Goal: Task Accomplishment & Management: Manage account settings

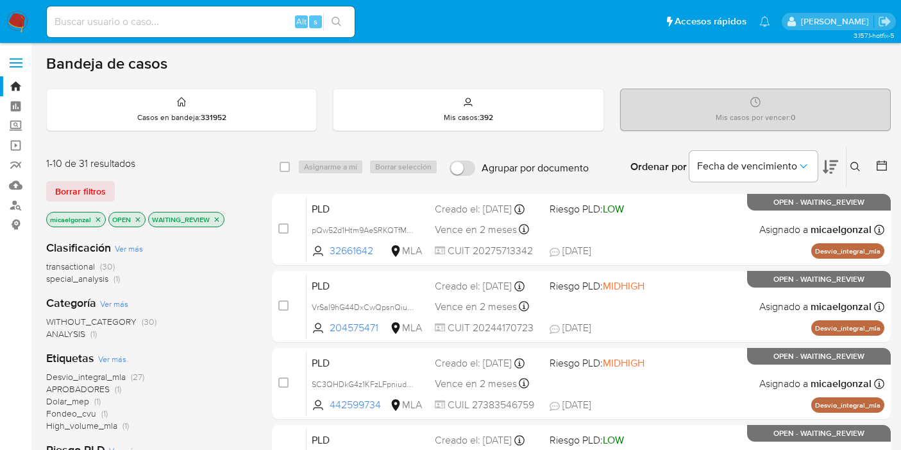
scroll to position [142, 0]
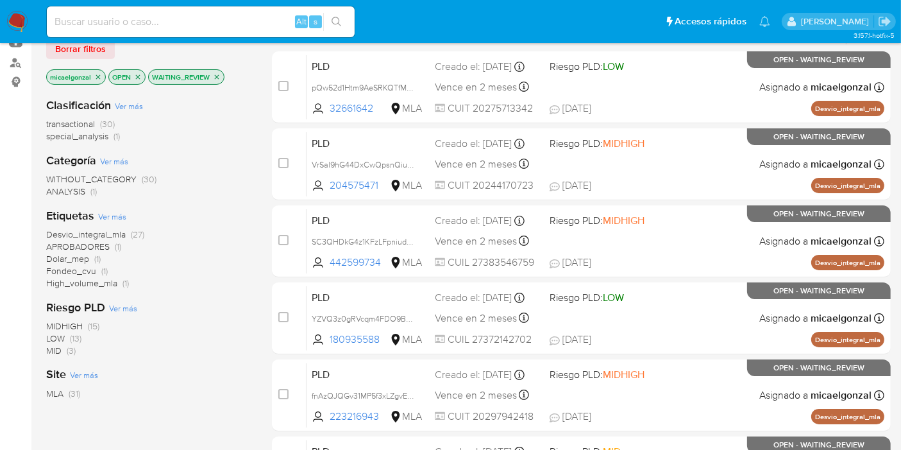
click at [20, 22] on img at bounding box center [17, 22] width 22 height 22
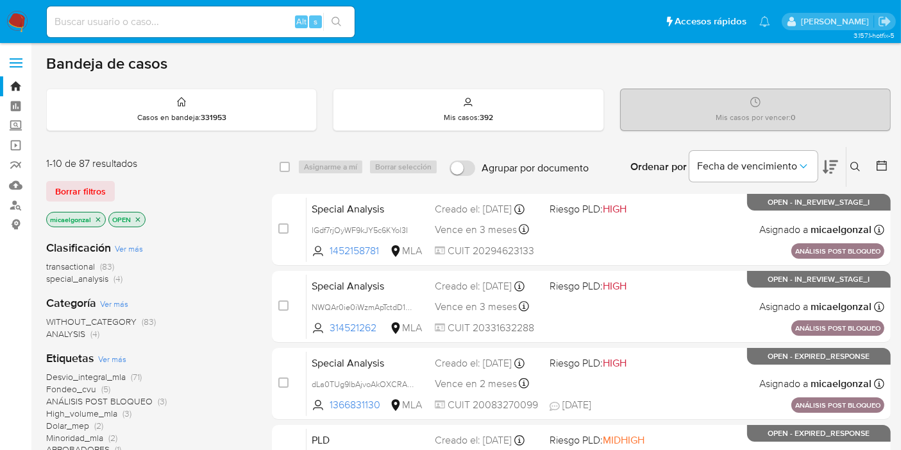
click at [3, 26] on nav "Pausado Ver notificaciones Alt s Accesos rápidos Presiona las siguientes teclas…" at bounding box center [450, 21] width 901 height 43
click at [9, 24] on img at bounding box center [17, 22] width 22 height 22
click at [186, 12] on div "Alt s" at bounding box center [201, 21] width 308 height 31
click at [178, 19] on input at bounding box center [201, 21] width 308 height 17
paste input "PtXP6kTiAcPuKQ8AH85yg1o7"
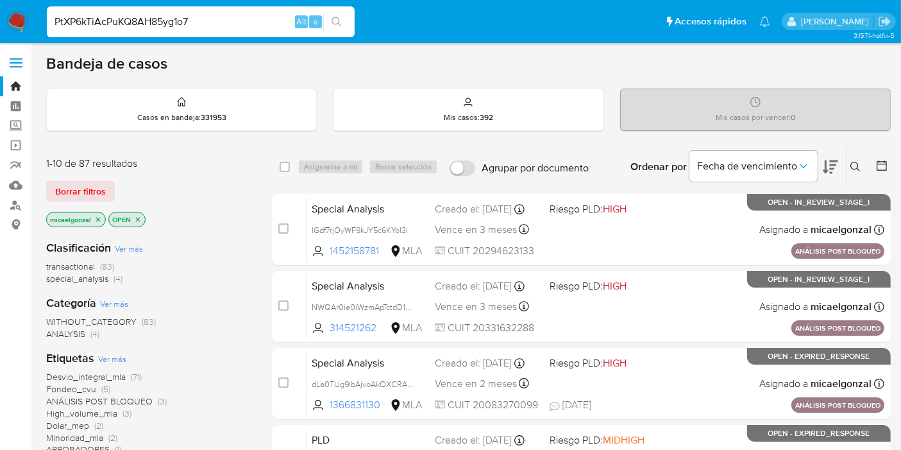
type input "PtXP6kTiAcPuKQ8AH85yg1o7"
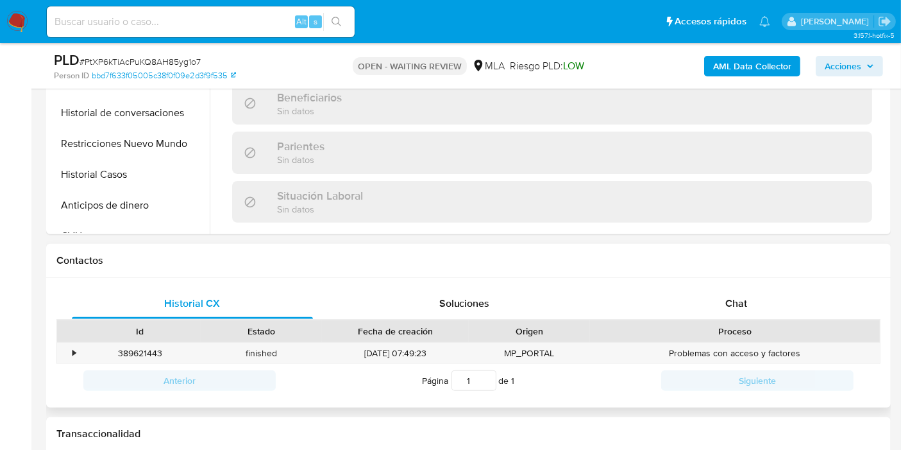
scroll to position [674, 0]
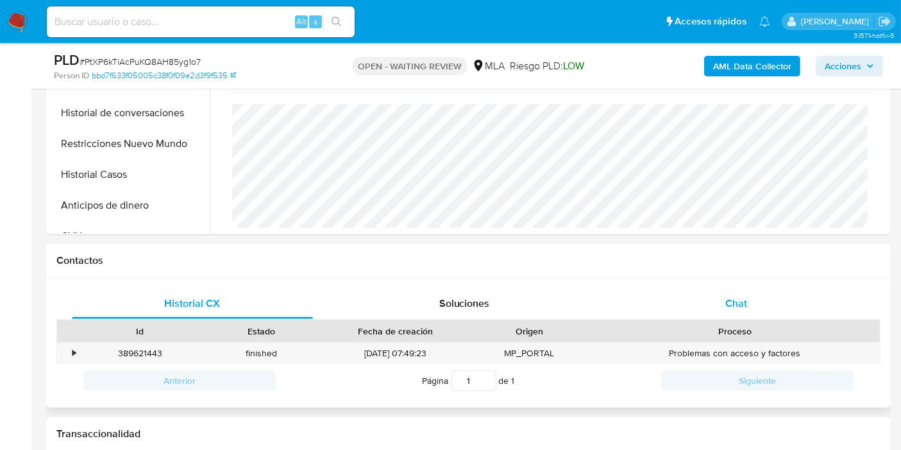
select select "10"
click at [758, 289] on div "Chat" at bounding box center [736, 303] width 241 height 31
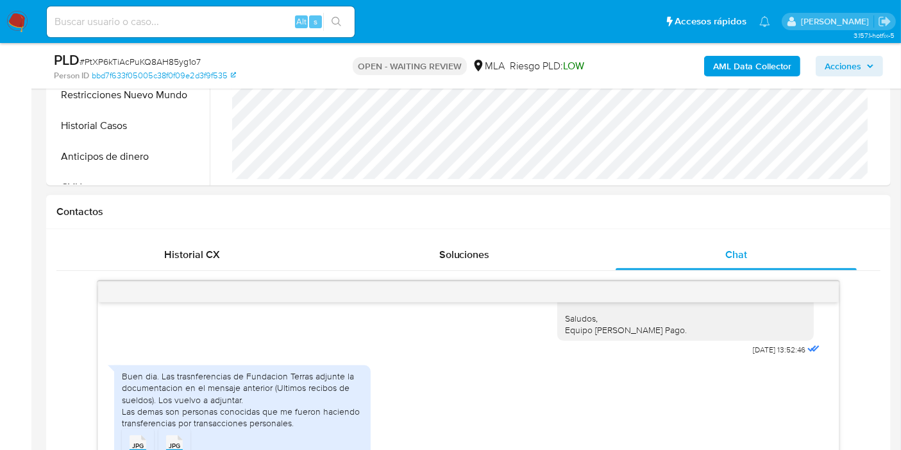
scroll to position [498, 0]
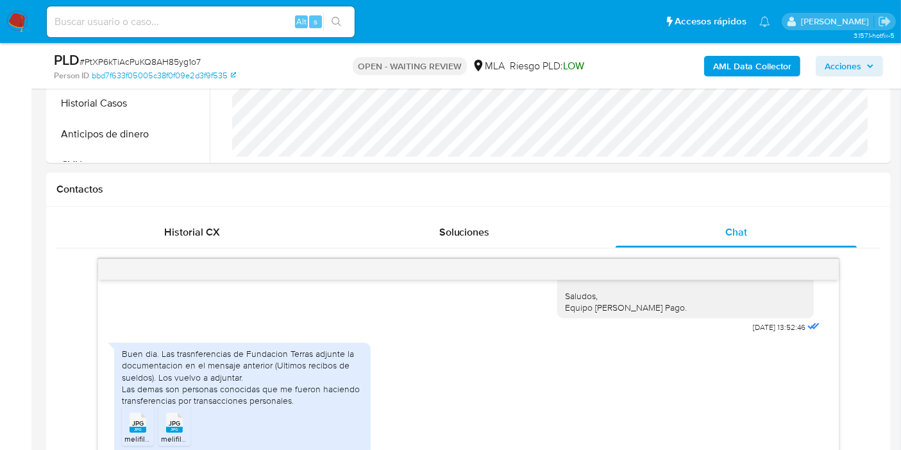
click at [216, 383] on div "Buen dia. Las trasnferencias de Fundacion Terras adjunte la documentacion en el…" at bounding box center [242, 377] width 241 height 58
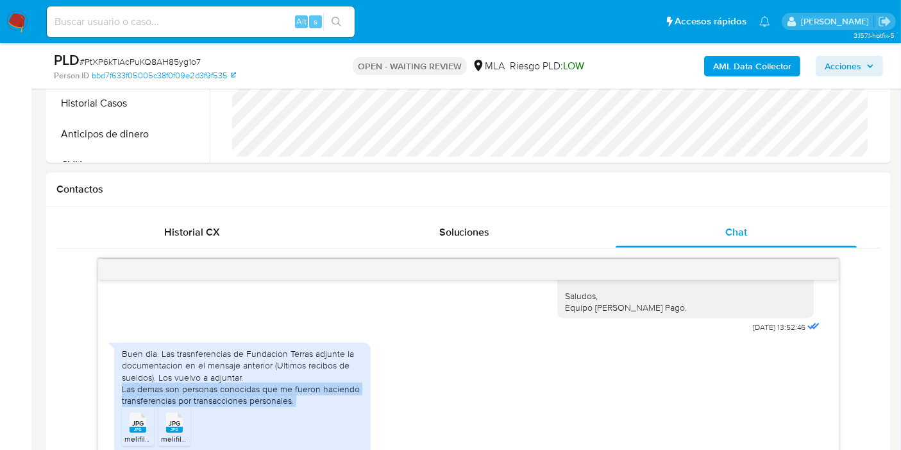
click at [216, 383] on div "Buen dia. Las trasnferencias de Fundacion Terras adjunte la documentacion en el…" at bounding box center [242, 377] width 241 height 58
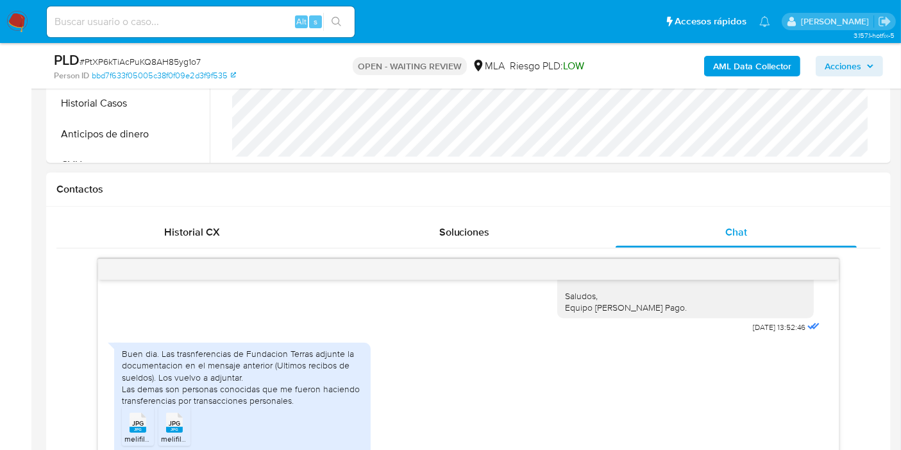
click at [240, 370] on div "Buen dia. Las trasnferencias de Fundacion Terras adjunte la documentacion en el…" at bounding box center [242, 377] width 241 height 58
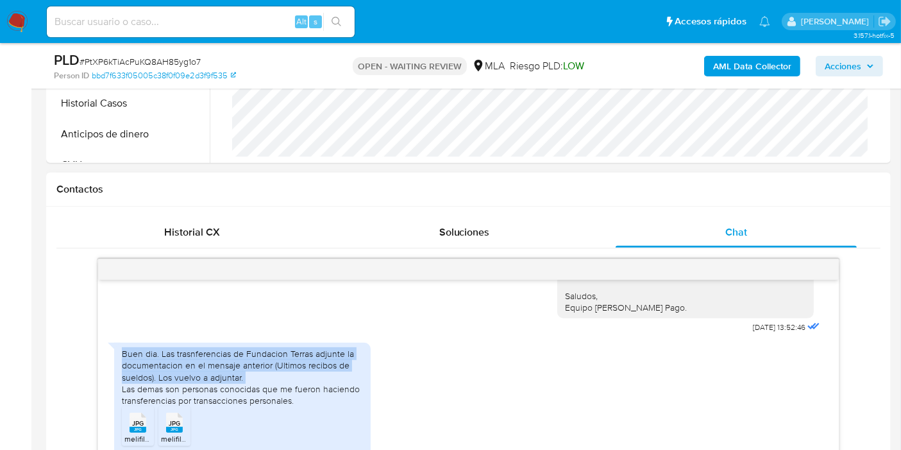
click at [240, 370] on div "Buen dia. Las trasnferencias de Fundacion Terras adjunte la documentacion en el…" at bounding box center [242, 377] width 241 height 58
click at [262, 376] on div "Buen dia. Las trasnferencias de Fundacion Terras adjunte la documentacion en el…" at bounding box center [242, 377] width 241 height 58
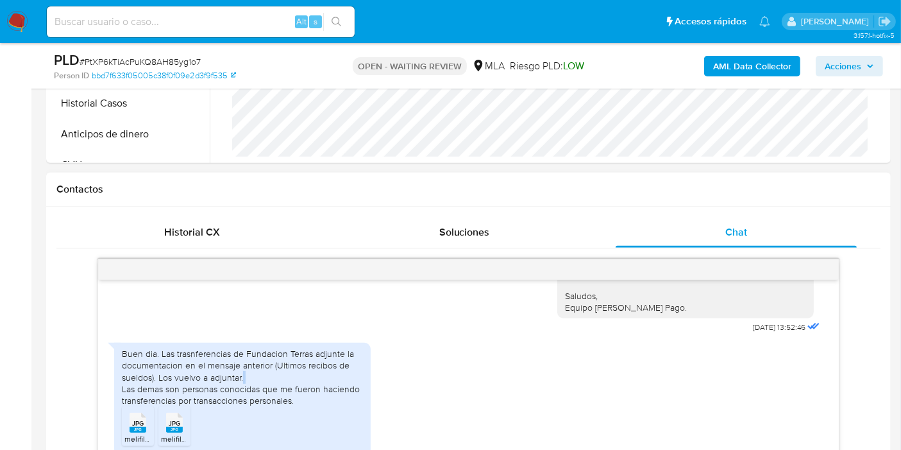
click at [262, 376] on div "Buen dia. Las trasnferencias de Fundacion Terras adjunte la documentacion en el…" at bounding box center [242, 377] width 241 height 58
click at [253, 391] on div "Buen dia. Las trasnferencias de Fundacion Terras adjunte la documentacion en el…" at bounding box center [242, 377] width 241 height 58
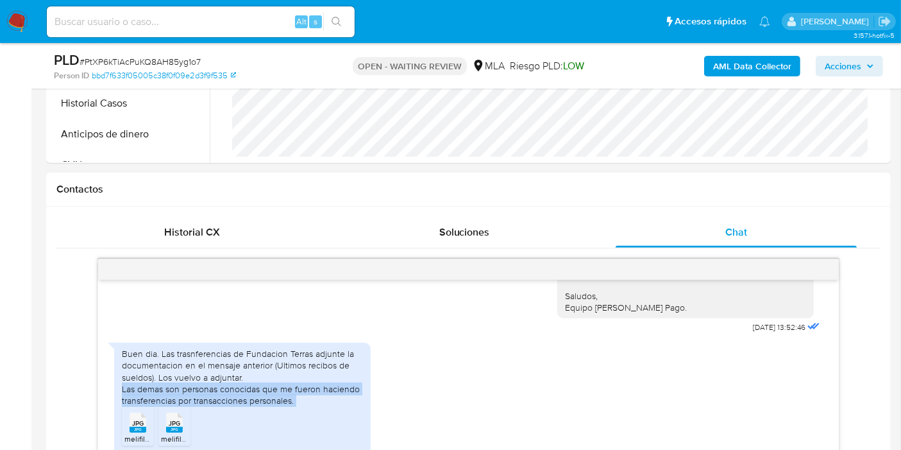
click at [253, 391] on div "Buen dia. Las trasnferencias de Fundacion Terras adjunte la documentacion en el…" at bounding box center [242, 377] width 241 height 58
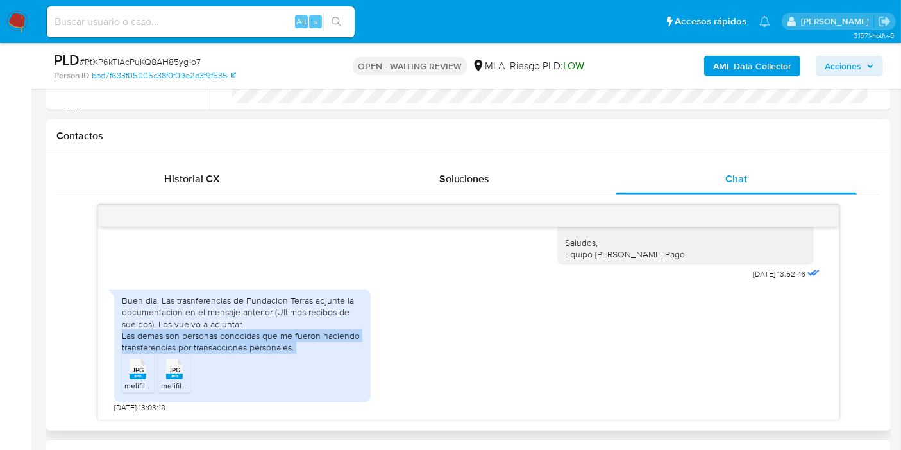
scroll to position [570, 0]
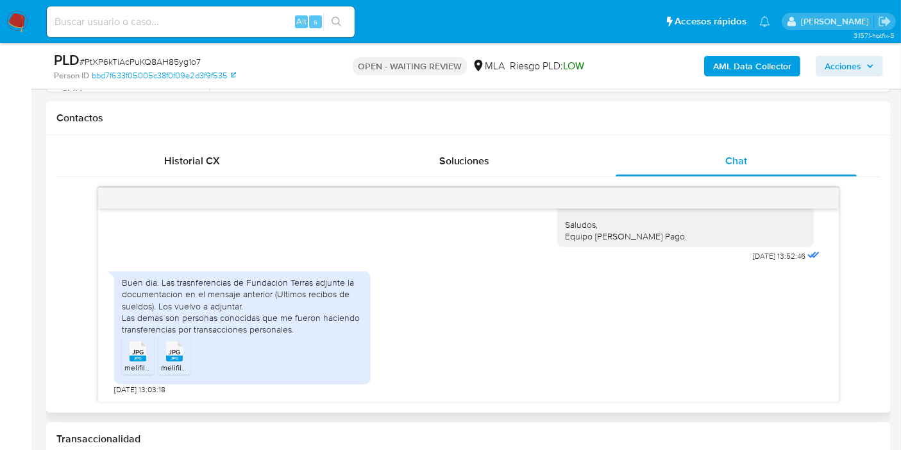
click at [135, 350] on span "JPG" at bounding box center [138, 352] width 12 height 8
click at [166, 352] on icon "JPG" at bounding box center [174, 351] width 17 height 22
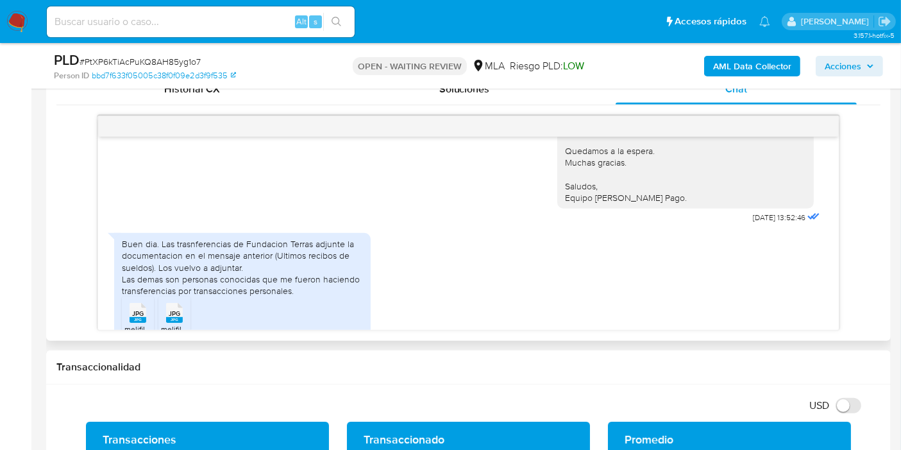
scroll to position [909, 0]
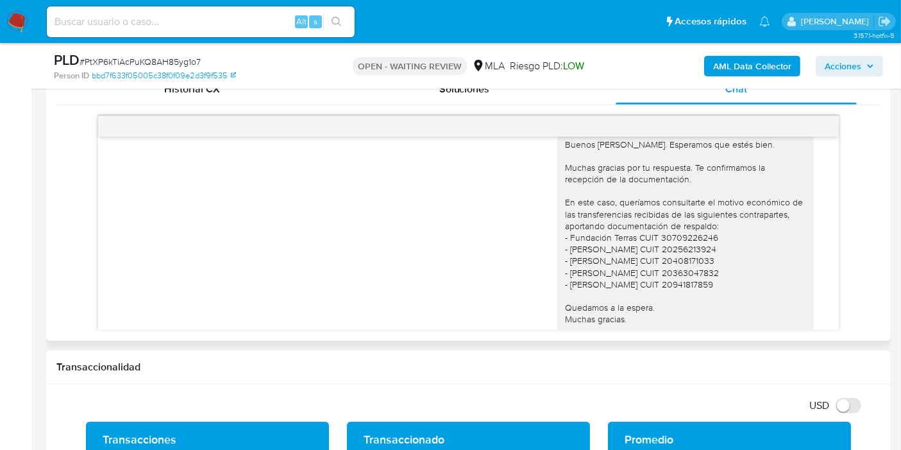
click at [421, 248] on div "Buenos días, Walter. Esperamos que estés bien. Muchas gracias por tu respuesta.…" at bounding box center [468, 253] width 709 height 259
click at [133, 12] on div "Alt s" at bounding box center [201, 21] width 308 height 31
click at [123, 22] on input at bounding box center [201, 21] width 308 height 17
paste input "euEuy85pdnzwdK2OzqvhjMmZ"
type input "euEuy85pdnzwdK2OzqvhjMmZ"
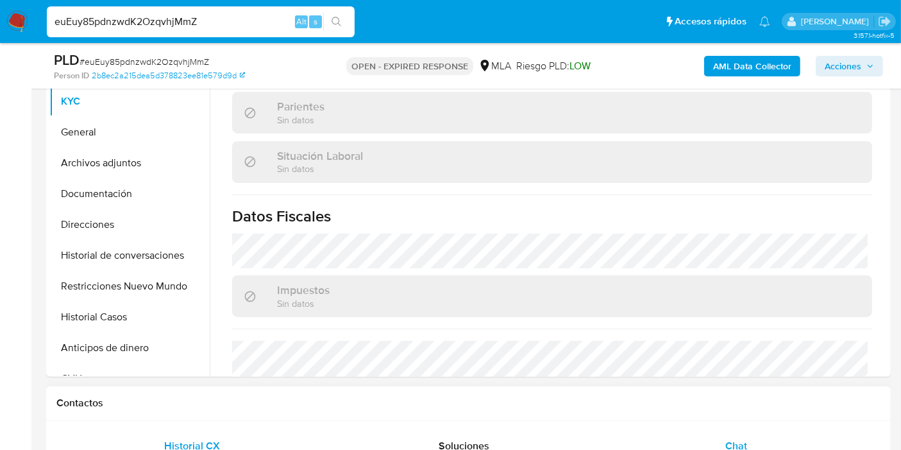
scroll to position [588, 0]
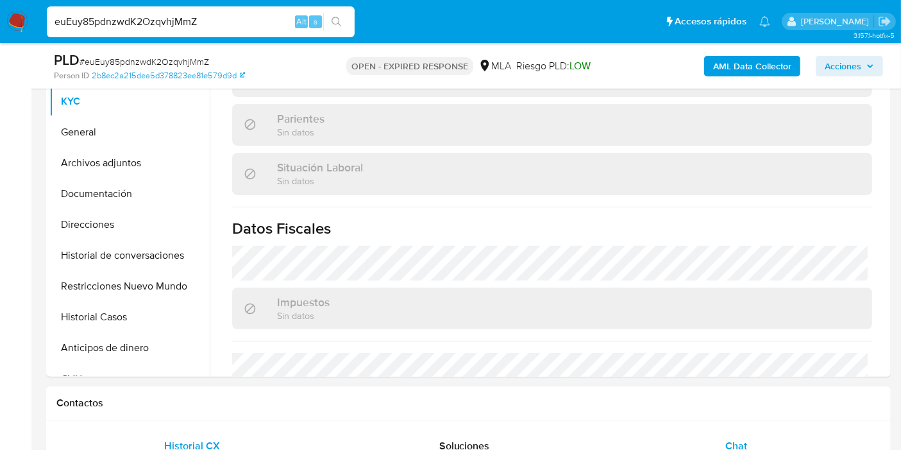
select select "10"
click at [737, 446] on span "Chat" at bounding box center [736, 445] width 22 height 15
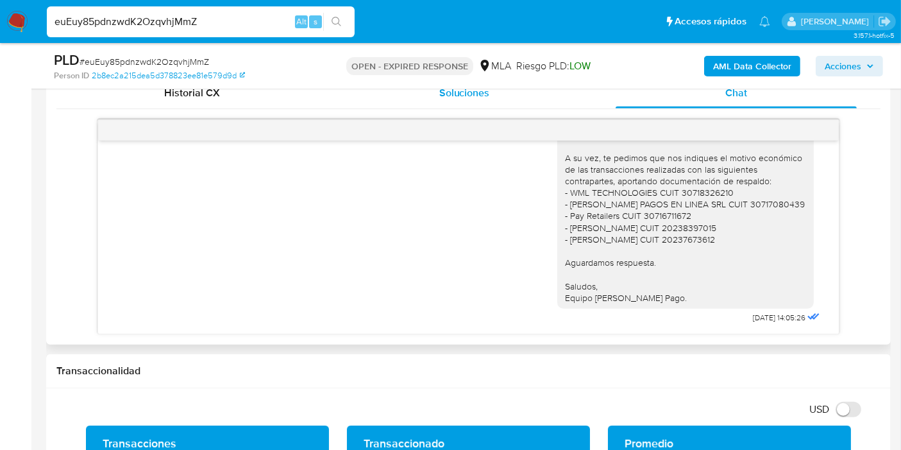
scroll to position [570, 0]
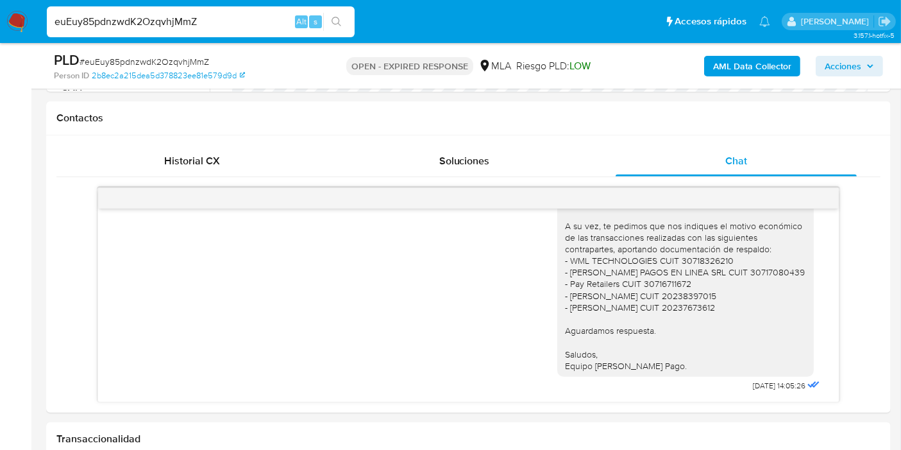
click at [153, 22] on input "euEuy85pdnzwdK2OzqvhjMmZ" at bounding box center [201, 21] width 308 height 17
paste input "Iq0WuXAyYMtcUfMwyRrmgbof"
type input "Iq0WuXAyYMtcUfMwyRrmgbof"
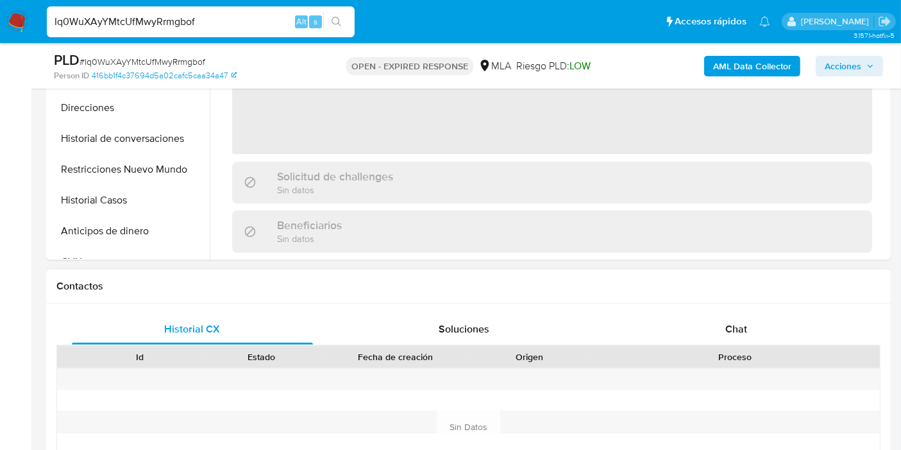
scroll to position [498, 0]
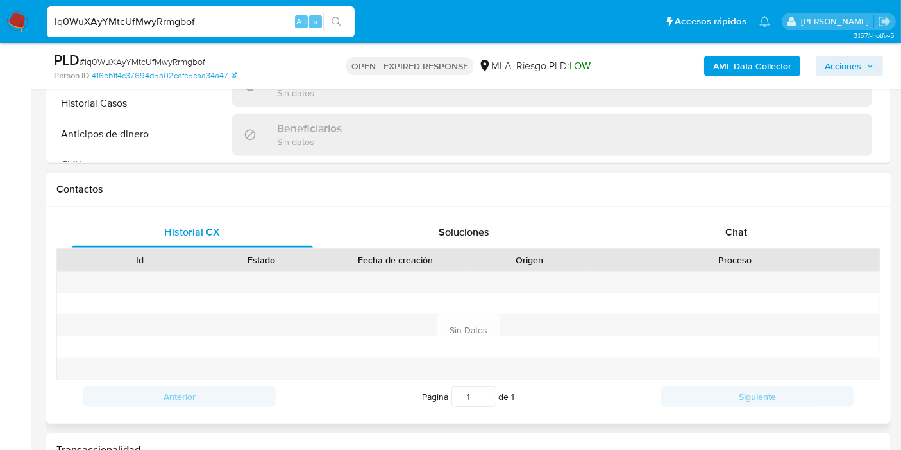
drag, startPoint x: 733, startPoint y: 253, endPoint x: 745, endPoint y: 223, distance: 31.9
click at [734, 253] on div "Proceso" at bounding box center [735, 259] width 272 height 13
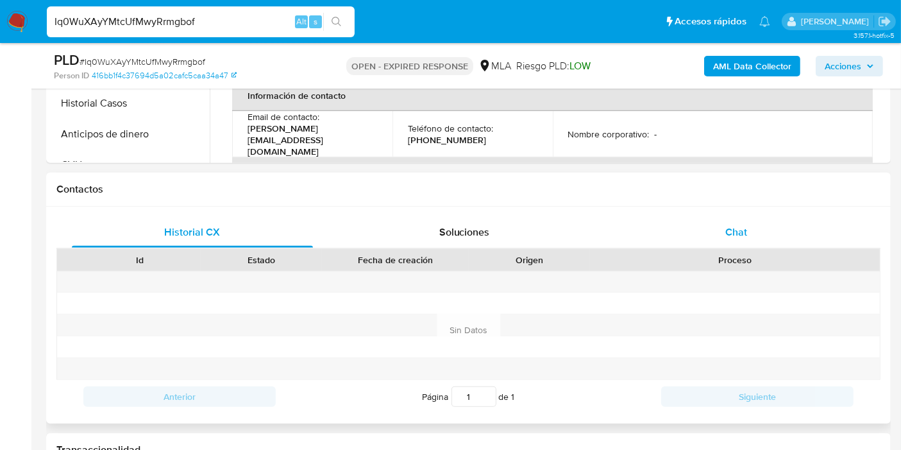
click at [745, 224] on span "Chat" at bounding box center [736, 231] width 22 height 15
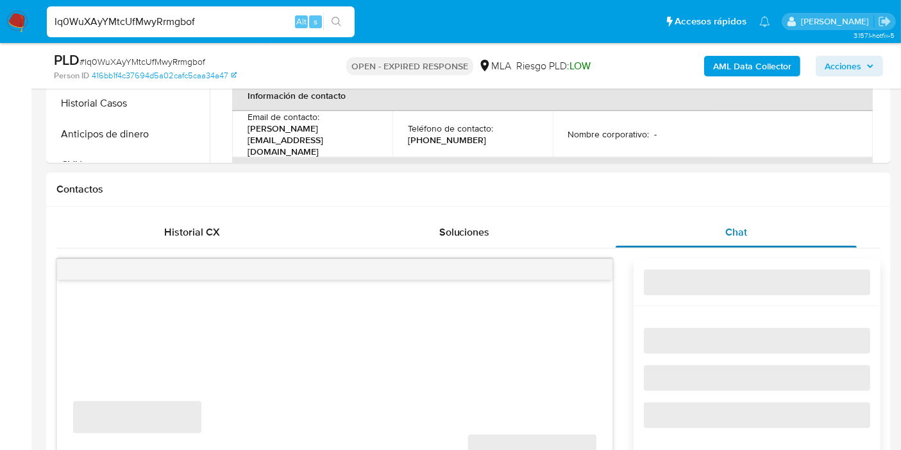
select select "10"
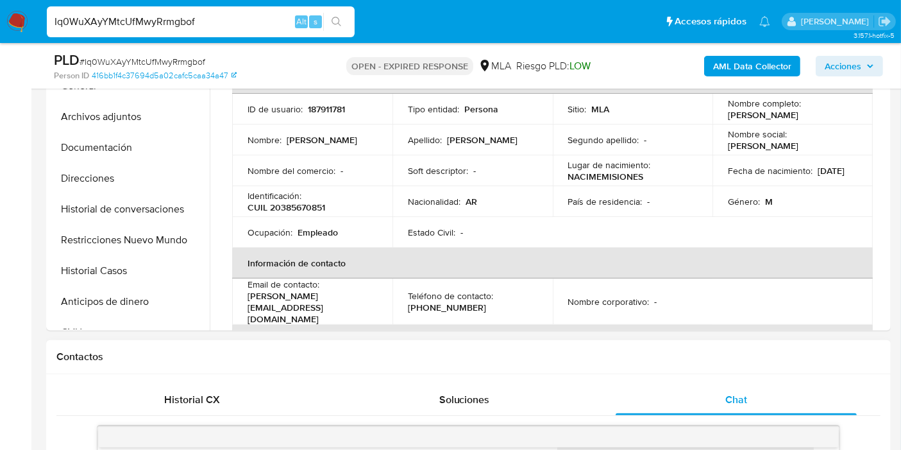
scroll to position [214, 0]
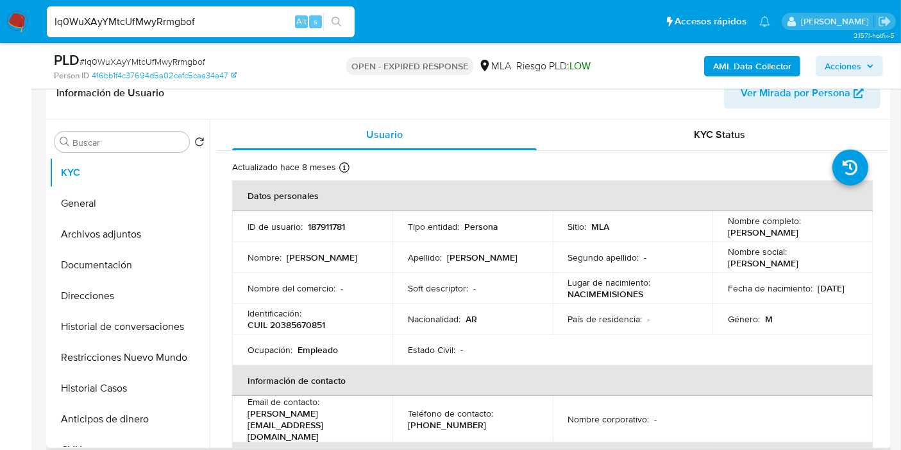
click at [359, 317] on div "Identificación : CUIL 20385670851" at bounding box center [313, 318] width 130 height 23
click at [67, 241] on button "Archivos adjuntos" at bounding box center [124, 234] width 150 height 31
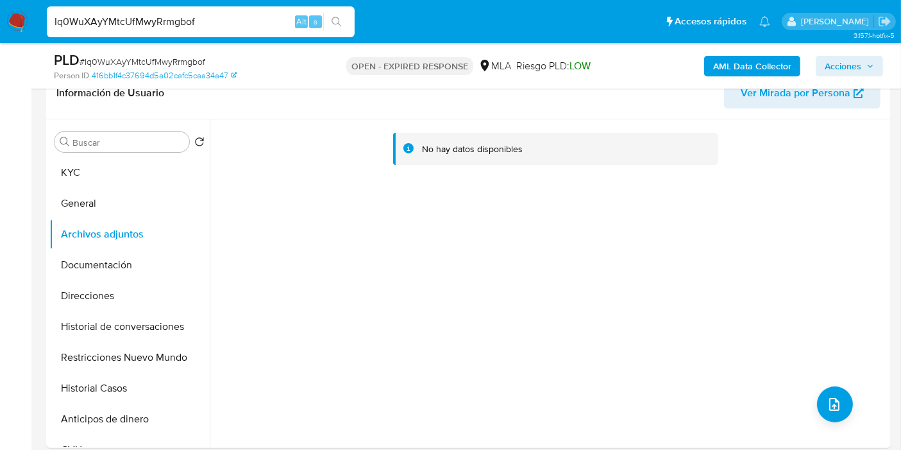
click at [130, 21] on input "Iq0WuXAyYMtcUfMwyRrmgbof" at bounding box center [201, 21] width 308 height 17
paste input "XiIcpR9MXweKMqttsilPOFsK"
type input "XiIcpR9MXweKMqttsilPOFsK"
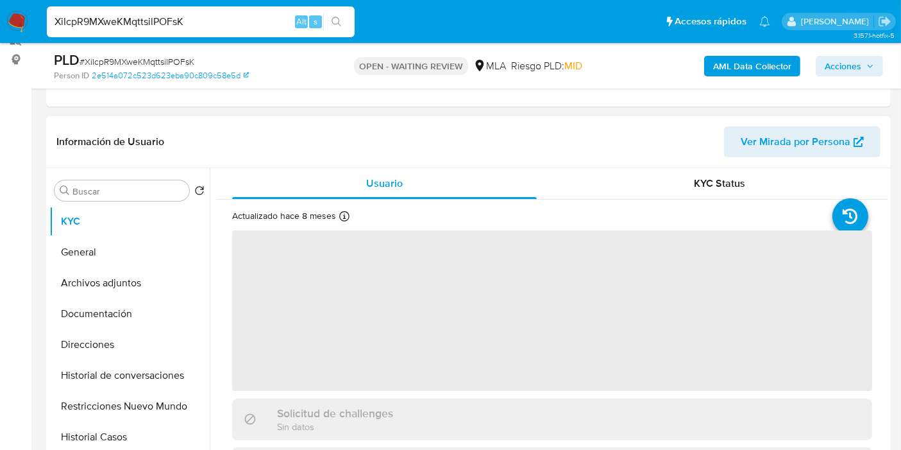
scroll to position [285, 0]
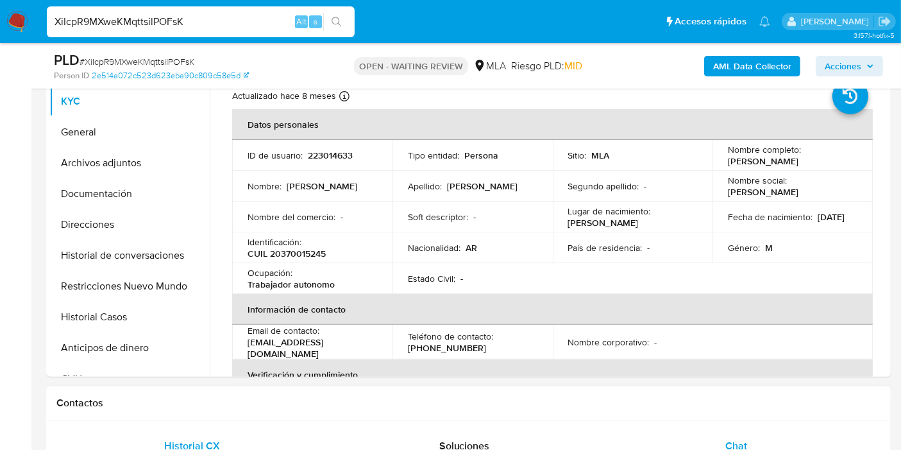
click at [749, 435] on div "Chat" at bounding box center [736, 445] width 241 height 31
select select "10"
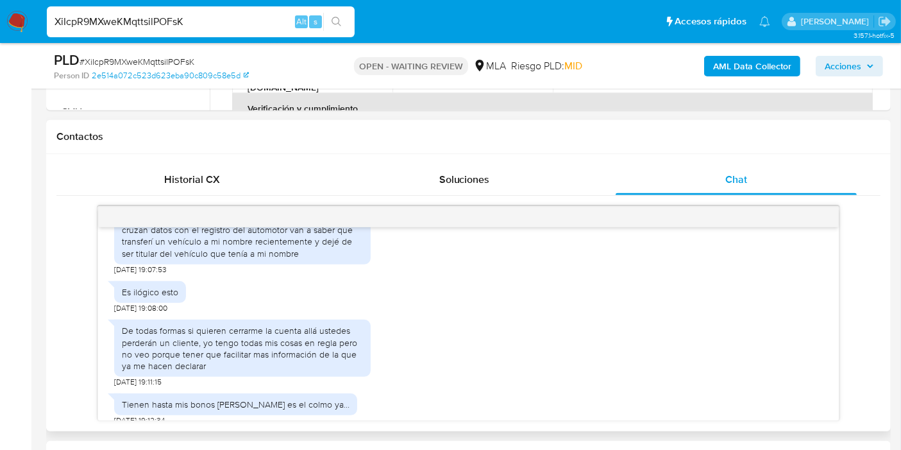
scroll to position [570, 0]
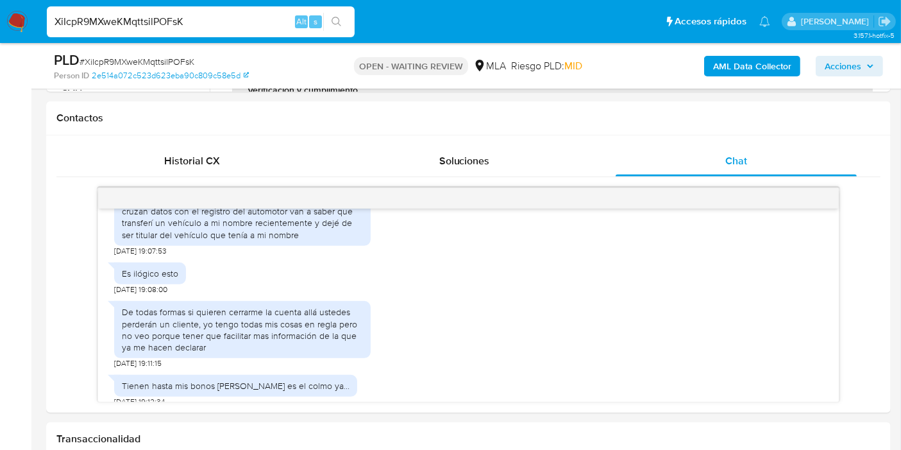
click at [246, 15] on input "XiIcpR9MXweKMqttsilPOFsK" at bounding box center [201, 21] width 308 height 17
paste input "I7bjjrLTn91k5La8TlJ855b9"
type input "I7bjjrLTn91k5La8TlJ855b9"
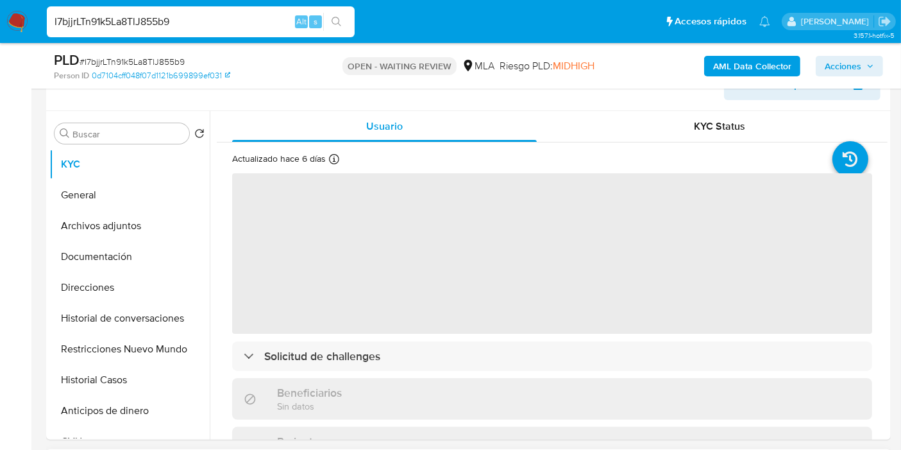
scroll to position [427, 0]
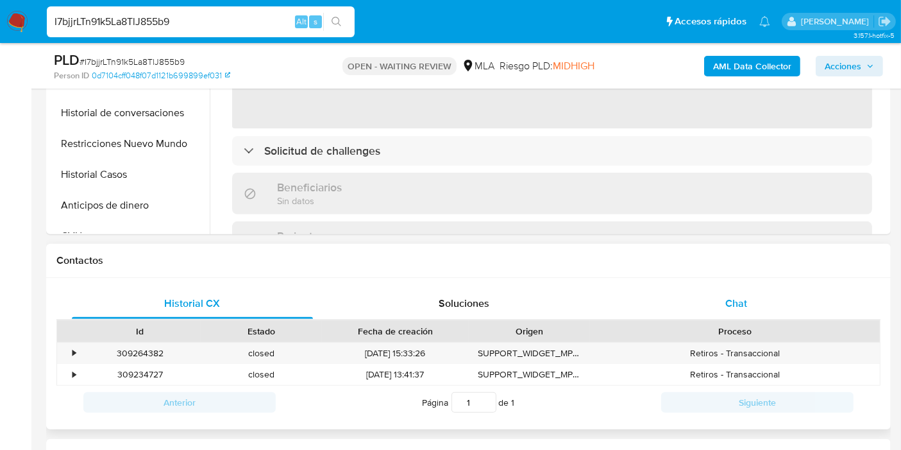
click at [758, 312] on div "Chat" at bounding box center [736, 303] width 241 height 31
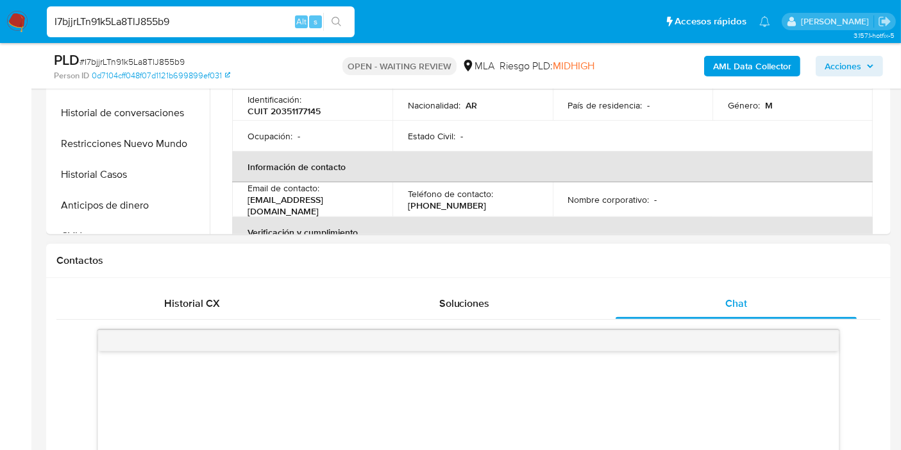
select select "10"
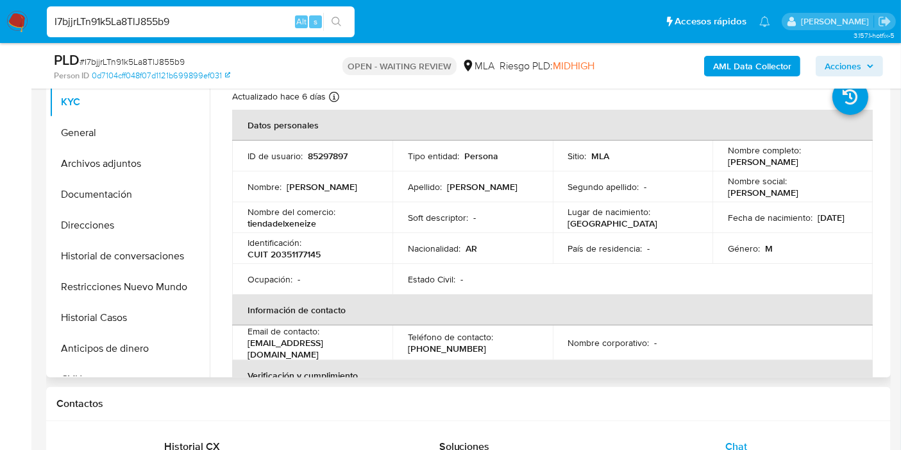
scroll to position [214, 0]
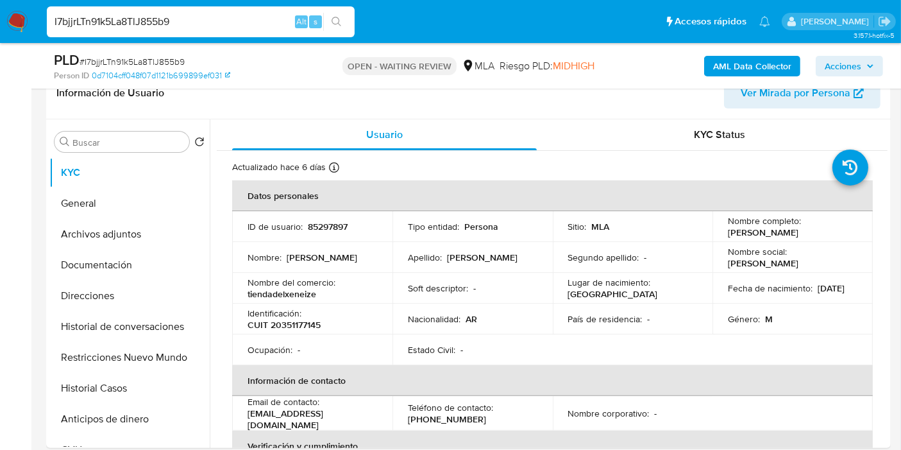
click at [149, 21] on input "I7bjjrLTn91k5La8TlJ855b9" at bounding box center [201, 21] width 308 height 17
paste input "rROYzvp6nTZiuPBdhJ849yRo"
type input "rROYzvp6nTZiuPBdhJ849yRo"
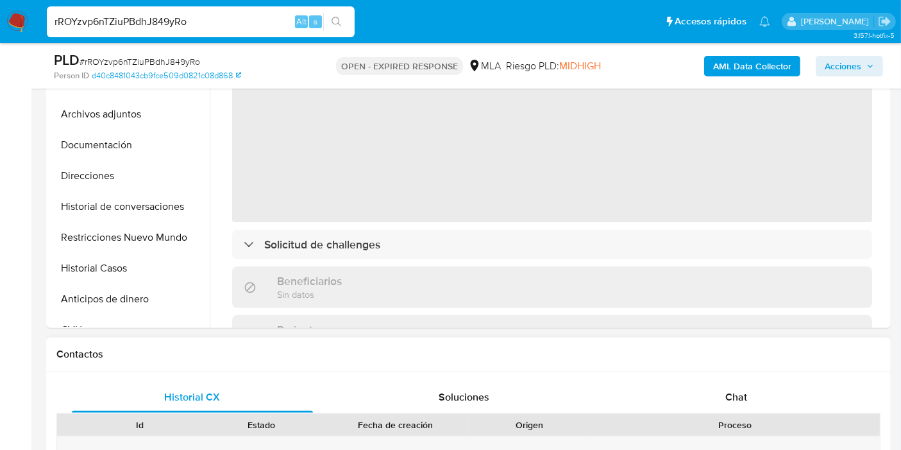
scroll to position [356, 0]
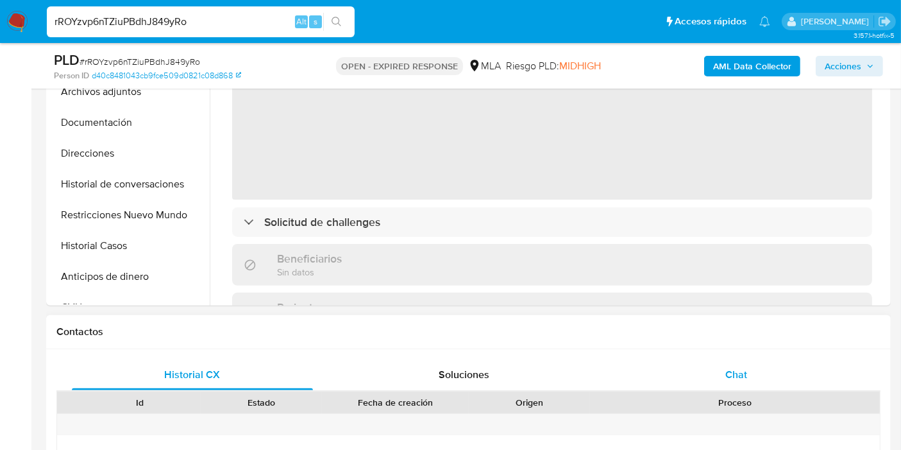
click at [734, 372] on span "Chat" at bounding box center [736, 374] width 22 height 15
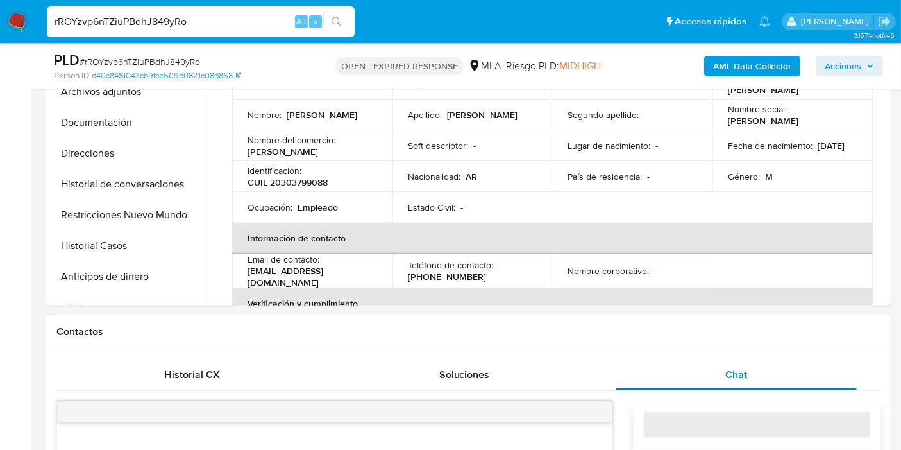
select select "10"
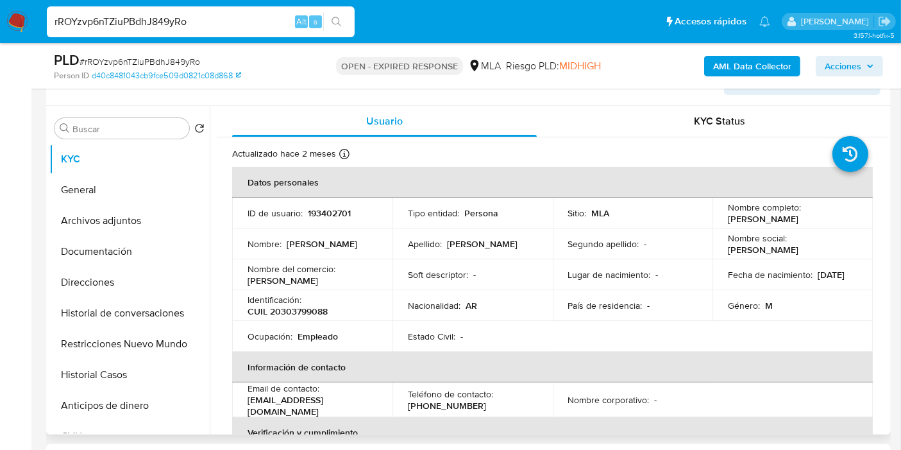
scroll to position [214, 0]
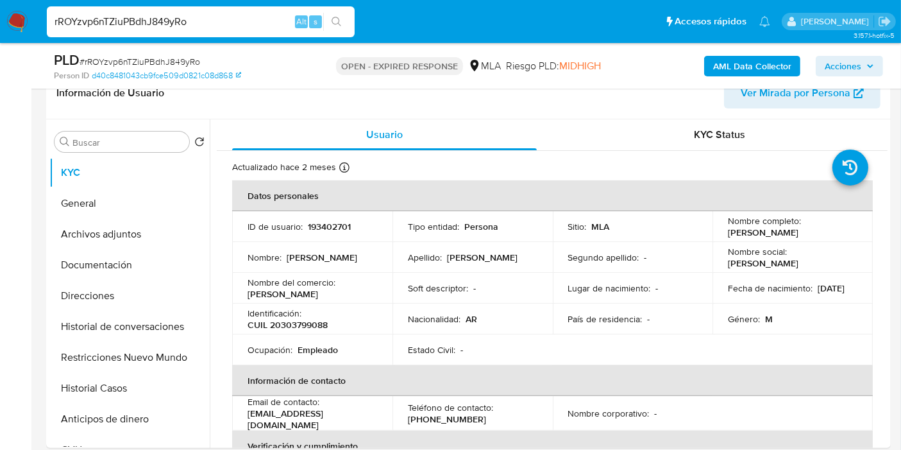
click at [158, 6] on div "rROYzvp6nTZiuPBdhJ849yRo Alt s" at bounding box center [201, 21] width 308 height 31
click at [149, 16] on input "rROYzvp6nTZiuPBdhJ849yRo" at bounding box center [201, 21] width 308 height 17
paste input "AYWoDc6q9zwm23ZnnAoApDwq"
type input "AYWoDc6q9zwm23ZnnAoApDwq"
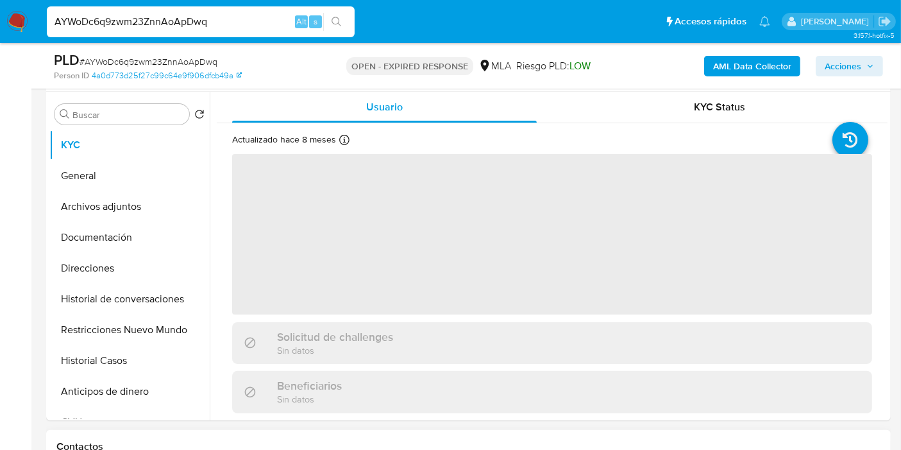
scroll to position [356, 0]
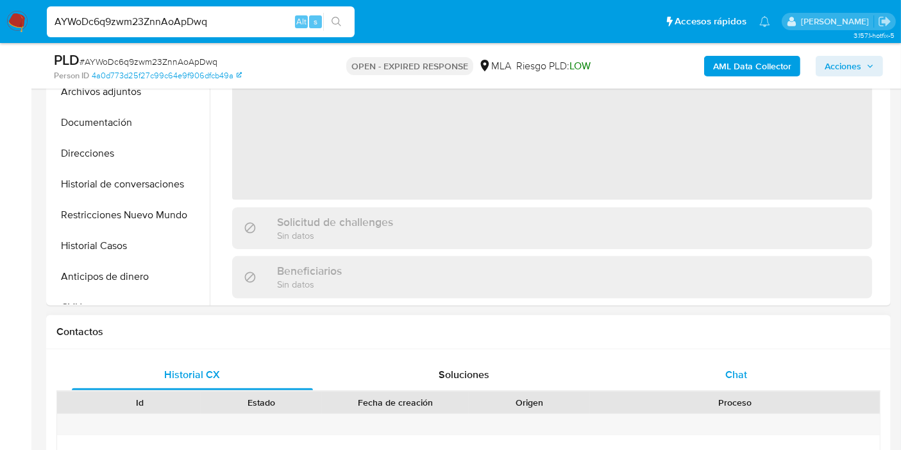
click at [731, 364] on div "Chat" at bounding box center [736, 374] width 241 height 31
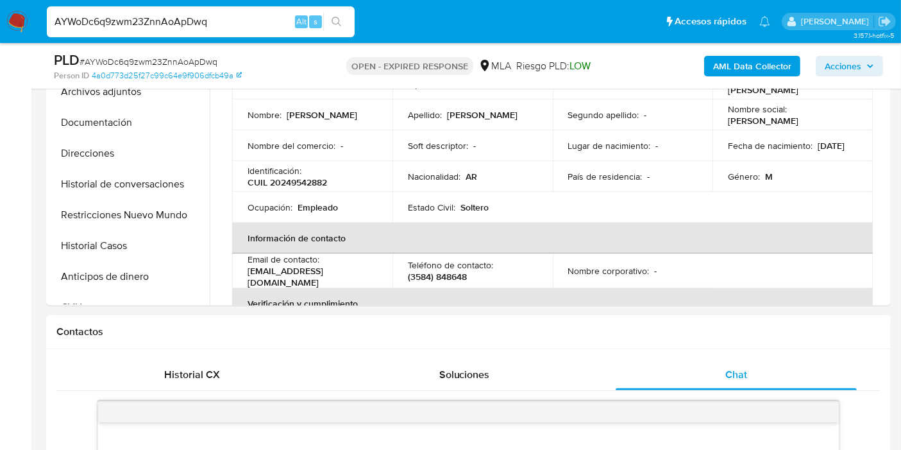
select select "10"
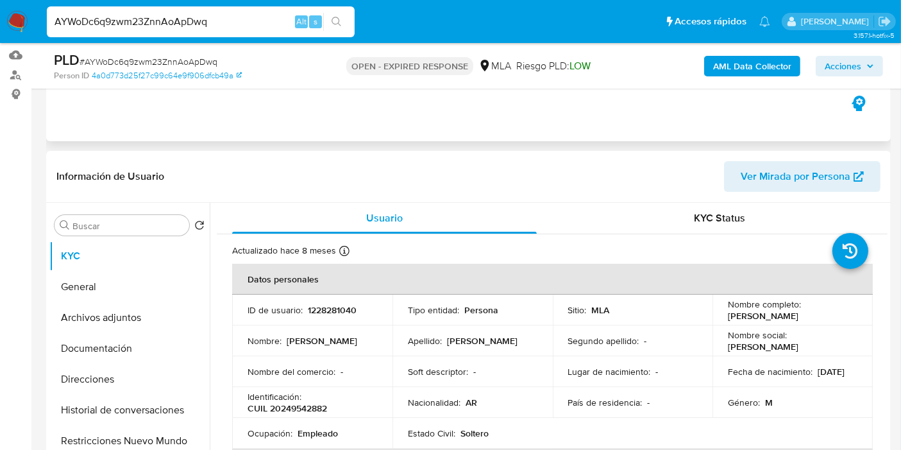
scroll to position [0, 0]
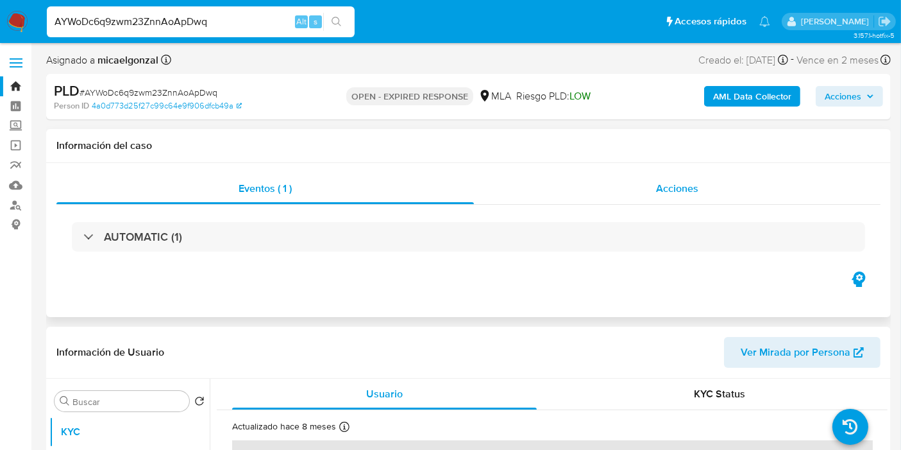
click at [678, 198] on div "Acciones" at bounding box center [677, 188] width 407 height 31
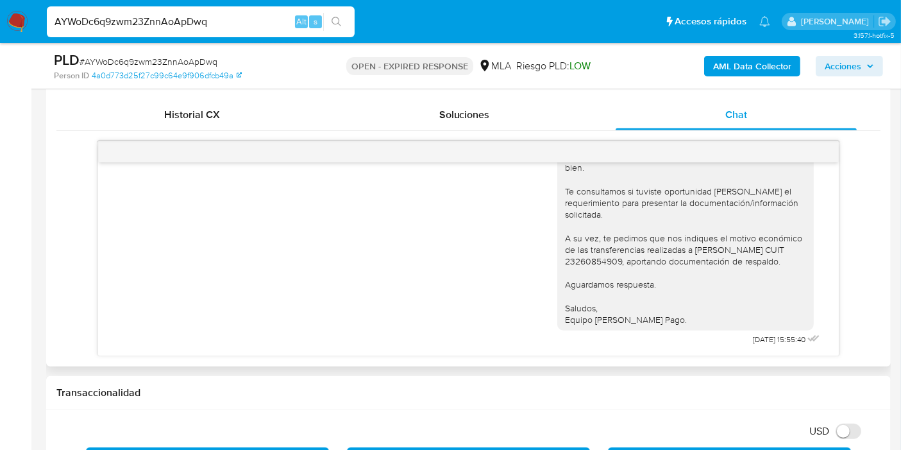
scroll to position [784, 0]
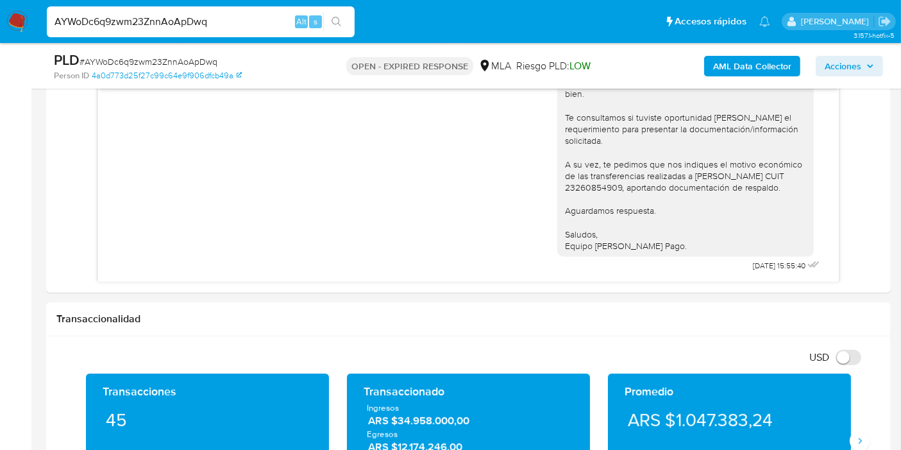
click at [124, 14] on input "AYWoDc6q9zwm23ZnnAoApDwq" at bounding box center [201, 21] width 308 height 17
paste input "rROYzvp6nTZiuPBdhJ849yRo"
type input "rROYzvp6nTZiuPBdhJ849yRo"
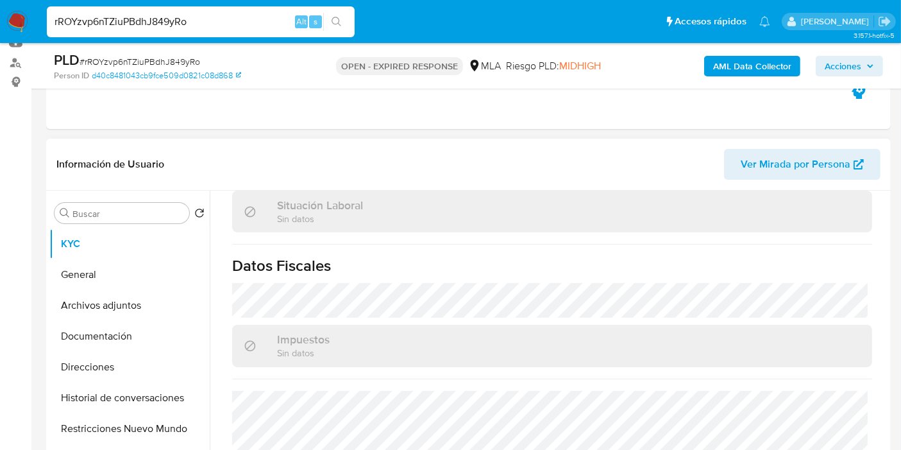
scroll to position [674, 0]
select select "10"
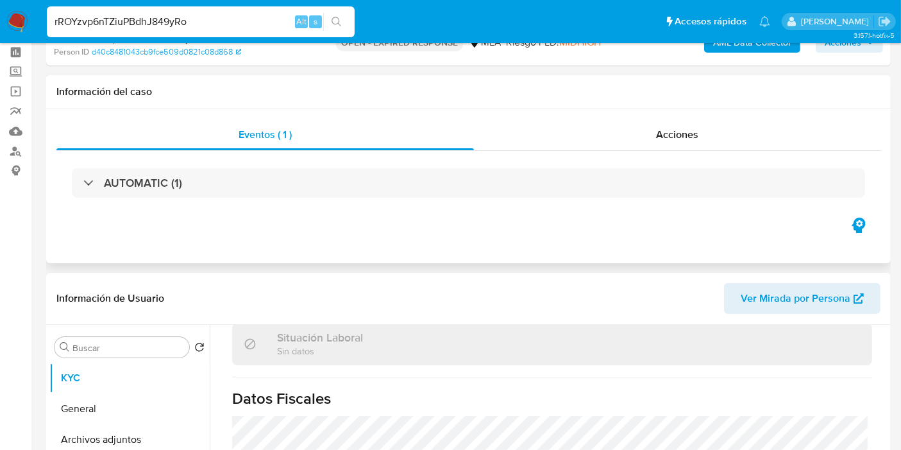
scroll to position [0, 0]
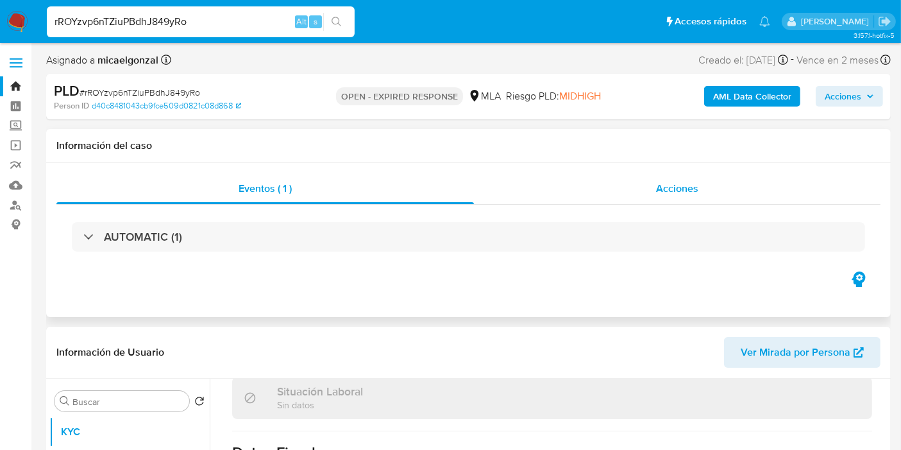
drag, startPoint x: 658, startPoint y: 230, endPoint x: 689, endPoint y: 193, distance: 47.8
click at [668, 217] on div "AUTOMATIC (1)" at bounding box center [468, 237] width 824 height 64
click at [689, 193] on span "Acciones" at bounding box center [677, 188] width 42 height 15
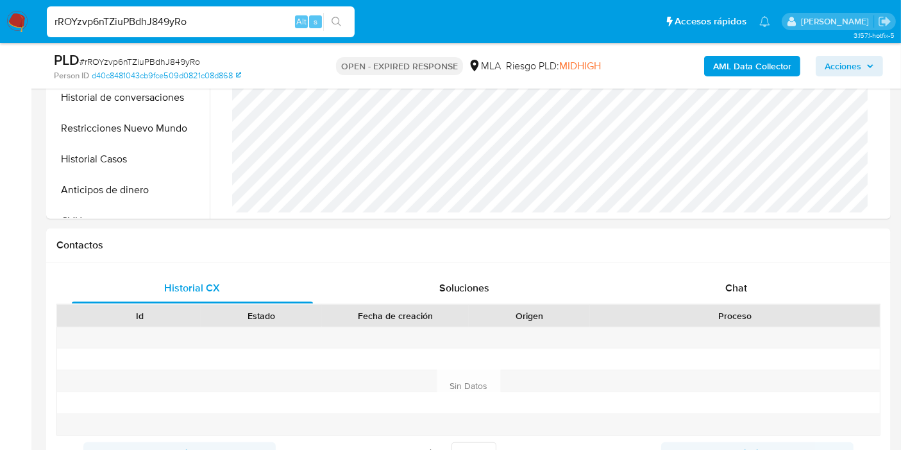
scroll to position [641, 0]
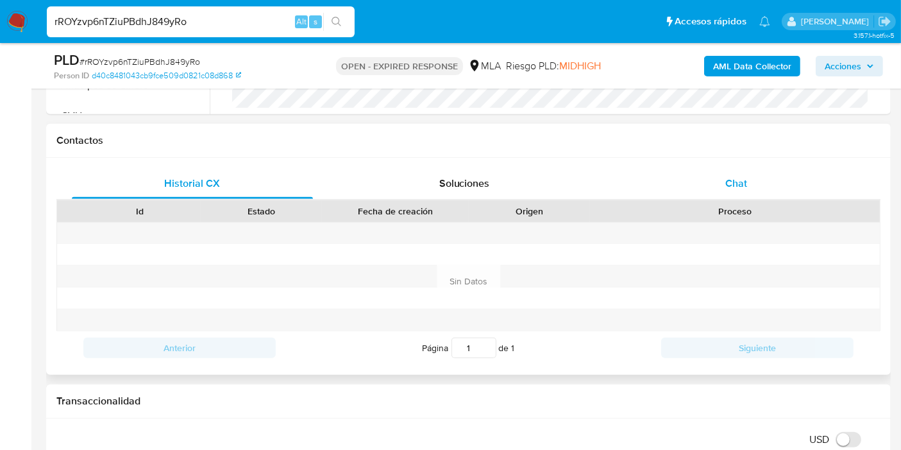
click at [850, 174] on div "Chat" at bounding box center [736, 183] width 241 height 31
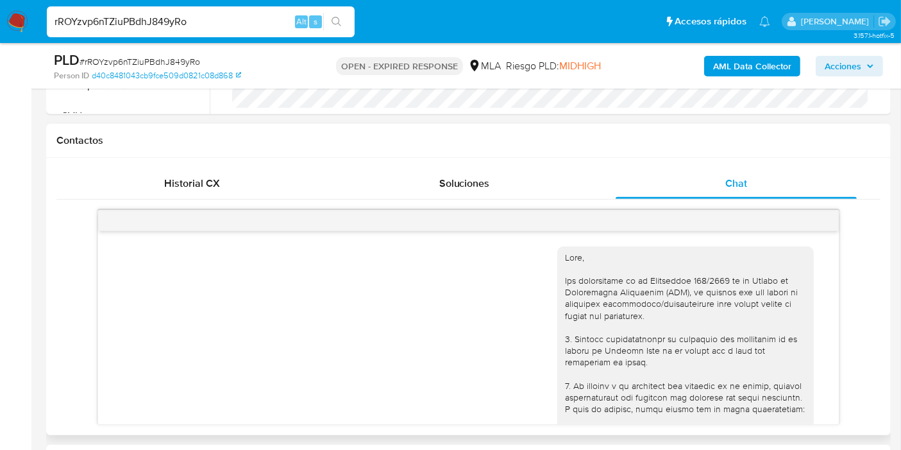
scroll to position [1064, 0]
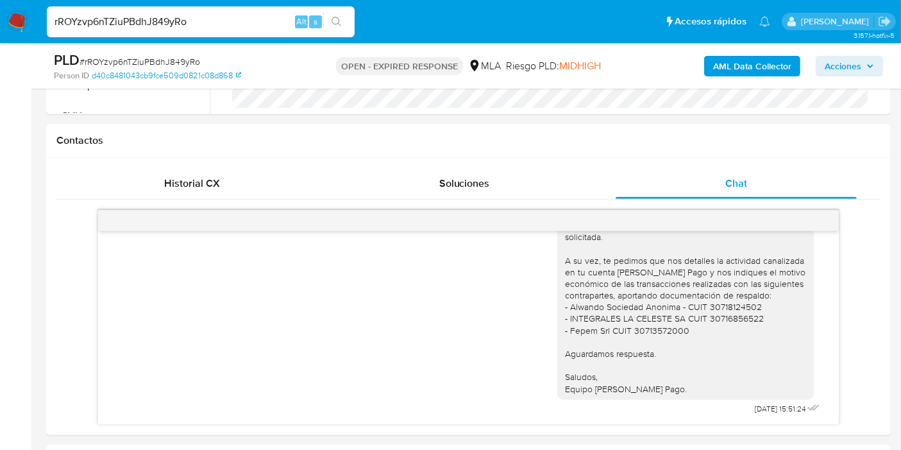
click at [151, 18] on input "rROYzvp6nTZiuPBdhJ849yRo" at bounding box center [201, 21] width 308 height 17
paste input "2ZlOJD26OqVjVe0VKJmWZ7j6"
type input "2ZlOJD26OqVjVe0VKJmWZ7j6"
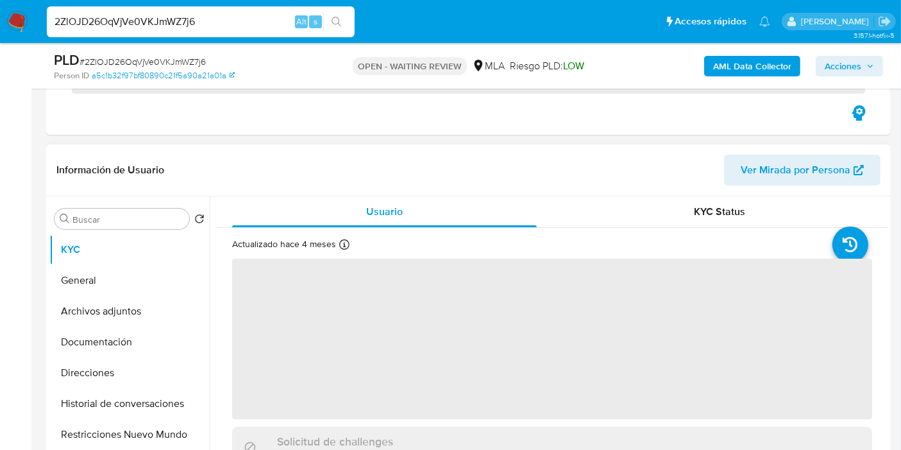
scroll to position [214, 0]
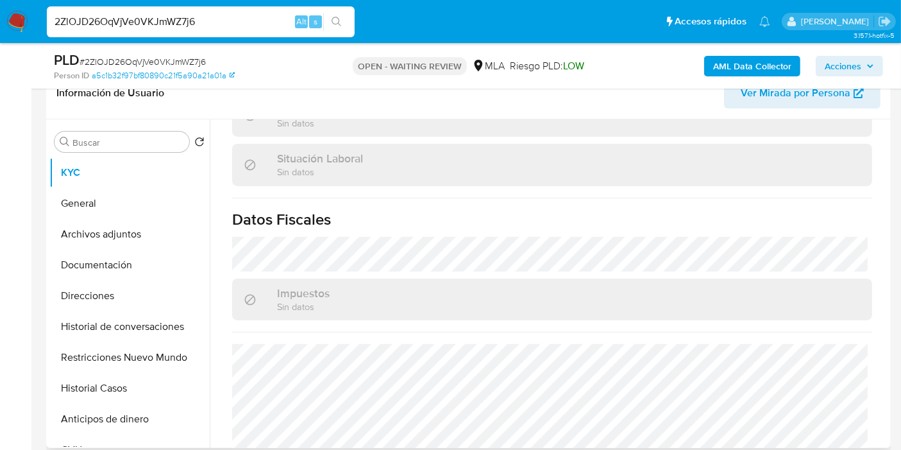
select select "10"
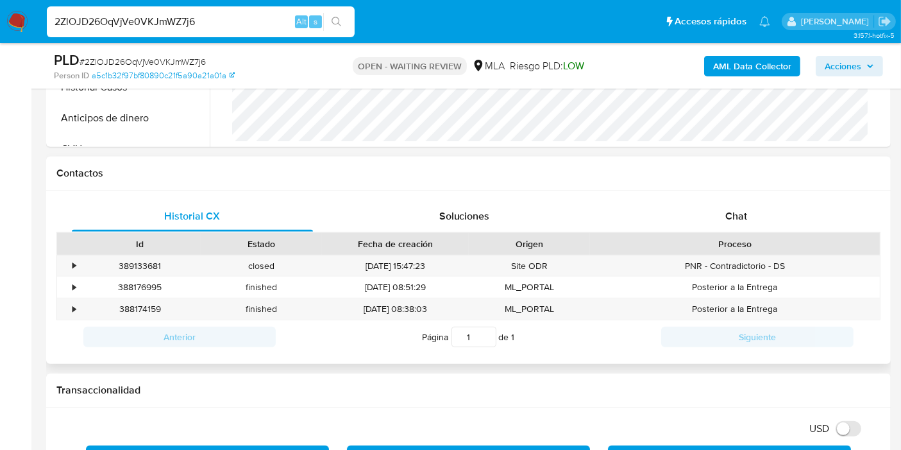
scroll to position [518, 0]
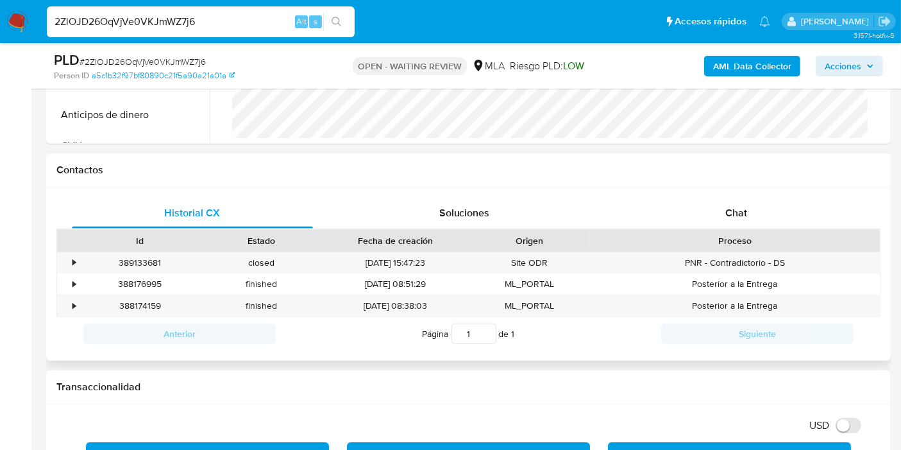
drag, startPoint x: 777, startPoint y: 165, endPoint x: 758, endPoint y: 184, distance: 26.8
click at [772, 173] on h1 "Contactos" at bounding box center [468, 170] width 824 height 13
click at [753, 189] on div "Historial CX Soluciones Chat Id Estado Fecha de creación Origen Proceso • 38913…" at bounding box center [468, 274] width 845 height 174
click at [706, 209] on div "Chat" at bounding box center [736, 213] width 241 height 31
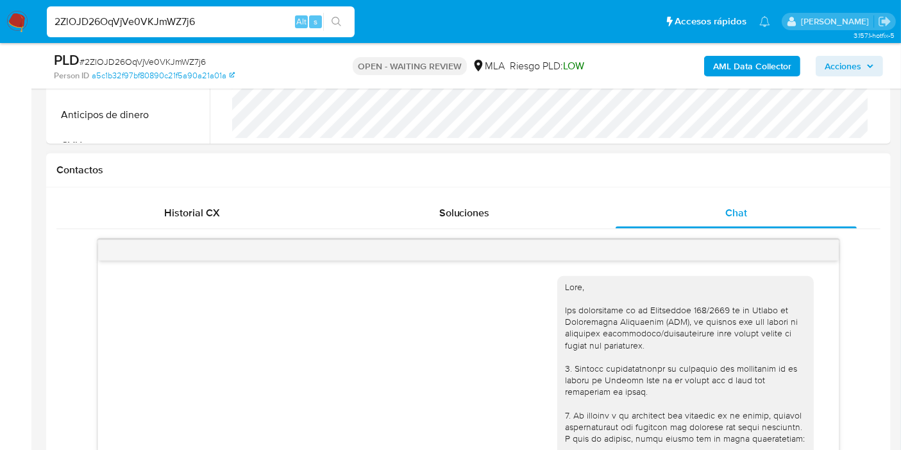
scroll to position [973, 0]
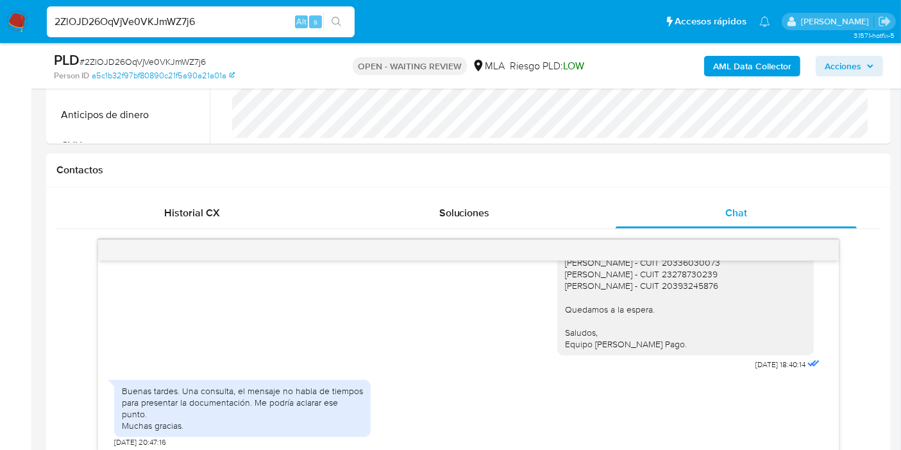
click at [270, 412] on div "Buenas tardes. Una consulta, el mensaje no habla de tiempos para presentar la d…" at bounding box center [242, 408] width 241 height 47
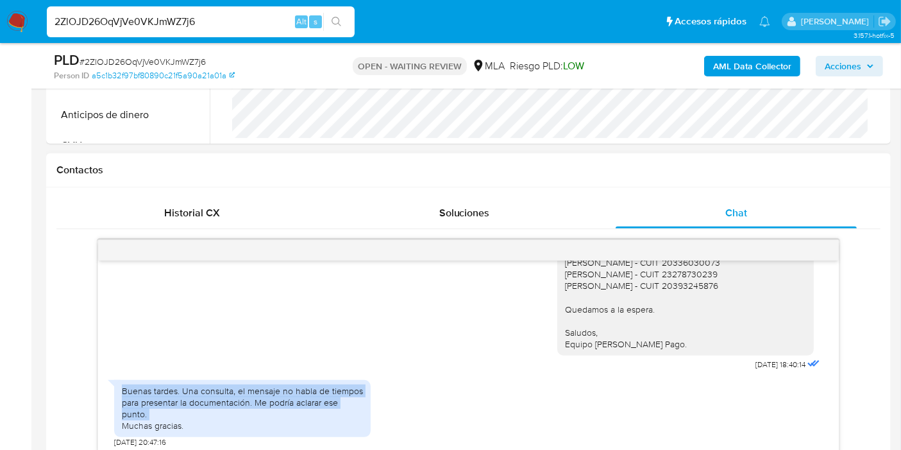
click at [270, 412] on div "Buenas tardes. Una consulta, el mensaje no habla de tiempos para presentar la d…" at bounding box center [242, 408] width 241 height 47
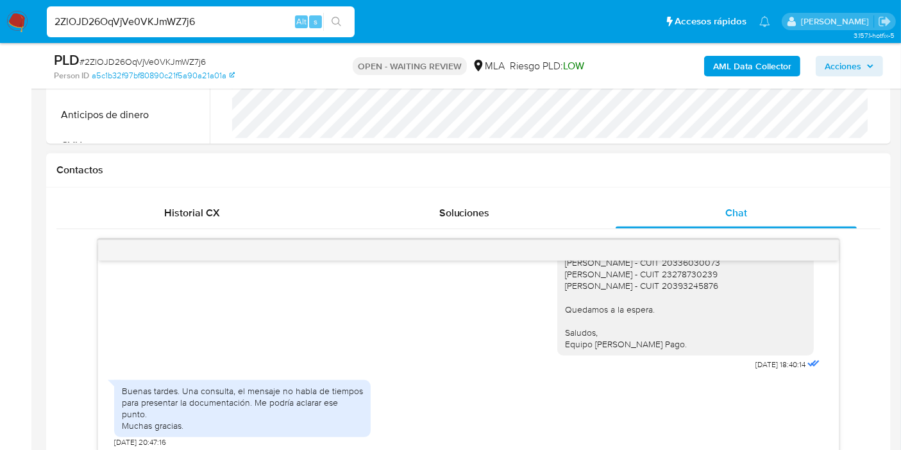
click at [269, 430] on div "Buenas tardes. Una consulta, el mensaje no habla de tiempos para presentar la d…" at bounding box center [242, 408] width 241 height 47
click at [269, 426] on div "Buenas tardes. Una consulta, el mensaje no habla de tiempos para presentar la d…" at bounding box center [242, 408] width 241 height 47
click at [192, 67] on span "# 2ZlOJD26OqVjVe0VKJmWZ7j6" at bounding box center [143, 61] width 126 height 13
click at [190, 67] on span "# 2ZlOJD26OqVjVe0VKJmWZ7j6" at bounding box center [143, 61] width 126 height 13
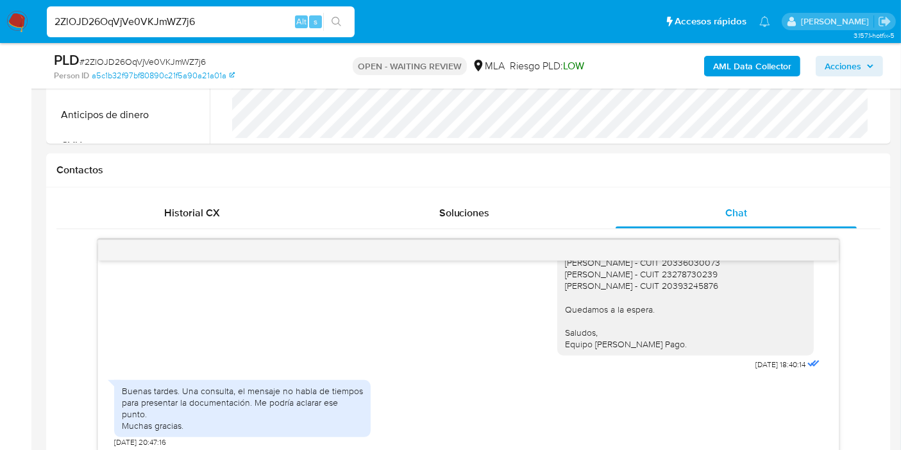
click at [182, 63] on span "# 2ZlOJD26OqVjVe0VKJmWZ7j6" at bounding box center [143, 61] width 126 height 13
copy span "2ZlOJD26OqVjVe0VKJmWZ7j6"
click at [18, 12] on img at bounding box center [17, 22] width 22 height 22
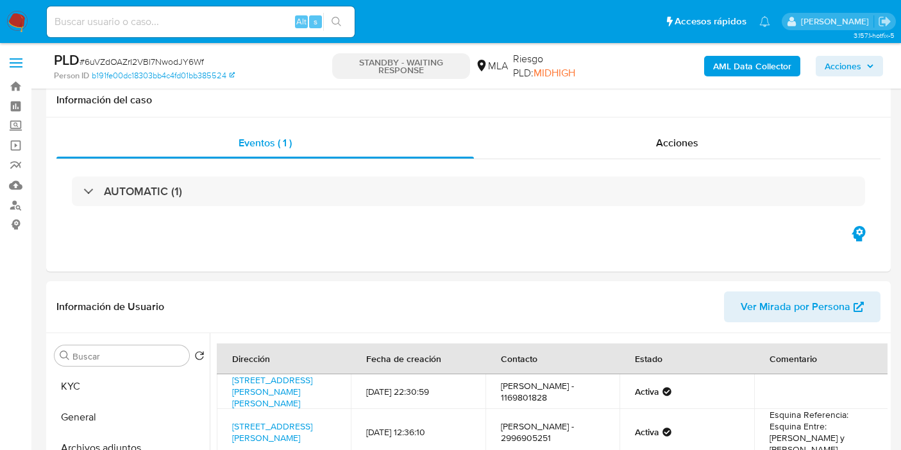
select select "10"
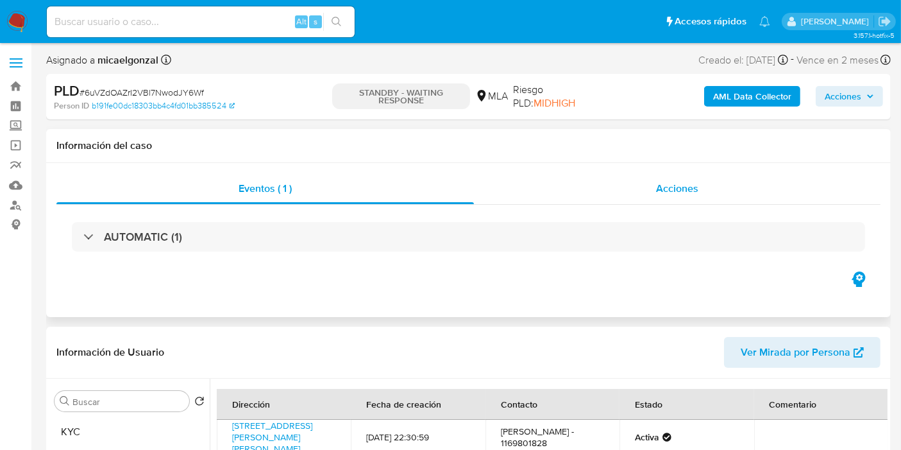
drag, startPoint x: 668, startPoint y: 223, endPoint x: 678, endPoint y: 178, distance: 45.3
click at [668, 218] on div "AUTOMATIC (1)" at bounding box center [468, 237] width 824 height 64
click at [678, 178] on div "Acciones" at bounding box center [677, 188] width 407 height 31
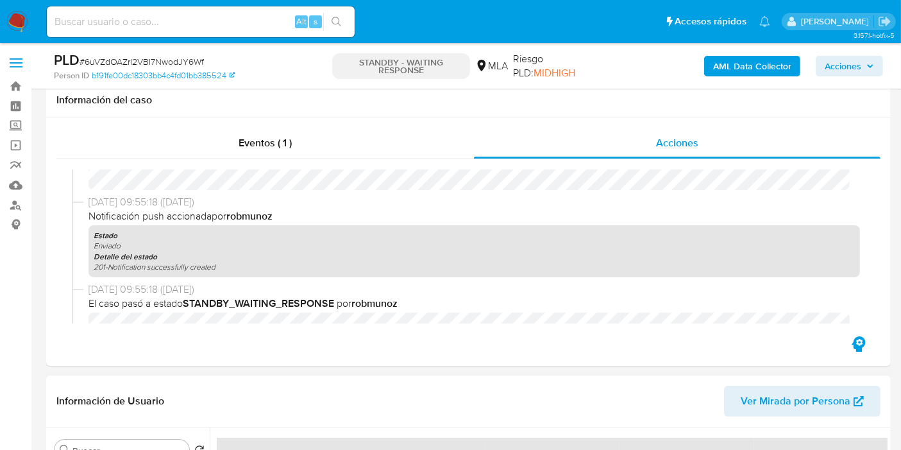
scroll to position [356, 0]
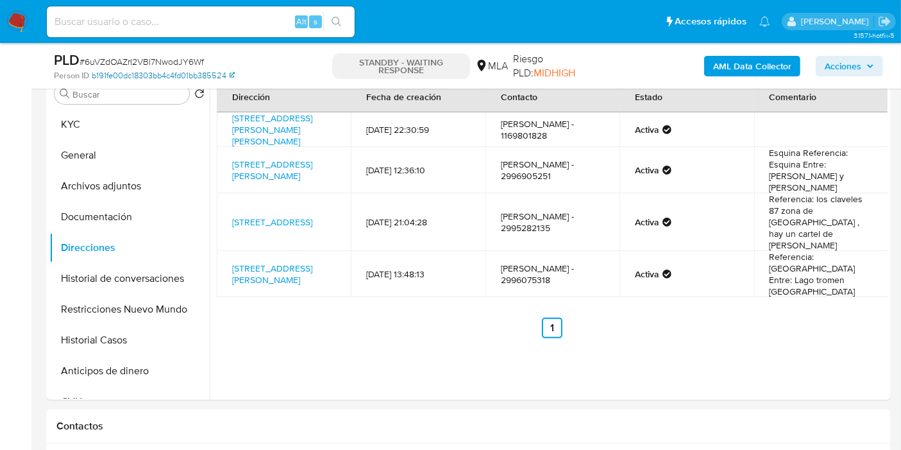
click at [167, 71] on link "b191fe00dc18303bb4c4fd01bb385524" at bounding box center [163, 76] width 143 height 12
click at [152, 61] on span "# 6uVZdOAZrI2VBl7NwodJY6Wf" at bounding box center [142, 61] width 124 height 13
copy span "6uVZdOAZrI2VBl7NwodJY6Wf"
click at [26, 26] on img at bounding box center [17, 22] width 22 height 22
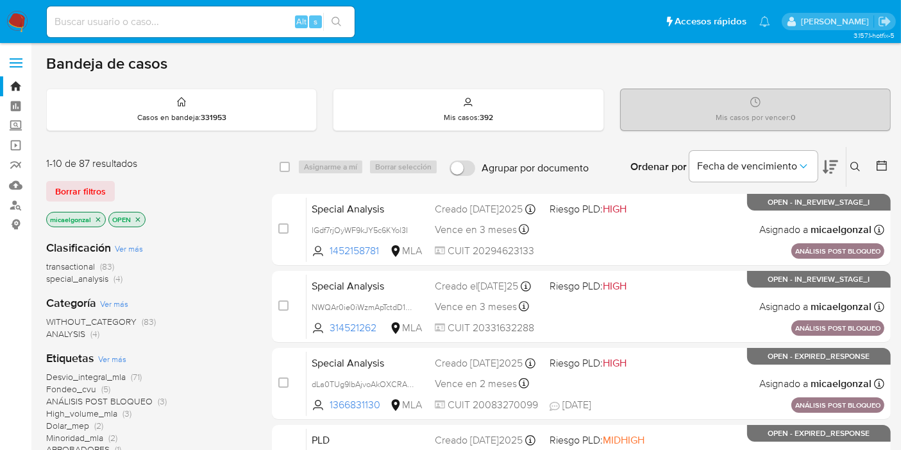
click at [95, 176] on div "1-10 de 87 resultados Borrar filtros micaelgonzal OPEN" at bounding box center [148, 192] width 205 height 73
click at [84, 187] on span "Borrar filtros" at bounding box center [80, 191] width 51 height 18
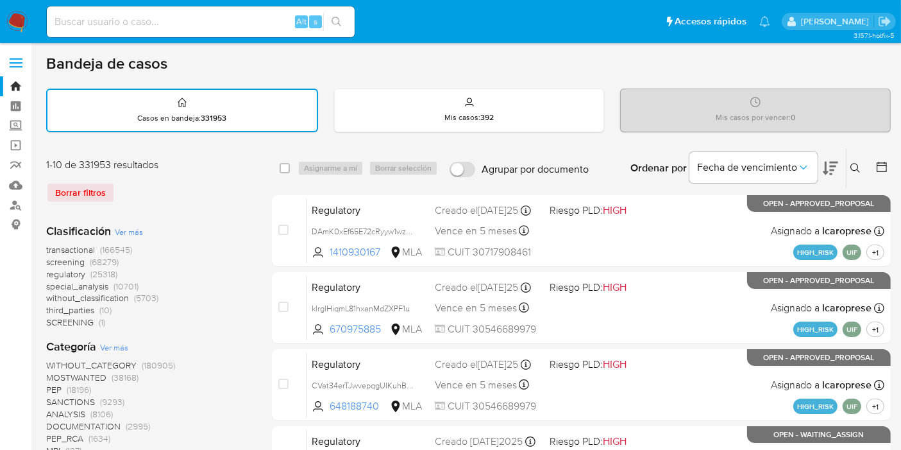
click at [857, 160] on button at bounding box center [857, 167] width 21 height 15
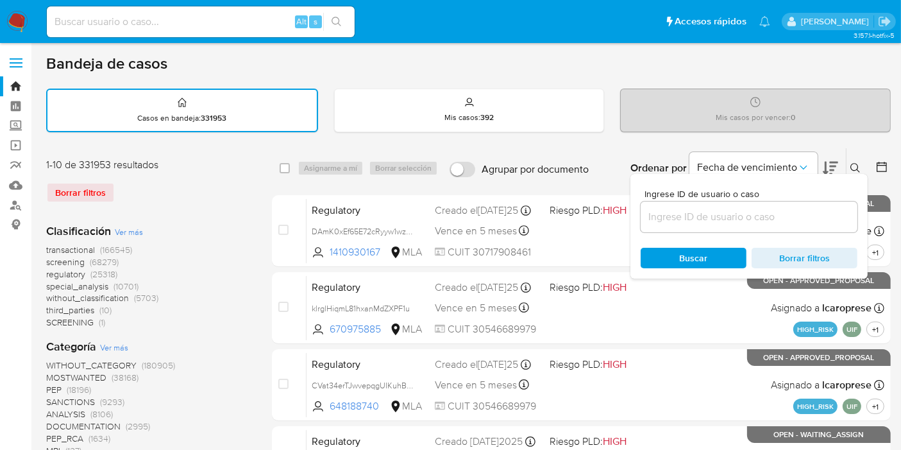
click at [732, 223] on input at bounding box center [749, 216] width 217 height 17
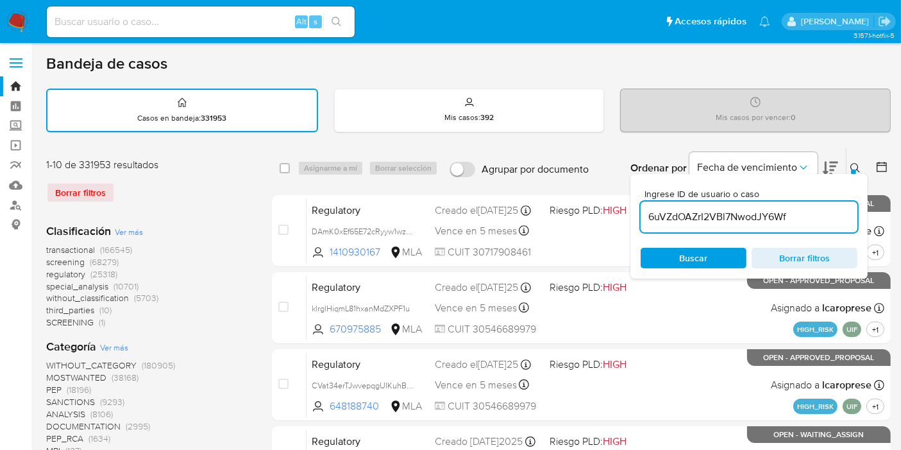
type input "6uVZdOAZrI2VBl7NwodJY6Wf"
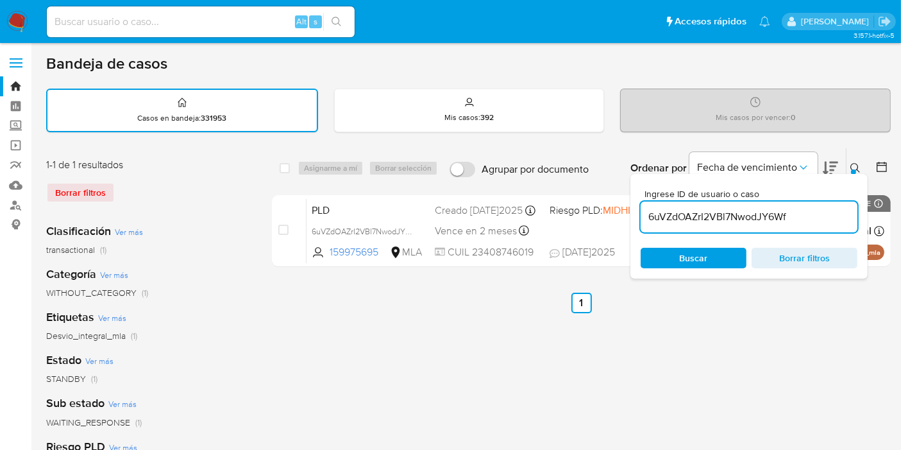
click at [182, 15] on input at bounding box center [201, 21] width 308 height 17
paste input "6uVZdOAZrI2VBl7NwodJY6Wf"
type input "6uVZdOAZrI2VBl7NwodJY6Wf"
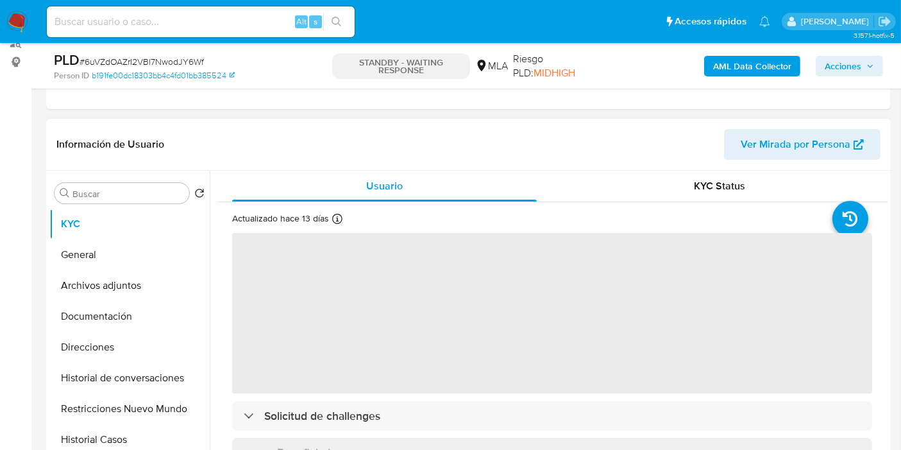
scroll to position [142, 0]
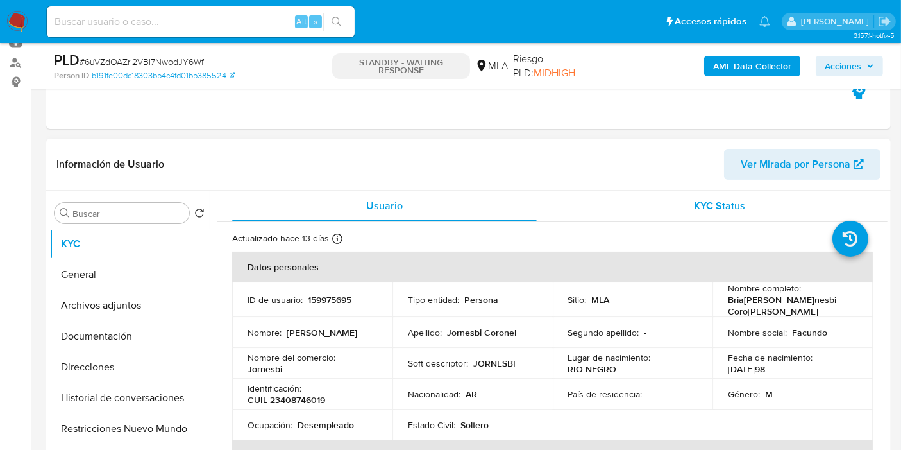
select select "10"
click at [671, 217] on div "KYC Status" at bounding box center [720, 205] width 305 height 31
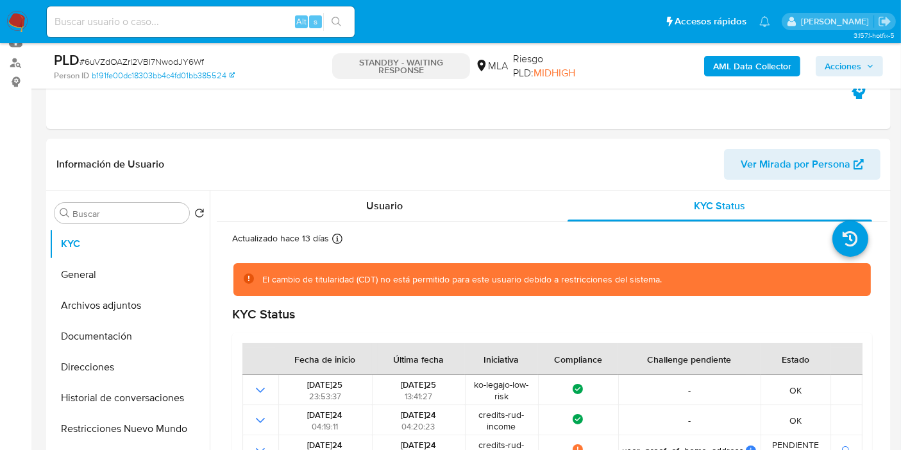
click at [194, 12] on div "Alt s" at bounding box center [201, 21] width 308 height 31
click at [203, 33] on div "Alt s" at bounding box center [201, 21] width 308 height 31
click at [220, 19] on input at bounding box center [201, 21] width 308 height 17
paste input "GViOCPWYyWMJi6W3kQ20P0hR"
type input "GViOCPWYyWMJi6W3kQ20P0hR"
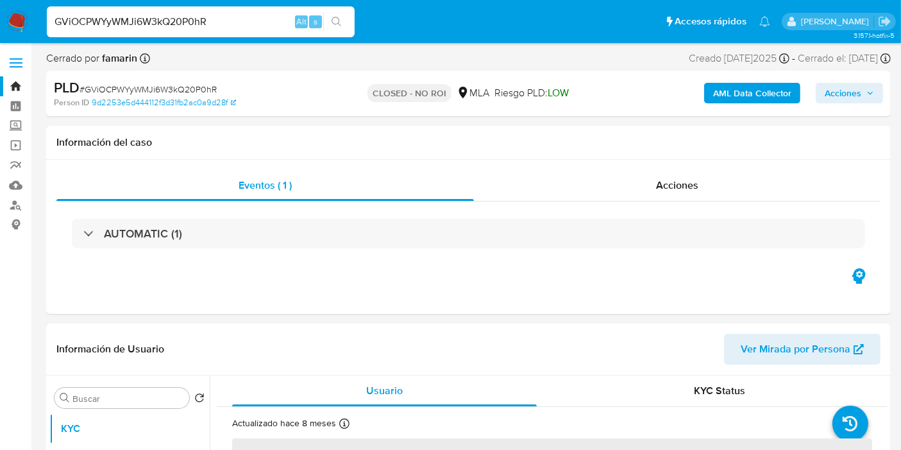
select select "10"
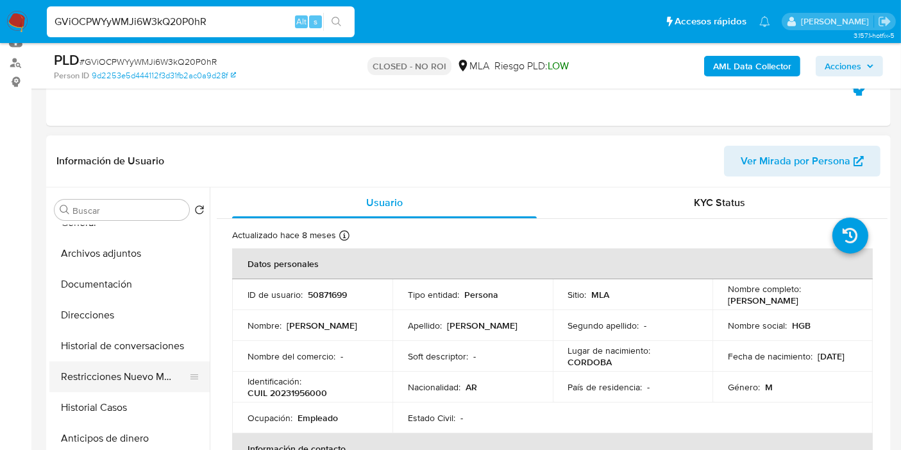
scroll to position [71, 0]
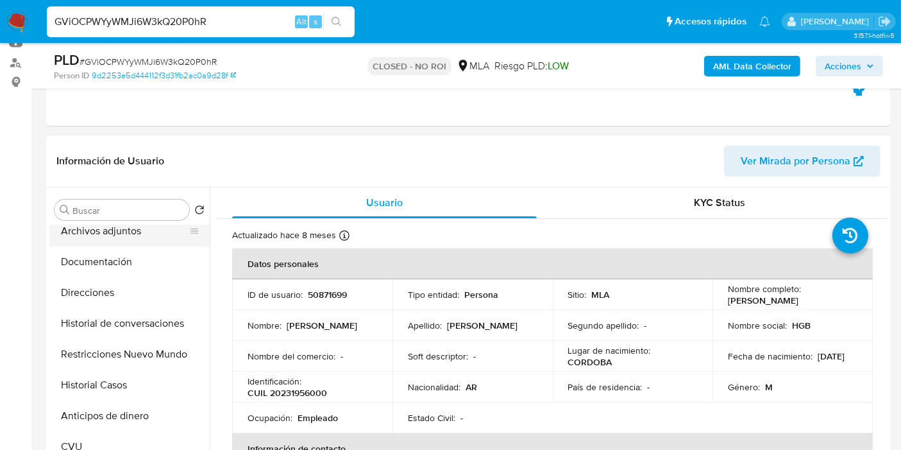
click at [137, 235] on button "Archivos adjuntos" at bounding box center [124, 231] width 150 height 31
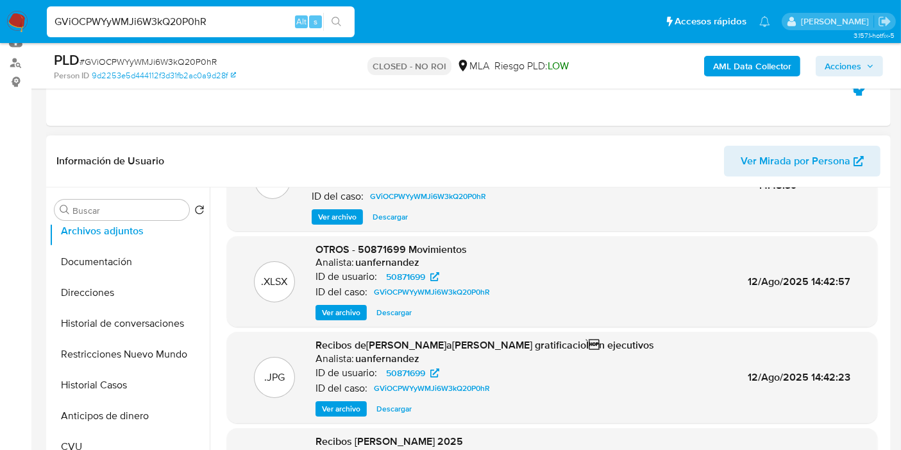
click at [351, 211] on span "Ver archivo" at bounding box center [337, 216] width 38 height 13
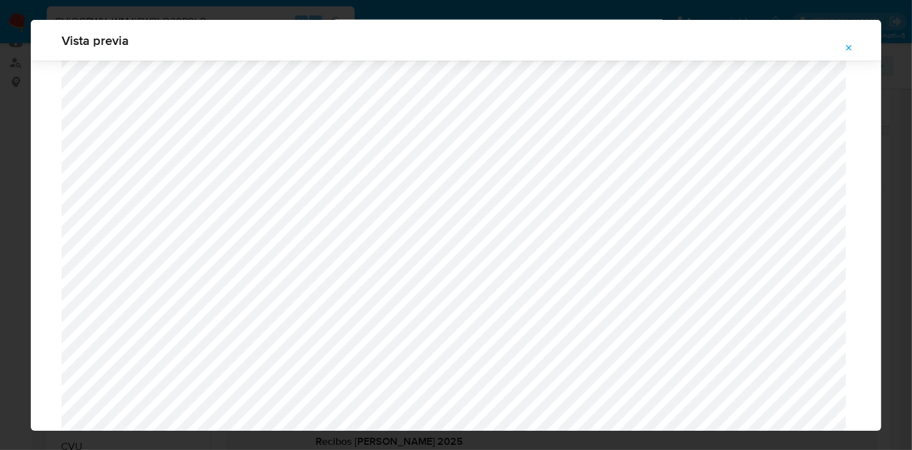
scroll to position [1684, 0]
click at [0, 232] on div "Vista previa" at bounding box center [456, 225] width 912 height 450
click at [850, 44] on icon "Attachment preview" at bounding box center [849, 48] width 10 height 10
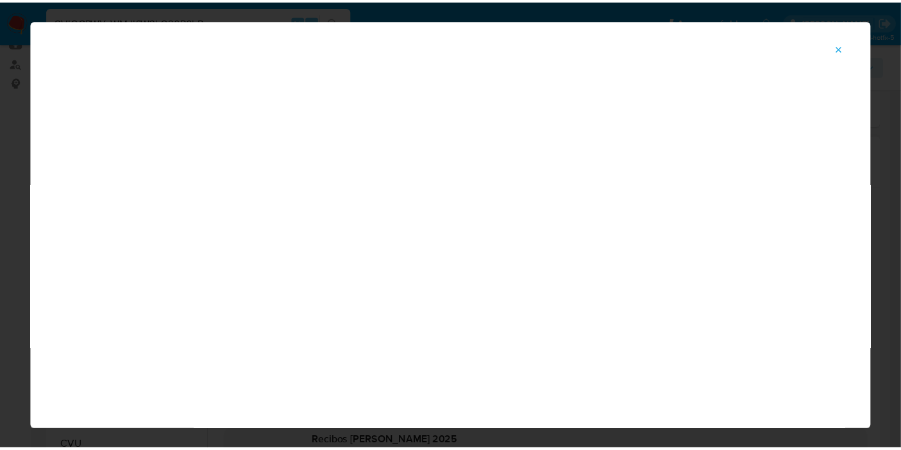
scroll to position [66, 0]
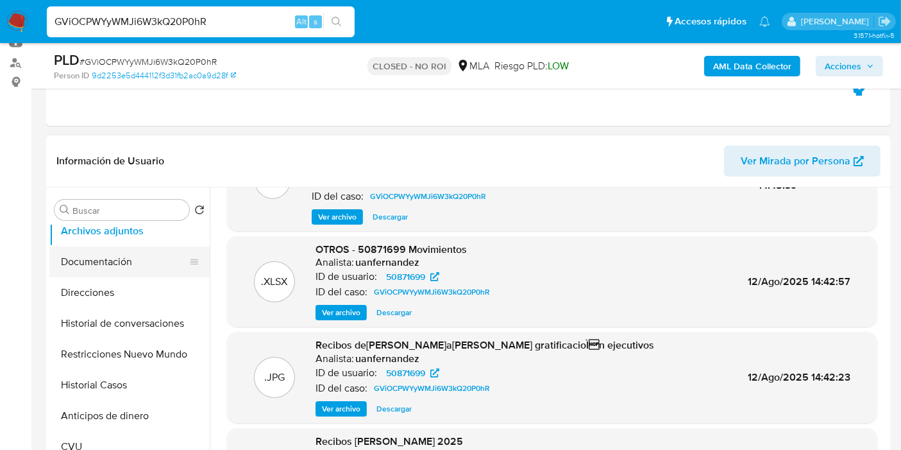
click at [142, 266] on button "Documentación" at bounding box center [124, 261] width 150 height 31
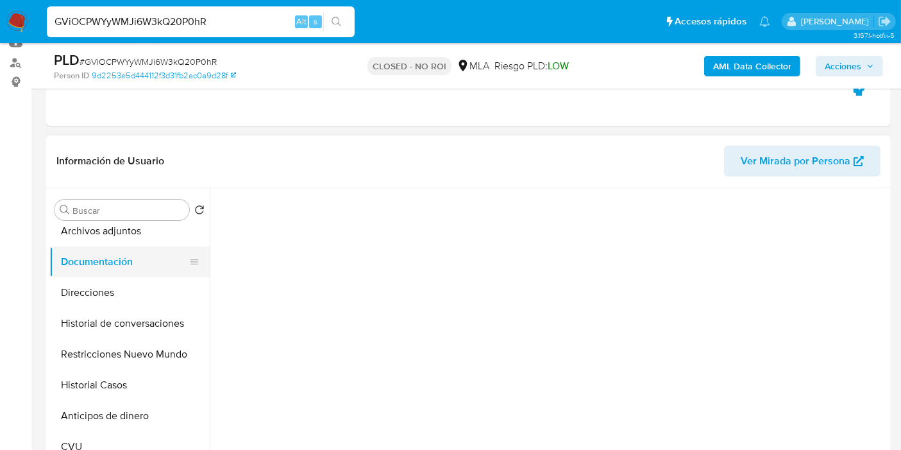
scroll to position [0, 0]
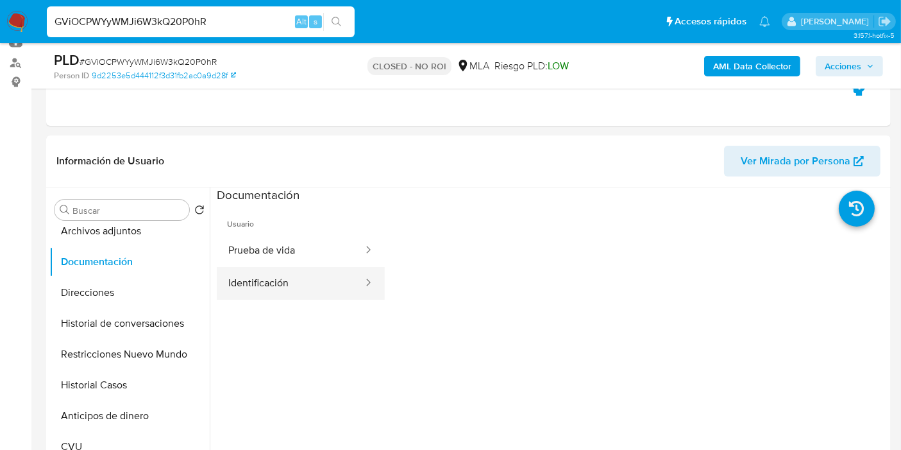
click at [235, 267] on button "Identificación" at bounding box center [291, 283] width 148 height 33
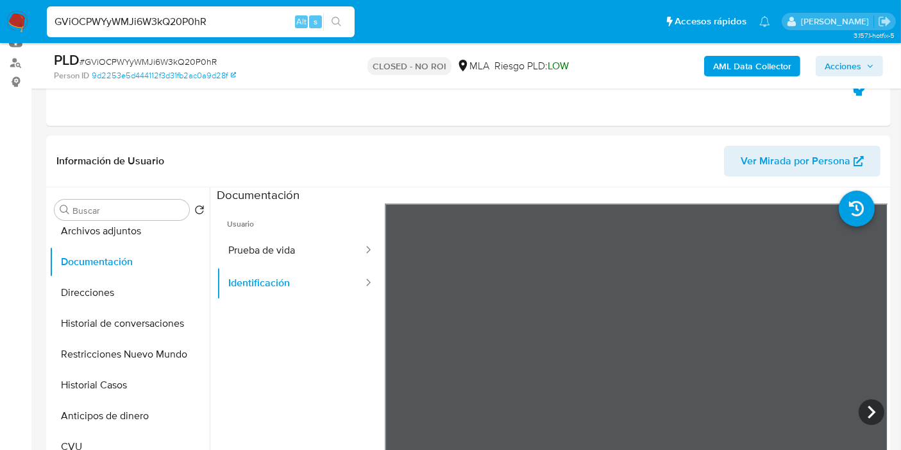
scroll to position [368, 0]
click at [868, 413] on icon at bounding box center [872, 411] width 8 height 13
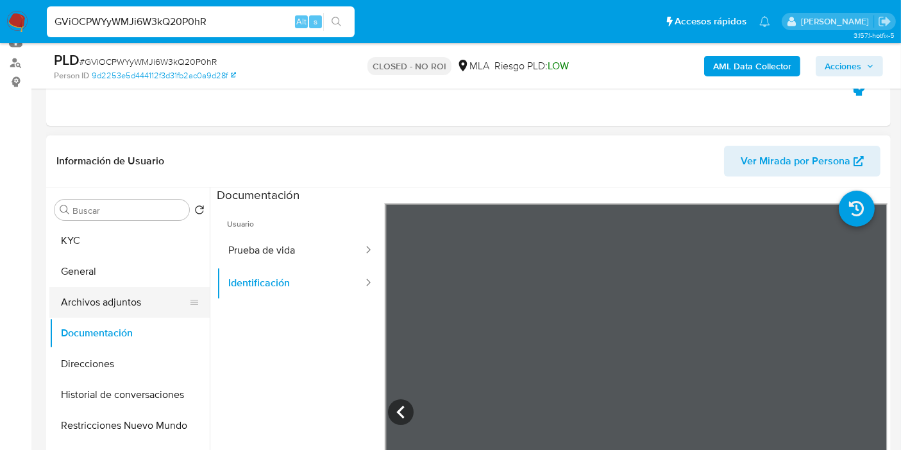
click at [140, 292] on button "Archivos adjuntos" at bounding box center [124, 302] width 150 height 31
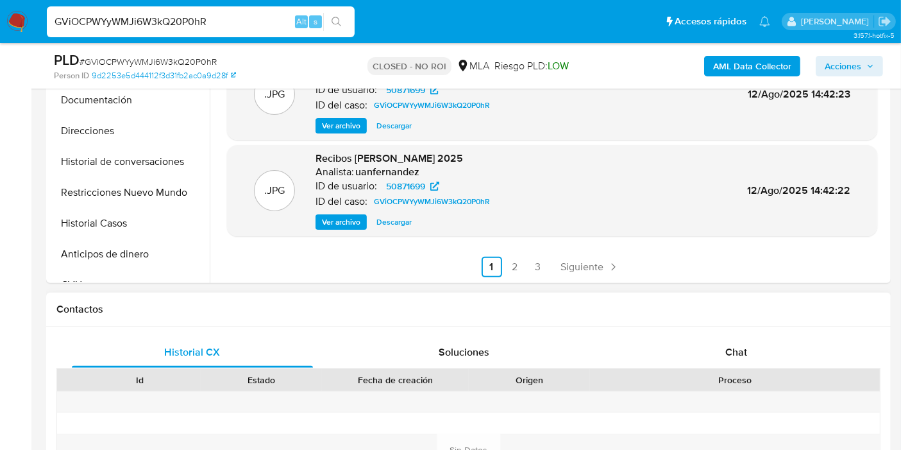
scroll to position [427, 0]
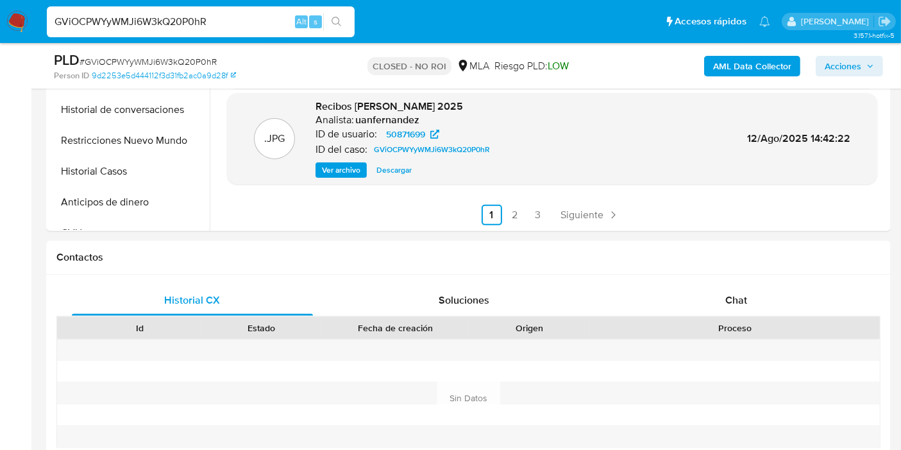
click at [513, 215] on link "2" at bounding box center [515, 215] width 21 height 21
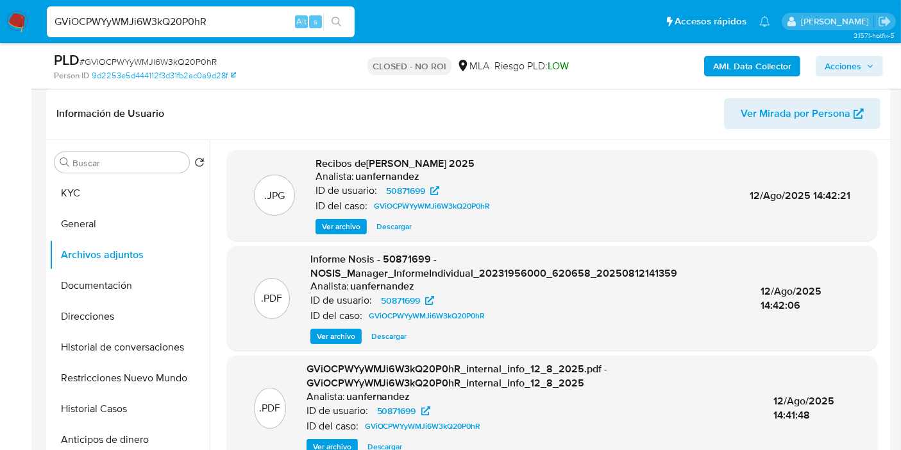
scroll to position [142, 0]
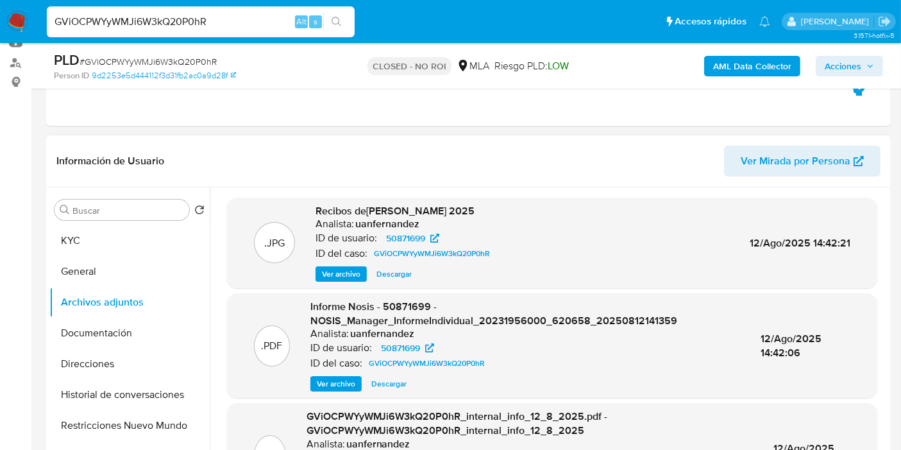
click at [329, 384] on span "Ver archivo" at bounding box center [336, 383] width 38 height 13
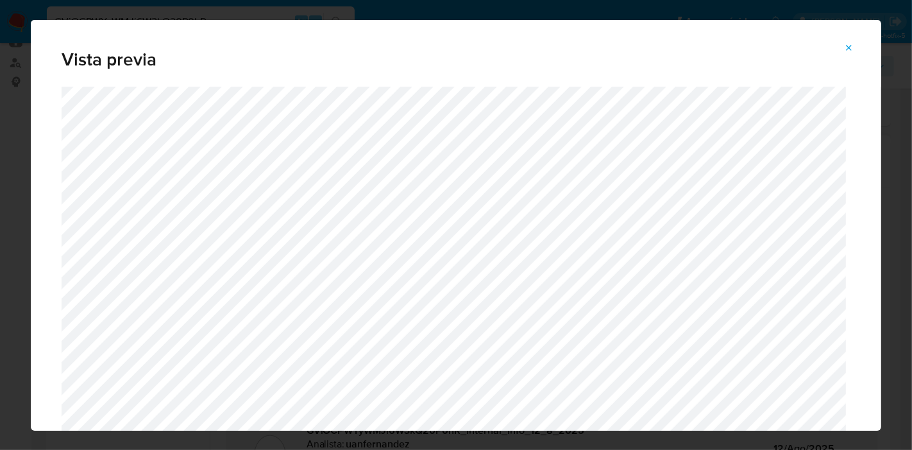
click at [854, 46] on icon "Attachment preview" at bounding box center [849, 48] width 10 height 10
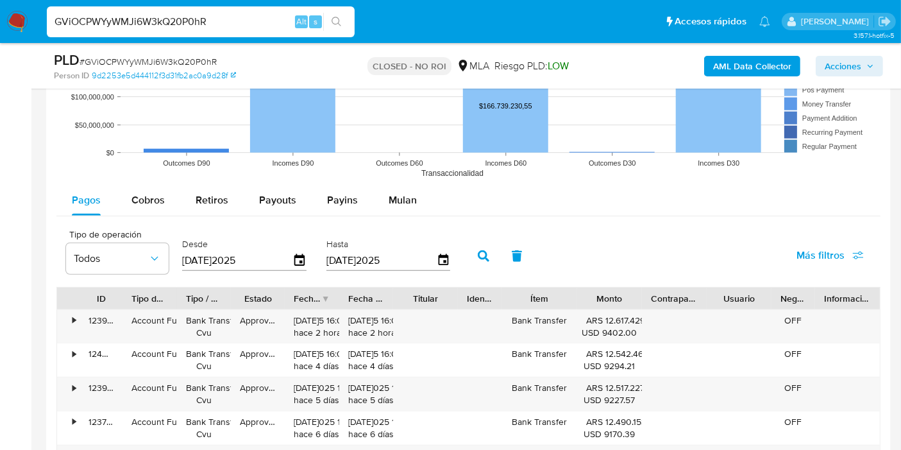
scroll to position [1354, 0]
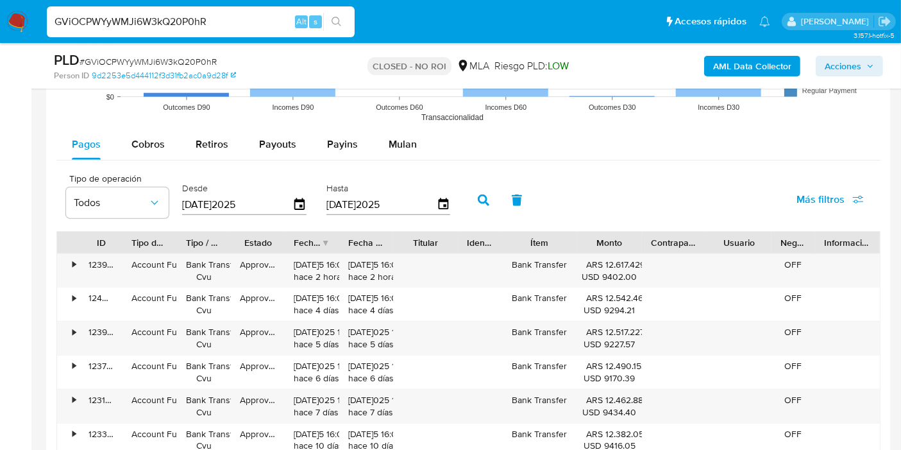
click at [107, 12] on div "GViOCPWYyWMJi6W3kQ20P0hR Alt s" at bounding box center [201, 21] width 308 height 31
click at [107, 16] on div "GViOCPWYyWMJi6W3kQ20P0hR Alt s" at bounding box center [201, 21] width 308 height 31
click at [107, 28] on input "GViOCPWYyWMJi6W3kQ20P0hR" at bounding box center [201, 21] width 308 height 17
paste input "QojySAZ36IqAeyOHSfDwzJcX"
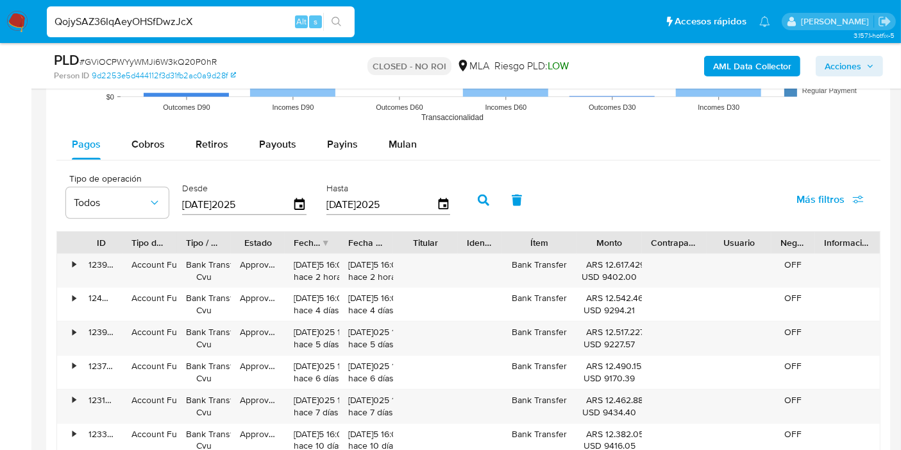
type input "QojySAZ36IqAeyOHSfDwzJcX"
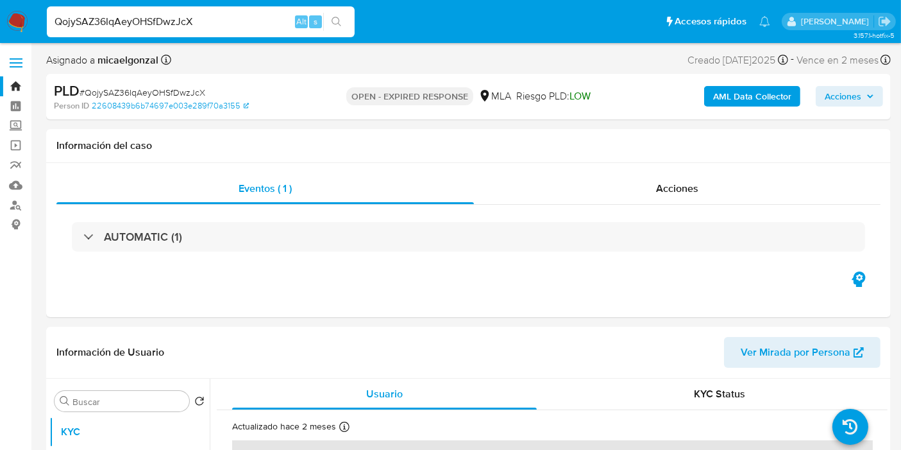
select select "10"
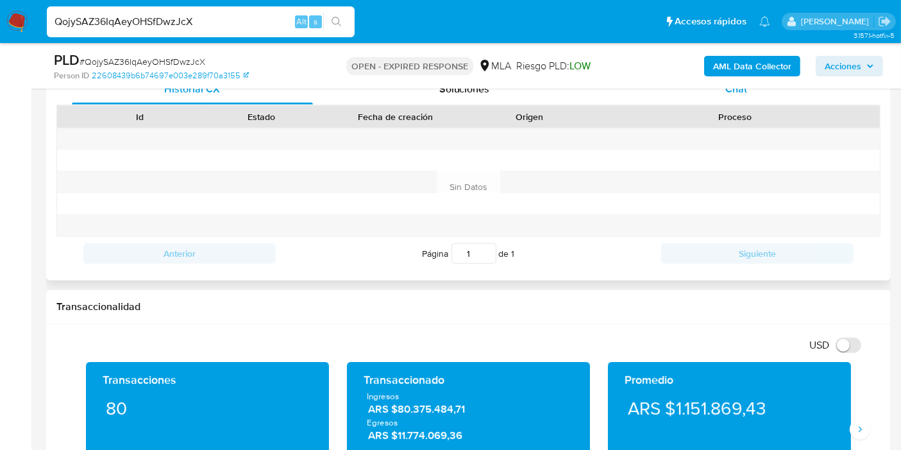
scroll to position [498, 0]
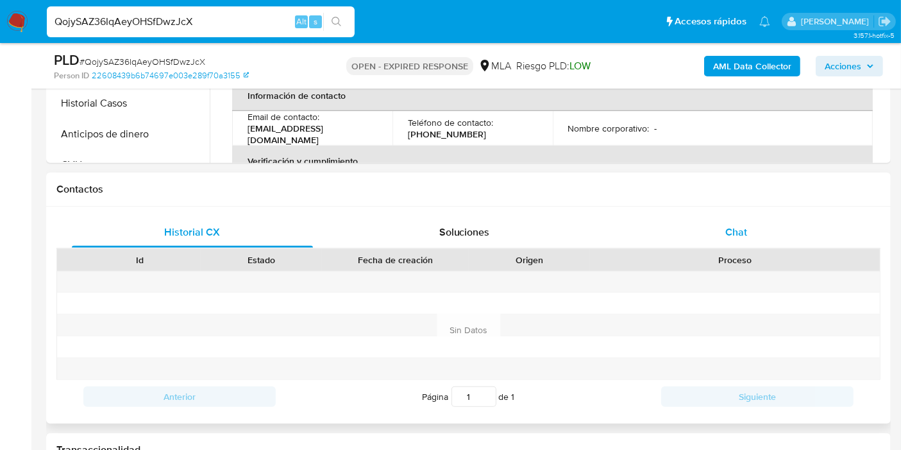
click at [771, 245] on div "Chat" at bounding box center [736, 232] width 241 height 31
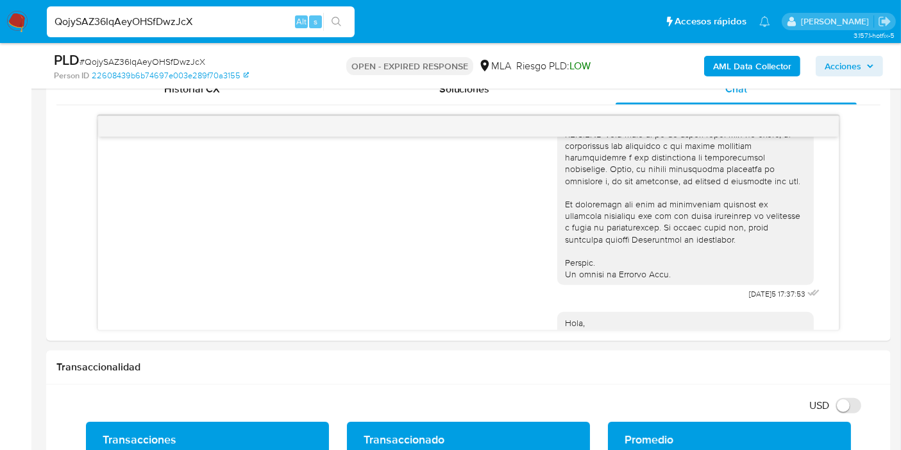
scroll to position [356, 0]
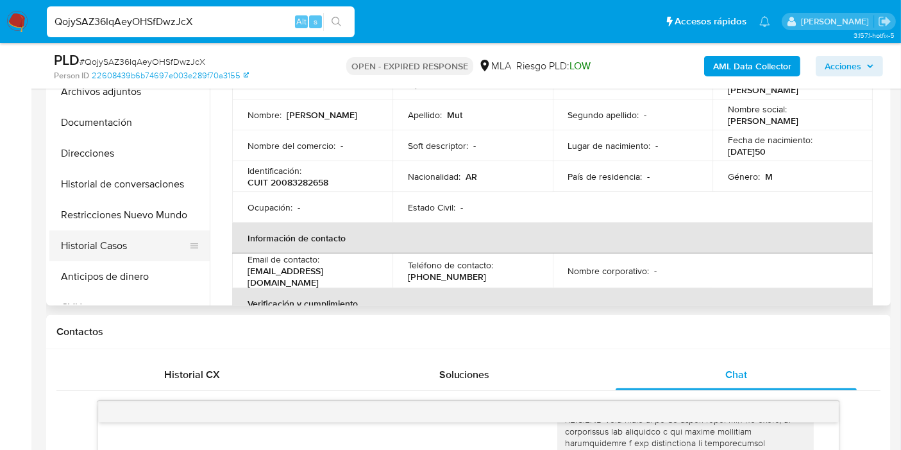
click at [74, 255] on button "Historial Casos" at bounding box center [124, 245] width 150 height 31
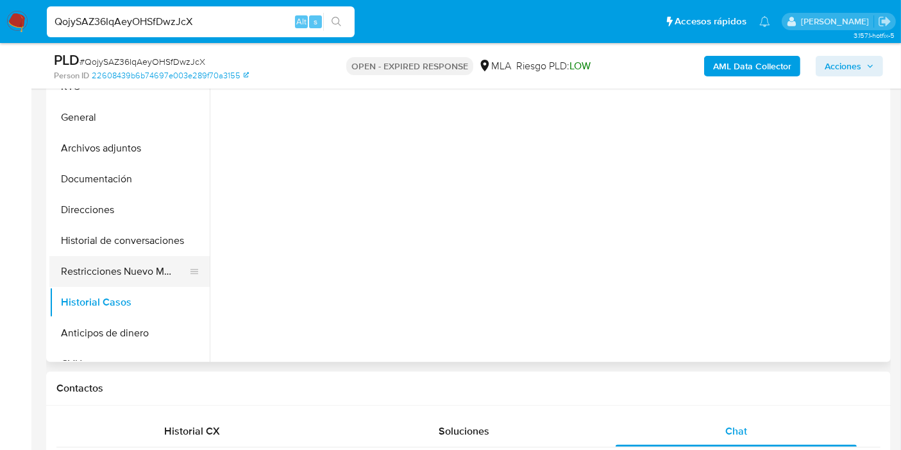
scroll to position [214, 0]
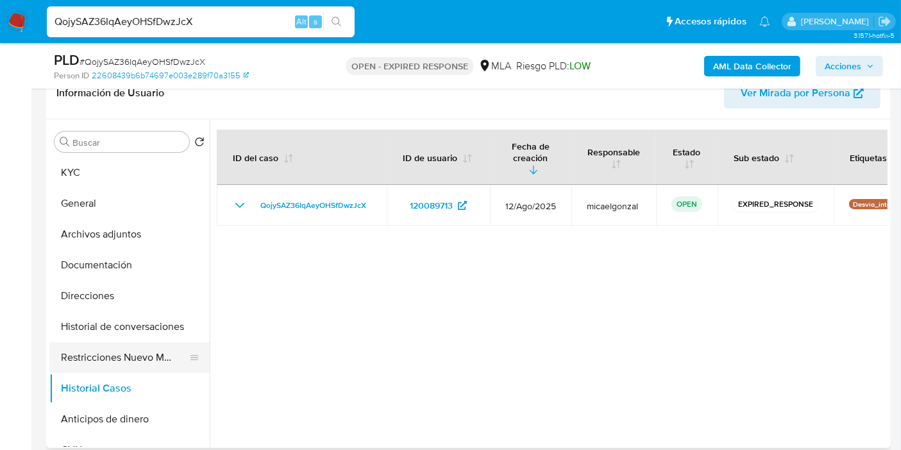
click at [91, 364] on button "Restricciones Nuevo Mundo" at bounding box center [124, 357] width 150 height 31
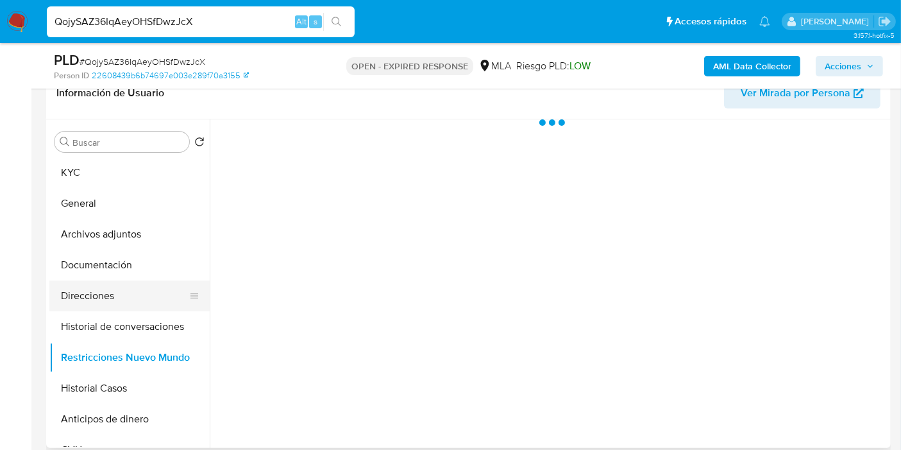
click at [119, 283] on button "Direcciones" at bounding box center [124, 295] width 150 height 31
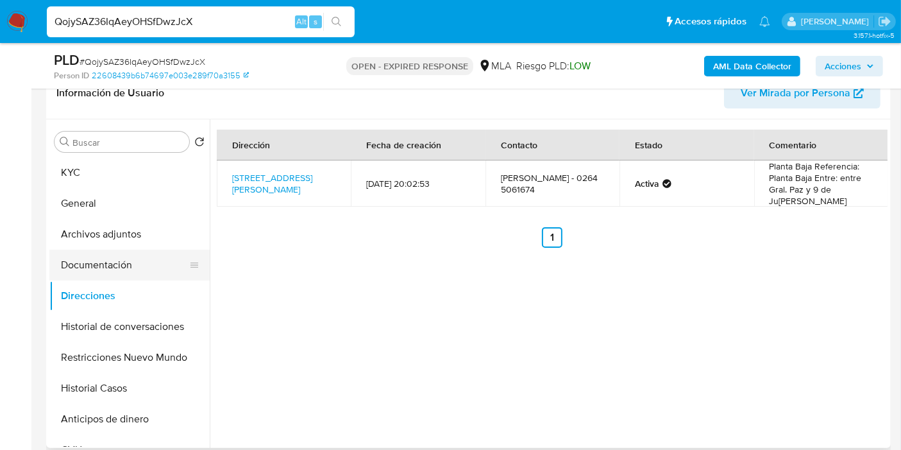
click at [123, 251] on button "Documentación" at bounding box center [124, 264] width 150 height 31
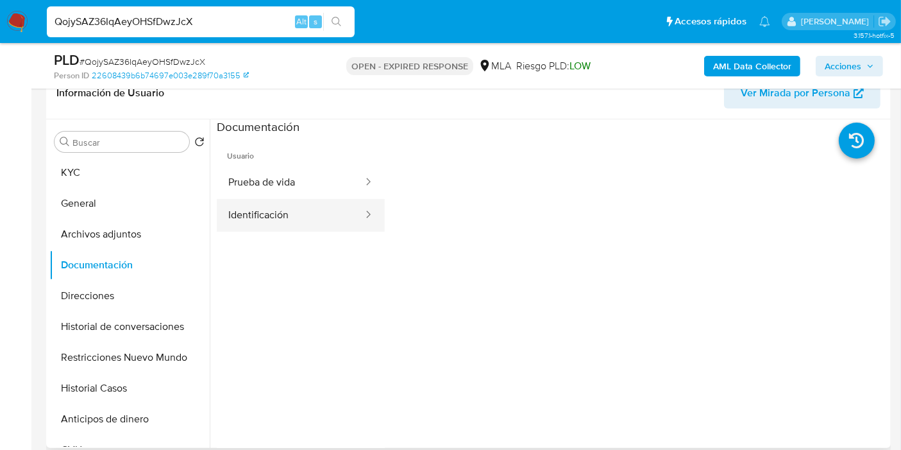
click at [239, 207] on button "Identificación" at bounding box center [291, 215] width 148 height 33
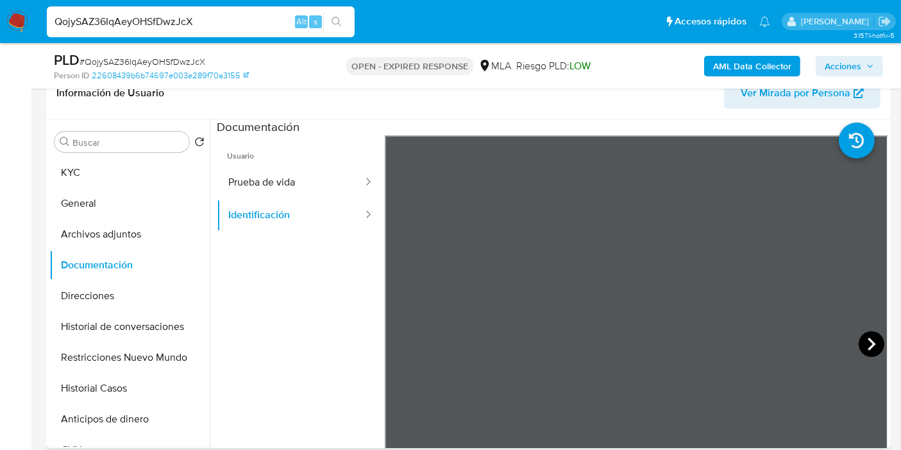
click at [867, 349] on icon at bounding box center [872, 344] width 26 height 26
click at [280, 174] on button "Prueba de vida" at bounding box center [291, 182] width 148 height 33
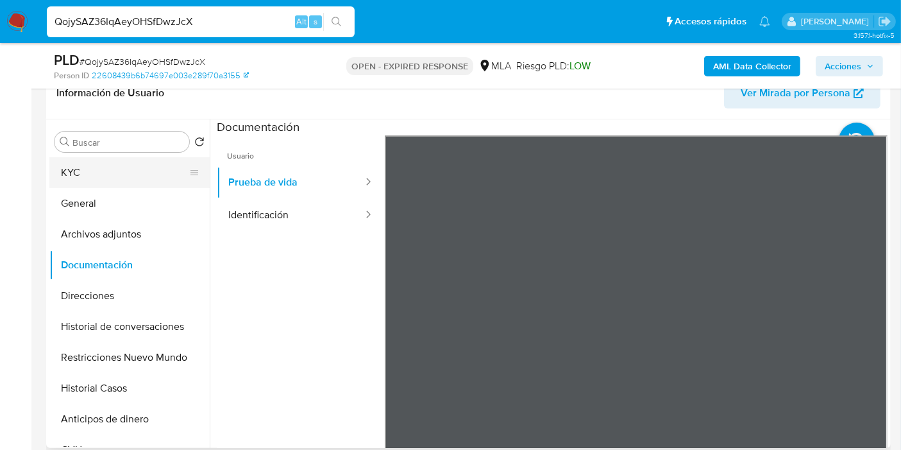
click at [66, 183] on button "KYC" at bounding box center [124, 172] width 150 height 31
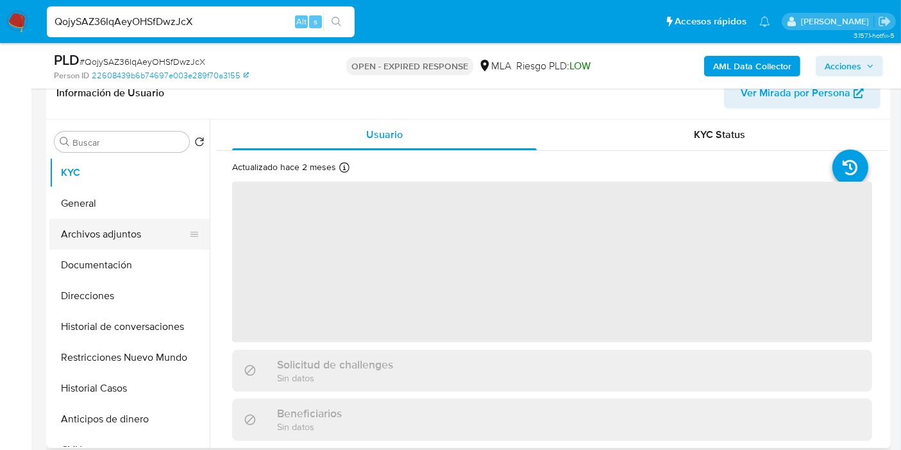
click at [107, 248] on button "Archivos adjuntos" at bounding box center [124, 234] width 150 height 31
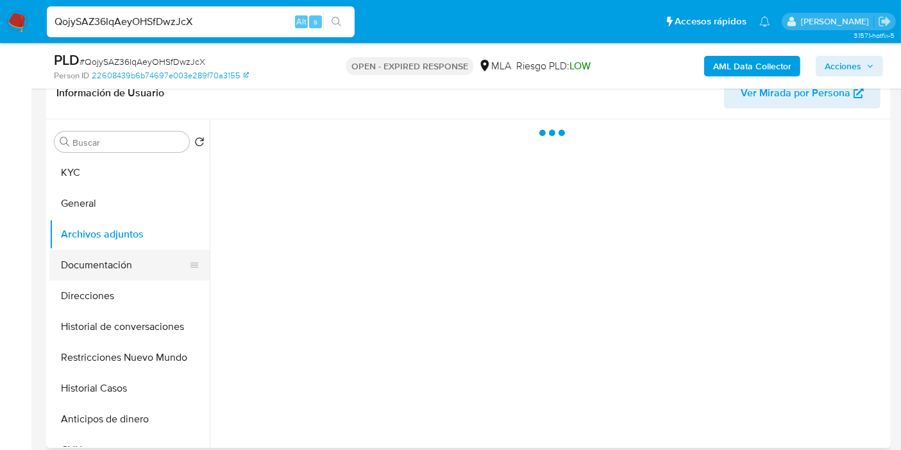
drag, startPoint x: 108, startPoint y: 266, endPoint x: 143, endPoint y: 253, distance: 36.9
click at [108, 266] on button "Documentación" at bounding box center [124, 264] width 150 height 31
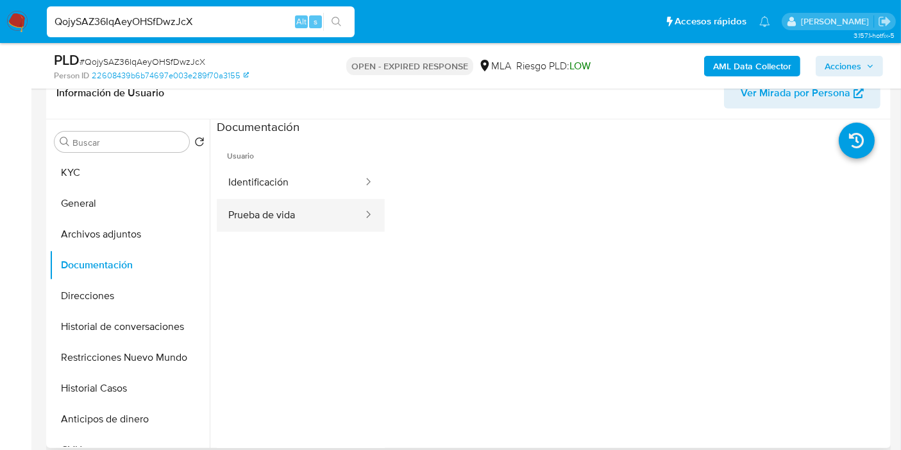
click at [327, 213] on button "Prueba de vida" at bounding box center [291, 215] width 148 height 33
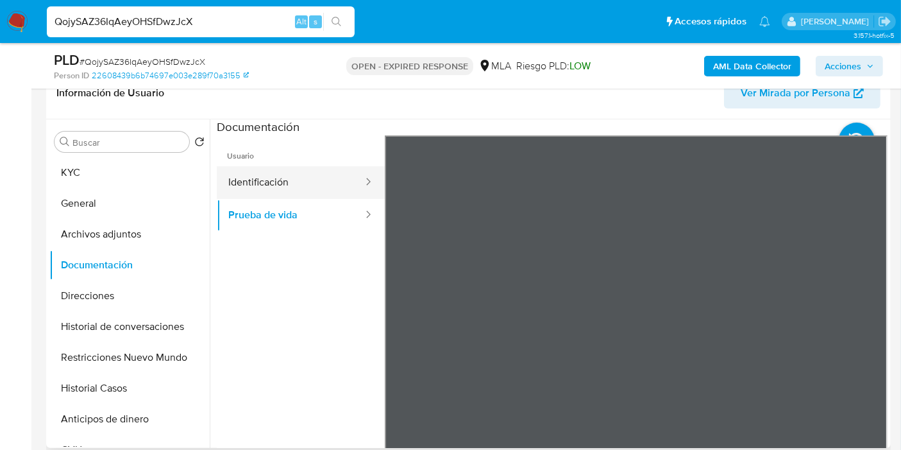
click at [275, 187] on button "Identificación" at bounding box center [291, 182] width 148 height 33
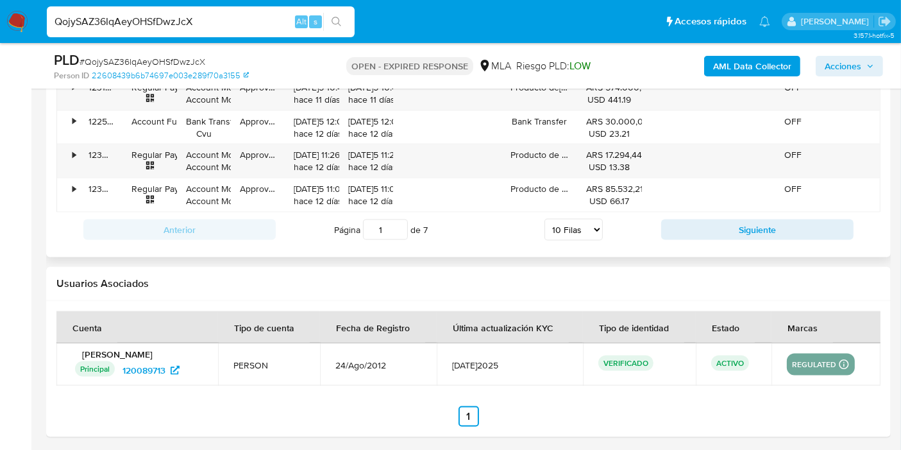
scroll to position [1798, 0]
click at [97, 26] on input "QojySAZ36IqAeyOHSfDwzJcX" at bounding box center [201, 21] width 308 height 17
paste input "dLa0TUg9lbAjvoAkOXCRAHqo"
type input "dLa0TUg9lbAjvoAkOXCRAHqo"
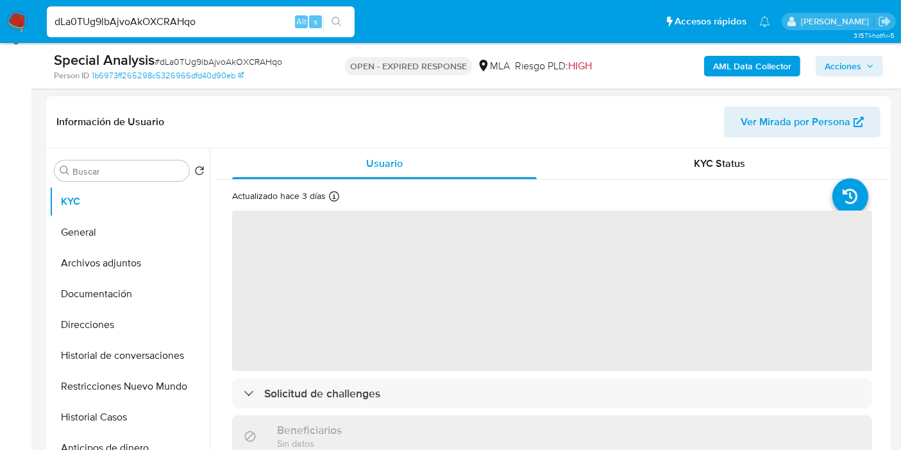
scroll to position [214, 0]
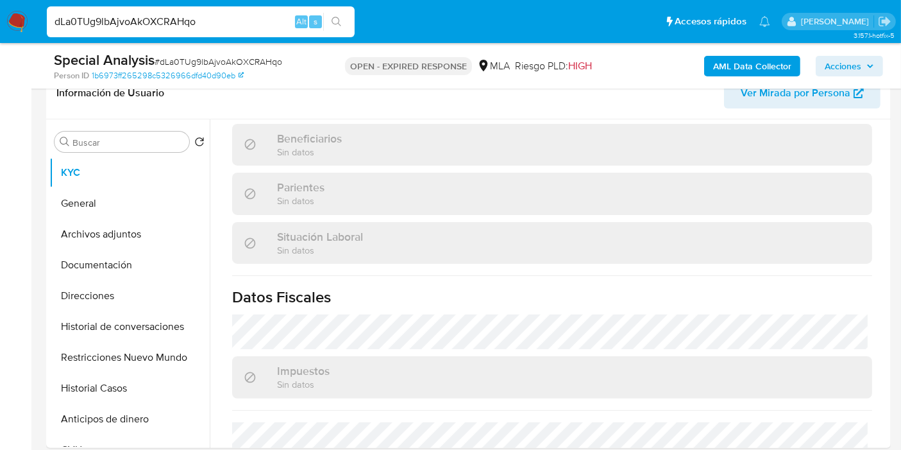
select select "10"
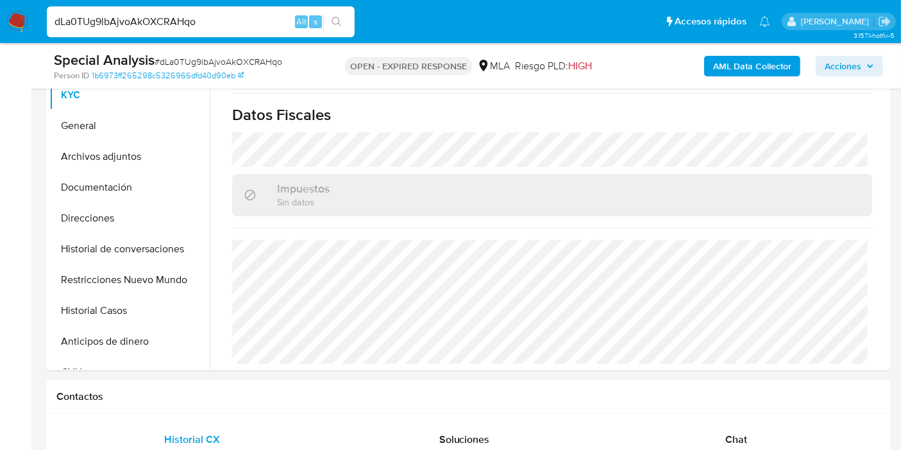
scroll to position [356, 0]
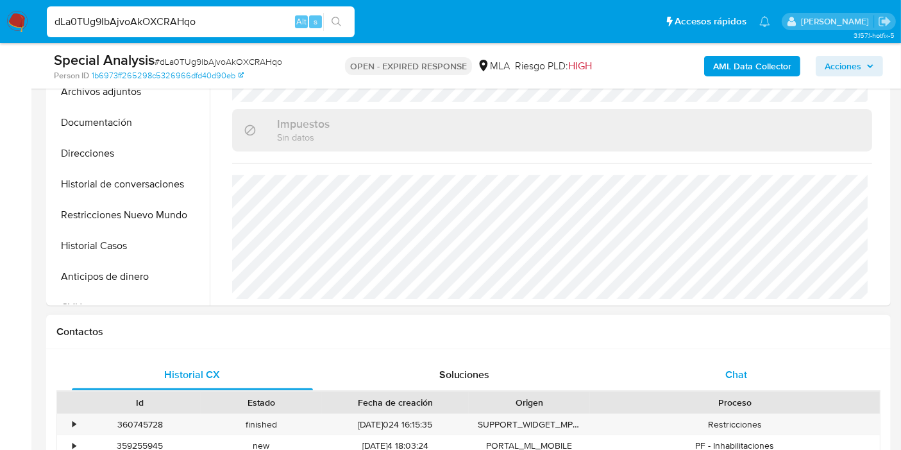
drag, startPoint x: 782, startPoint y: 337, endPoint x: 741, endPoint y: 359, distance: 46.5
click at [777, 342] on div "Contactos" at bounding box center [468, 332] width 845 height 34
drag, startPoint x: 738, startPoint y: 361, endPoint x: 749, endPoint y: 367, distance: 12.9
click at [738, 360] on div "Chat" at bounding box center [736, 374] width 241 height 31
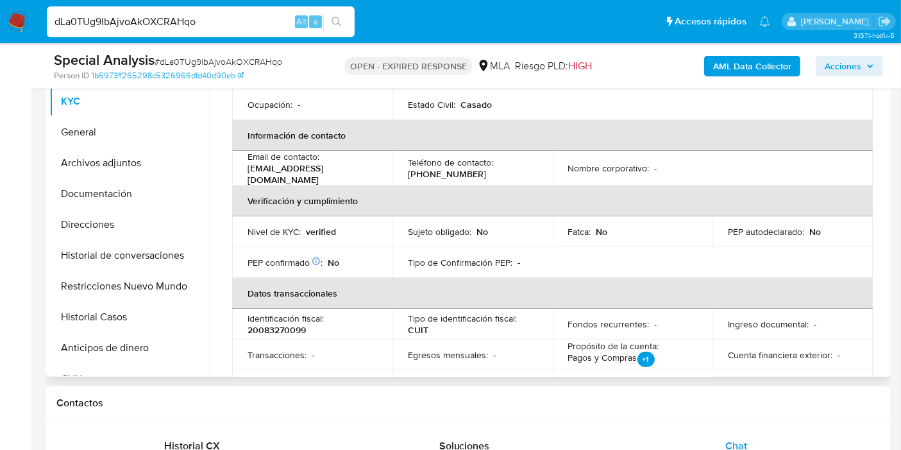
scroll to position [104, 0]
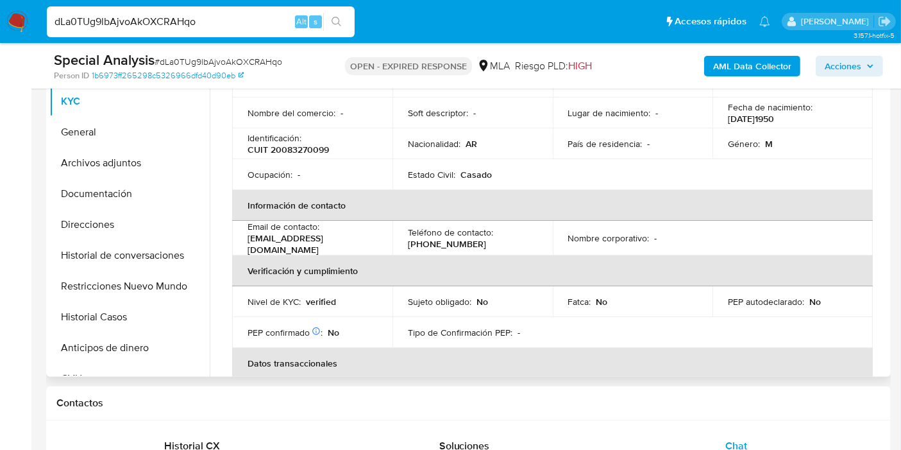
drag, startPoint x: 350, startPoint y: 218, endPoint x: 346, endPoint y: 235, distance: 17.1
click at [350, 220] on table "Datos personales ID de usuario : 1366831130 Tipo entidad : Persona Sitio : MLA …" at bounding box center [552, 238] width 641 height 466
click at [346, 241] on div "Email de contacto : mgarces@unsj.edu.ar" at bounding box center [313, 238] width 130 height 35
drag, startPoint x: 346, startPoint y: 240, endPoint x: 242, endPoint y: 242, distance: 104.6
click at [242, 242] on td "Email de contacto : mgarces@unsj.edu.ar" at bounding box center [312, 238] width 160 height 35
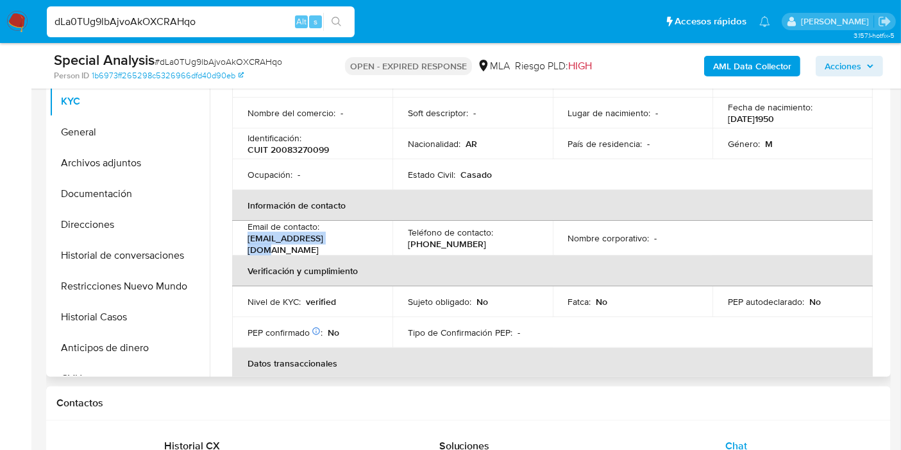
copy p "mgarces@unsj.edu.ar"
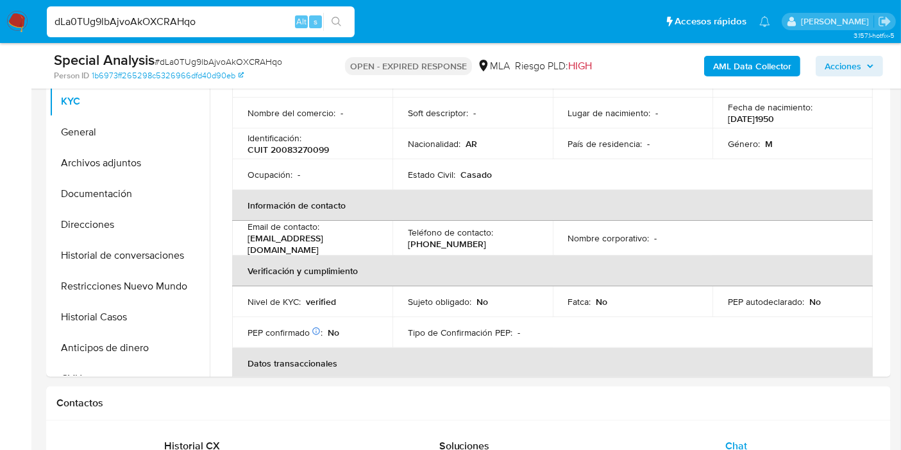
click at [184, 60] on span "# dLa0TUg9lbAjvoAkOXCRAHqo" at bounding box center [219, 61] width 128 height 13
drag, startPoint x: 184, startPoint y: 60, endPoint x: 202, endPoint y: 72, distance: 21.7
copy span "dLa0TUg9lbAjvoAkOXCRAHqo"
click at [26, 26] on img at bounding box center [17, 22] width 22 height 22
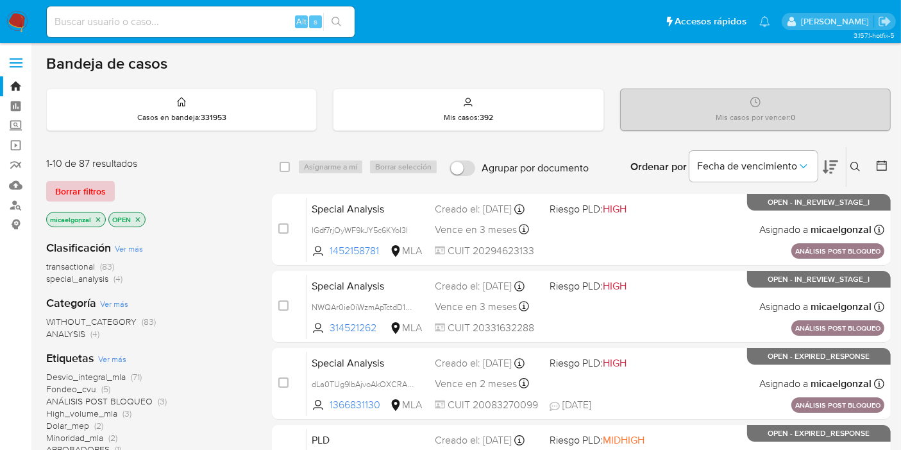
click at [82, 185] on span "Borrar filtros" at bounding box center [80, 191] width 51 height 18
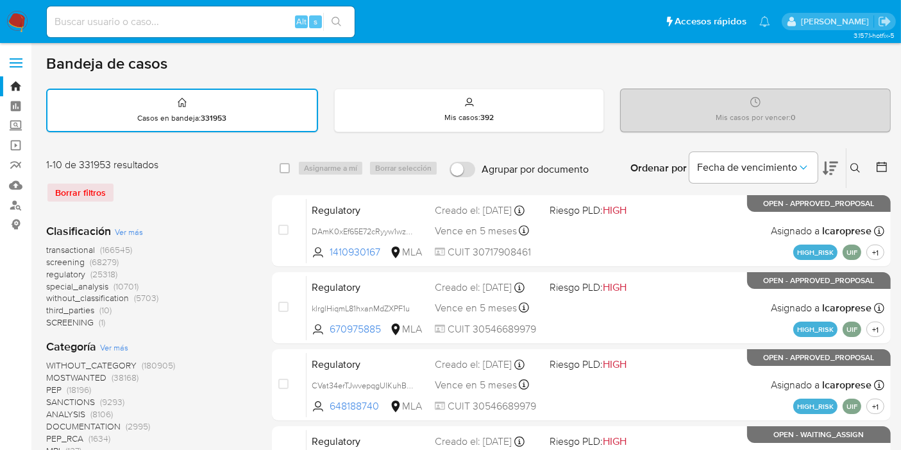
click at [858, 164] on icon at bounding box center [855, 168] width 10 height 10
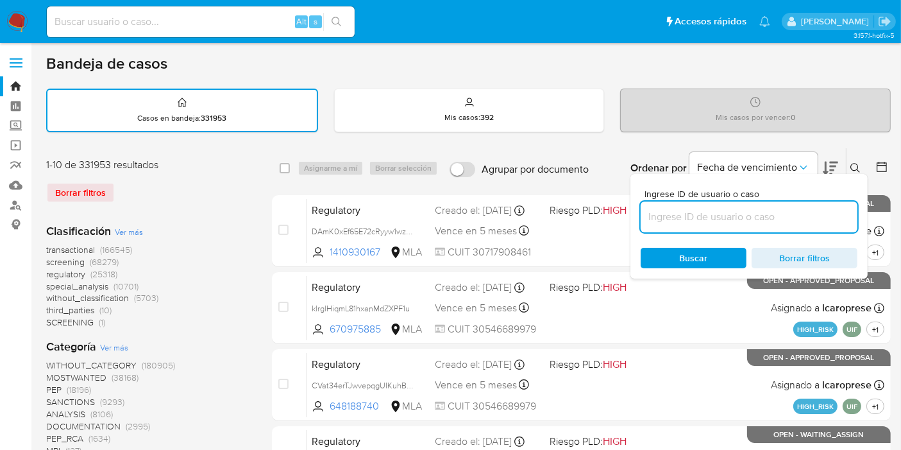
click at [673, 215] on input at bounding box center [749, 216] width 217 height 17
type input "2ZlOJD26OqVjVe0VKJmWZ7j6"
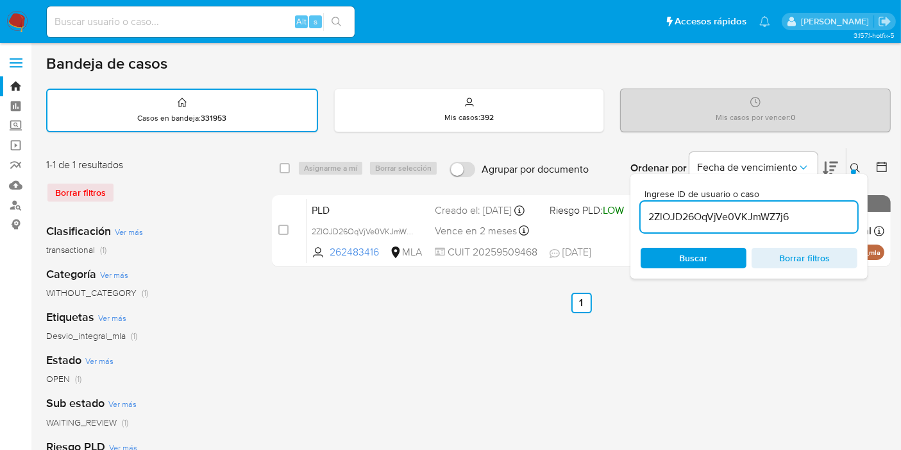
click at [283, 173] on div "select-all-cases-checkbox" at bounding box center [287, 167] width 15 height 15
drag, startPoint x: 283, startPoint y: 171, endPoint x: 308, endPoint y: 169, distance: 24.4
click at [285, 169] on input "checkbox" at bounding box center [285, 168] width 10 height 10
checkbox input "true"
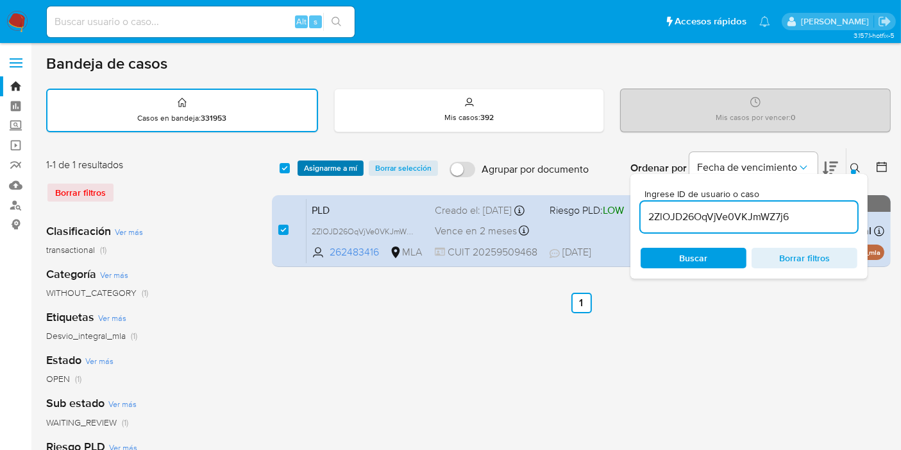
click at [313, 169] on span "Asignarme a mí" at bounding box center [330, 168] width 53 height 13
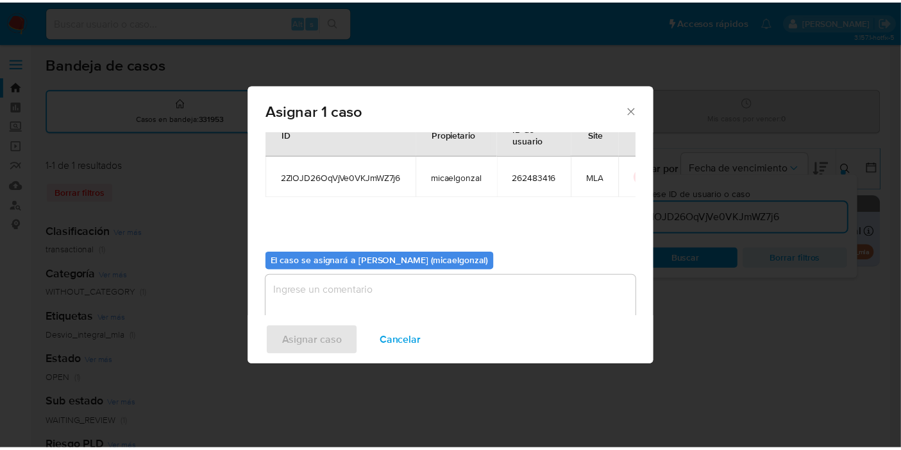
scroll to position [65, 0]
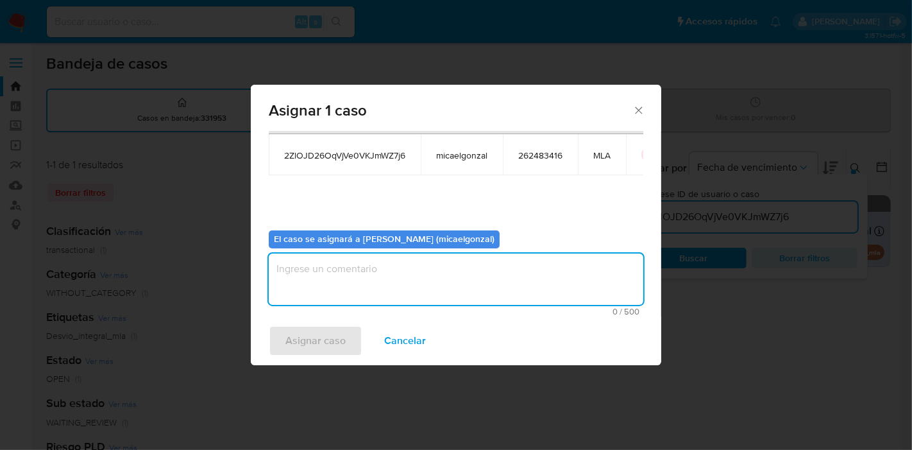
click at [361, 253] on textarea "assign-modal" at bounding box center [456, 278] width 375 height 51
click at [339, 283] on textarea "assign-modal" at bounding box center [456, 278] width 375 height 51
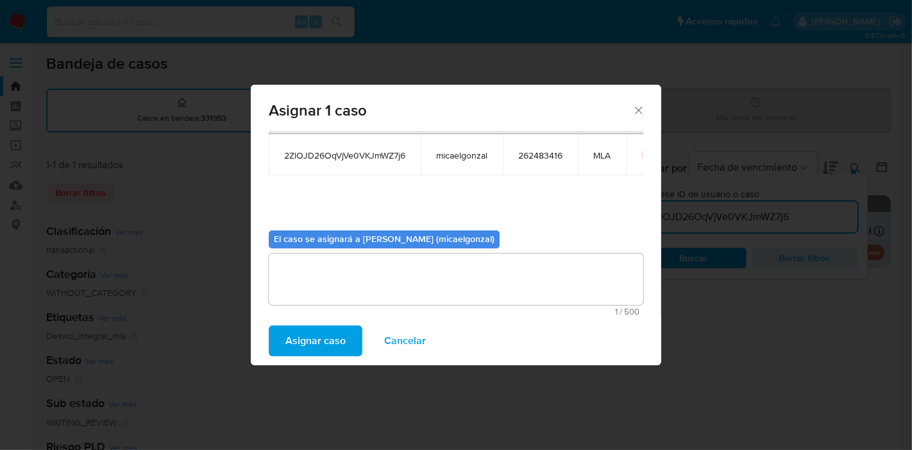
click at [313, 314] on span "1 / 500" at bounding box center [456, 311] width 367 height 8
click at [302, 335] on span "Asignar caso" at bounding box center [315, 340] width 60 height 28
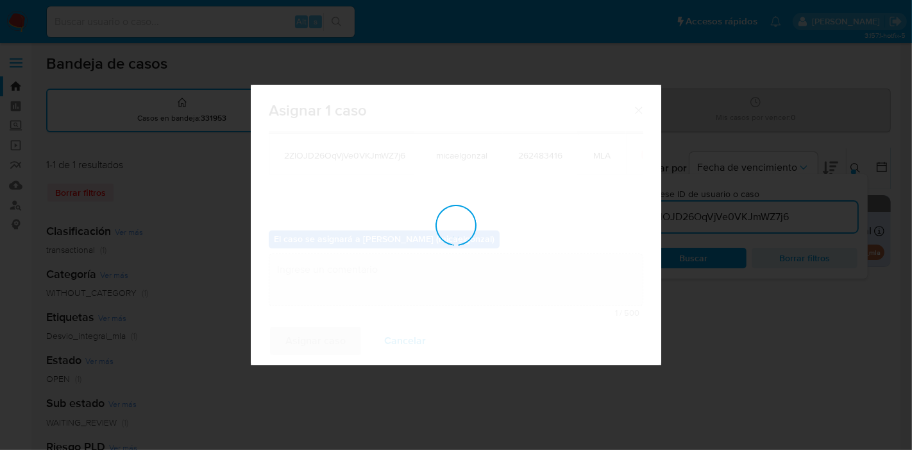
checkbox input "false"
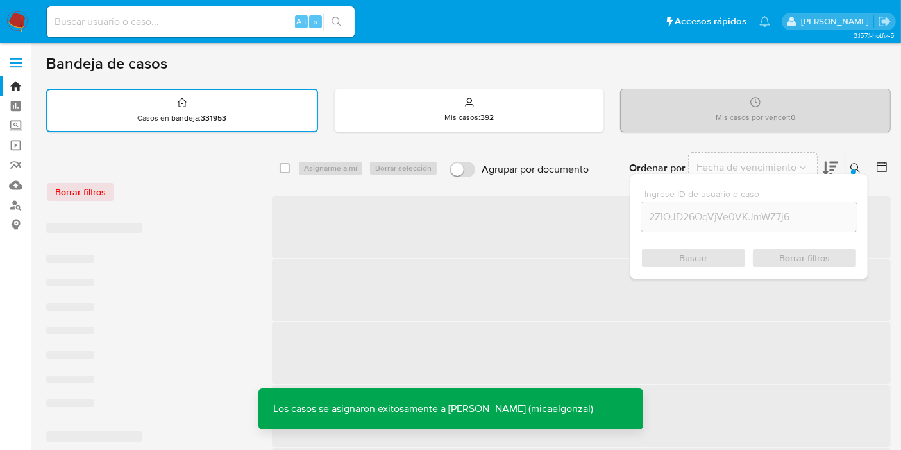
scroll to position [142, 0]
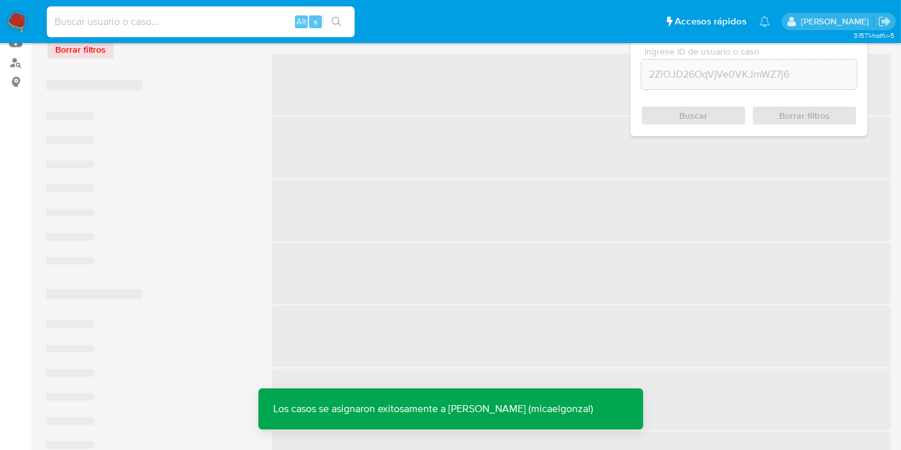
click at [239, 16] on input at bounding box center [201, 21] width 308 height 17
paste input "2ZlOJD26OqVjVe0VKJmWZ7j6"
type input "2ZlOJD26OqVjVe0VKJmWZ7j6"
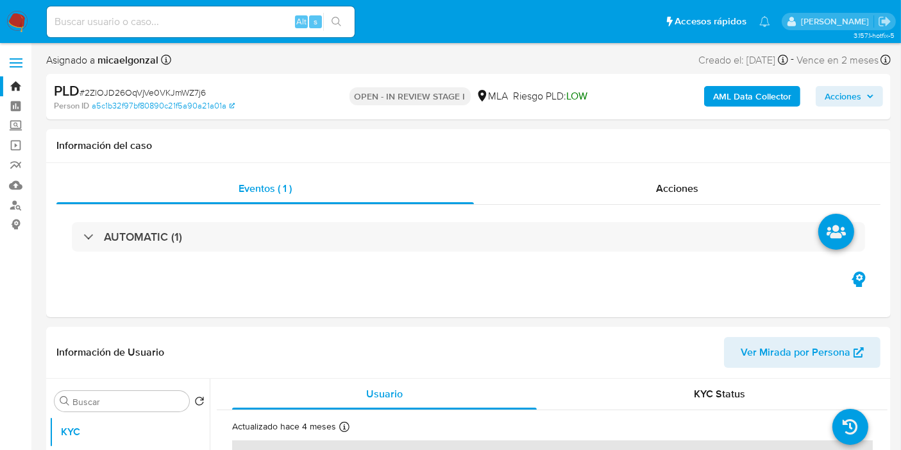
select select "10"
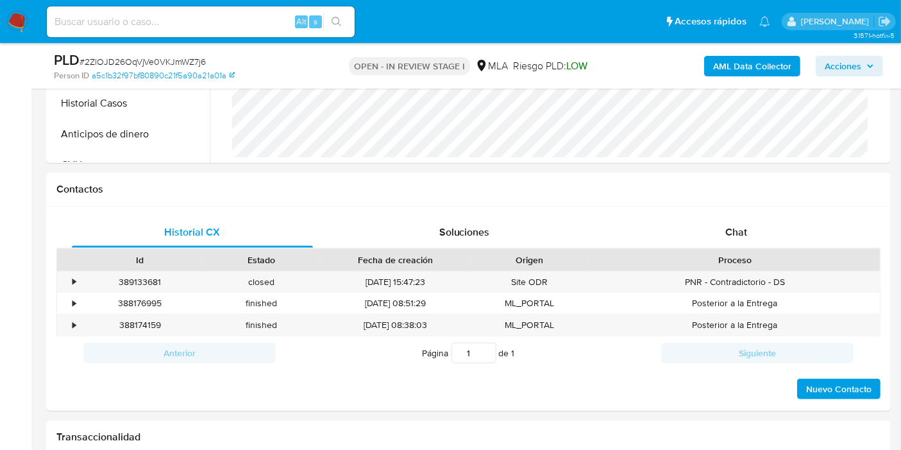
scroll to position [641, 0]
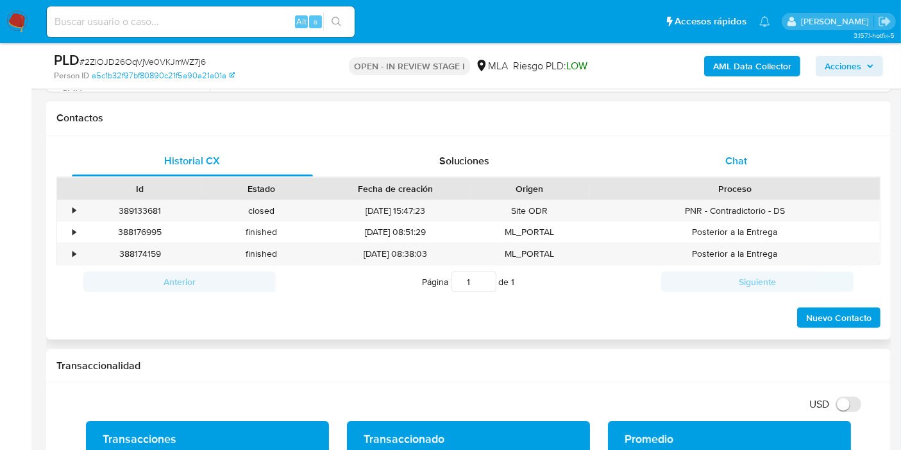
click at [745, 164] on span "Chat" at bounding box center [736, 160] width 22 height 15
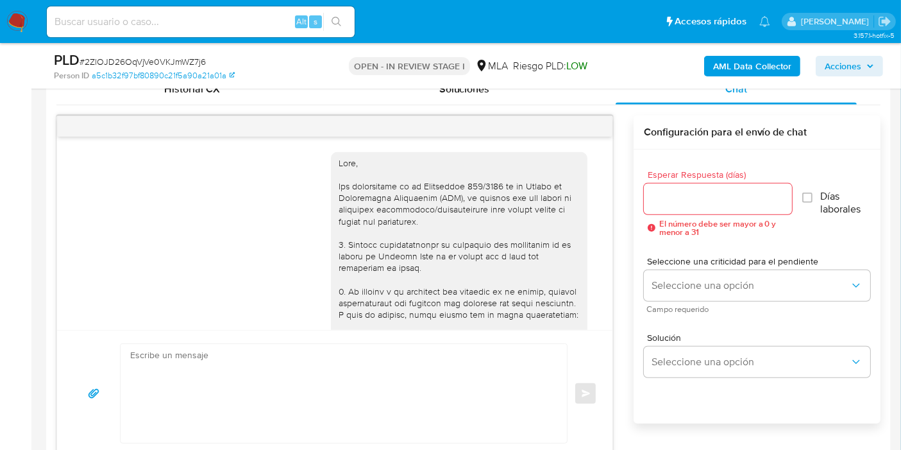
scroll to position [973, 0]
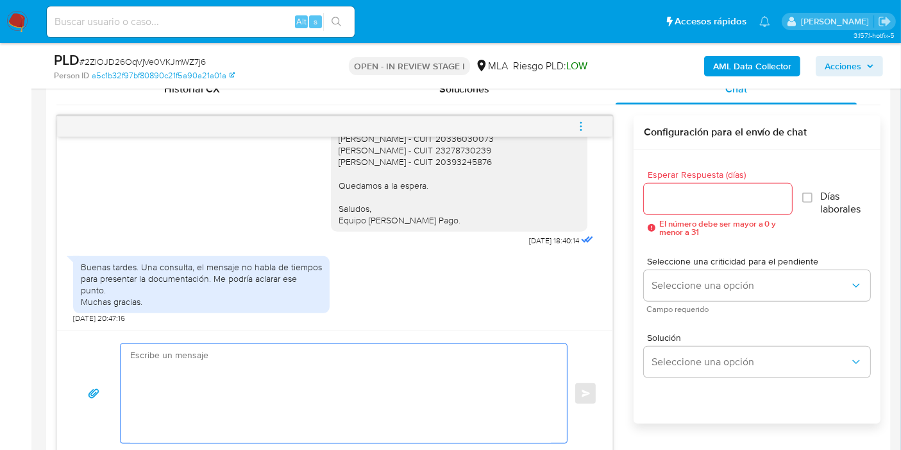
click at [409, 354] on textarea at bounding box center [340, 393] width 421 height 99
paste textarea "Quedamos aguardando por la información solicitada dentro de los próximos XX día…"
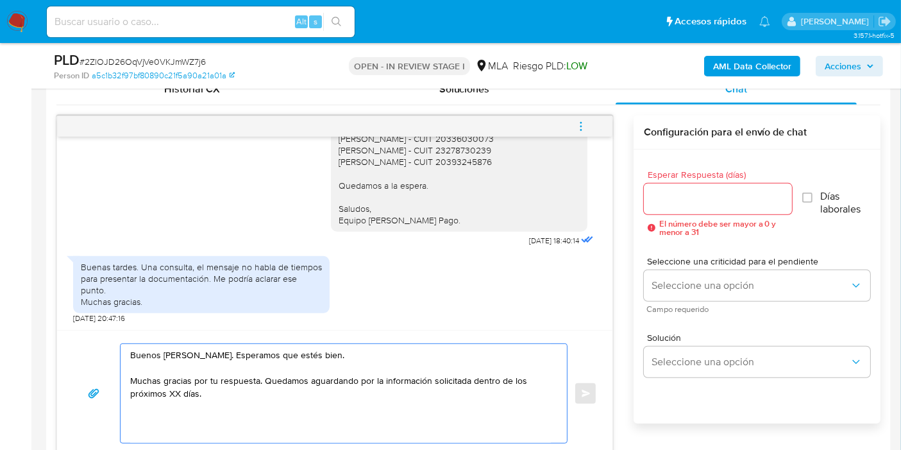
click at [404, 375] on textarea "Buenos días, Benjamín. Esperamos que estés bien. Muchas gracias por tu respuest…" at bounding box center [340, 393] width 421 height 99
click at [171, 393] on textarea "Buenos días, Benjamín. Esperamos que estés bien. Muchas gracias por tu respuest…" at bounding box center [340, 393] width 421 height 99
click at [280, 402] on textarea "Buenos días, Benjamín. Esperamos que estés bien. Muchas gracias por tu respuest…" at bounding box center [340, 393] width 421 height 99
click at [174, 394] on textarea "Buenos días, Benjamín. Esperamos que estés bien. Muchas gracias por tu respuest…" at bounding box center [340, 393] width 421 height 99
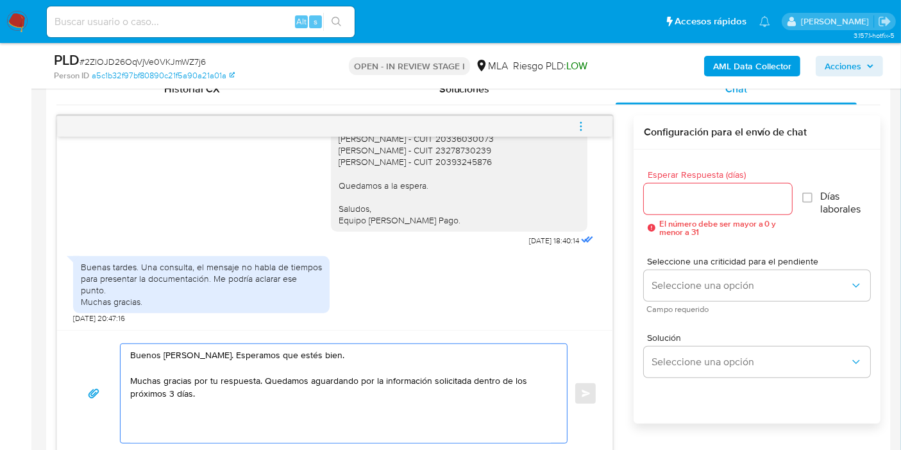
click at [245, 396] on textarea "Buenos días, Benjamín. Esperamos que estés bien. Muchas gracias por tu respuest…" at bounding box center [340, 393] width 421 height 99
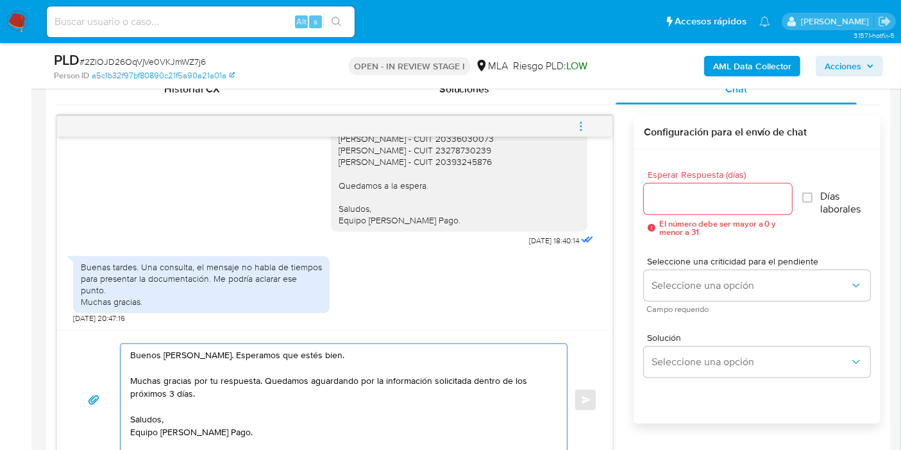
type textarea "Buenos días, Benjamín. Esperamos que estés bien. Muchas gracias por tu respuest…"
click at [678, 198] on input "Esperar Respuesta (días)" at bounding box center [718, 198] width 148 height 17
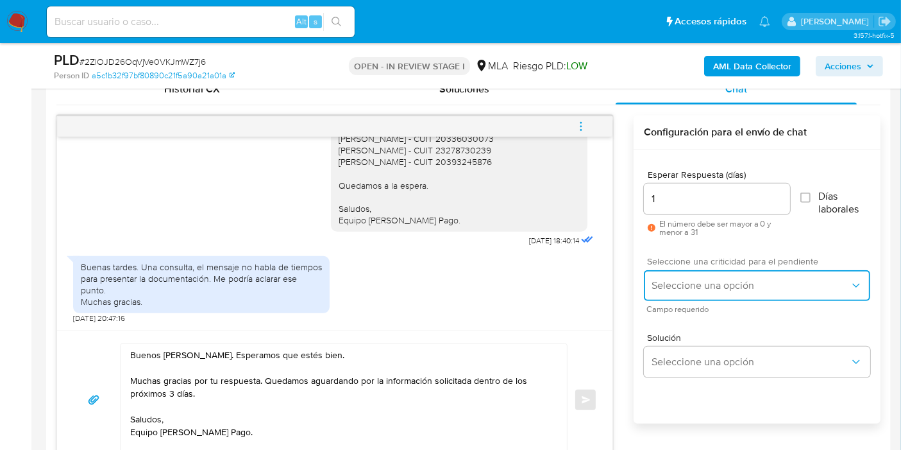
click at [680, 270] on button "Seleccione una opción" at bounding box center [757, 285] width 226 height 31
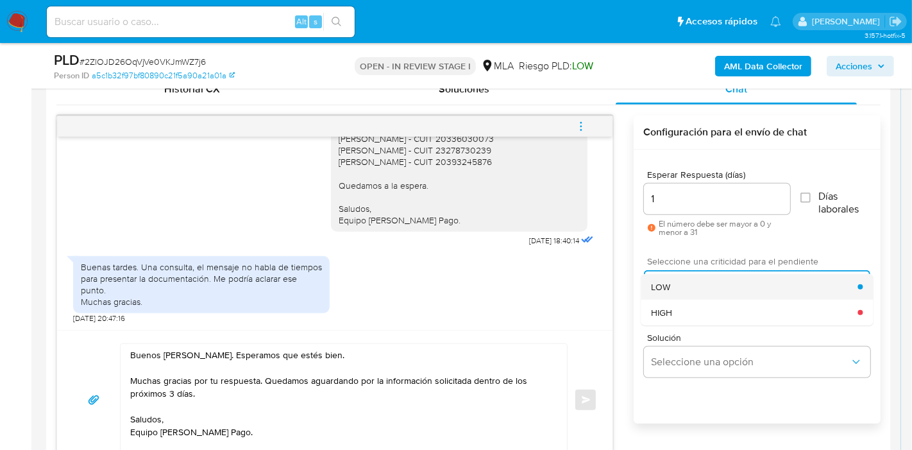
drag, startPoint x: 709, startPoint y: 294, endPoint x: 720, endPoint y: 287, distance: 13.5
click at [720, 287] on div "LOW" at bounding box center [754, 287] width 207 height 26
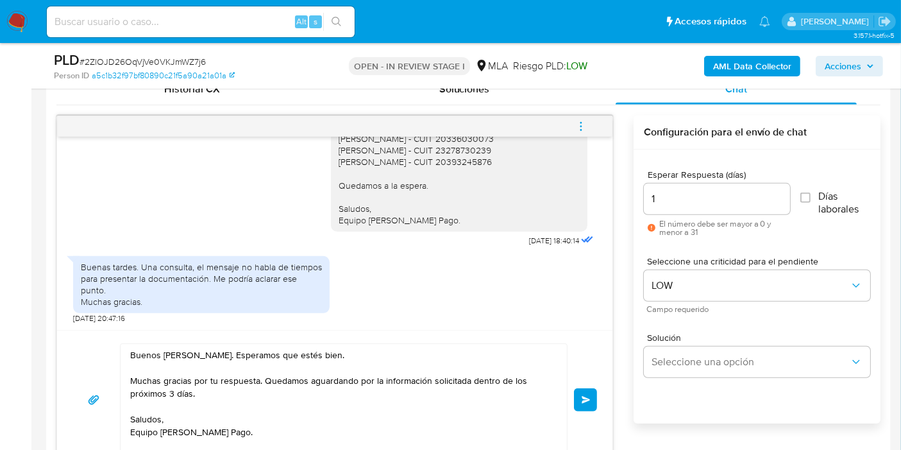
click at [709, 195] on input "1" at bounding box center [717, 198] width 146 height 17
click at [709, 195] on input "3" at bounding box center [717, 198] width 146 height 17
type input "3"
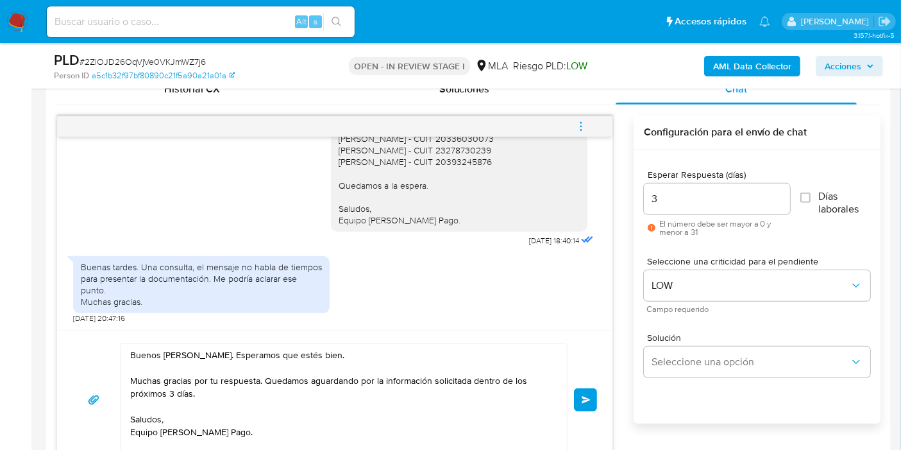
click at [616, 235] on div "18/08/2025 17:35:01 JPG JPG melifile8621817238489565093.jpg JPG JPG melifile102…" at bounding box center [468, 292] width 824 height 354
click at [725, 207] on div "3" at bounding box center [717, 198] width 146 height 31
click at [547, 299] on div "Buenas tardes. Una consulta, el mensaje no habla de tiempos para presentar la d…" at bounding box center [334, 286] width 523 height 74
click at [588, 393] on button "Enviar" at bounding box center [585, 399] width 23 height 23
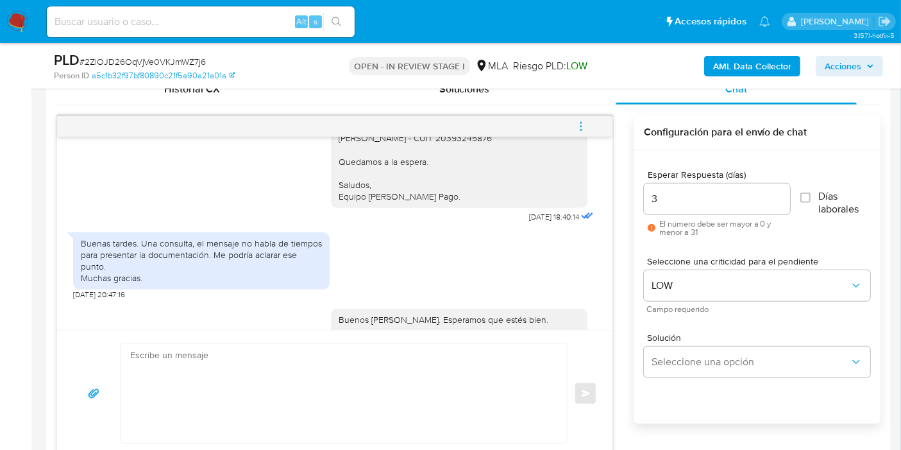
scroll to position [1092, 0]
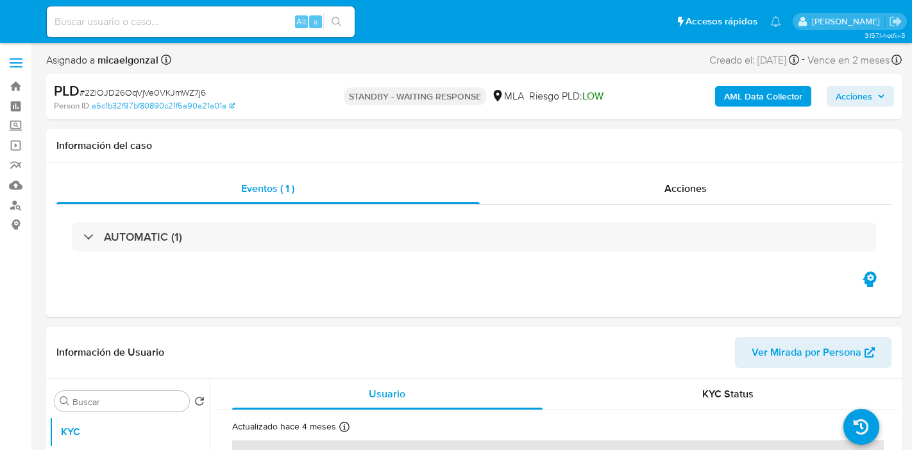
select select "10"
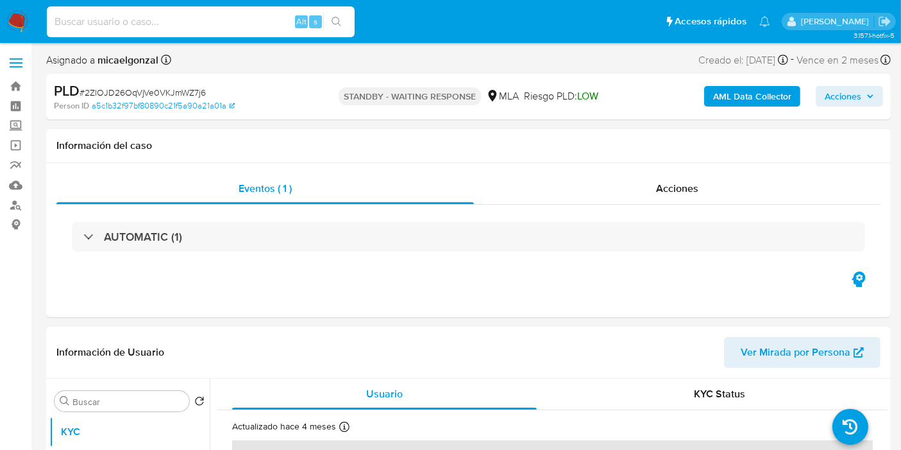
click at [130, 19] on input at bounding box center [201, 21] width 308 height 17
paste input "p9O8bSUJ2W4un2PRknKUZKhs"
type input "p9O8bSUJ2W4un2PRknKUZKhs"
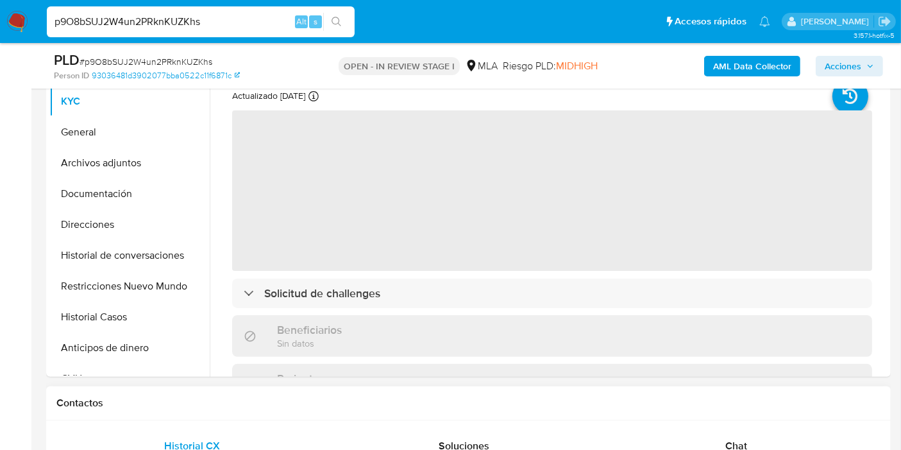
scroll to position [214, 0]
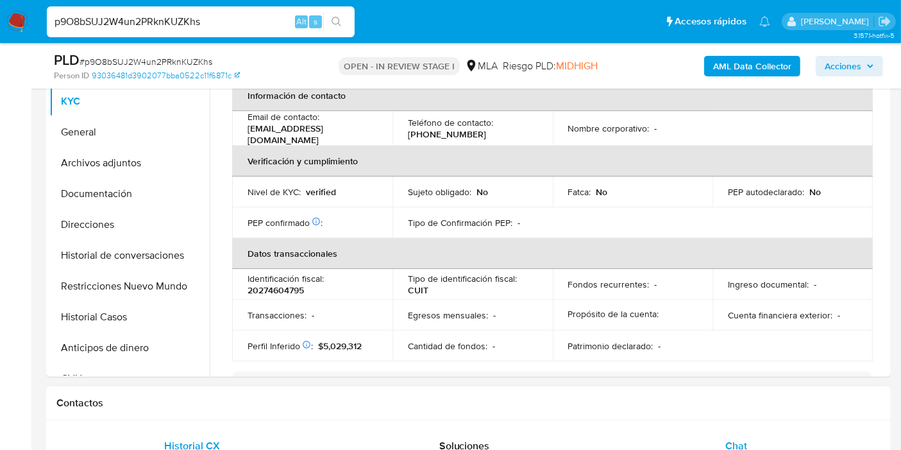
click at [764, 446] on div "Chat" at bounding box center [736, 445] width 241 height 31
select select "10"
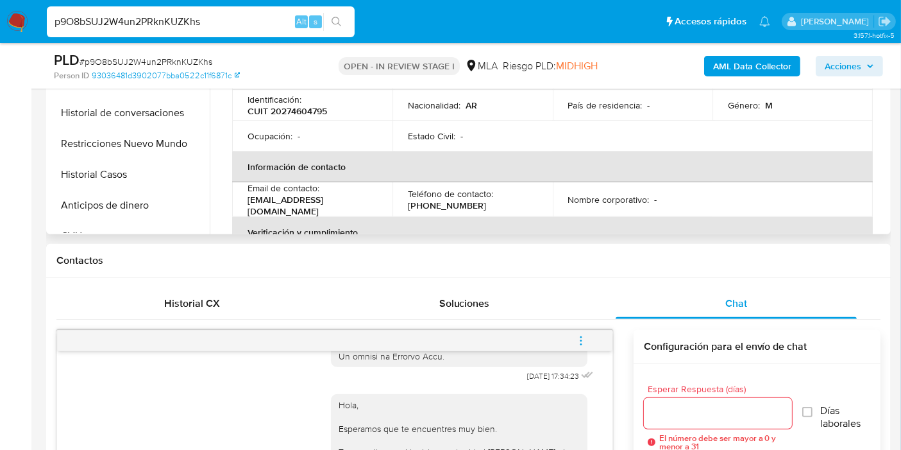
scroll to position [285, 0]
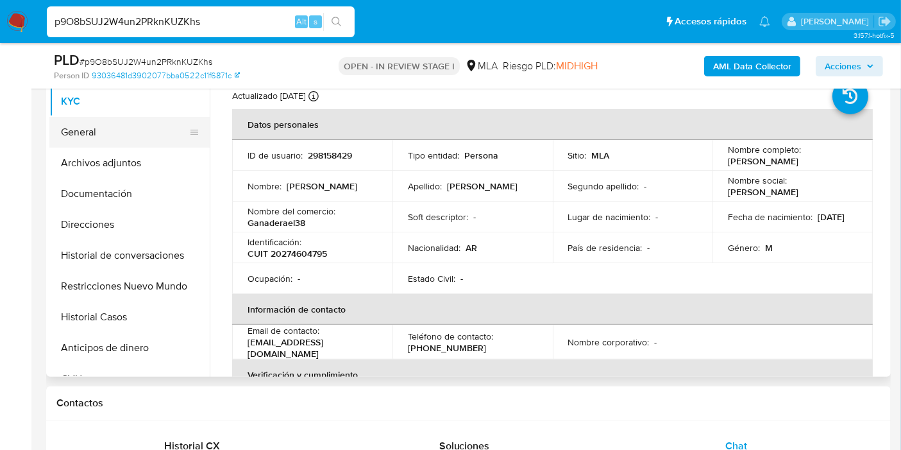
click at [115, 139] on button "General" at bounding box center [124, 132] width 150 height 31
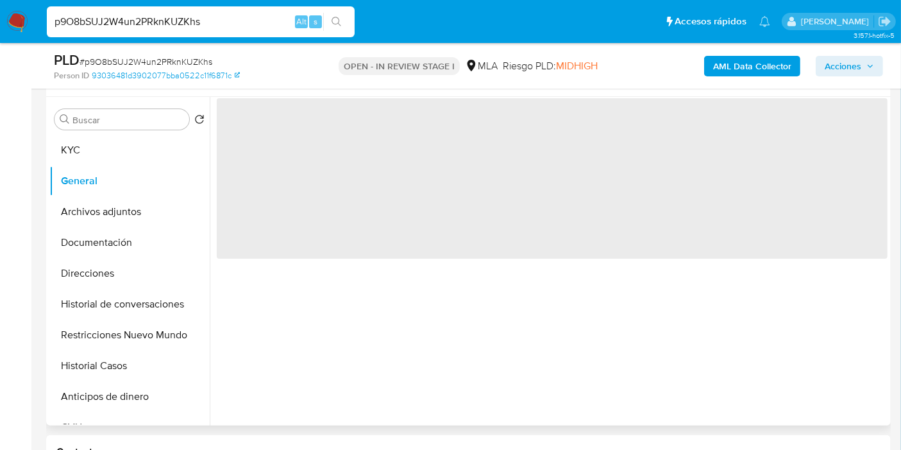
scroll to position [214, 0]
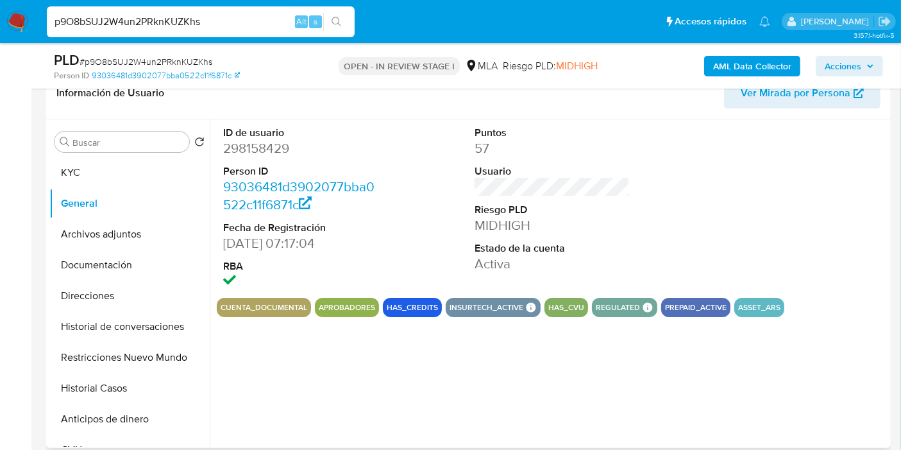
click at [262, 139] on dd "298158429" at bounding box center [300, 148] width 155 height 18
copy dd "298158429"
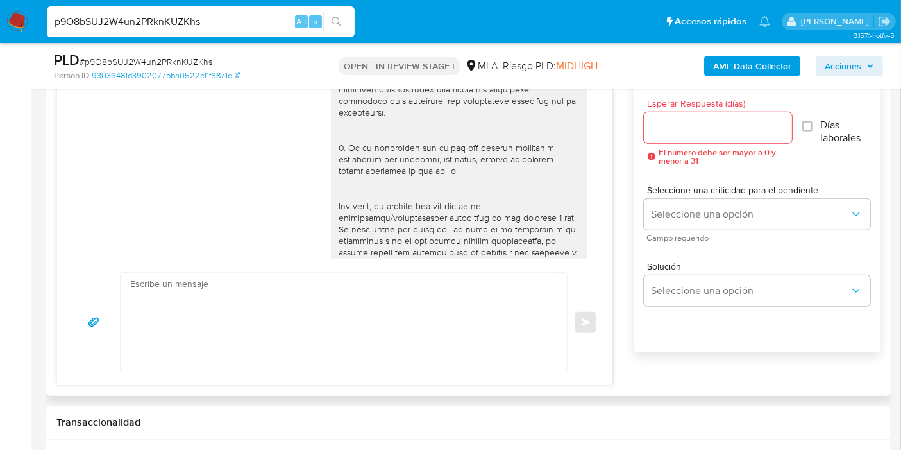
scroll to position [104, 0]
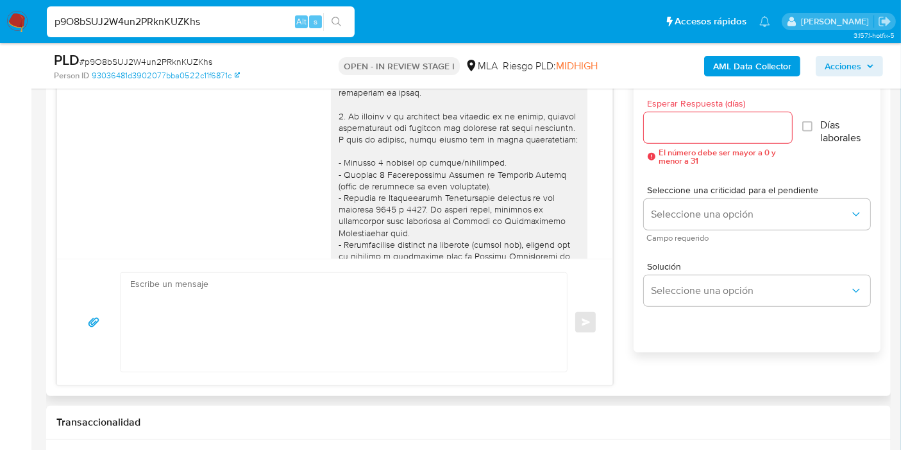
click at [331, 176] on div at bounding box center [459, 314] width 257 height 675
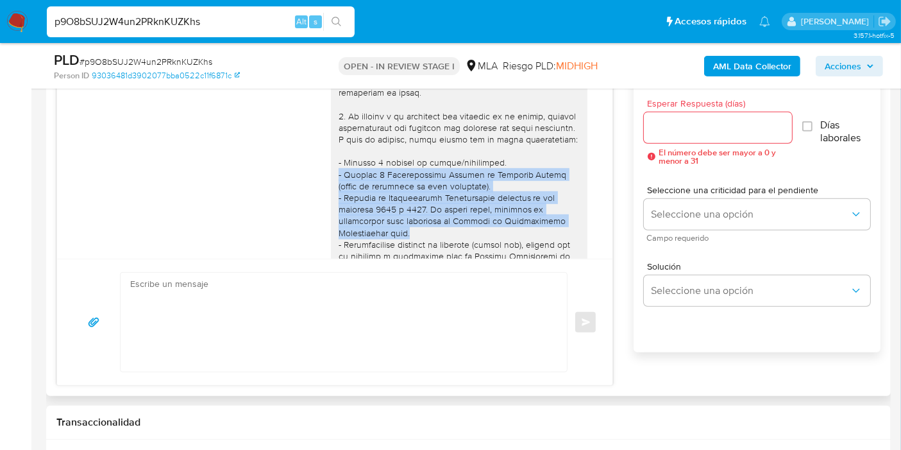
drag, startPoint x: 323, startPoint y: 184, endPoint x: 441, endPoint y: 230, distance: 127.1
click at [441, 239] on div at bounding box center [459, 314] width 257 height 675
copy div "- Últimas 6 Declaraciones Juradas de Ingresos Brutos (donde se visualice la bas…"
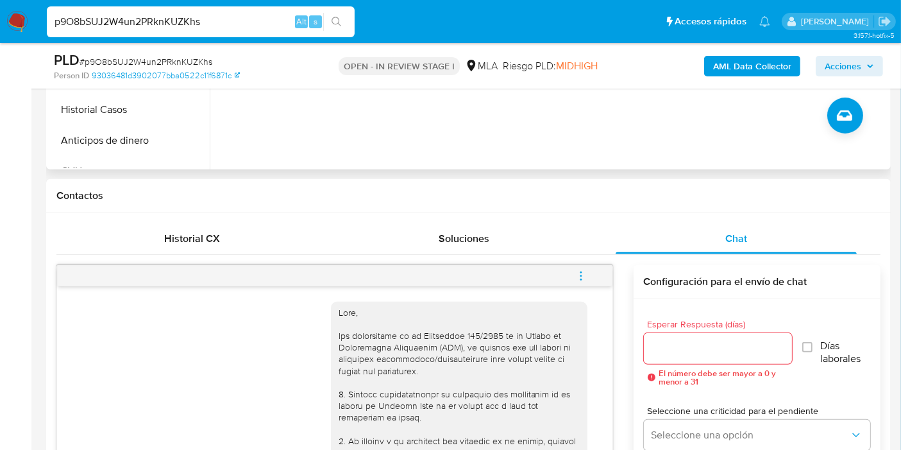
scroll to position [214, 0]
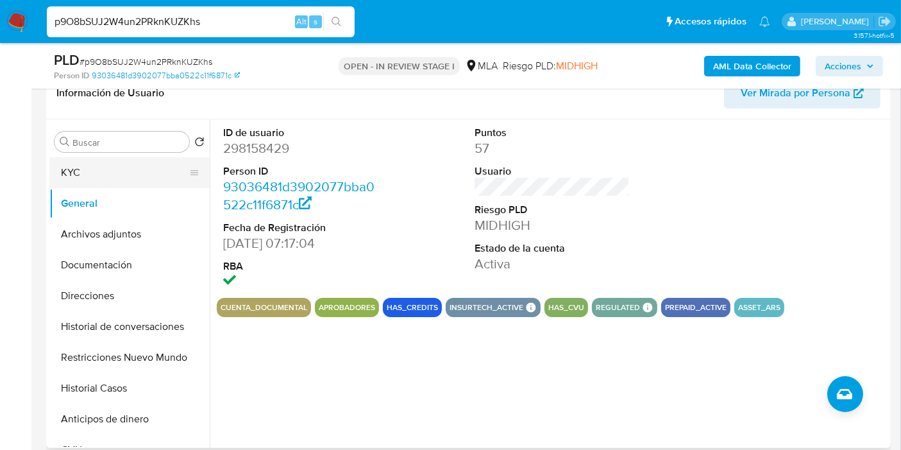
click at [124, 177] on button "KYC" at bounding box center [124, 172] width 150 height 31
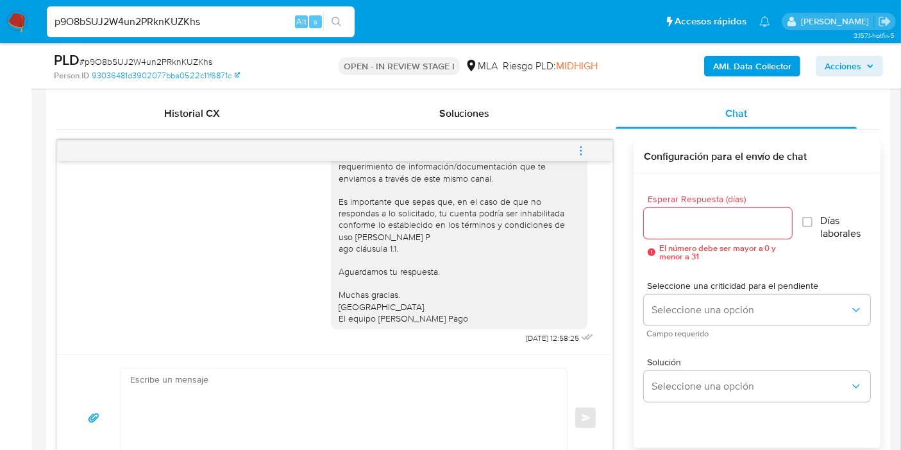
scroll to position [641, 0]
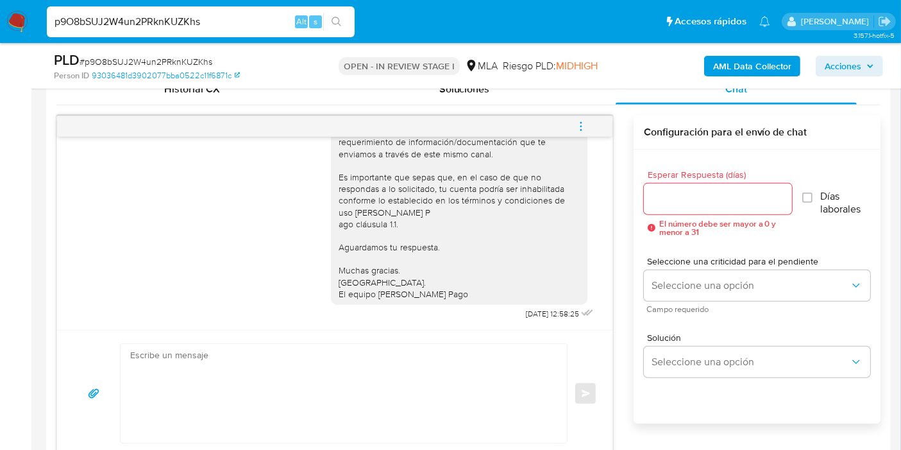
click at [316, 380] on textarea at bounding box center [340, 393] width 421 height 99
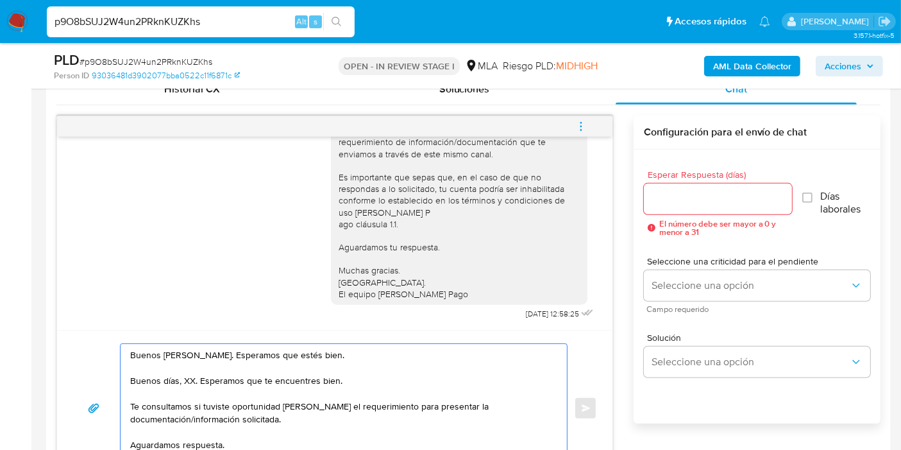
click at [198, 370] on textarea "Buenos [PERSON_NAME]. Esperamos que estés bien. Buenos días, XX. Esperamos que …" at bounding box center [340, 408] width 421 height 128
click at [189, 383] on textarea "Buenos [PERSON_NAME]. Esperamos que estés bien. Buenos días, XX. Esperamos que …" at bounding box center [340, 408] width 421 height 128
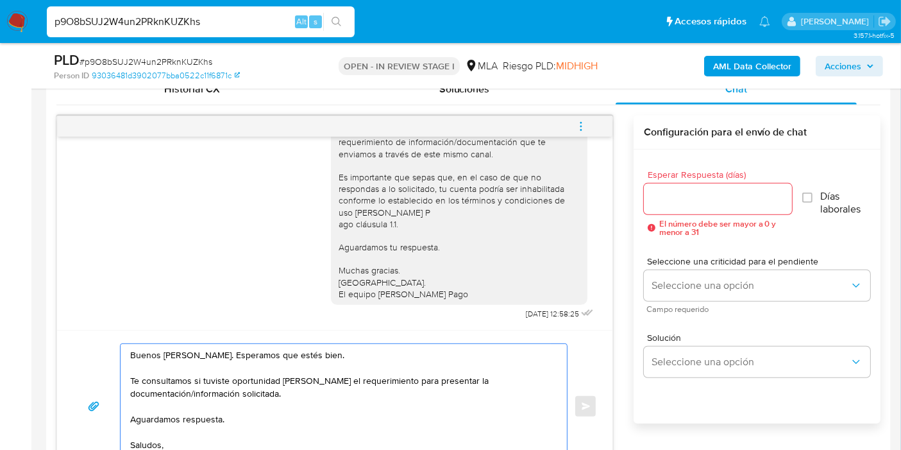
click at [351, 378] on textarea "Buenos [PERSON_NAME]. Esperamos que estés bien. Te consultamos si tuviste oport…" at bounding box center [340, 406] width 421 height 124
click at [350, 398] on textarea "Buenos días, Carlos. Esperamos que estés bien. Te consultamos si tuviste oportu…" at bounding box center [340, 406] width 421 height 124
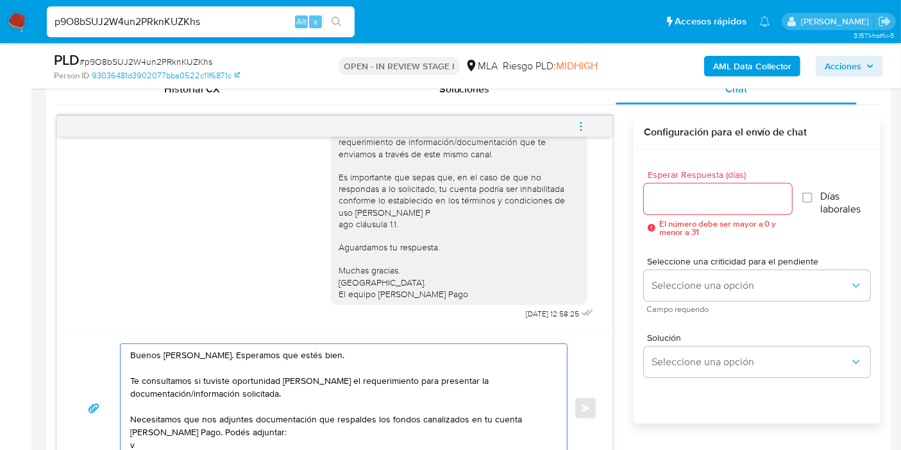
drag, startPoint x: 196, startPoint y: 433, endPoint x: 249, endPoint y: 435, distance: 52.6
click at [249, 435] on textarea "Buenos días, Carlos. Esperamos que estés bien. Te consultamos si tuviste oportu…" at bounding box center [340, 408] width 421 height 128
paste textarea "- Últimas 6 Declaraciones Juradas de Ingresos Brutos (donde se visualice la bas…"
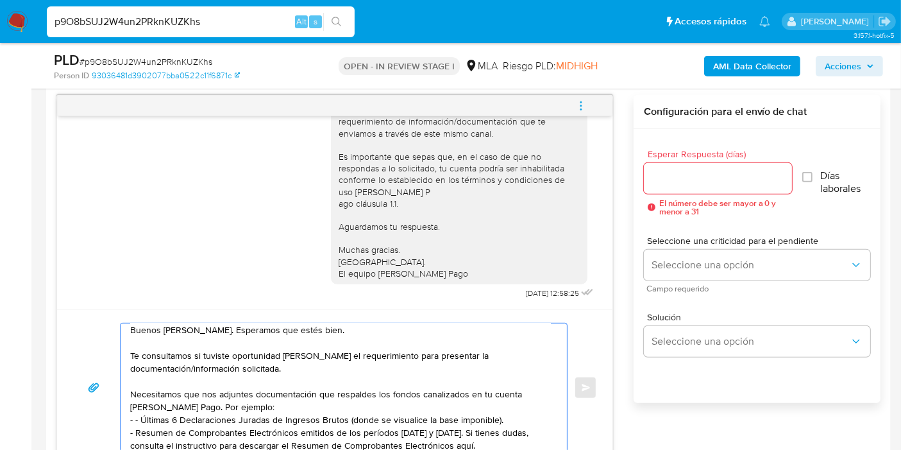
click at [137, 422] on textarea "Buenos días, Carlos. Esperamos que estés bien. Te consultamos si tuviste oportu…" at bounding box center [340, 387] width 421 height 128
click at [334, 430] on textarea "Buenos días, Carlos. Esperamos que estés bien. Te consultamos si tuviste oportu…" at bounding box center [340, 387] width 421 height 128
drag, startPoint x: 403, startPoint y: 430, endPoint x: 413, endPoint y: 430, distance: 9.6
click at [405, 430] on textarea "Buenos días, Carlos. Esperamos que estés bien. Te consultamos si tuviste oportu…" at bounding box center [340, 387] width 421 height 128
drag, startPoint x: 437, startPoint y: 430, endPoint x: 471, endPoint y: 436, distance: 34.0
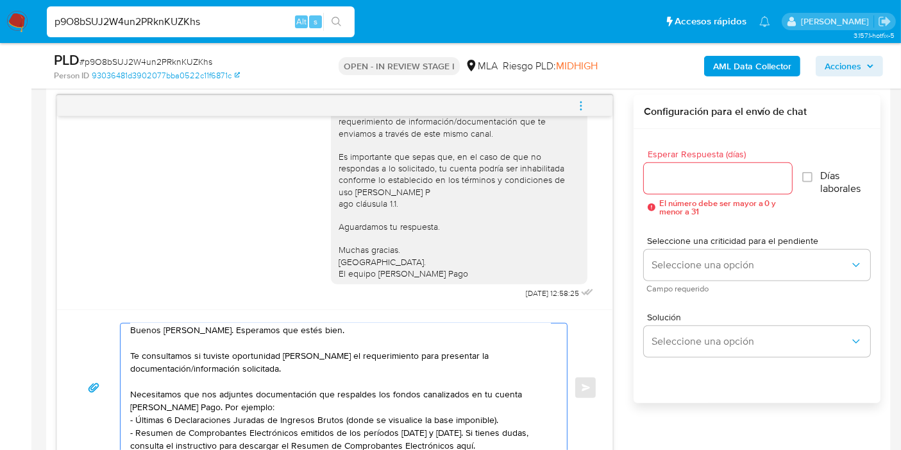
click at [442, 432] on textarea "Buenos días, Carlos. Esperamos que estés bien. Te consultamos si tuviste oportu…" at bounding box center [340, 387] width 421 height 128
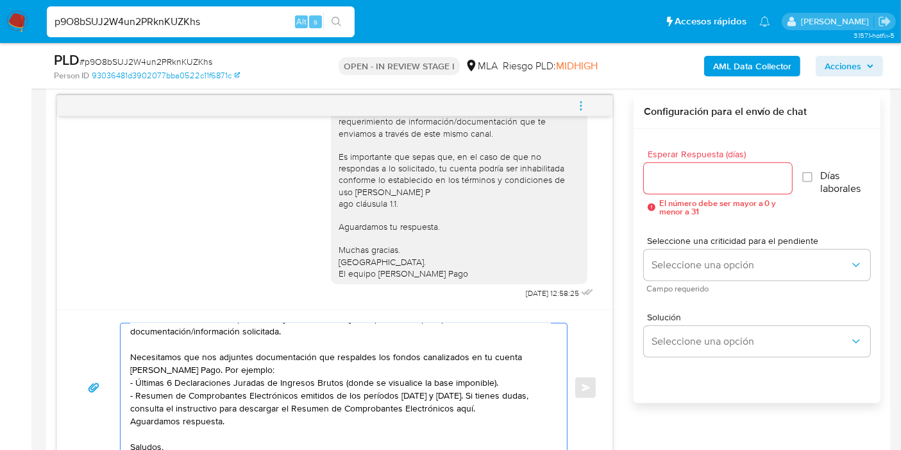
scroll to position [60, 0]
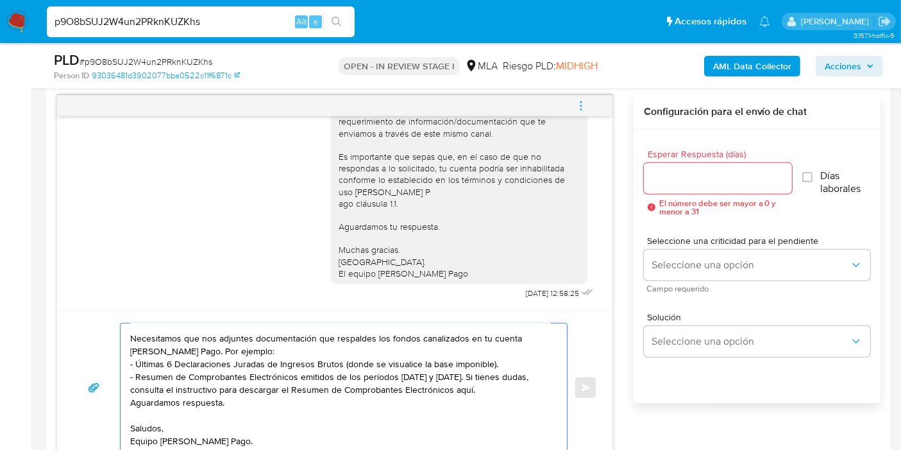
click at [486, 389] on textarea "Buenos días, Carlos. Esperamos que estés bien. Te consultamos si tuviste oportu…" at bounding box center [340, 387] width 421 height 128
click at [484, 386] on textarea "Buenos días, Carlos. Esperamos que estés bien. Te consultamos si tuviste oportu…" at bounding box center [340, 387] width 421 height 128
paste textarea "https://www.mercadopago.com.ar/ayuda/30181"
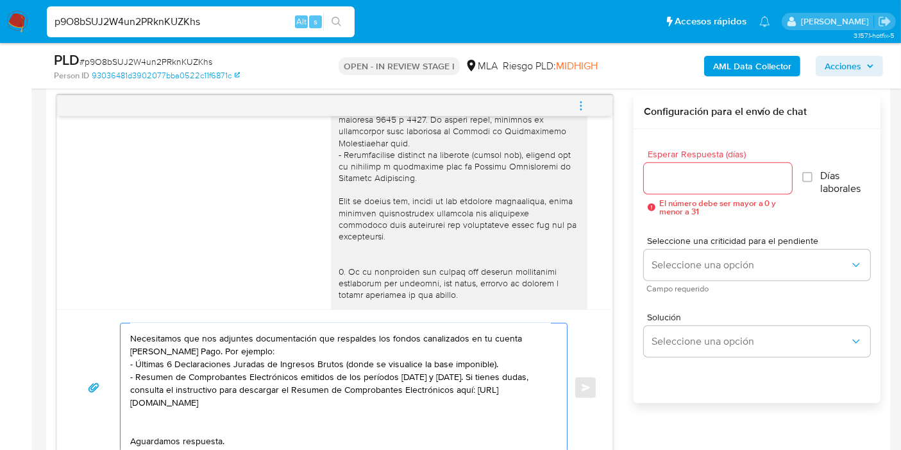
scroll to position [246, 0]
click at [414, 228] on div at bounding box center [459, 222] width 241 height 665
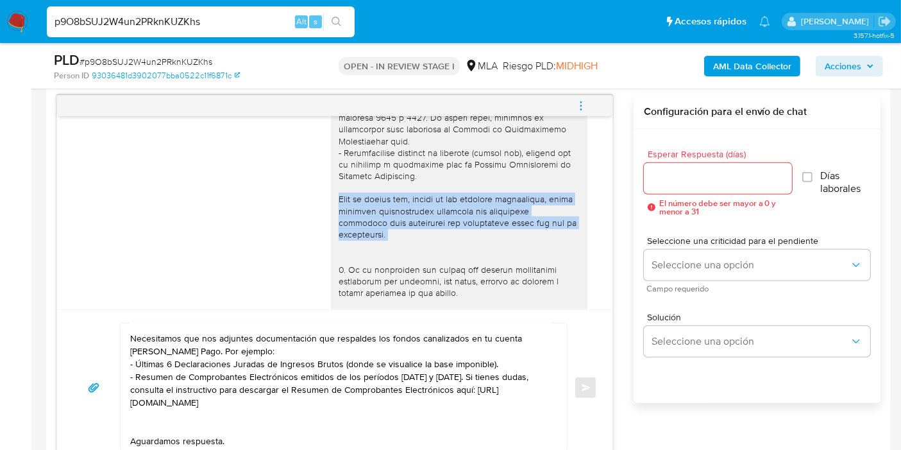
click at [414, 228] on div at bounding box center [459, 222] width 241 height 665
copy div "Tené en cuenta que, además de los ejemplos mencionados, podés adjuntar document…"
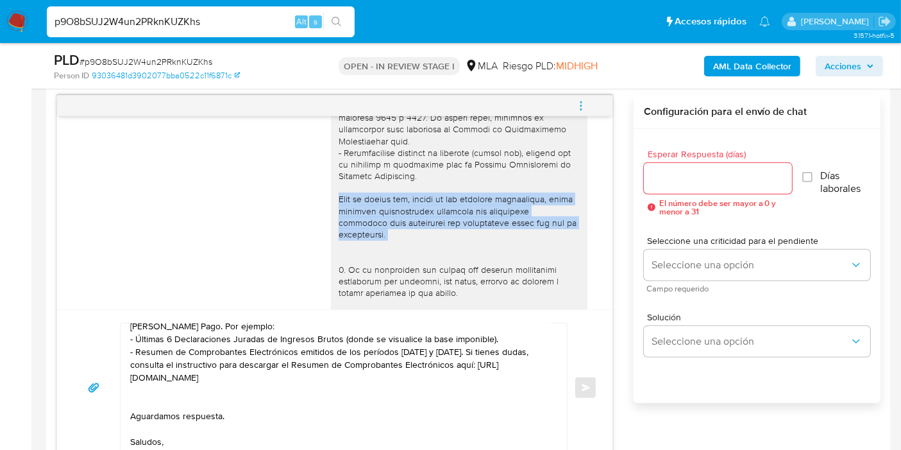
scroll to position [99, 0]
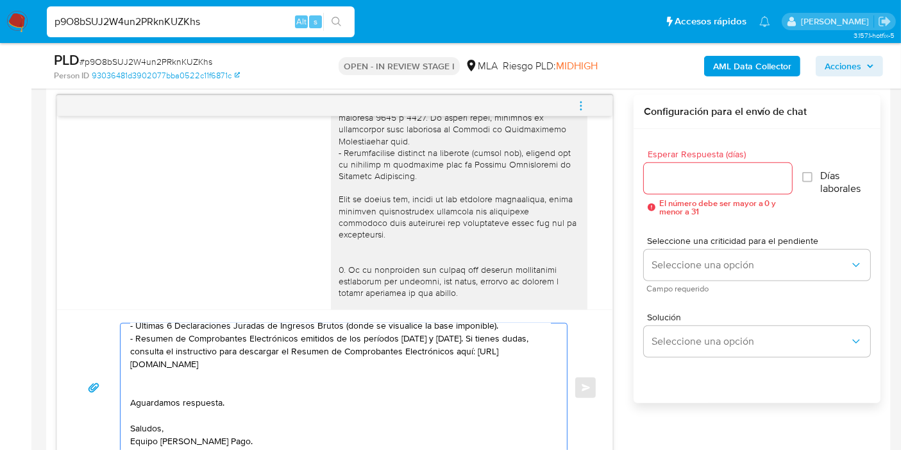
click at [291, 375] on textarea "Buenos días, Carlos. Esperamos que estés bien. Te consultamos si tuviste oportu…" at bounding box center [340, 387] width 421 height 128
paste textarea "Tené en cuenta que, además de los ejemplos mencionados, podés adjuntar document…"
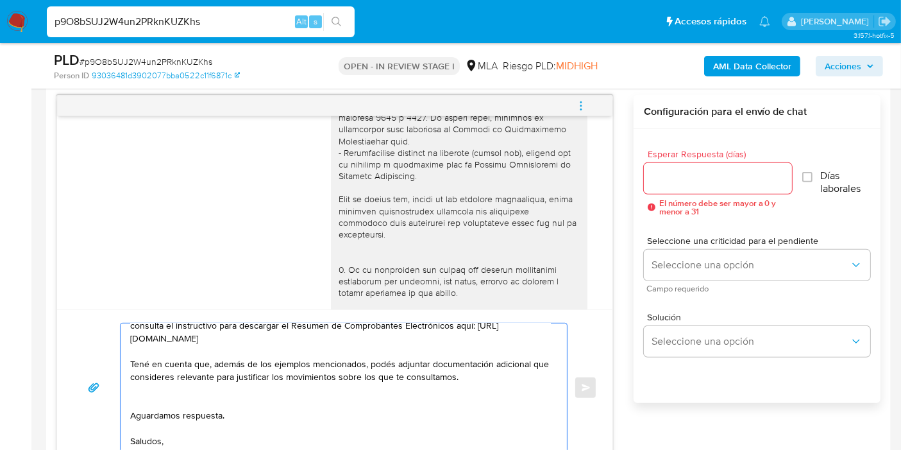
scroll to position [137, 0]
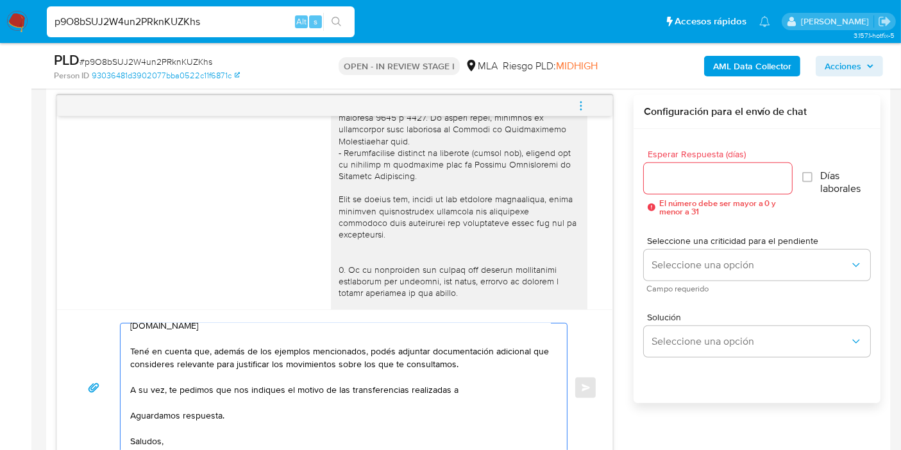
paste textarea "Yelisa S.A - CUIT 30707436456"
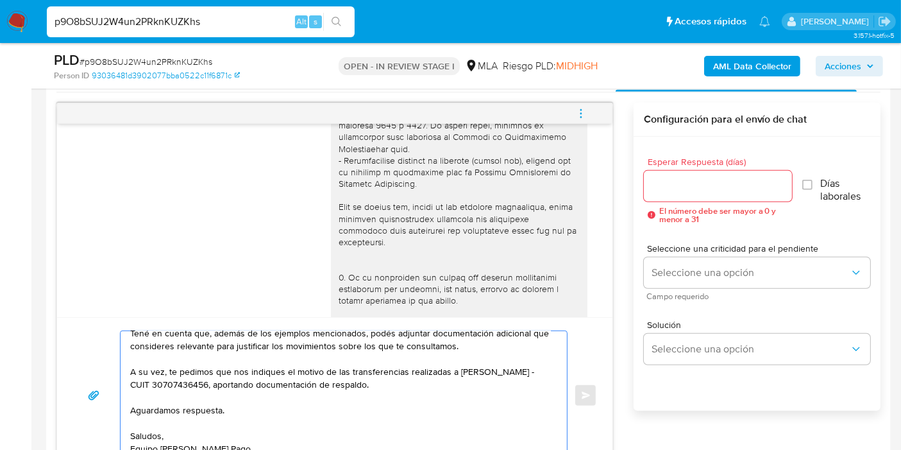
scroll to position [591, 0]
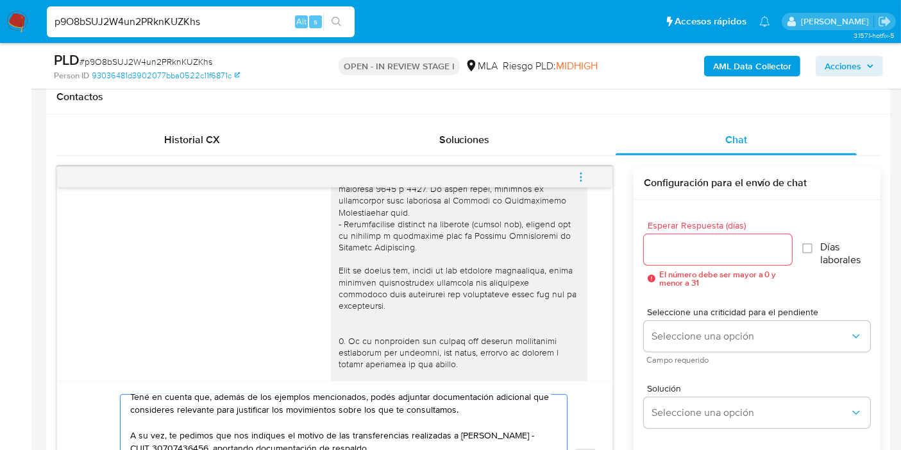
type textarea "Buenos días, Carlos. Esperamos que estés bien. Te consultamos si tuviste oportu…"
drag, startPoint x: 725, startPoint y: 217, endPoint x: 704, endPoint y: 239, distance: 31.3
click at [720, 224] on div "Esperar Respuesta (días) El número debe ser mayor a 0 y menor a 31 Días laboral…" at bounding box center [757, 253] width 226 height 87
click at [704, 241] on input "Esperar Respuesta (días)" at bounding box center [718, 249] width 148 height 17
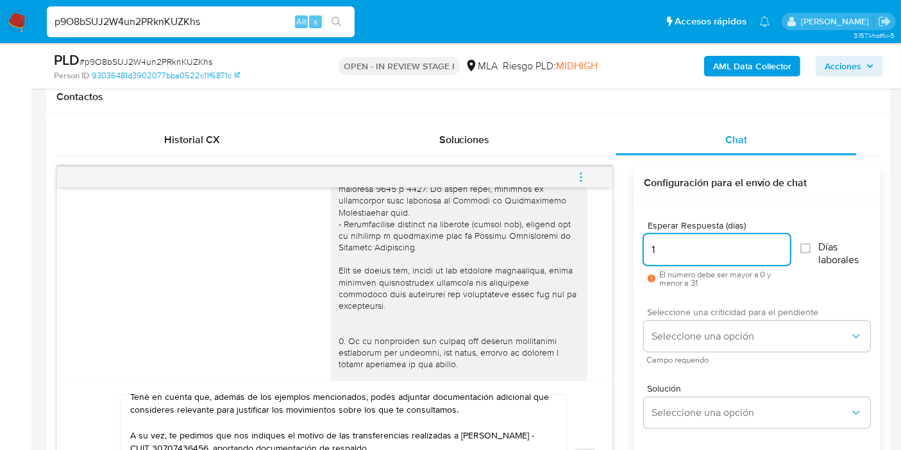
type input "1"
click at [691, 312] on span "Seleccione una criticidad para el pendiente" at bounding box center [760, 311] width 226 height 9
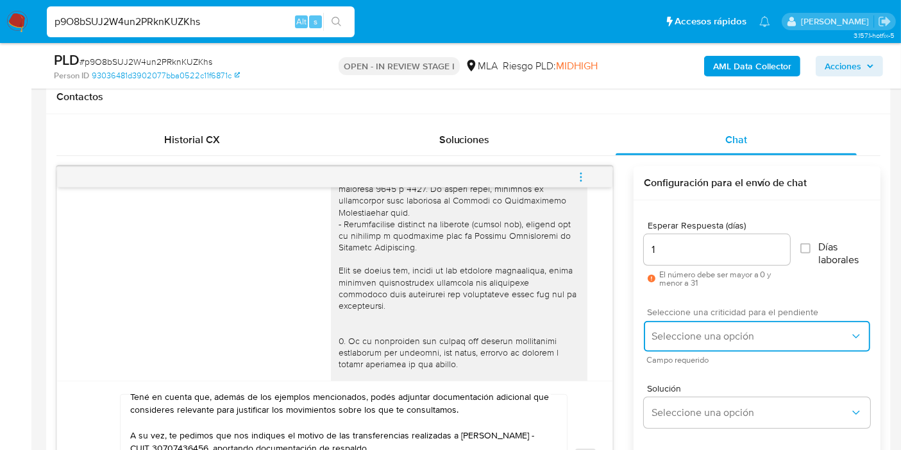
click at [686, 340] on span "Seleccione una opción" at bounding box center [751, 336] width 198 height 13
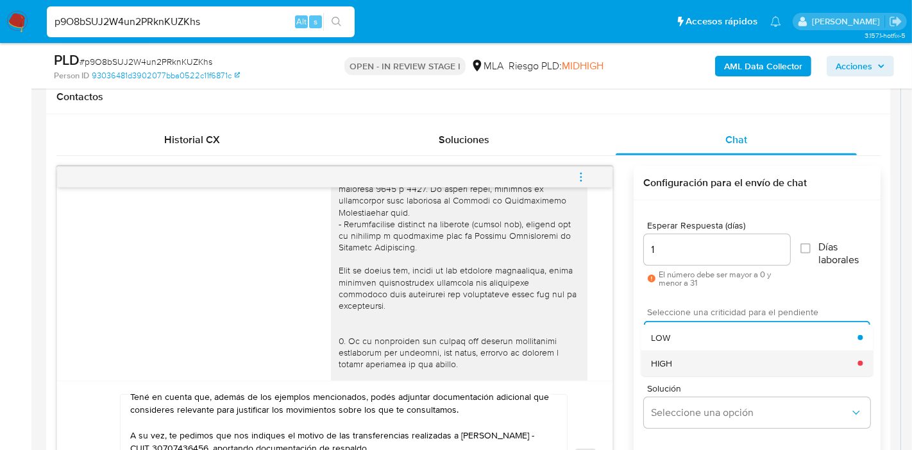
click at [677, 351] on div "HIGH" at bounding box center [754, 363] width 207 height 26
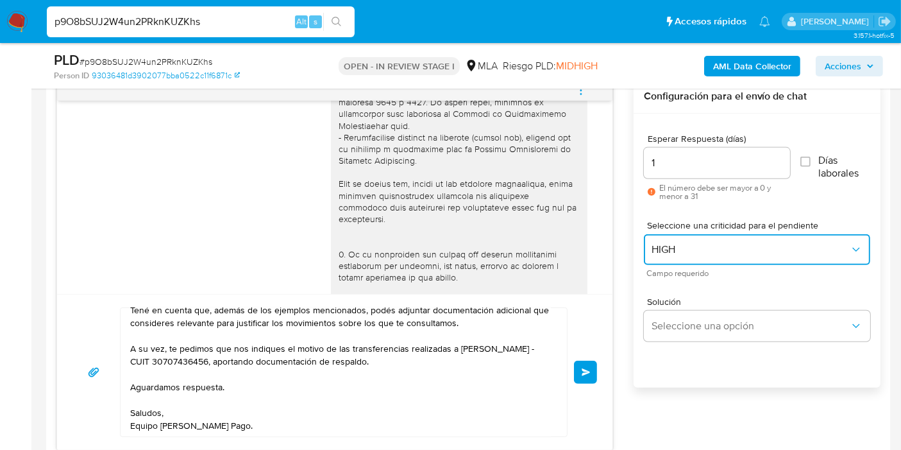
scroll to position [733, 0]
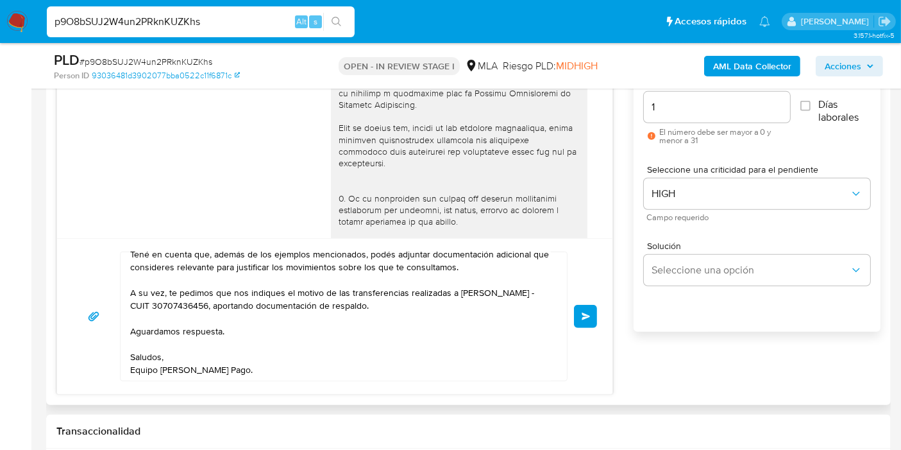
click at [578, 306] on button "Enviar" at bounding box center [585, 316] width 23 height 23
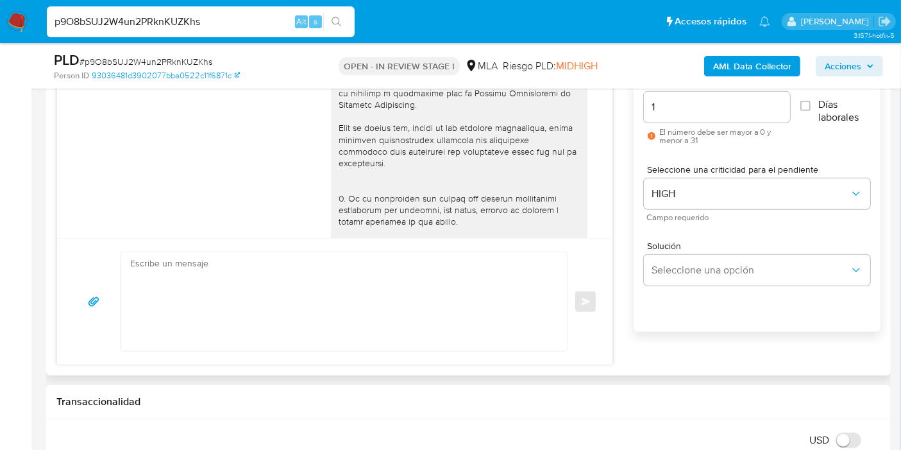
scroll to position [1193, 0]
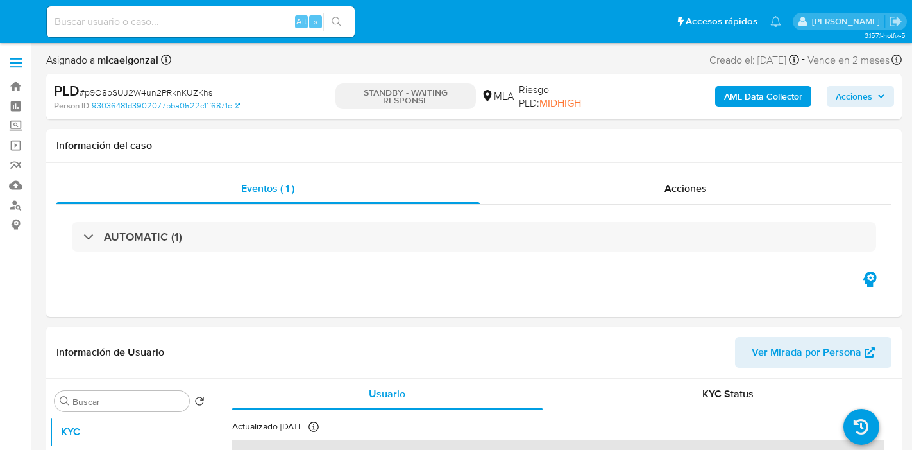
select select "10"
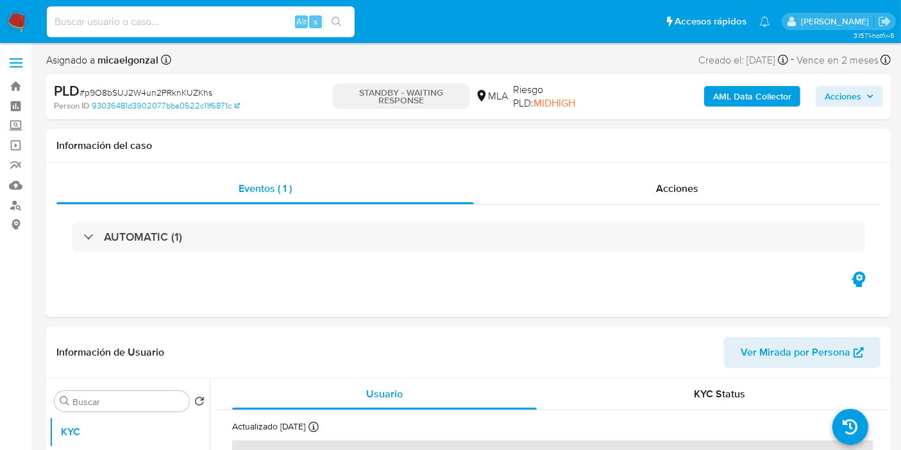
click at [138, 13] on input at bounding box center [201, 21] width 308 height 17
paste input "2rbSh5qhhq1eOuxJA92sTx4J"
type input "2rbSh5qhhq1eOuxJA92sTx4J"
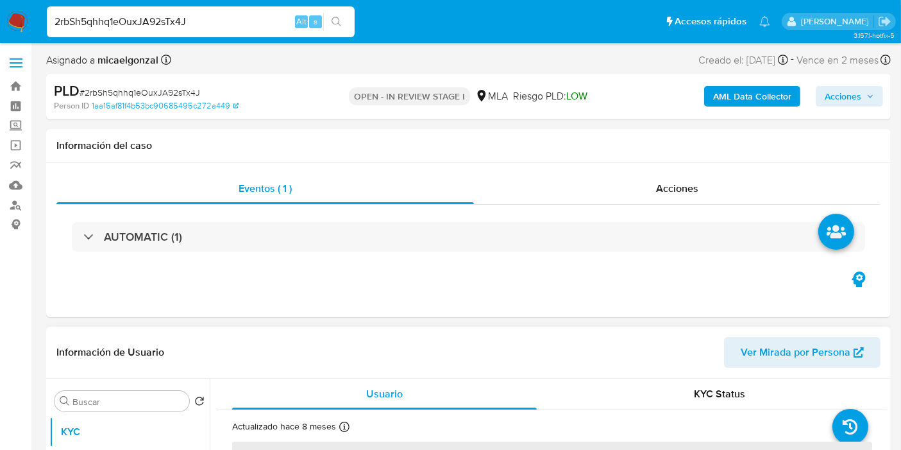
select select "10"
click at [146, 19] on input "2rbSh5qhhq1eOuxJA92sTx4J" at bounding box center [201, 21] width 308 height 17
paste input "sVBN27nLjspvyFzicOhg3w5t"
type input "sVBN27nLjspvyFzicOhg3w5t"
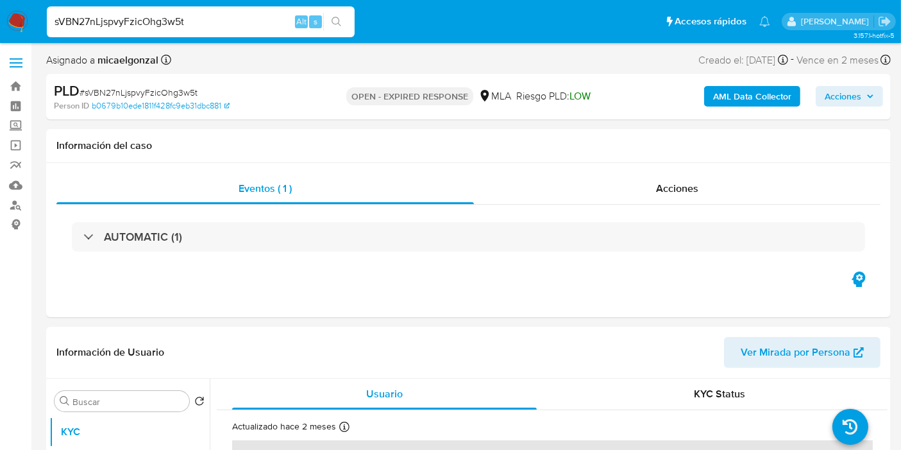
select select "10"
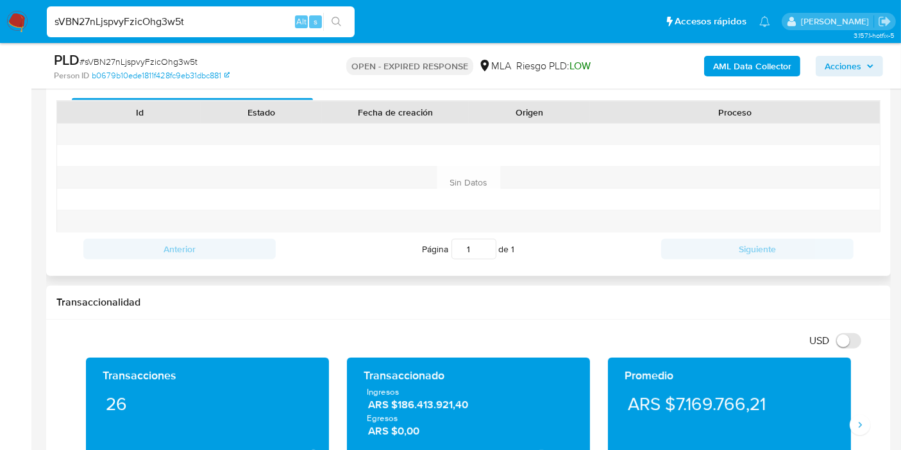
scroll to position [570, 0]
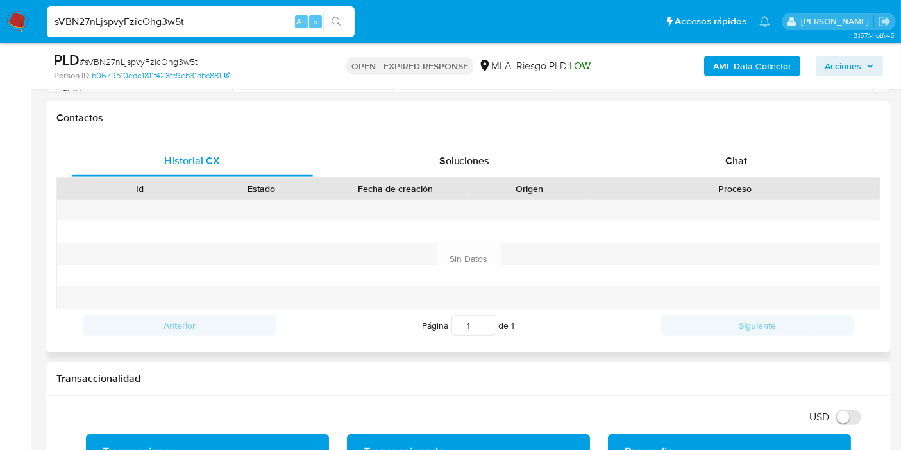
drag, startPoint x: 825, startPoint y: 198, endPoint x: 807, endPoint y: 201, distance: 19.0
click at [825, 197] on div "Id Estado Fecha de creación Origen Proceso" at bounding box center [468, 242] width 824 height 131
click at [819, 171] on div "Chat" at bounding box center [736, 161] width 241 height 31
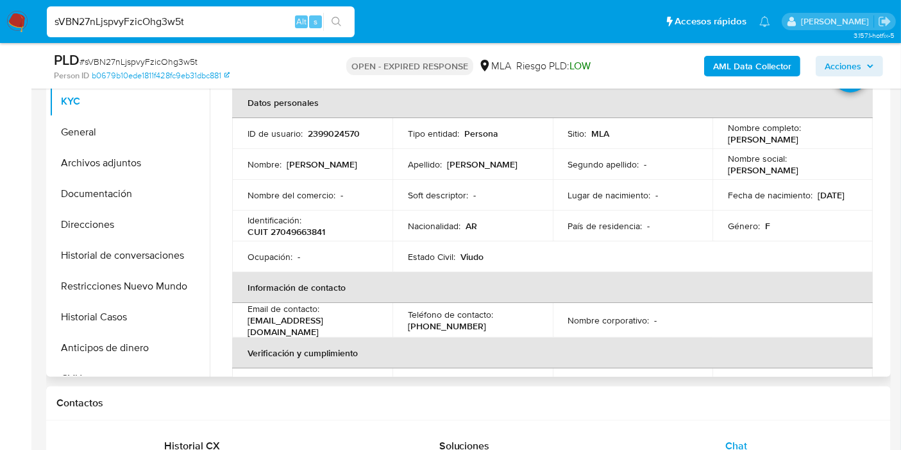
scroll to position [0, 0]
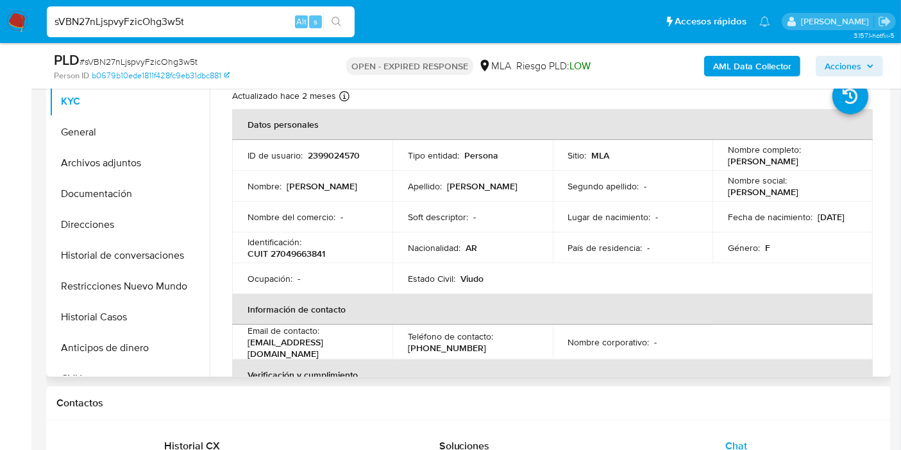
click at [305, 254] on p "CUIT 27049663841" at bounding box center [287, 254] width 78 height 12
drag, startPoint x: 305, startPoint y: 254, endPoint x: 182, endPoint y: 190, distance: 138.0
click at [210, 200] on div "Usuario KYC Status Actualizado [DATE] Creado: [DATE] 19:47:03 Actualizado: [DAT…" at bounding box center [549, 212] width 678 height 328
click at [106, 140] on button "General" at bounding box center [124, 132] width 150 height 31
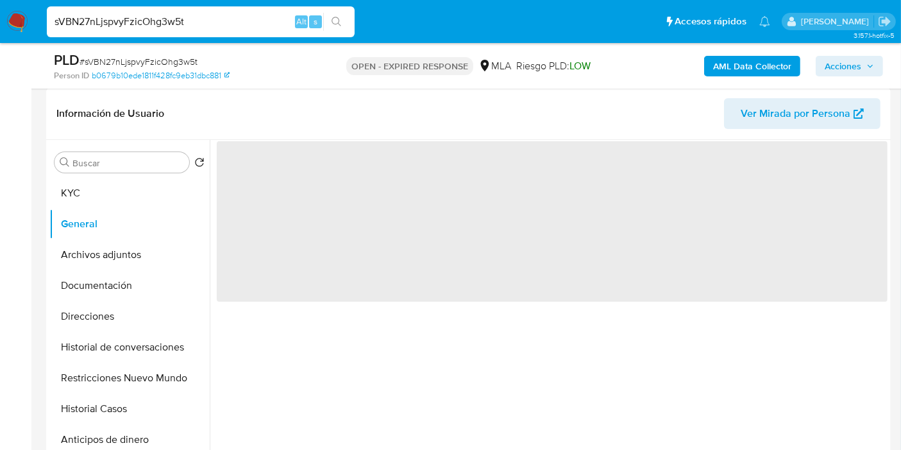
scroll to position [142, 0]
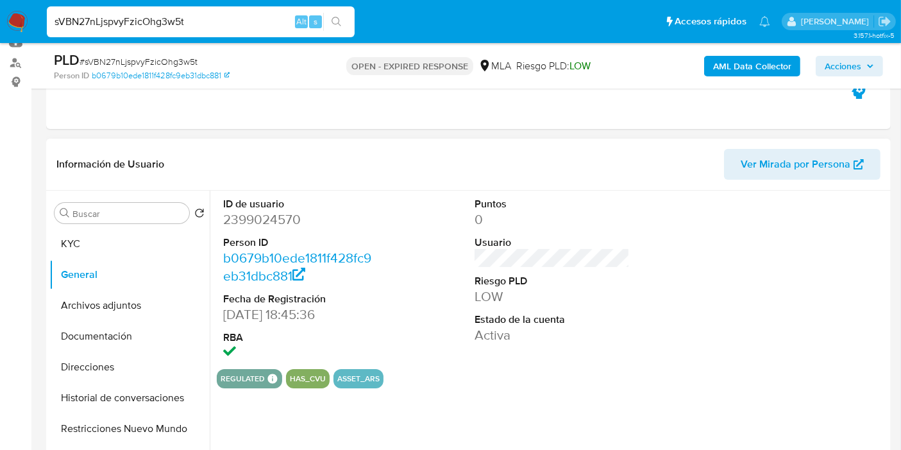
click at [258, 221] on dd "2399024570" at bounding box center [300, 219] width 155 height 18
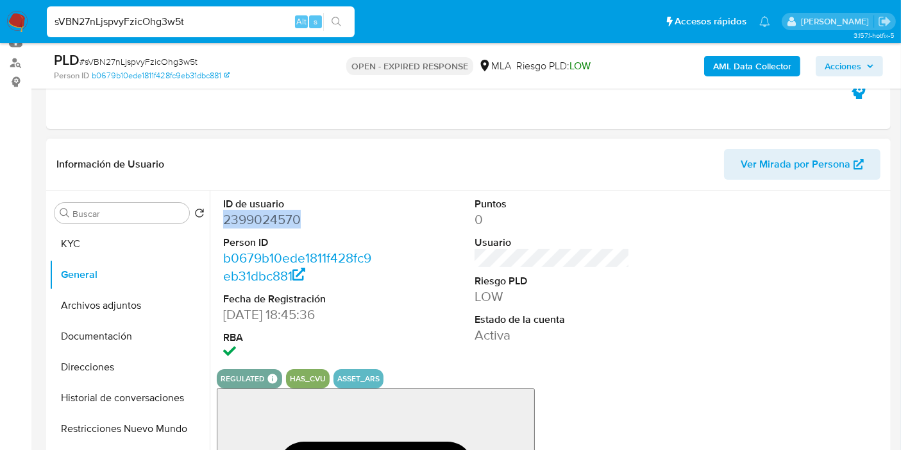
copy dd "2399024570"
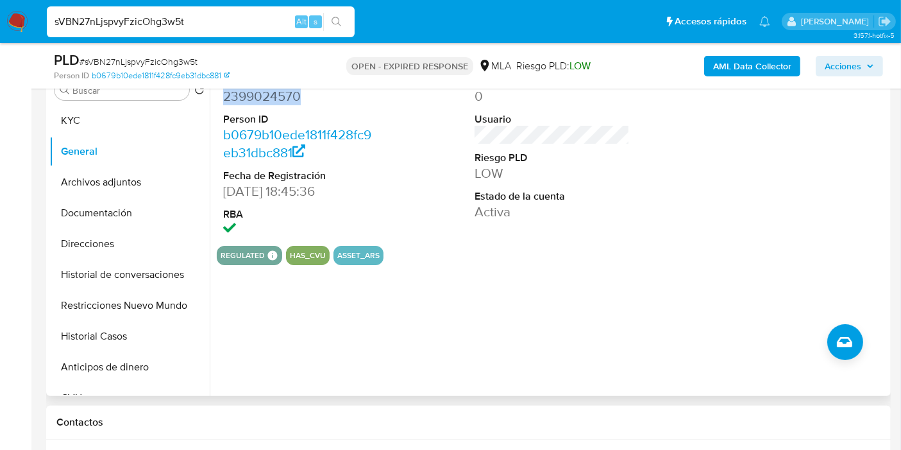
scroll to position [214, 0]
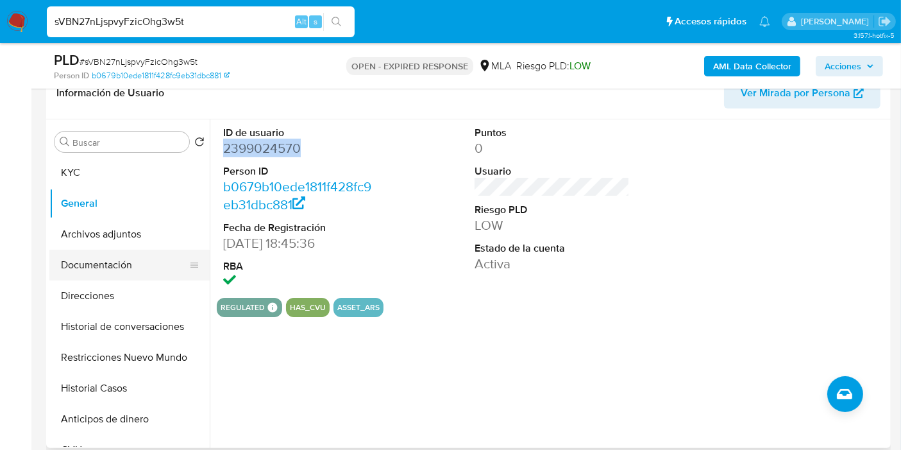
click at [128, 276] on button "Documentación" at bounding box center [124, 264] width 150 height 31
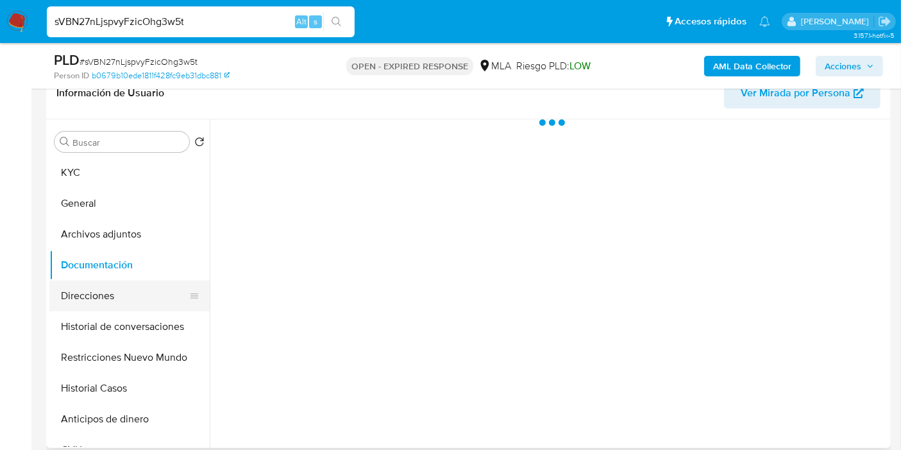
click at [123, 296] on button "Direcciones" at bounding box center [124, 295] width 150 height 31
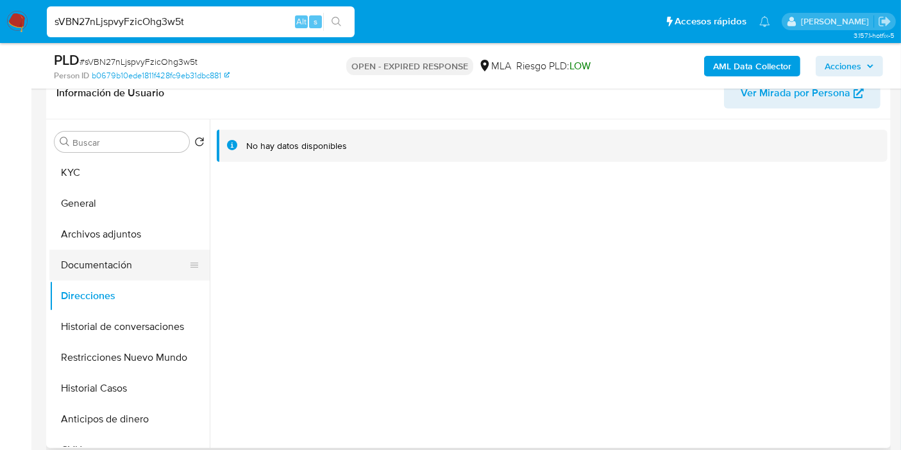
click at [114, 263] on button "Documentación" at bounding box center [124, 264] width 150 height 31
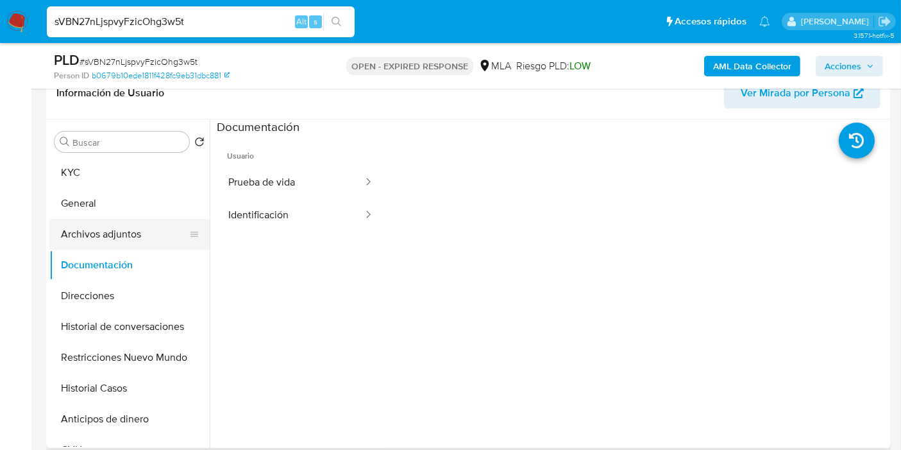
click at [141, 240] on button "Archivos adjuntos" at bounding box center [124, 234] width 150 height 31
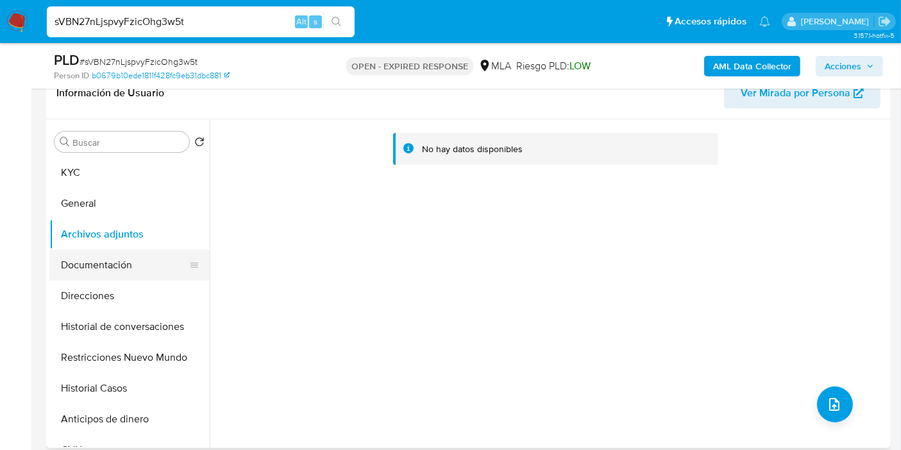
click at [126, 271] on button "Documentación" at bounding box center [124, 264] width 150 height 31
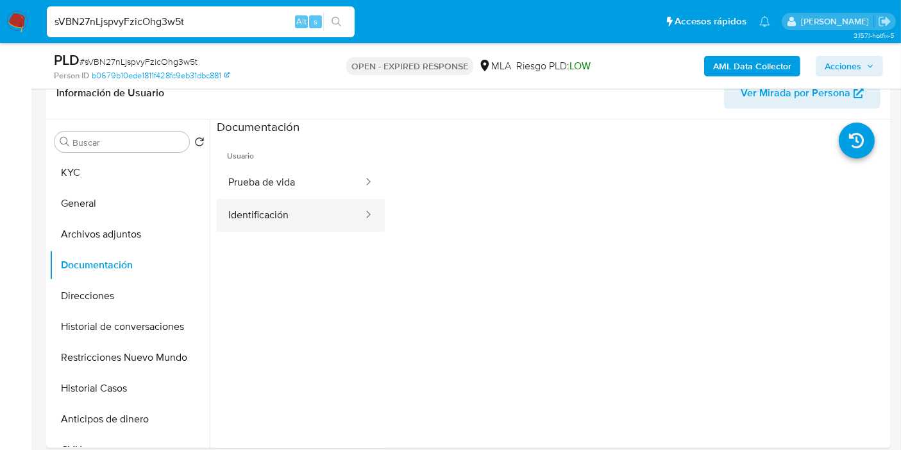
drag, startPoint x: 216, startPoint y: 237, endPoint x: 240, endPoint y: 221, distance: 29.0
click at [221, 235] on ul "Usuario Prueba de vida Identificación" at bounding box center [301, 319] width 168 height 369
click at [242, 221] on button "Identificación" at bounding box center [291, 215] width 148 height 33
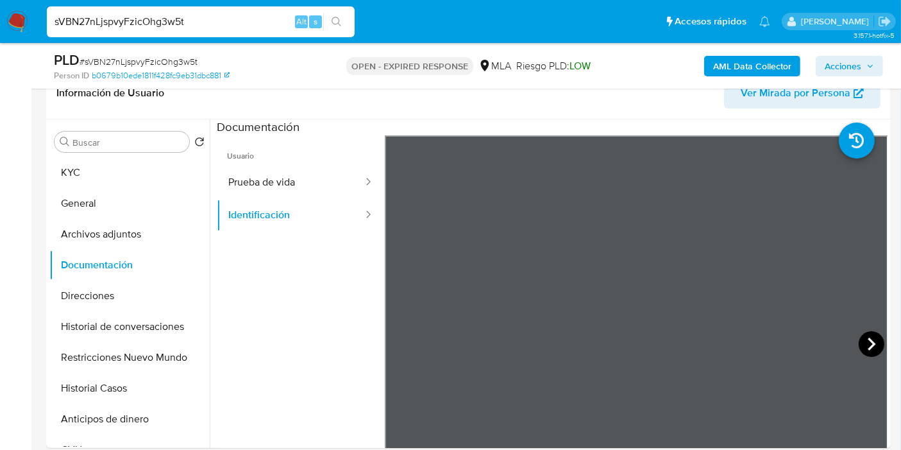
click at [866, 341] on icon at bounding box center [872, 344] width 26 height 26
click at [148, 178] on button "KYC" at bounding box center [124, 172] width 150 height 31
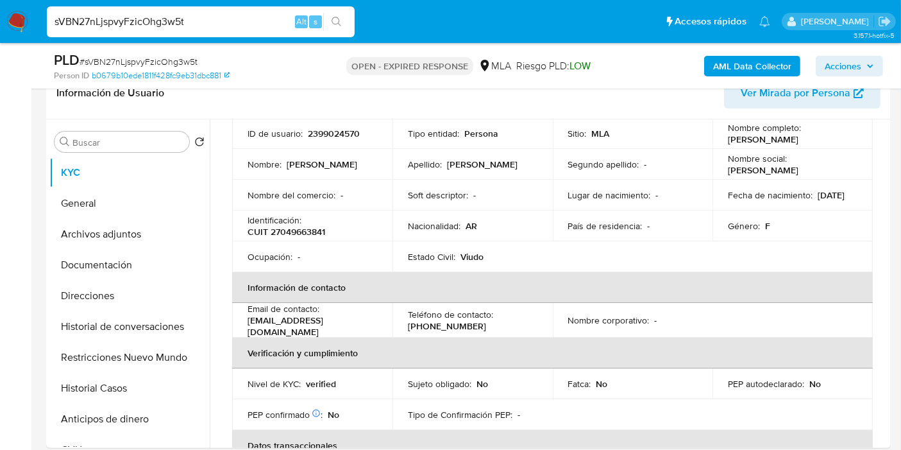
scroll to position [71, 0]
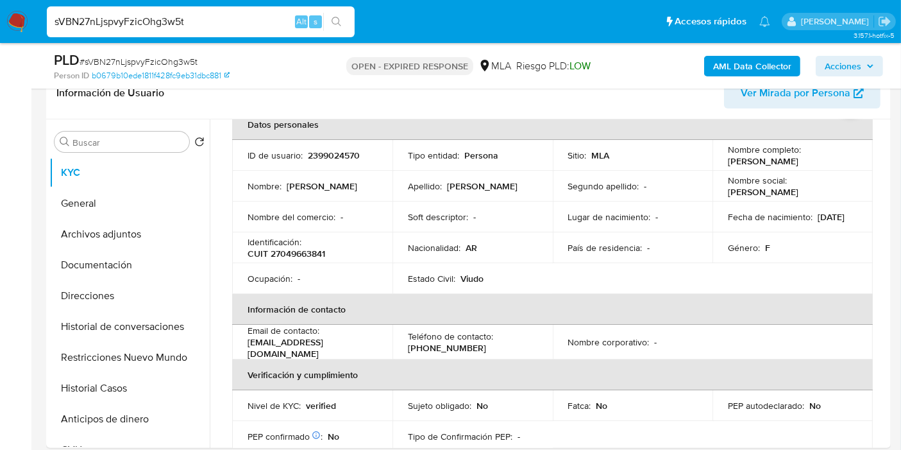
click at [337, 256] on div "Identificación : CUIT 27049663841" at bounding box center [313, 247] width 130 height 23
click at [321, 254] on p "CUIT 27049663841" at bounding box center [287, 254] width 78 height 12
click at [319, 251] on p "CUIT 27049663841" at bounding box center [287, 254] width 78 height 12
copy p "27049663841"
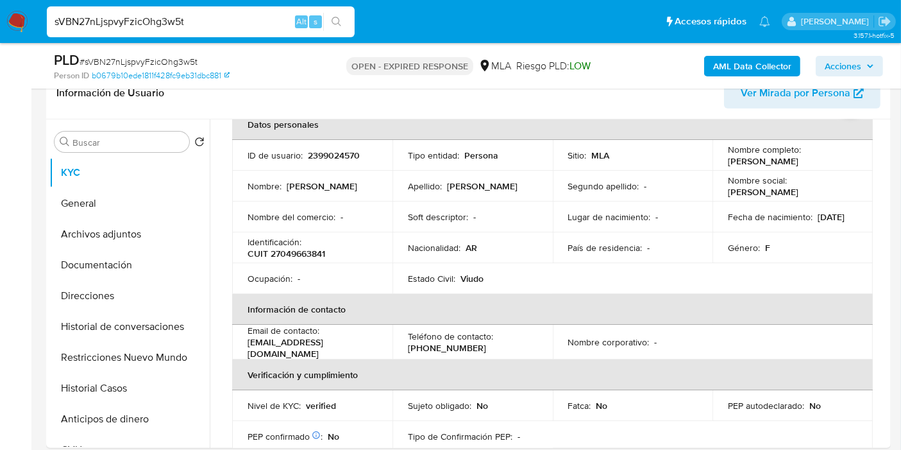
click at [141, 13] on input "sVBN27nLjspvyFzicOhg3w5t" at bounding box center [201, 21] width 308 height 17
paste input "lpzhopiYEMpQIVg9OMWutOpp"
type input "lpzhopiYEMpQIVg9OMWutOpp"
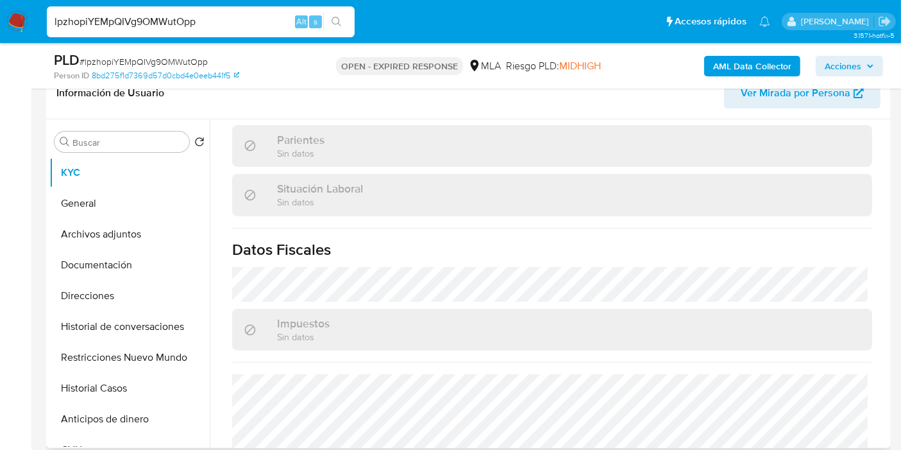
scroll to position [686, 0]
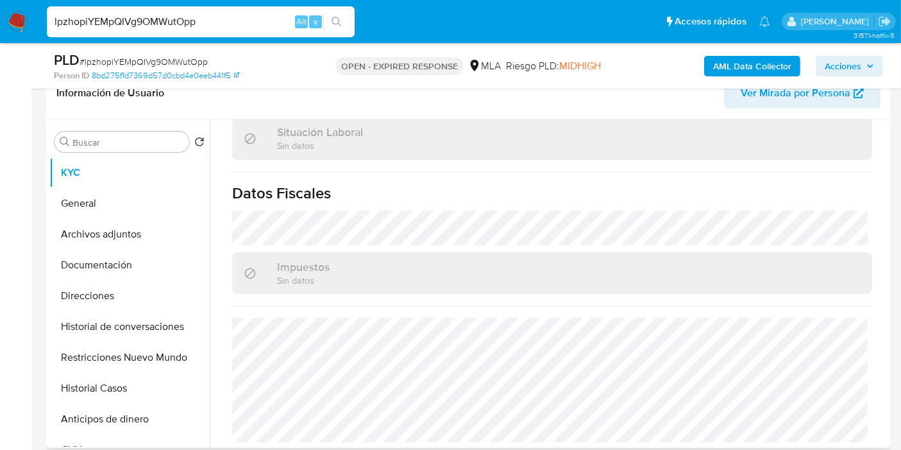
select select "10"
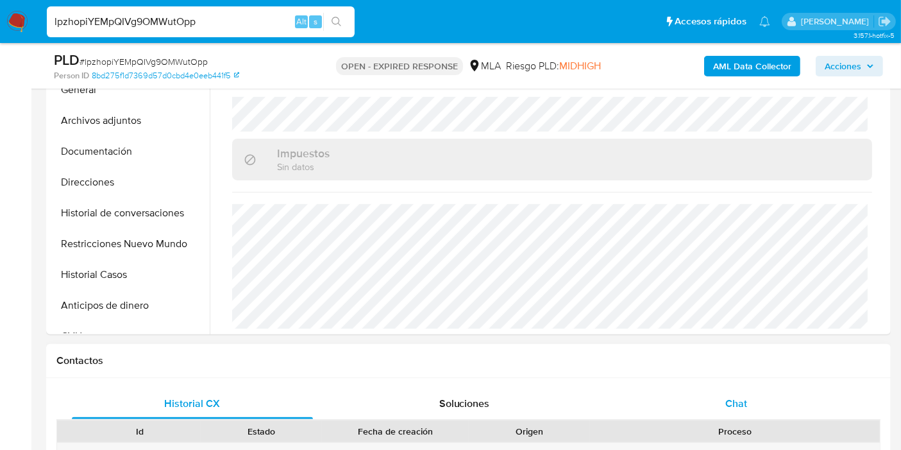
scroll to position [356, 0]
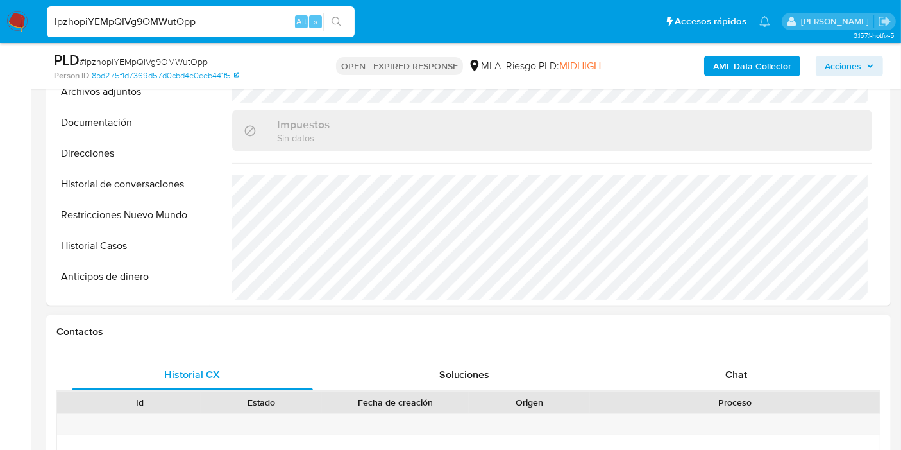
click at [786, 353] on div "Historial CX Soluciones Chat Id Estado Fecha de creación Origen Proceso Anterio…" at bounding box center [468, 457] width 845 height 217
click at [698, 378] on div "Chat" at bounding box center [736, 374] width 241 height 31
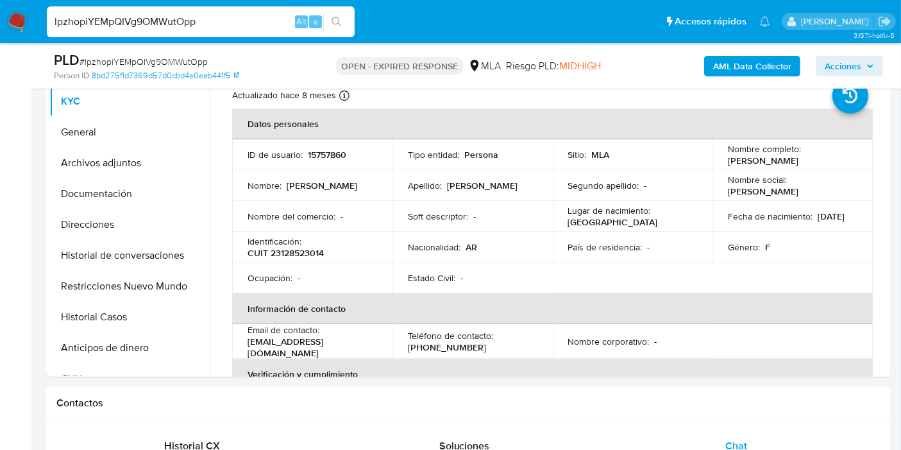
scroll to position [0, 0]
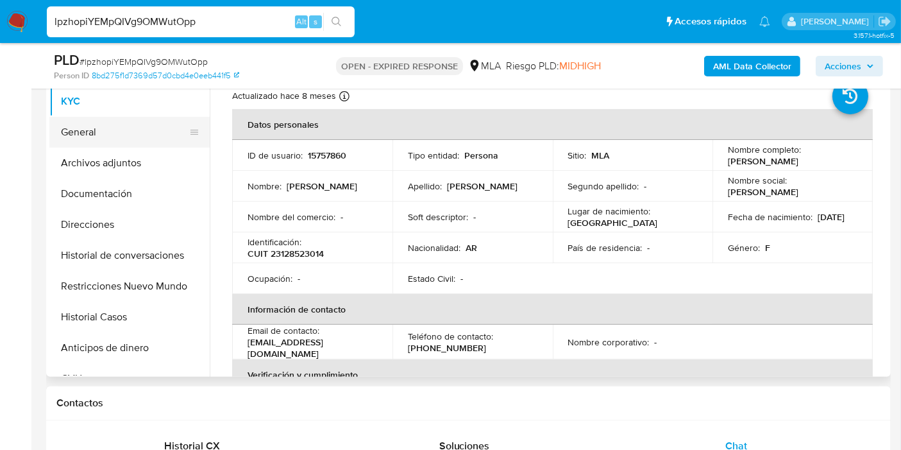
click at [111, 121] on button "General" at bounding box center [124, 132] width 150 height 31
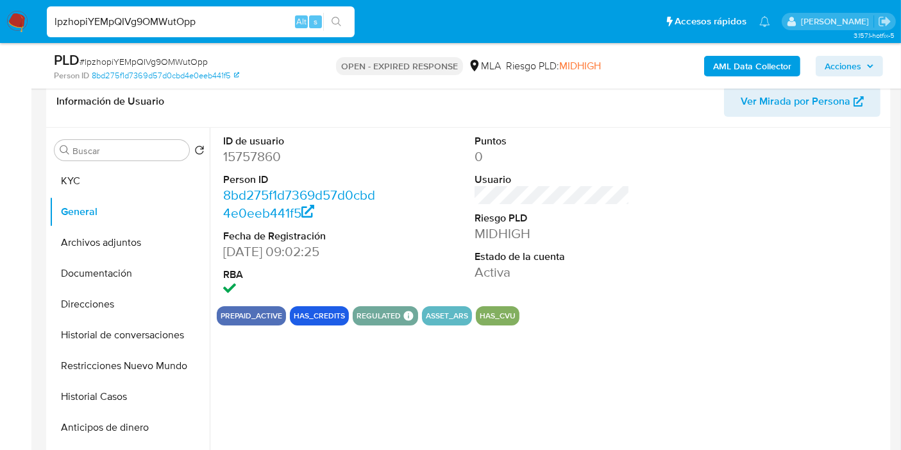
scroll to position [142, 0]
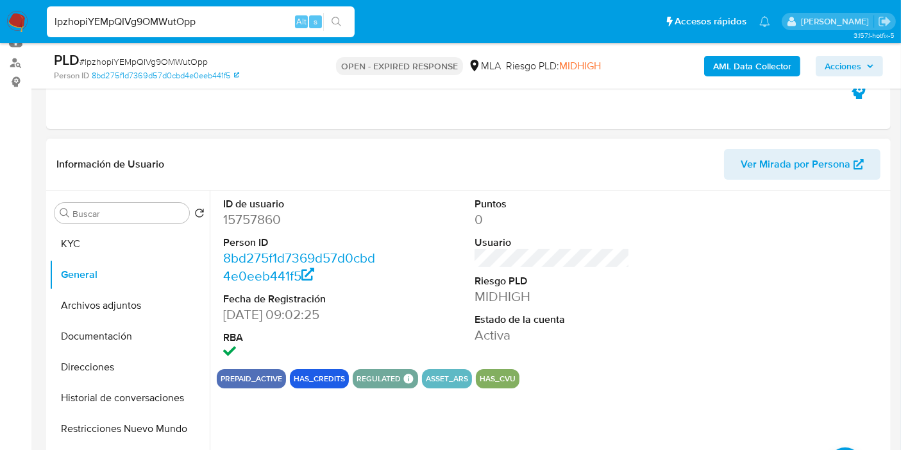
click at [245, 230] on dl "ID de usuario 15757860 Person ID 8bd275f1d7369d57d0cbd4e0eeb441f5 Fecha de Regi…" at bounding box center [300, 279] width 155 height 165
click at [255, 217] on dd "15757860" at bounding box center [300, 219] width 155 height 18
copy dd "15757860"
click at [146, 30] on div "lpzhopiYEMpQIVg9OMWutOpp Alt s" at bounding box center [201, 21] width 308 height 31
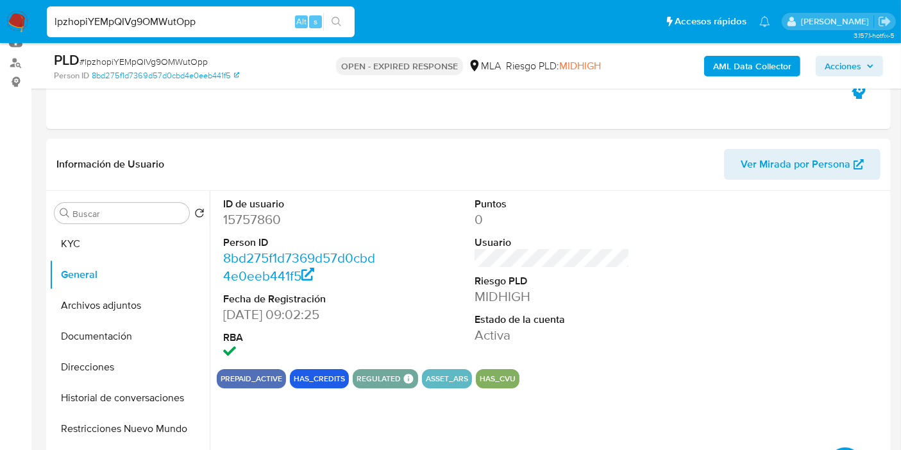
click at [169, 15] on input "lpzhopiYEMpQIVg9OMWutOpp" at bounding box center [201, 21] width 308 height 17
paste input "QojySAZ36IqAeyOHSfDwzJcX"
type input "QojySAZ36IqAeyOHSfDwzJcX"
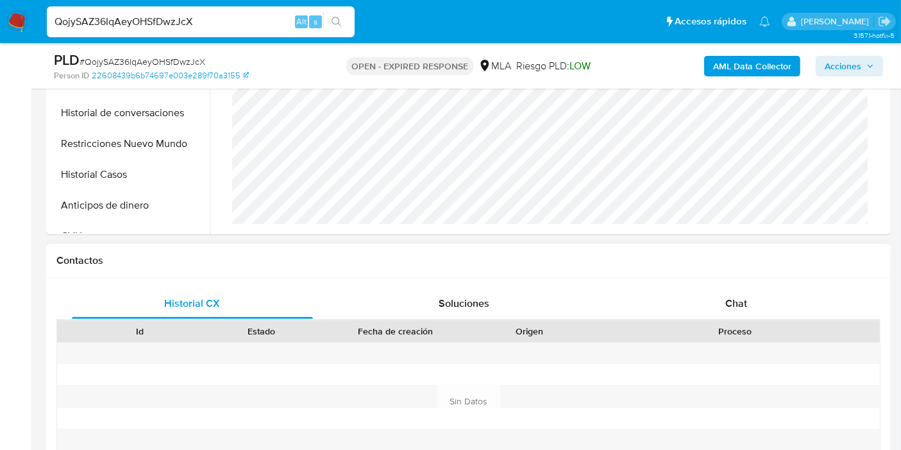
scroll to position [686, 0]
select select "10"
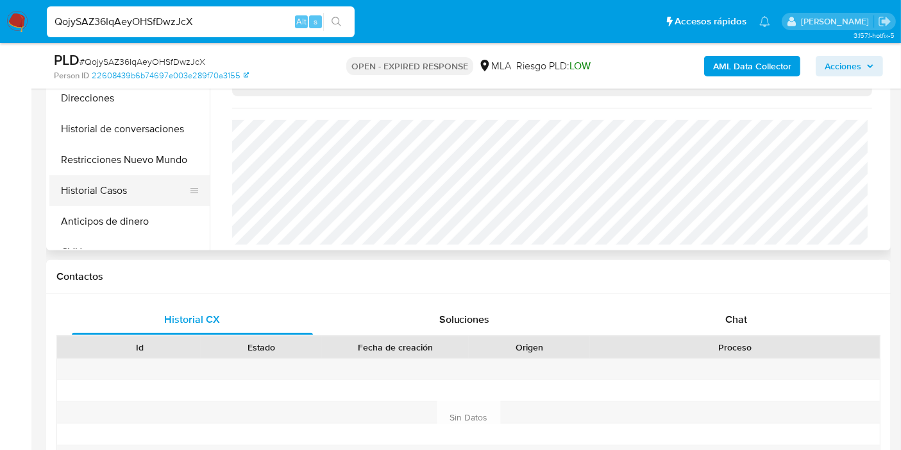
scroll to position [71, 0]
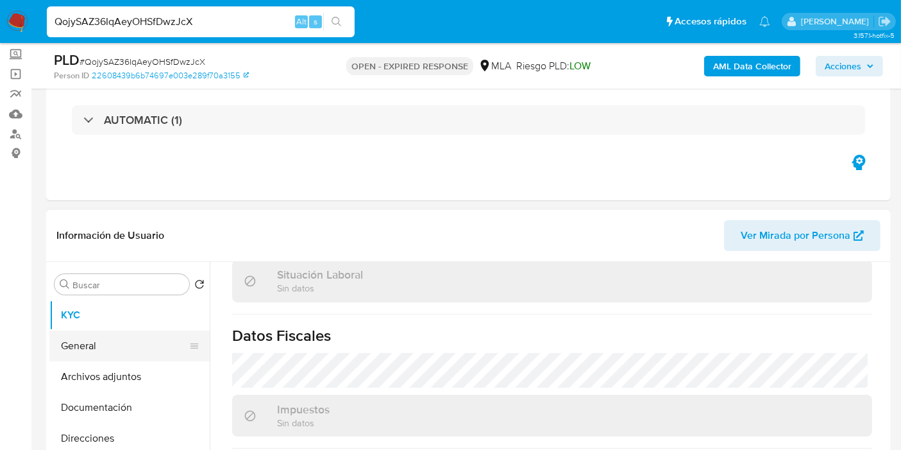
click at [73, 349] on button "General" at bounding box center [124, 345] width 150 height 31
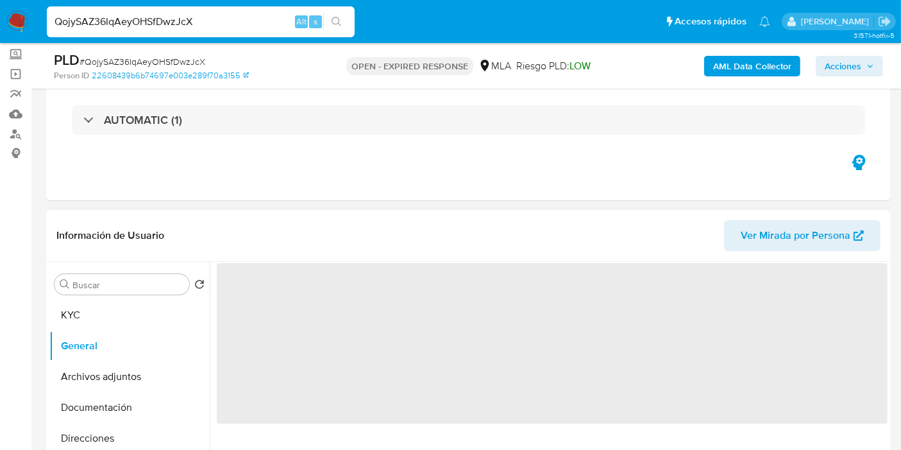
scroll to position [0, 0]
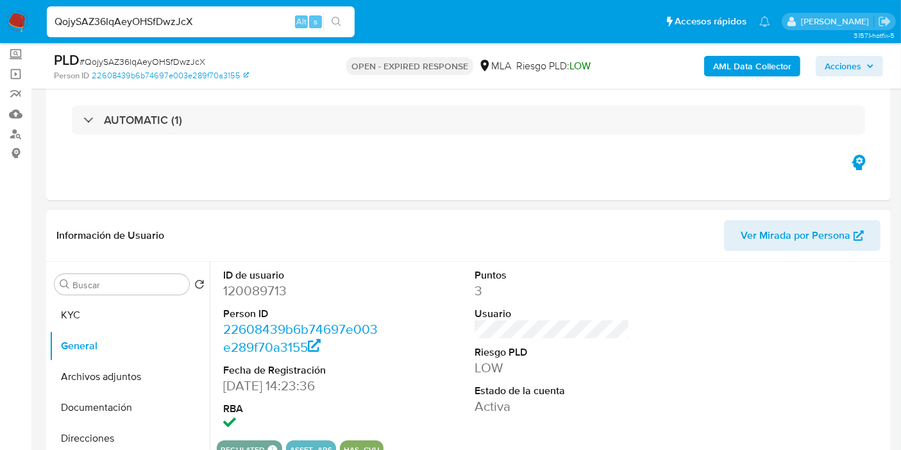
click at [260, 292] on dd "120089713" at bounding box center [300, 291] width 155 height 18
drag, startPoint x: 258, startPoint y: 282, endPoint x: 354, endPoint y: 18, distance: 280.4
click at [354, 18] on ul "Pausado Ver notificaciones QojySAZ36IqAeyOHSfDwzJcX Alt s Accesos rápidos Presi…" at bounding box center [408, 21] width 736 height 32
click at [354, 18] on input "QojySAZ36IqAeyOHSfDwzJcX" at bounding box center [201, 21] width 308 height 17
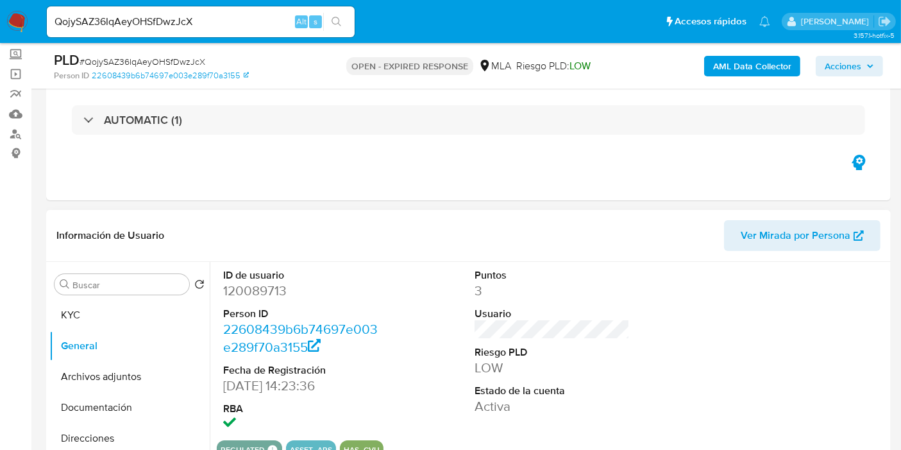
click at [266, 283] on dd "120089713" at bounding box center [300, 291] width 155 height 18
copy dd "120089713"
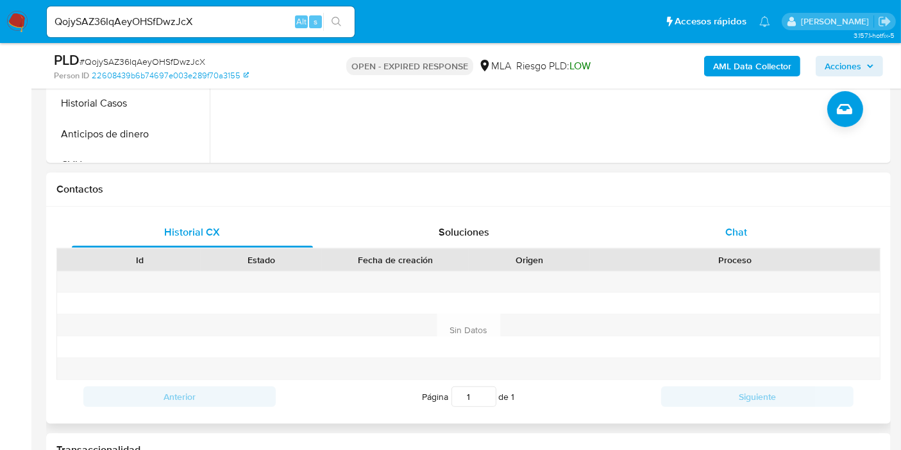
click at [729, 233] on span "Chat" at bounding box center [736, 231] width 22 height 15
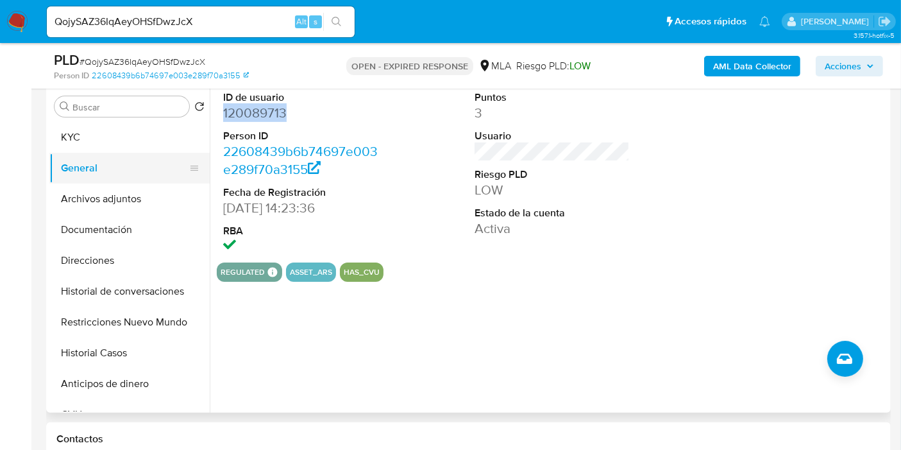
scroll to position [214, 0]
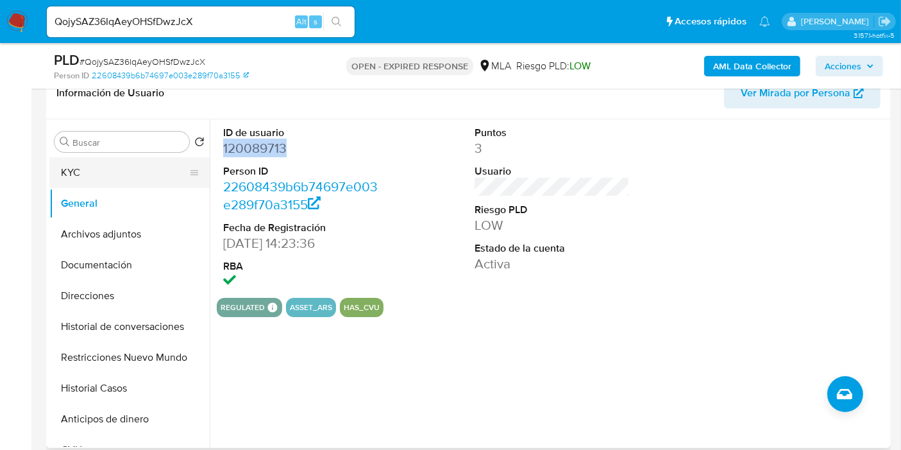
click at [77, 168] on button "KYC" at bounding box center [124, 172] width 150 height 31
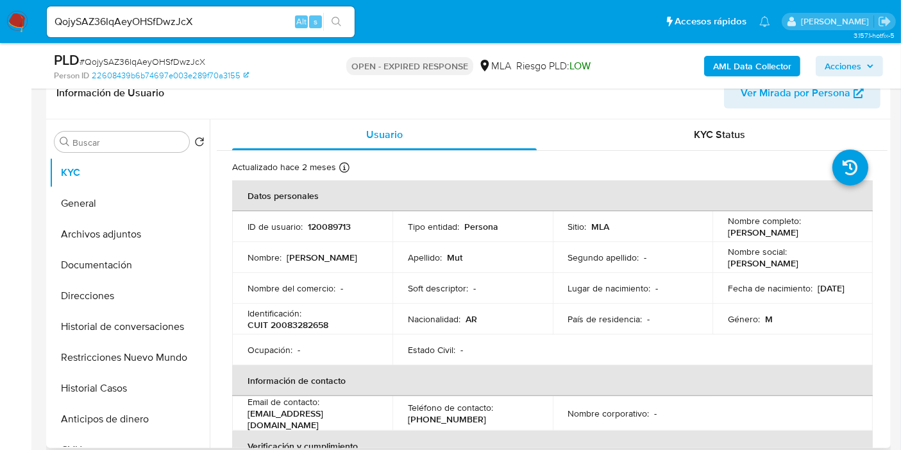
click at [290, 315] on p "Identificación :" at bounding box center [275, 313] width 54 height 12
click at [292, 319] on p "CUIT 20083282658" at bounding box center [288, 325] width 81 height 12
copy p "20083282658"
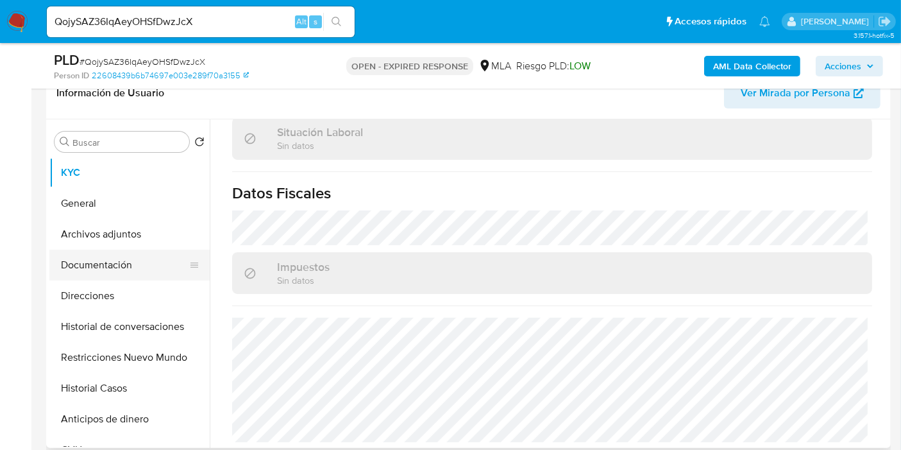
click at [124, 263] on button "Documentación" at bounding box center [124, 264] width 150 height 31
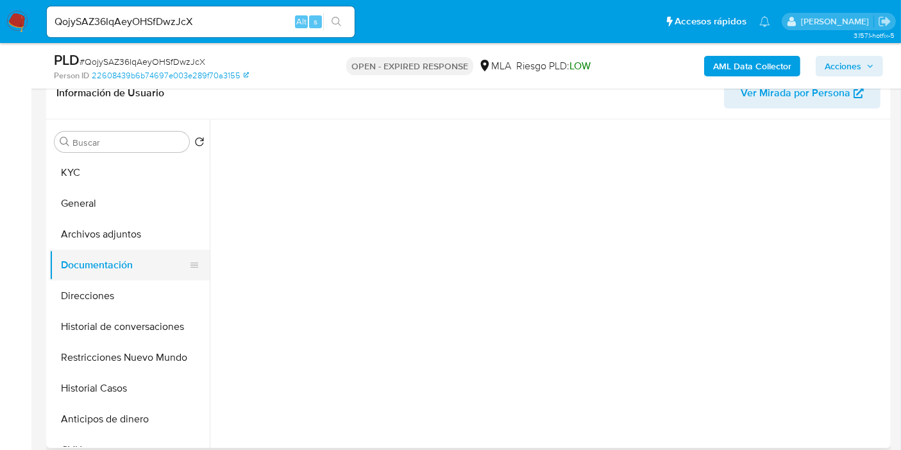
scroll to position [0, 0]
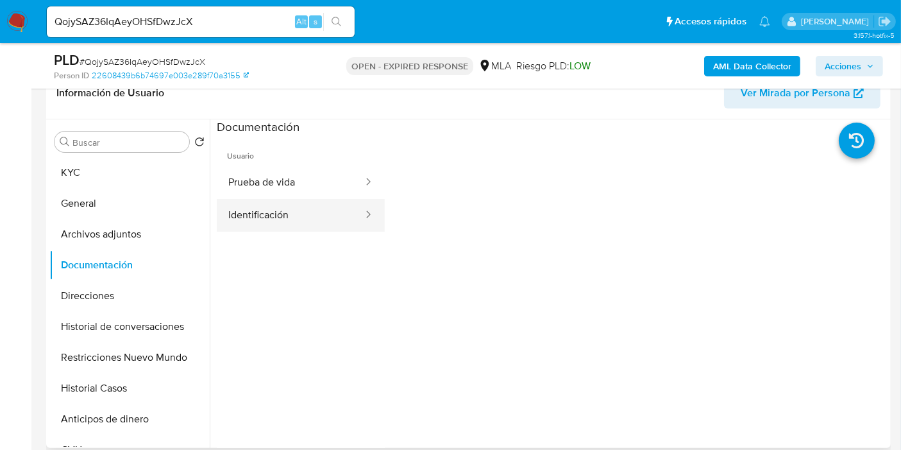
click at [237, 226] on button "Identificación" at bounding box center [291, 215] width 148 height 33
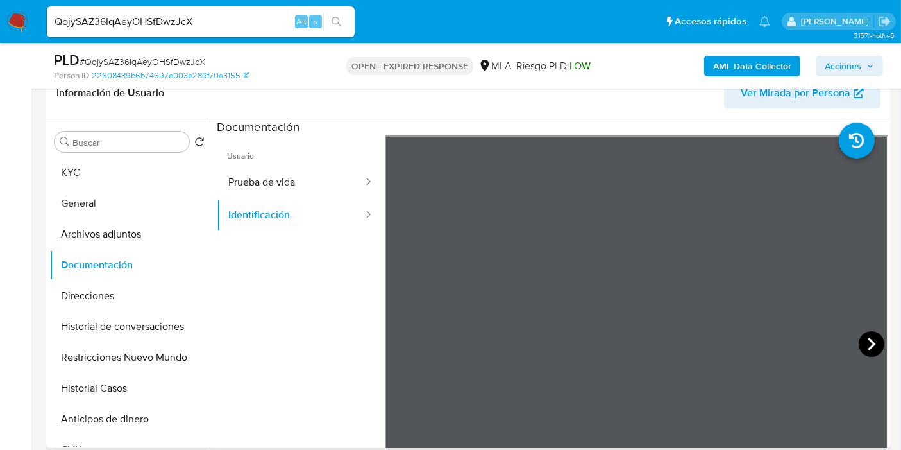
click at [868, 337] on icon at bounding box center [872, 344] width 26 height 26
click at [395, 348] on icon at bounding box center [401, 344] width 26 height 26
click at [872, 353] on icon at bounding box center [872, 344] width 26 height 26
click at [111, 303] on button "Direcciones" at bounding box center [124, 295] width 150 height 31
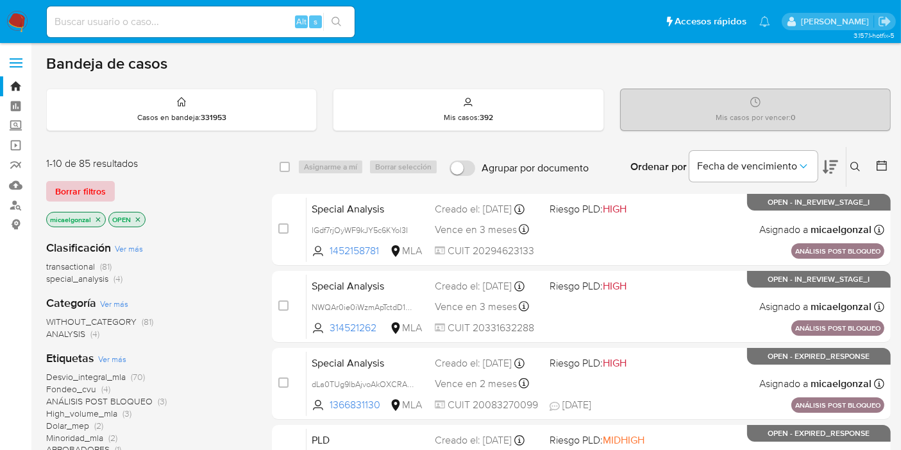
click at [95, 191] on span "Borrar filtros" at bounding box center [80, 191] width 51 height 18
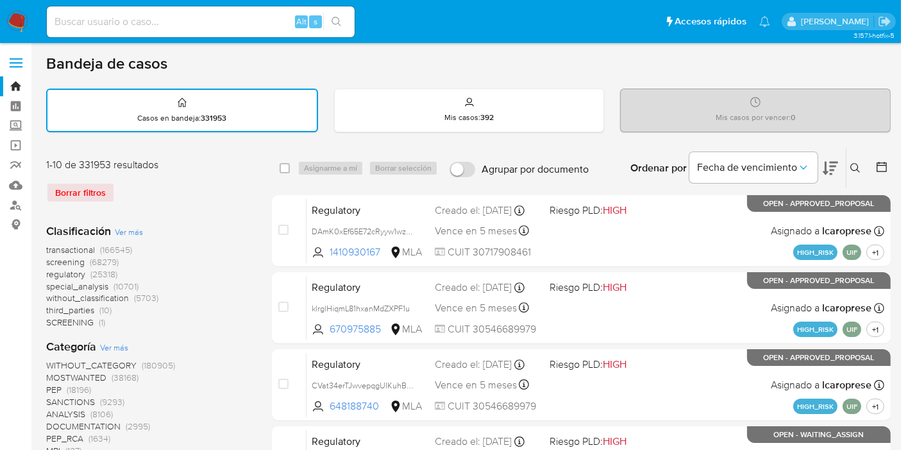
click at [849, 169] on button at bounding box center [857, 167] width 21 height 15
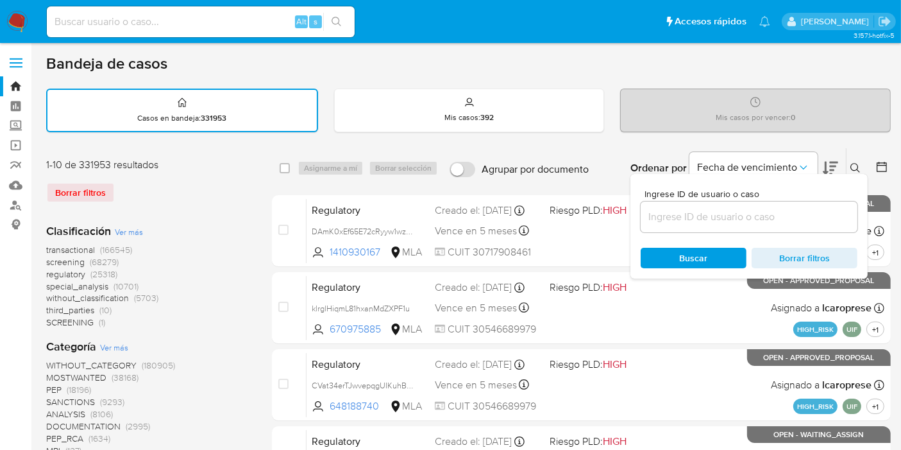
click at [815, 203] on div at bounding box center [749, 216] width 217 height 31
click at [802, 212] on input at bounding box center [749, 216] width 217 height 17
paste input "dLa0TUg9lbAjvoAkOXCRAHqo"
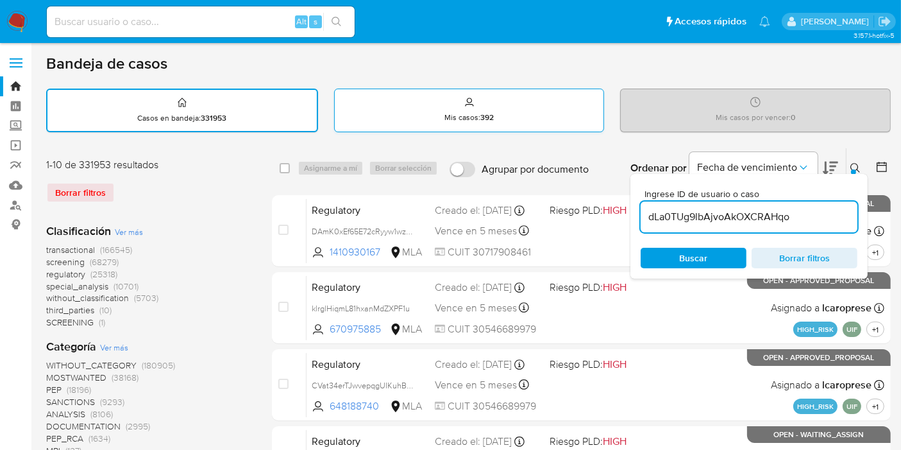
type input "dLa0TUg9lbAjvoAkOXCRAHqo"
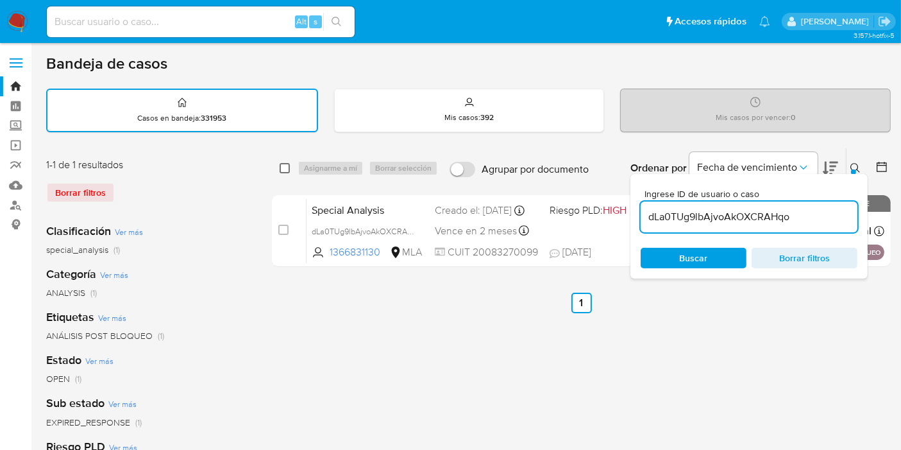
click at [283, 165] on input "checkbox" at bounding box center [285, 168] width 10 height 10
checkbox input "true"
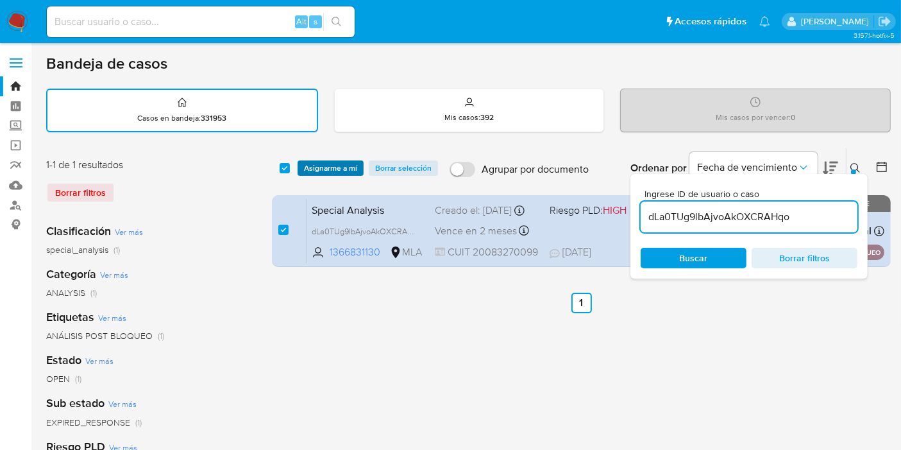
click at [322, 164] on span "Asignarme a mí" at bounding box center [330, 168] width 53 height 13
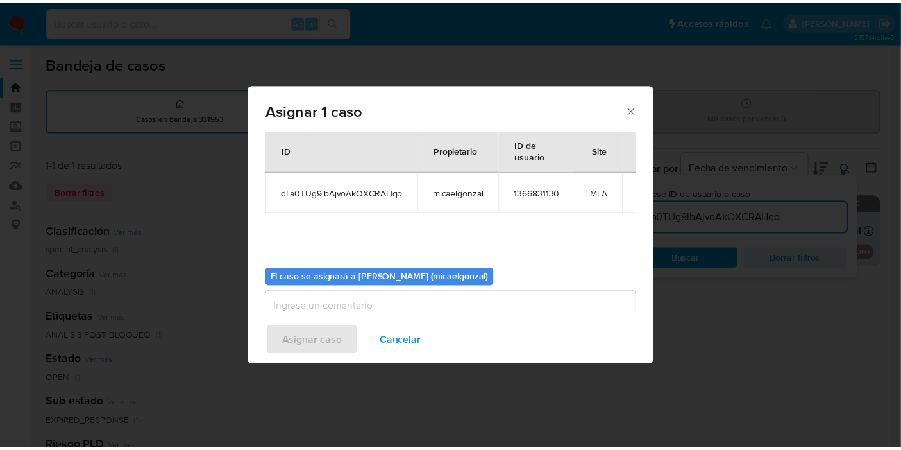
scroll to position [65, 0]
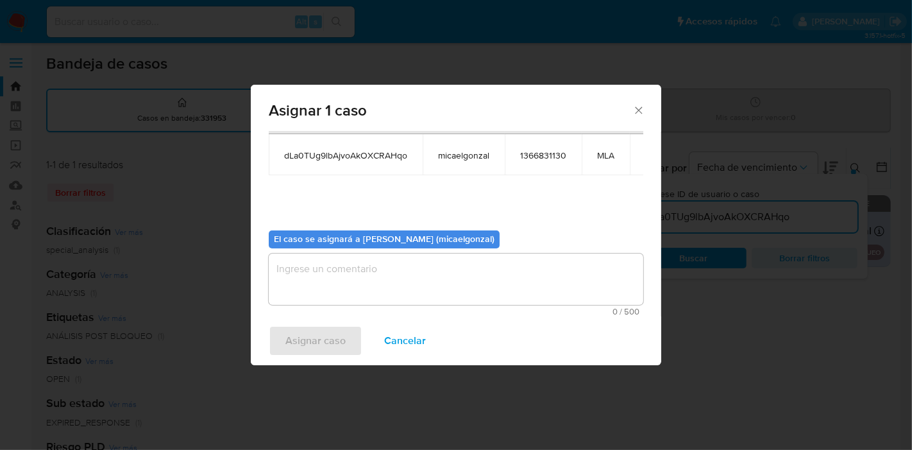
click at [341, 264] on textarea "assign-modal" at bounding box center [456, 278] width 375 height 51
click at [303, 343] on span "Asignar caso" at bounding box center [315, 340] width 60 height 28
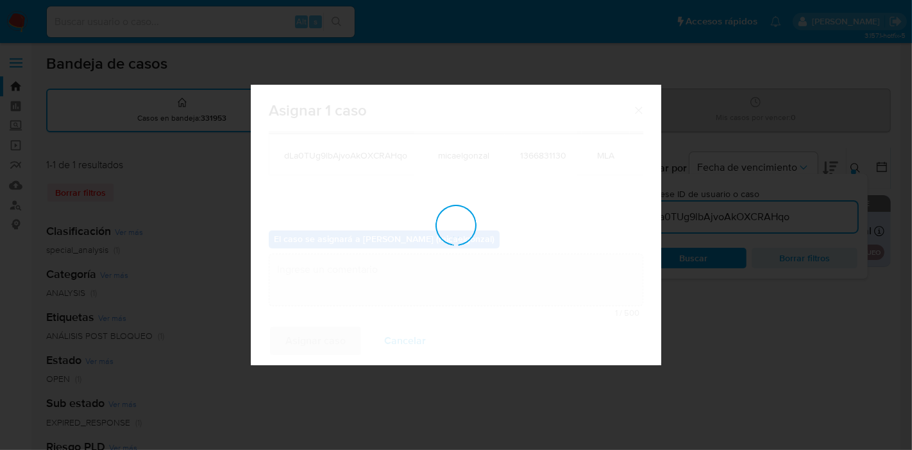
checkbox input "false"
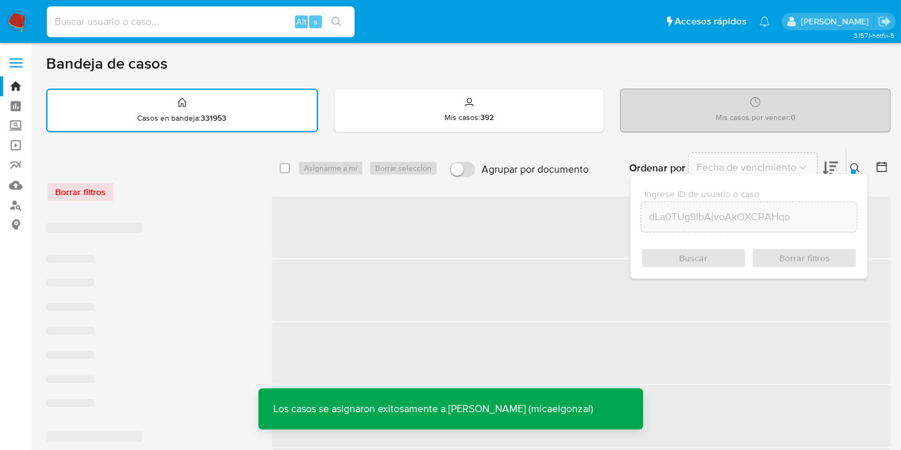
click at [267, 27] on input at bounding box center [201, 21] width 308 height 17
paste input "dLa0TUg9lbAjvoAkOXCRAHqo"
type input "dLa0TUg9lbAjvoAkOXCRAHqo"
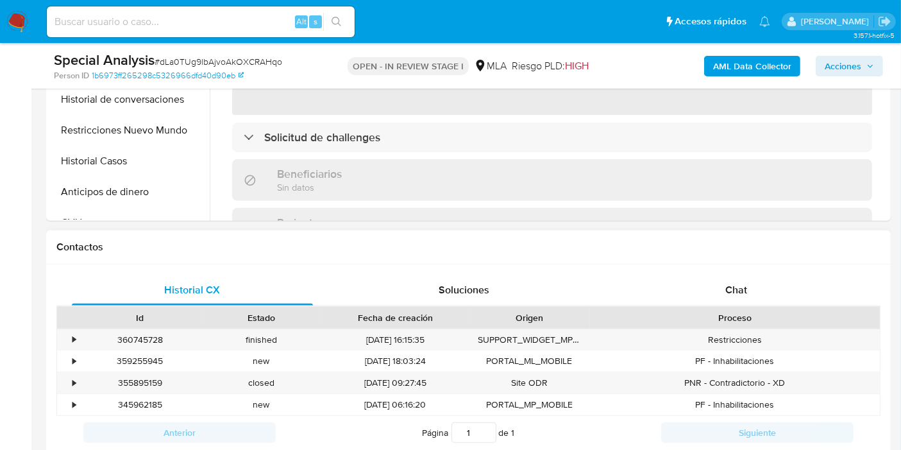
scroll to position [498, 0]
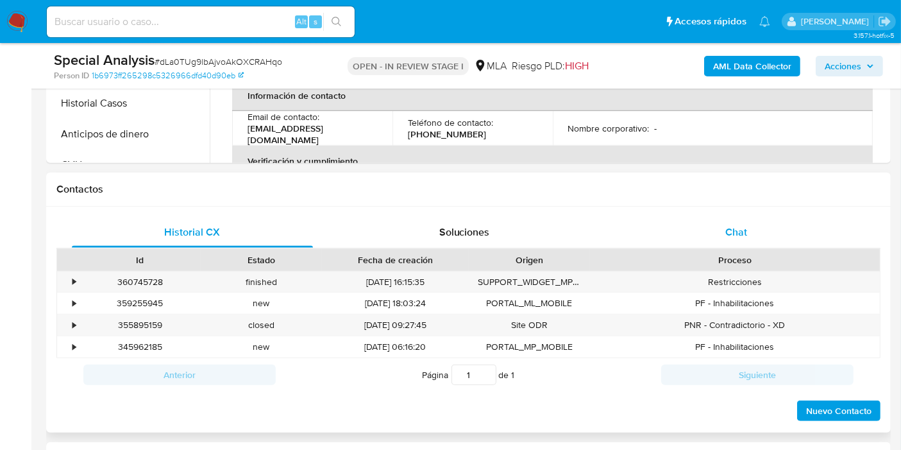
click at [800, 230] on div "Chat" at bounding box center [736, 232] width 241 height 31
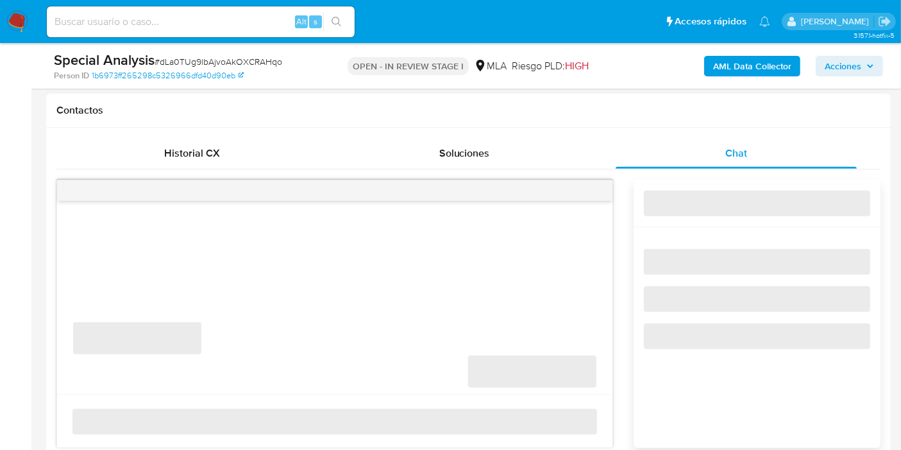
select select "10"
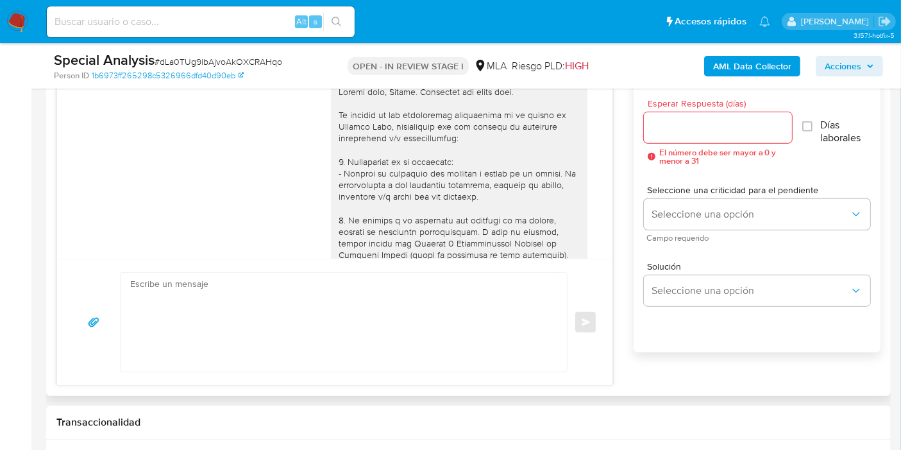
scroll to position [575, 0]
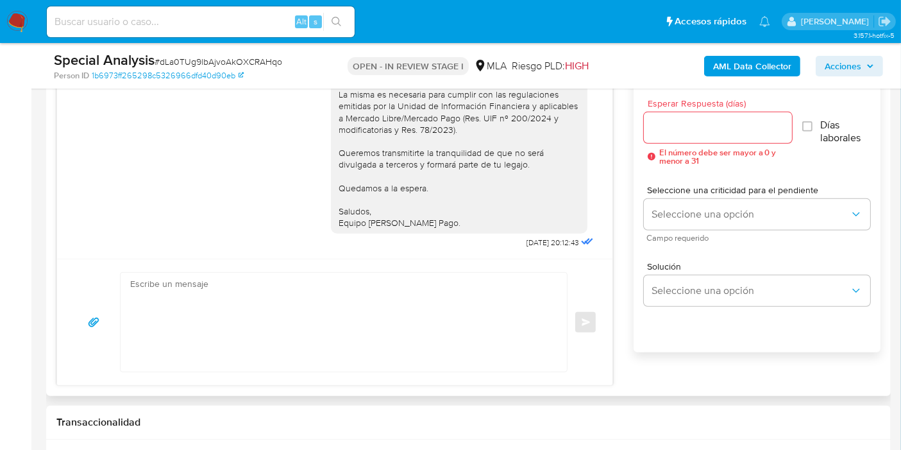
click at [401, 283] on textarea at bounding box center [340, 322] width 421 height 99
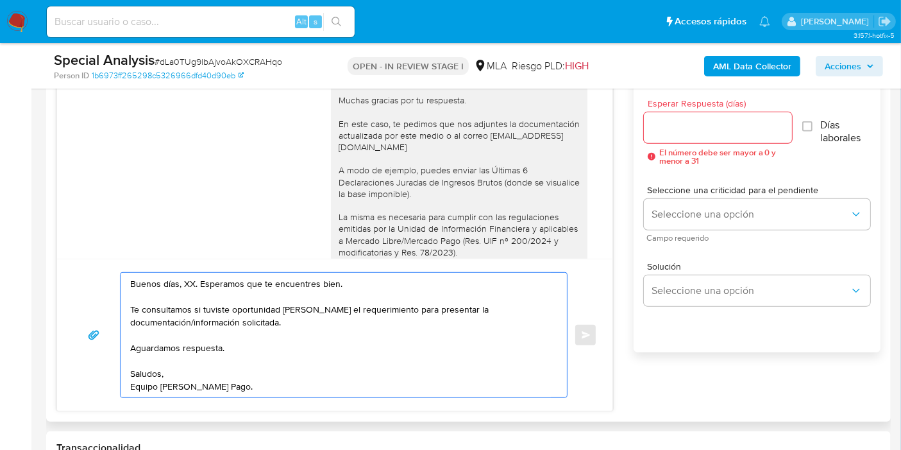
scroll to position [432, 0]
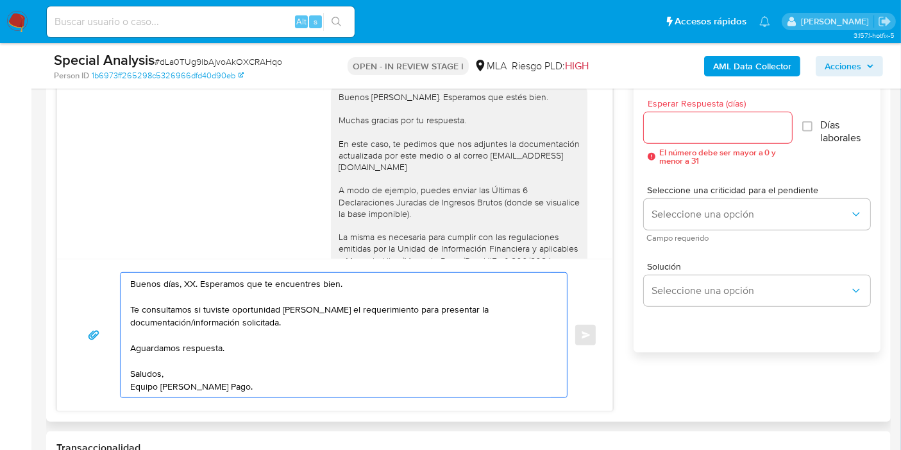
drag, startPoint x: 182, startPoint y: 293, endPoint x: 188, endPoint y: 285, distance: 10.5
click at [183, 291] on textarea "Buenos días, XX. Esperamos que te encuentres bien. Te consultamos si tuviste op…" at bounding box center [340, 335] width 421 height 124
click at [188, 284] on textarea "Buenos días, XX. Esperamos que te encuentres bien. Te consultamos si tuviste op…" at bounding box center [340, 335] width 421 height 124
click at [382, 336] on textarea "Buenos días, Miguel. Esperamos que te encuentres bien. Te consultamos si tuvist…" at bounding box center [340, 335] width 421 height 124
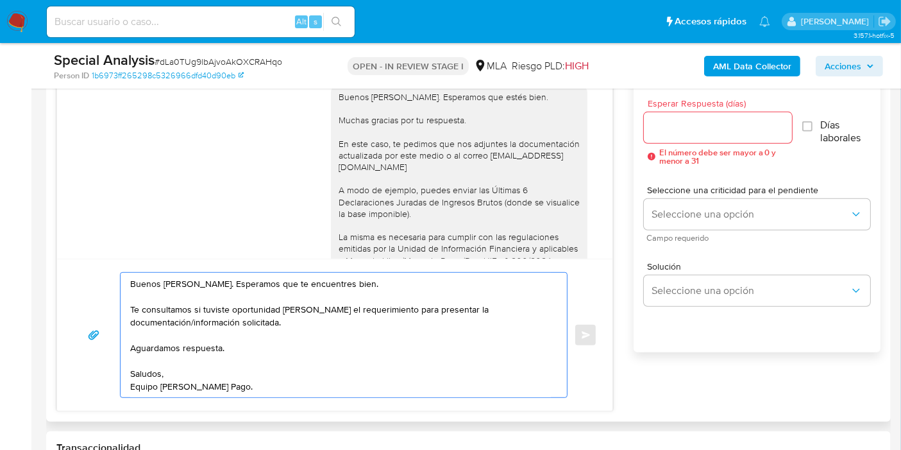
drag, startPoint x: 339, startPoint y: 336, endPoint x: 303, endPoint y: 355, distance: 41.0
click at [337, 338] on textarea "Buenos días, Miguel. Esperamos que te encuentres bien. Te consultamos si tuvist…" at bounding box center [340, 335] width 421 height 124
click at [295, 358] on textarea "Buenos días, Miguel. Esperamos que te encuentres bien. Te consultamos si tuvist…" at bounding box center [340, 335] width 421 height 124
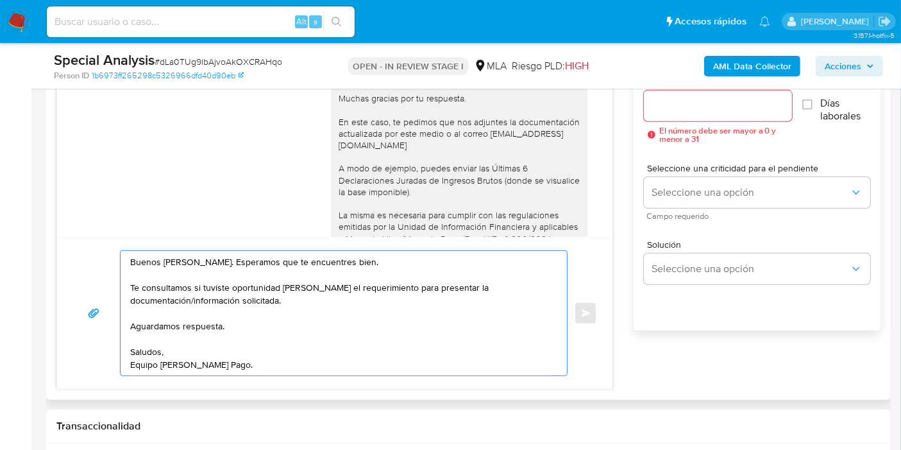
scroll to position [713, 0]
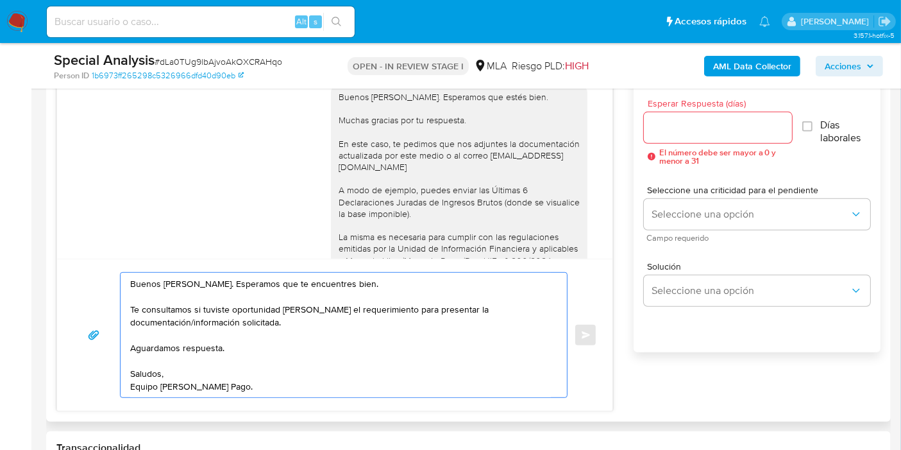
type textarea "Buenos días, Miguel. Esperamos que te encuentres bien. Te consultamos si tuvist…"
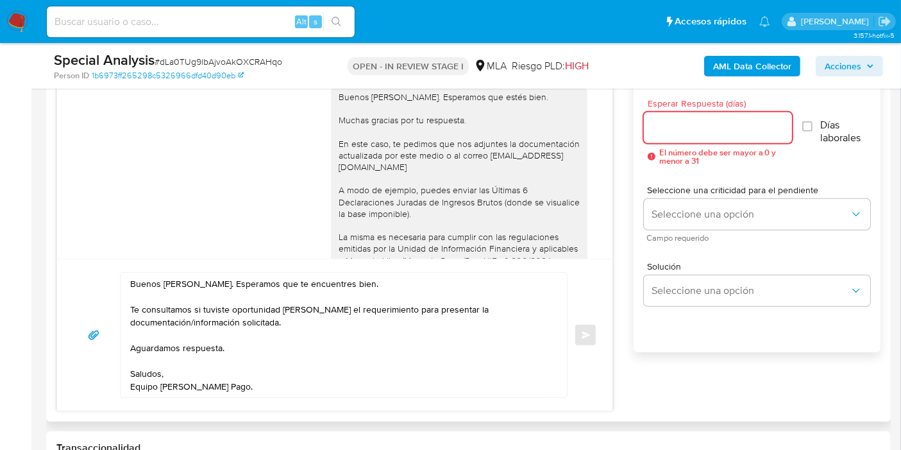
click at [713, 125] on input "Esperar Respuesta (días)" at bounding box center [718, 127] width 148 height 17
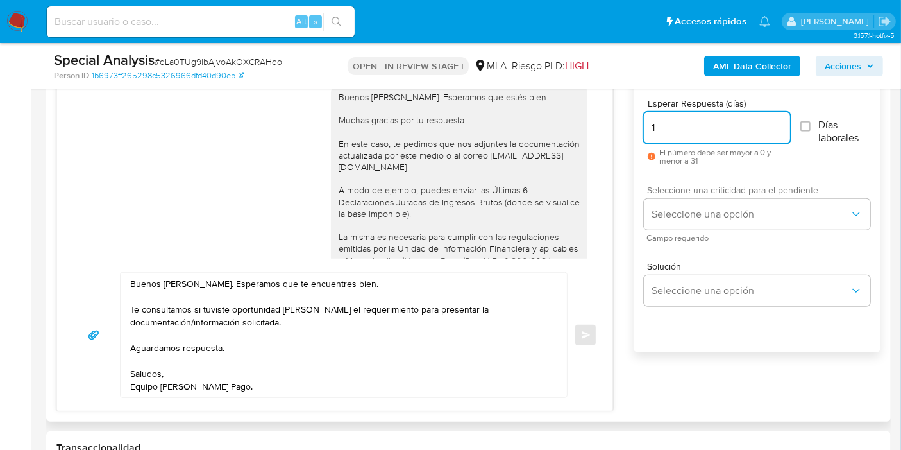
type input "1"
click at [702, 193] on span "Seleccione una criticidad para el pendiente" at bounding box center [760, 189] width 226 height 9
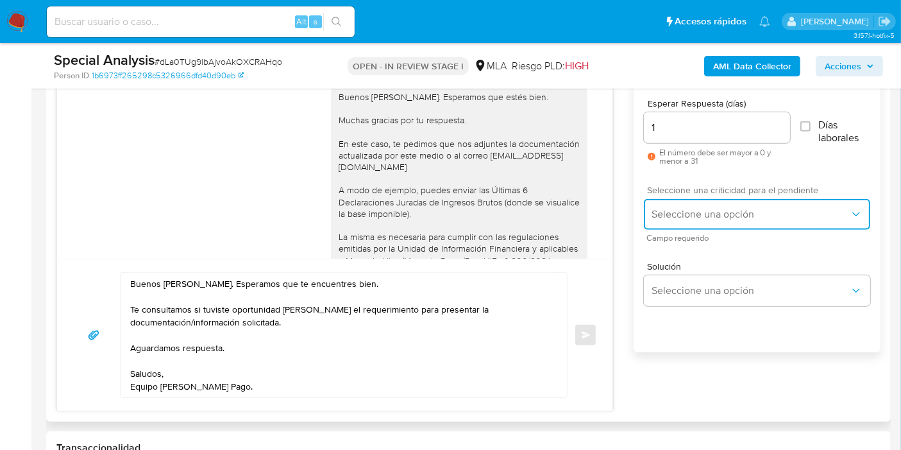
click at [709, 217] on span "Seleccione una opción" at bounding box center [751, 214] width 198 height 13
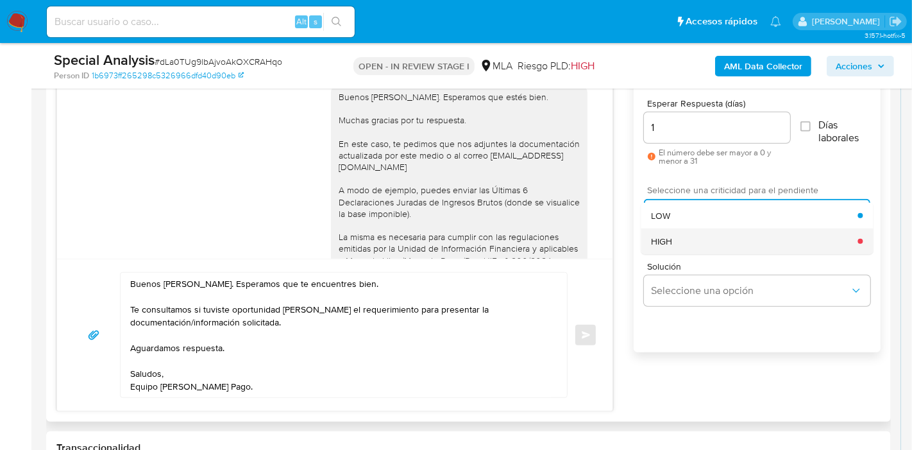
click at [706, 231] on div "HIGH" at bounding box center [754, 241] width 207 height 26
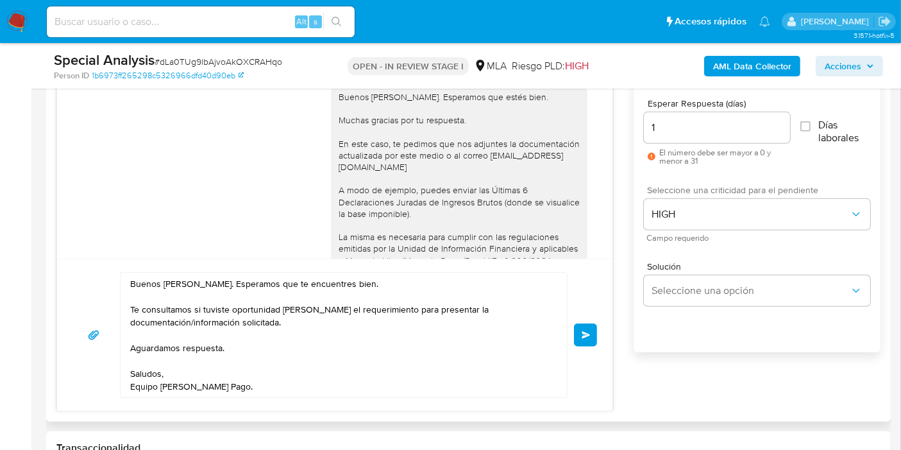
click at [590, 328] on button "Enviar" at bounding box center [585, 334] width 23 height 23
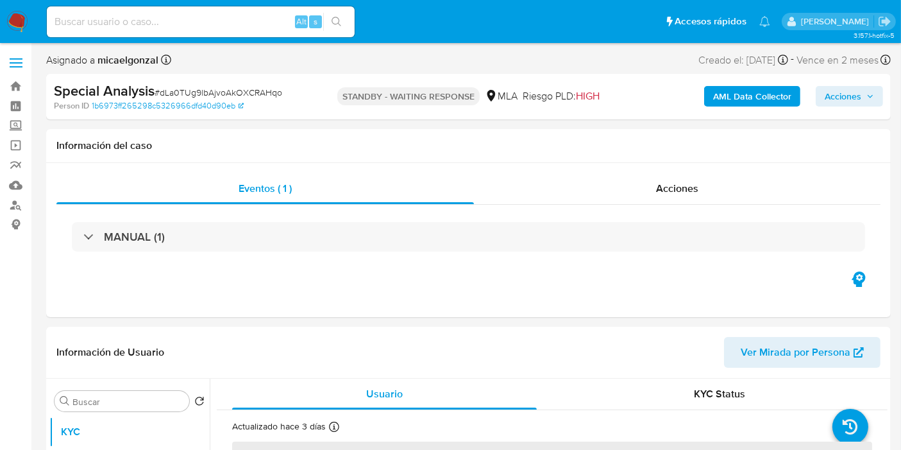
click at [6, 24] on img at bounding box center [17, 22] width 22 height 22
select select "10"
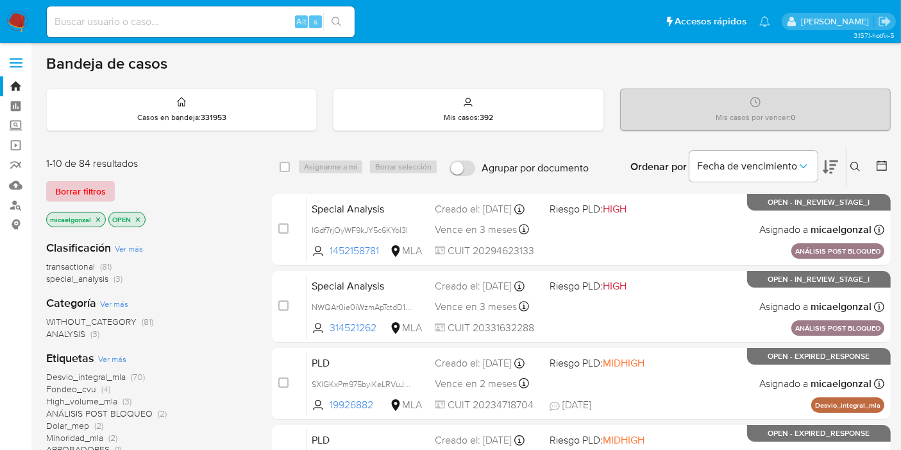
click at [71, 194] on span "Borrar filtros" at bounding box center [80, 191] width 51 height 18
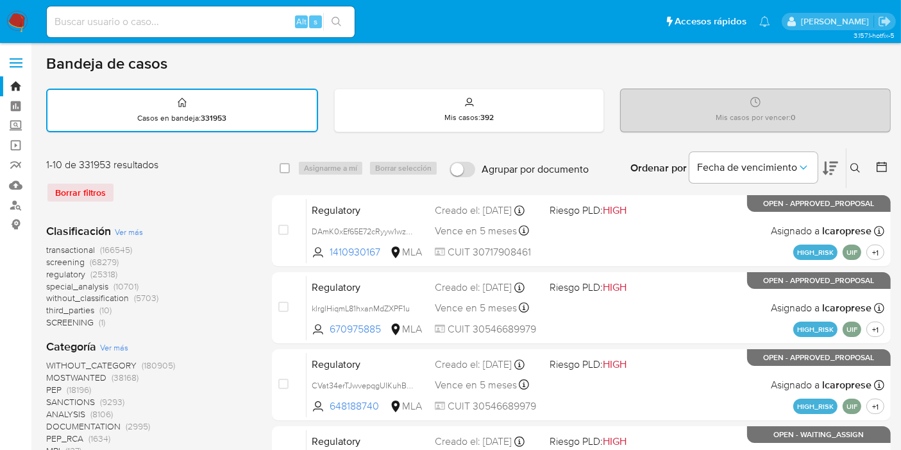
drag, startPoint x: 846, startPoint y: 165, endPoint x: 854, endPoint y: 162, distance: 8.3
click at [847, 165] on div "Ingrese ID de usuario o caso Buscar Borrar filtros" at bounding box center [857, 168] width 22 height 40
click at [854, 163] on icon at bounding box center [855, 168] width 10 height 10
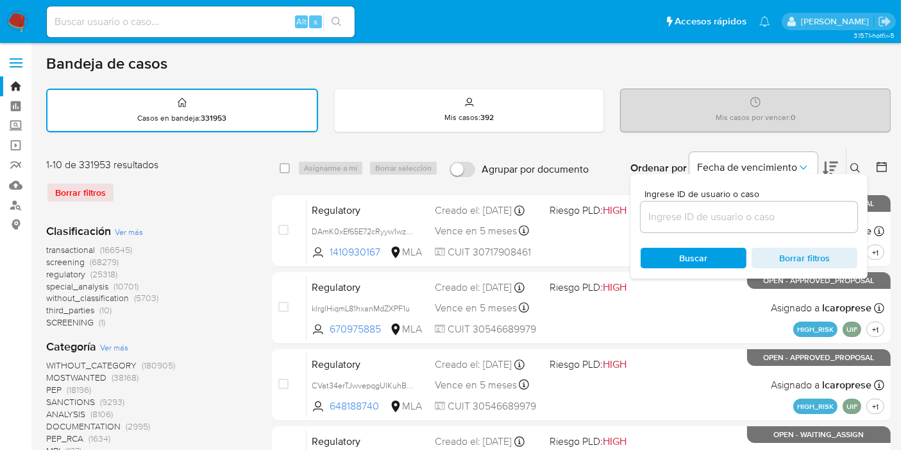
click at [745, 210] on input at bounding box center [749, 216] width 217 height 17
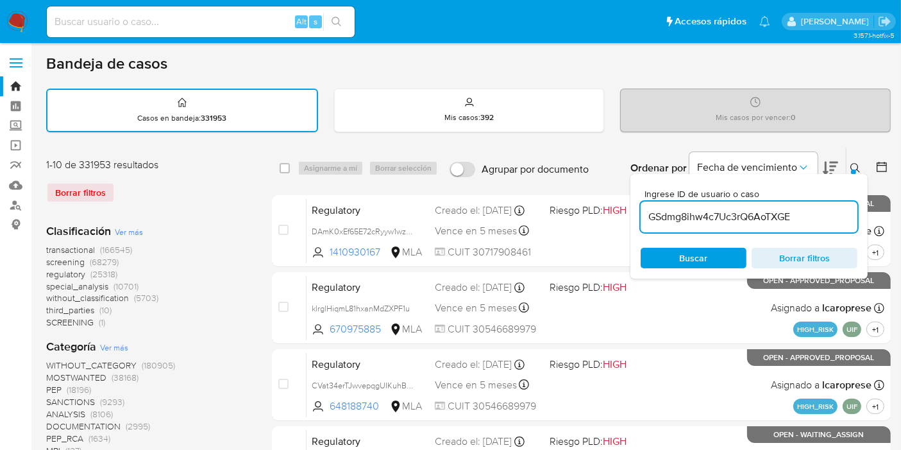
type input "GSdmg8ihw4c7Uc3rQ6AoTXGE"
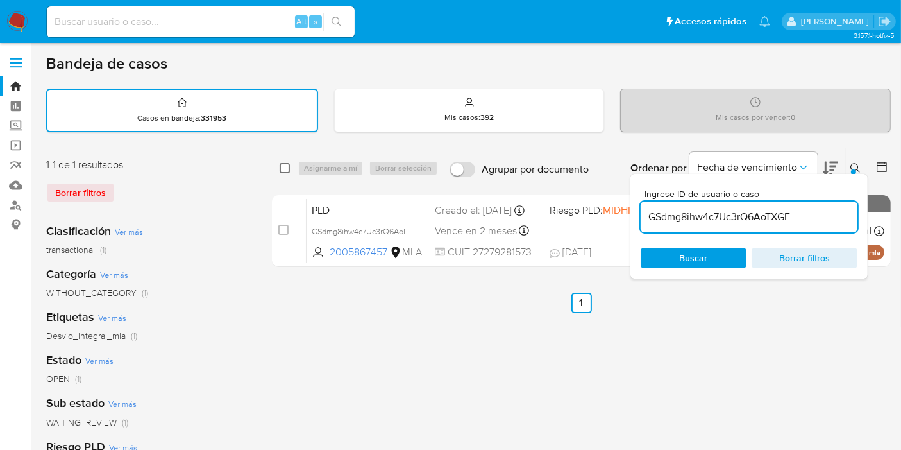
drag, startPoint x: 292, startPoint y: 162, endPoint x: 285, endPoint y: 164, distance: 7.3
click at [285, 164] on div "select-all-cases-checkbox" at bounding box center [287, 167] width 15 height 15
click at [285, 164] on input "checkbox" at bounding box center [285, 168] width 10 height 10
checkbox input "true"
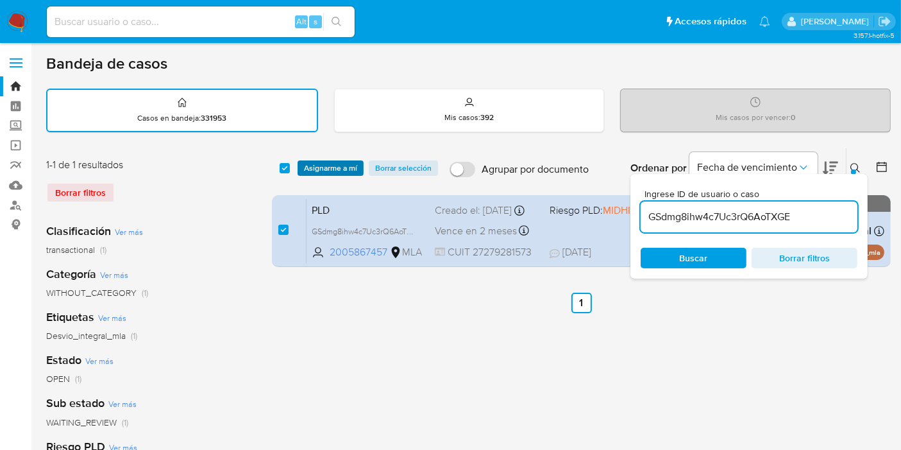
click at [316, 164] on span "Asignarme a mí" at bounding box center [330, 168] width 53 height 13
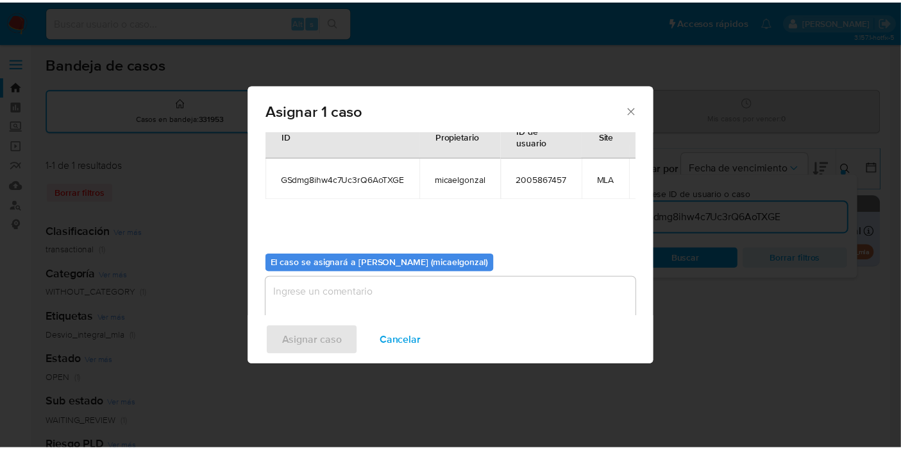
scroll to position [77, 0]
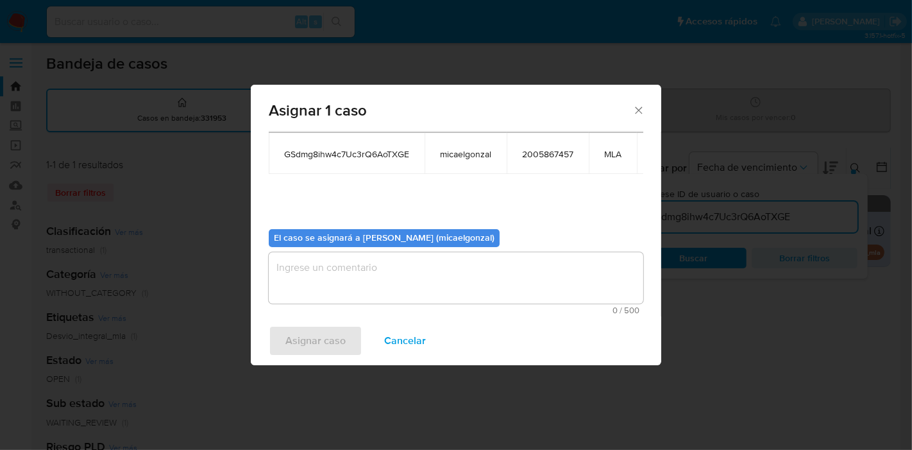
click at [456, 276] on textarea "assign-modal" at bounding box center [456, 277] width 375 height 51
click at [338, 332] on span "Asignar caso" at bounding box center [315, 340] width 60 height 28
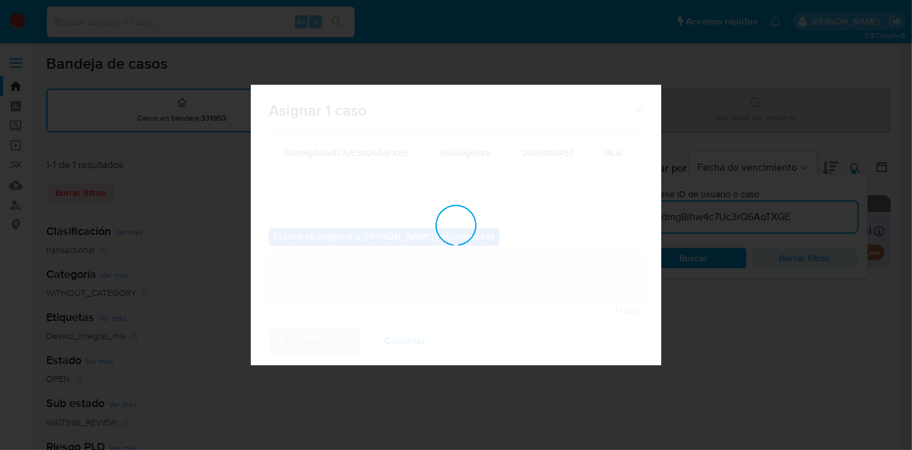
checkbox input "false"
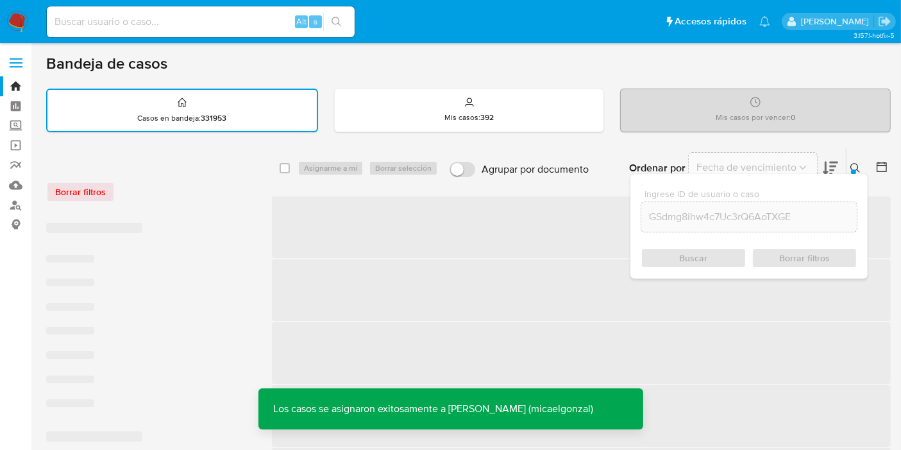
click at [228, 22] on input at bounding box center [201, 21] width 308 height 17
paste input "GSdmg8ihw4c7Uc3rQ6AoTXGE"
type input "GSdmg8ihw4c7Uc3rQ6AoTXGE"
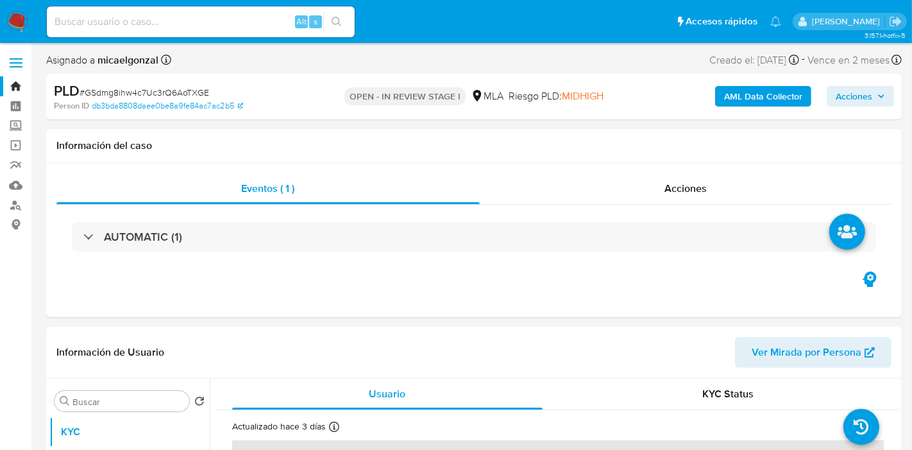
select select "10"
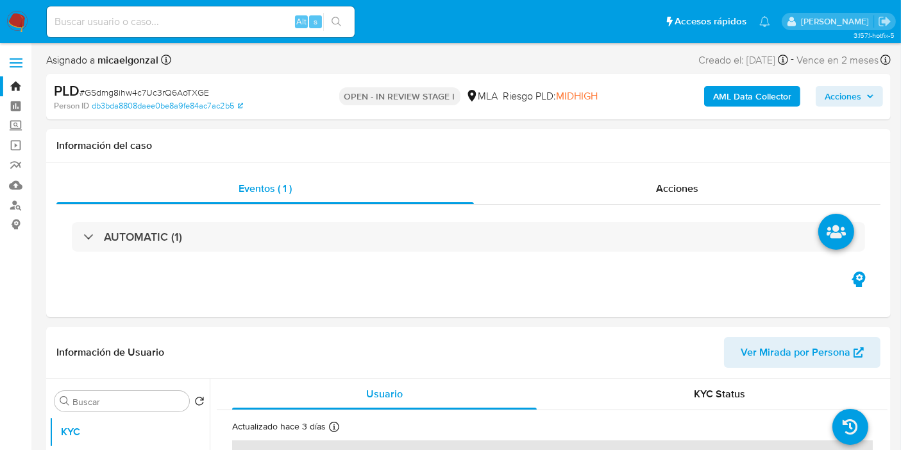
drag, startPoint x: 15, startPoint y: 39, endPoint x: 19, endPoint y: 19, distance: 20.1
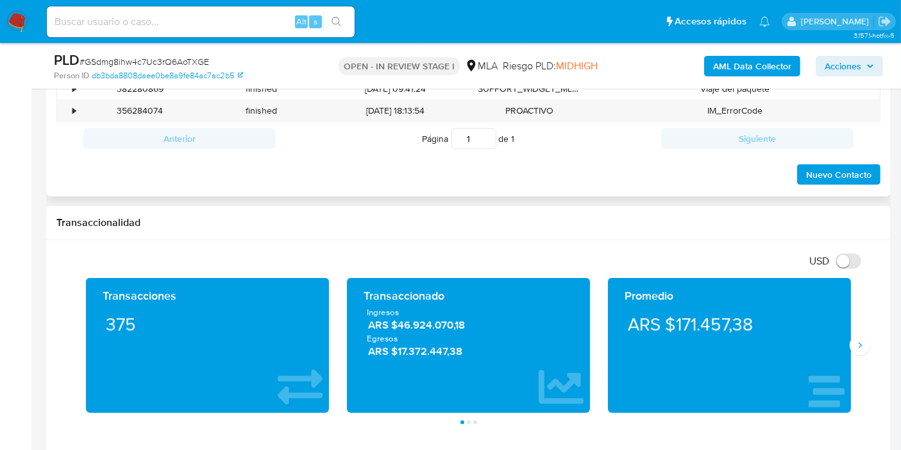
scroll to position [570, 0]
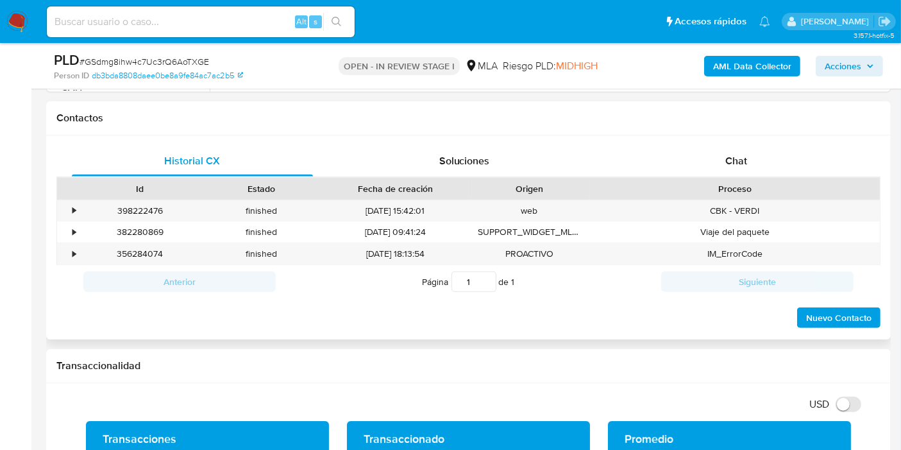
drag, startPoint x: 725, startPoint y: 187, endPoint x: 742, endPoint y: 151, distance: 40.2
click at [727, 178] on div "Proceso" at bounding box center [735, 189] width 290 height 22
click at [742, 151] on div "Chat" at bounding box center [736, 161] width 241 height 31
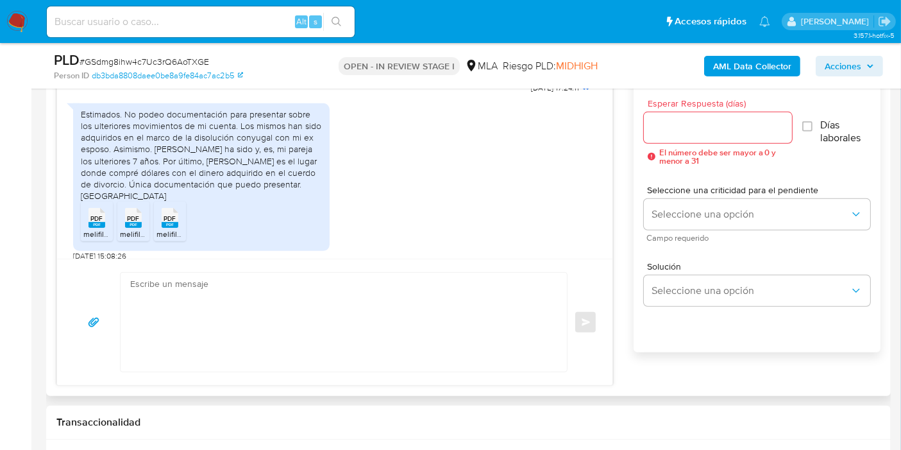
scroll to position [1078, 0]
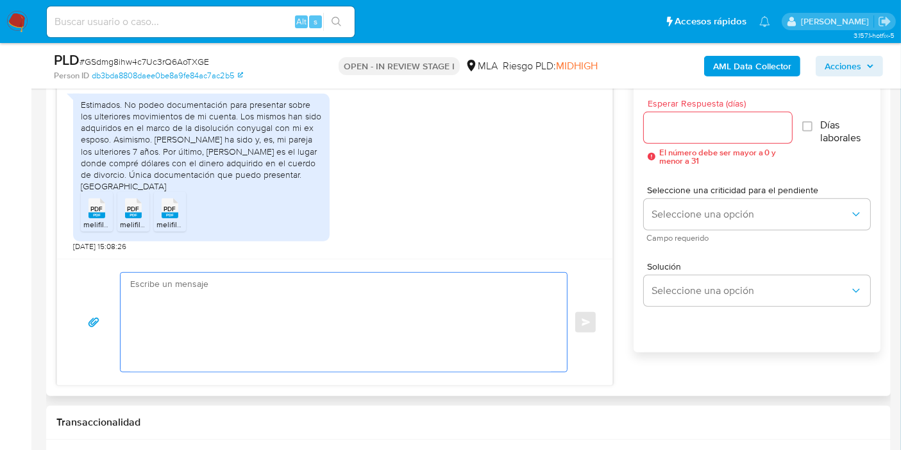
click at [264, 300] on textarea at bounding box center [340, 322] width 421 height 99
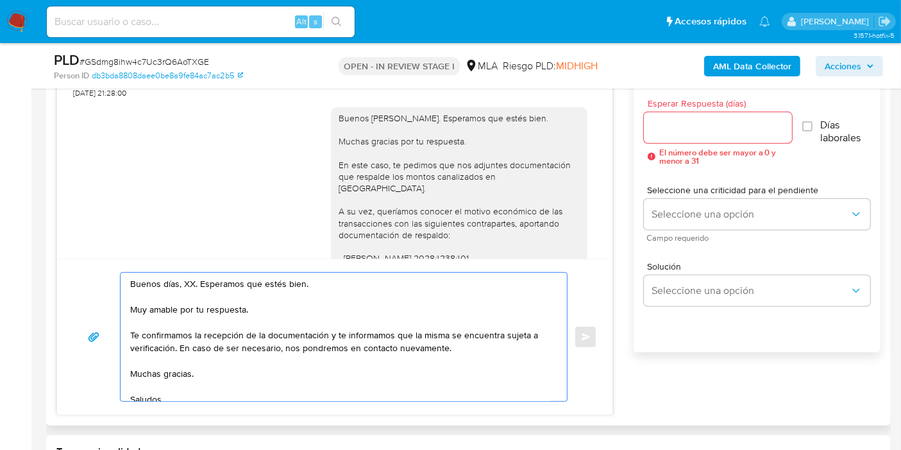
scroll to position [650, 0]
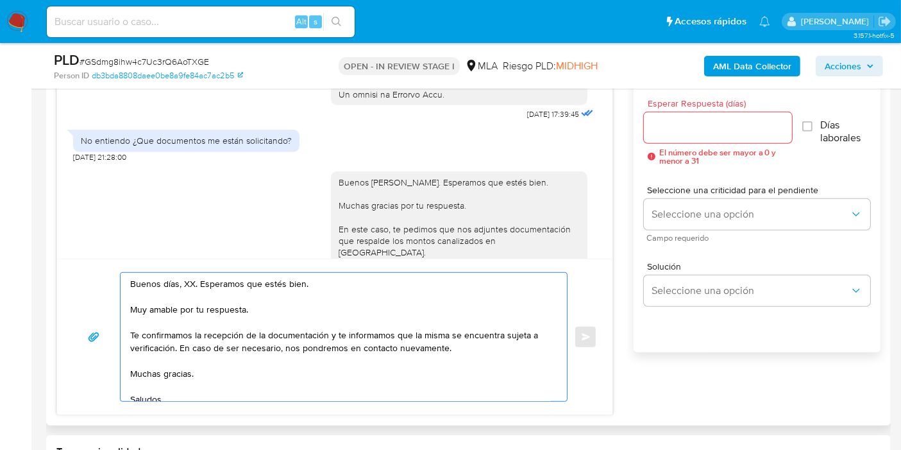
click at [194, 281] on textarea "Buenos días, XX. Esperamos que estés bien. Muy amable por tu respuesta. Te conf…" at bounding box center [340, 337] width 421 height 128
drag, startPoint x: 194, startPoint y: 282, endPoint x: 185, endPoint y: 281, distance: 8.4
click at [193, 281] on textarea "Buenos días, XX. Esperamos que estés bien. Muy amable por tu respuesta. Te conf…" at bounding box center [340, 337] width 421 height 128
click at [185, 281] on textarea "Buenos días, XX. Esperamos que estés bien. Muy amable por tu respuesta. Te conf…" at bounding box center [340, 337] width 421 height 128
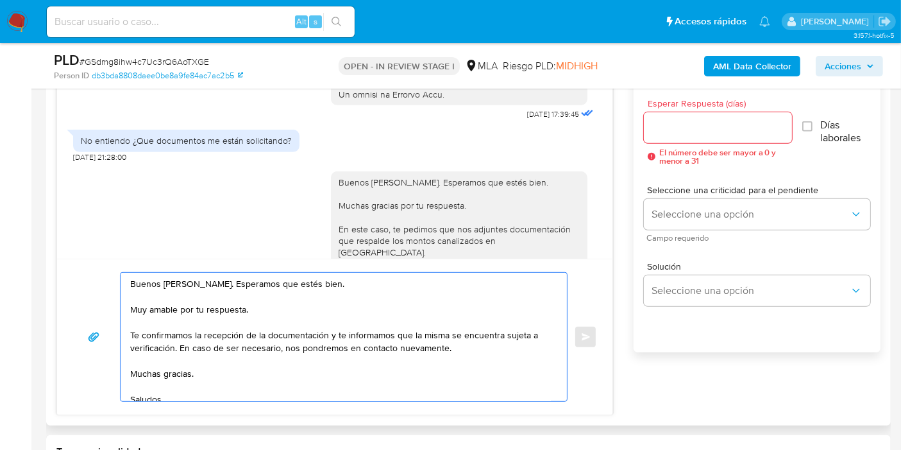
drag, startPoint x: 296, startPoint y: 337, endPoint x: 271, endPoint y: 316, distance: 33.3
click at [294, 334] on textarea "Buenos días, Patricia. Esperamos que estés bien. Muy amable por tu respuesta. T…" at bounding box center [340, 337] width 421 height 128
drag, startPoint x: 257, startPoint y: 316, endPoint x: 260, endPoint y: 327, distance: 12.0
click at [258, 316] on textarea "Buenos días, Patricia. Esperamos que estés bien. Muy amable por tu respuesta. T…" at bounding box center [340, 337] width 421 height 128
click at [282, 334] on textarea "Buenos días, Patricia. Esperamos que estés bien. Muy amable por tu respuesta. T…" at bounding box center [340, 337] width 421 height 128
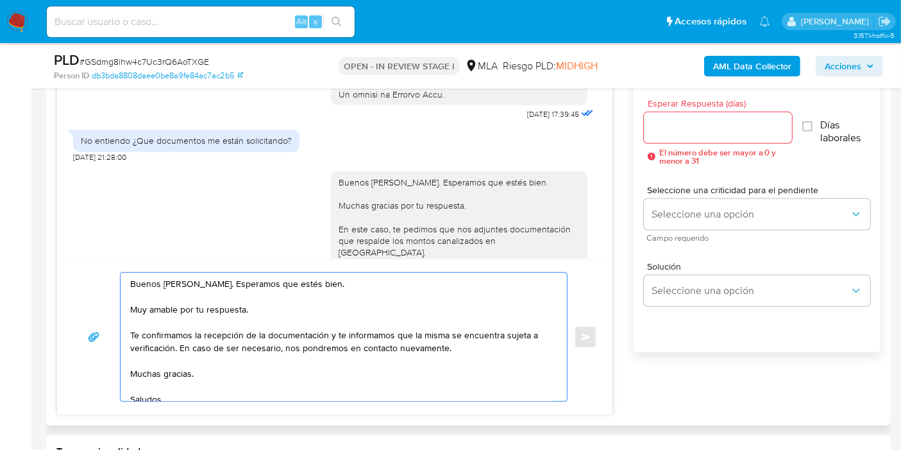
click at [131, 334] on textarea "Buenos días, Patricia. Esperamos que estés bien. Muy amable por tu respuesta. T…" at bounding box center [340, 337] width 421 height 128
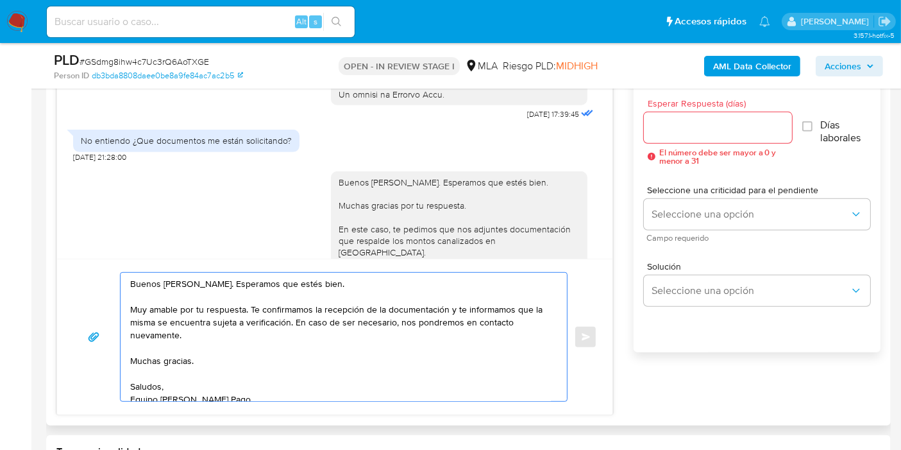
drag, startPoint x: 362, startPoint y: 307, endPoint x: 392, endPoint y: 312, distance: 29.9
click at [392, 312] on textarea "Buenos días, Patricia. Esperamos que estés bien. Muy amable por tu respuesta. T…" at bounding box center [340, 337] width 421 height 128
click at [399, 312] on textarea "Buenos días, Patricia. Esperamos que estés bien. Muy amable por tu respuesta. T…" at bounding box center [340, 337] width 421 height 128
drag, startPoint x: 450, startPoint y: 307, endPoint x: 502, endPoint y: 337, distance: 60.6
click at [501, 337] on textarea "Buenos días, Patricia. Esperamos que estés bien. Muy amable por tu respuesta. T…" at bounding box center [340, 337] width 421 height 128
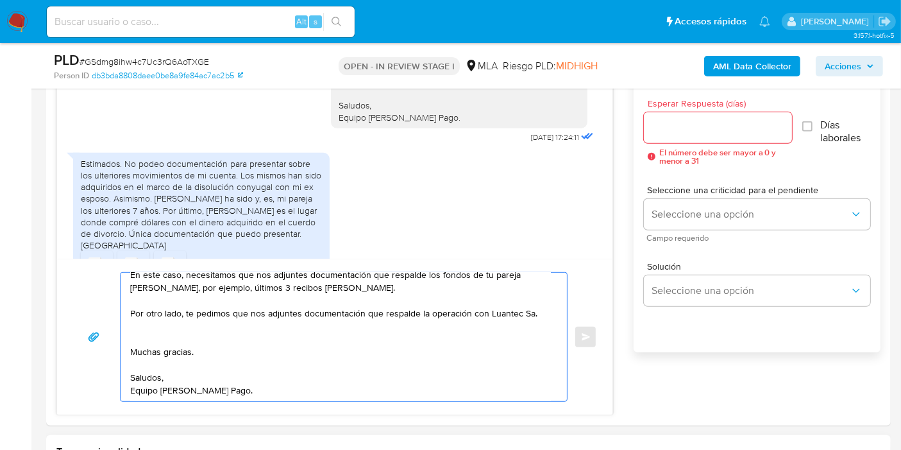
scroll to position [99, 0]
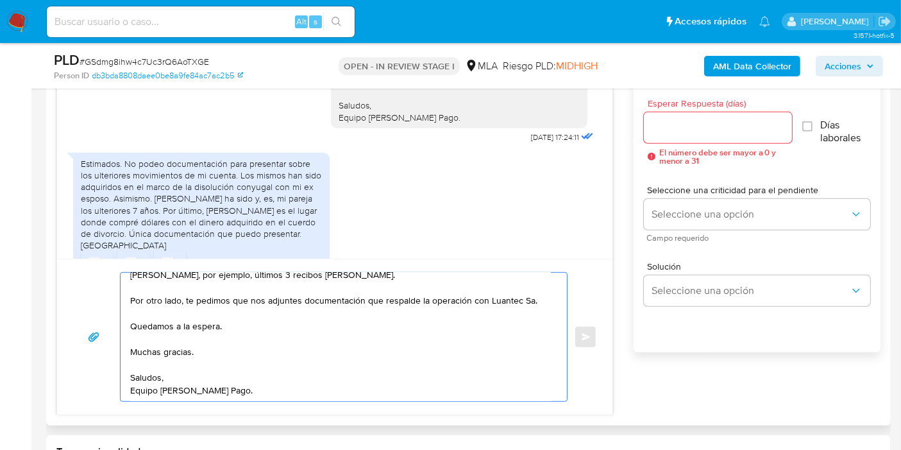
click at [168, 316] on textarea "Buenos días, Patricia. Esperamos que estés bien. Muy amable por tu respuesta. T…" at bounding box center [340, 337] width 421 height 128
click at [157, 330] on textarea "Buenos días, Patricia. Esperamos que estés bien. Muy amable por tu respuesta. T…" at bounding box center [340, 337] width 421 height 128
click at [163, 327] on textarea "Buenos días, Patricia. Esperamos que estés bien. Muy amable por tu respuesta. T…" at bounding box center [340, 337] width 421 height 128
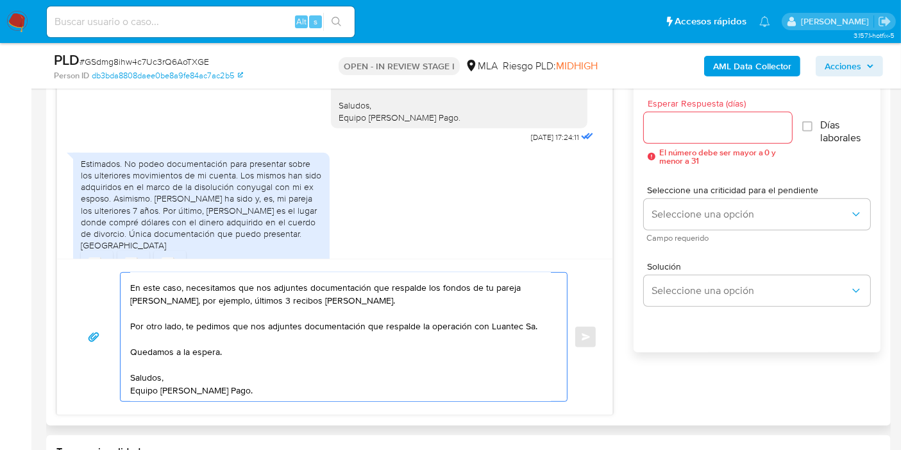
scroll to position [86, 0]
click at [174, 389] on textarea "Buenos días, Patricia. Esperamos que estés bien. Muy amable por tu respuesta. T…" at bounding box center [340, 337] width 421 height 128
click at [497, 325] on textarea "Buenos días, Patricia. Esperamos que estés bien. Muy amable por tu respuesta. T…" at bounding box center [340, 337] width 421 height 128
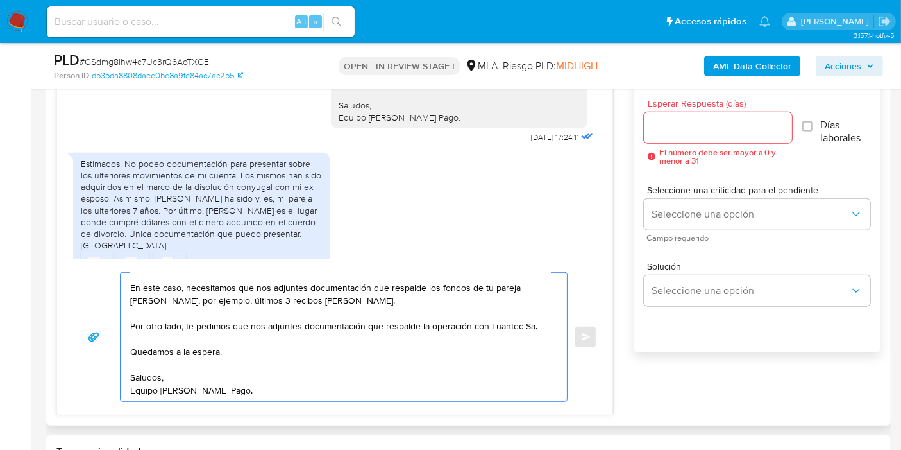
type textarea "Buenos días, Patricia. Esperamos que estés bien. Muy amable por tu respuesta. T…"
click at [732, 135] on input "Esperar Respuesta (días)" at bounding box center [718, 127] width 148 height 17
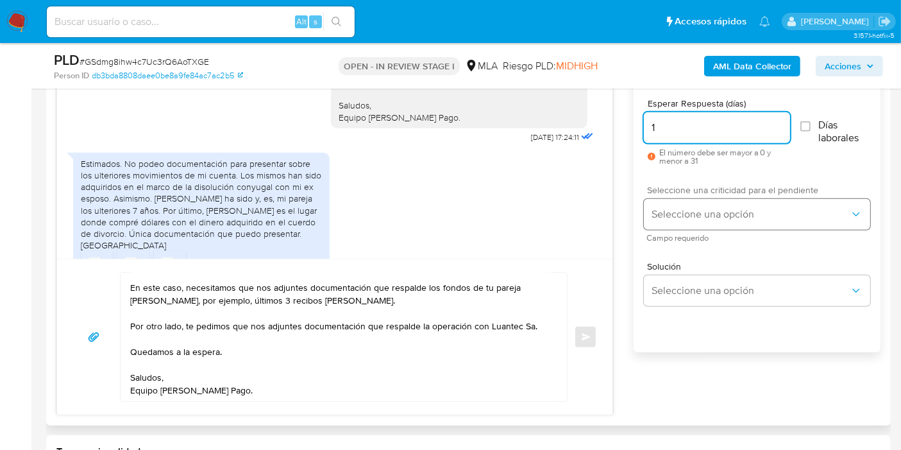
type input "1"
click at [708, 201] on button "Seleccione una opción" at bounding box center [757, 214] width 226 height 31
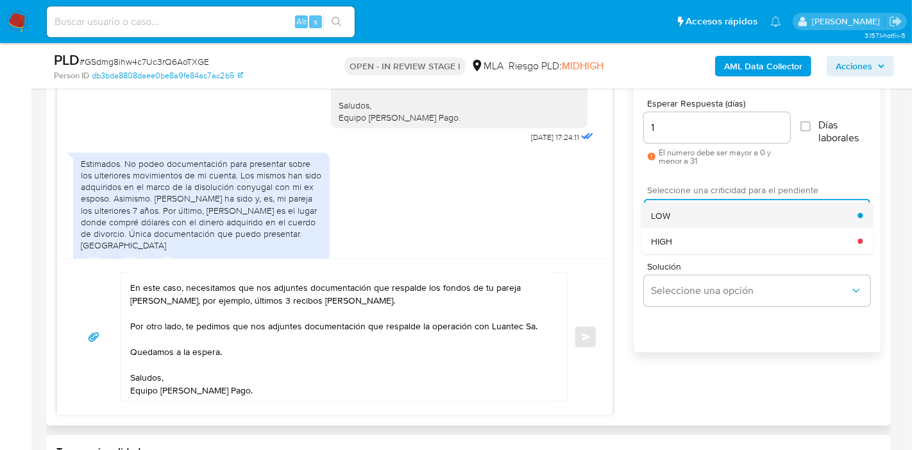
drag, startPoint x: 700, startPoint y: 235, endPoint x: 709, endPoint y: 213, distance: 23.9
click at [709, 213] on ul "LOW HIGH" at bounding box center [757, 228] width 232 height 51
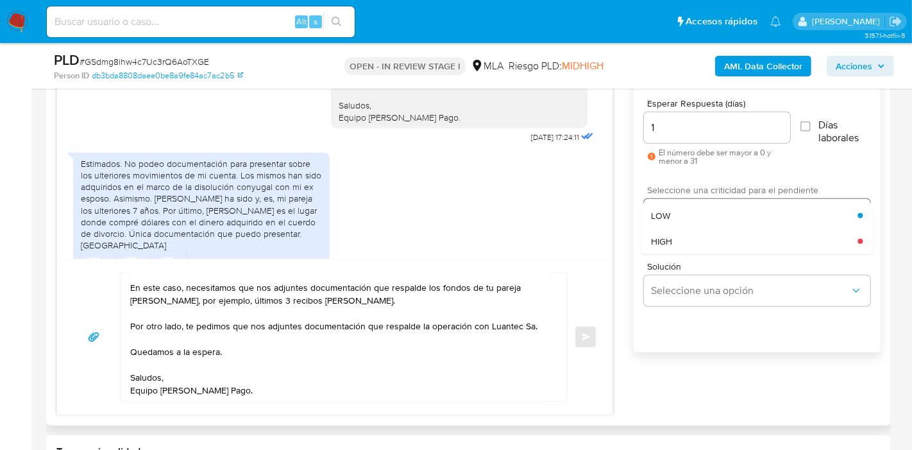
click at [709, 213] on div "LOW" at bounding box center [754, 216] width 207 height 26
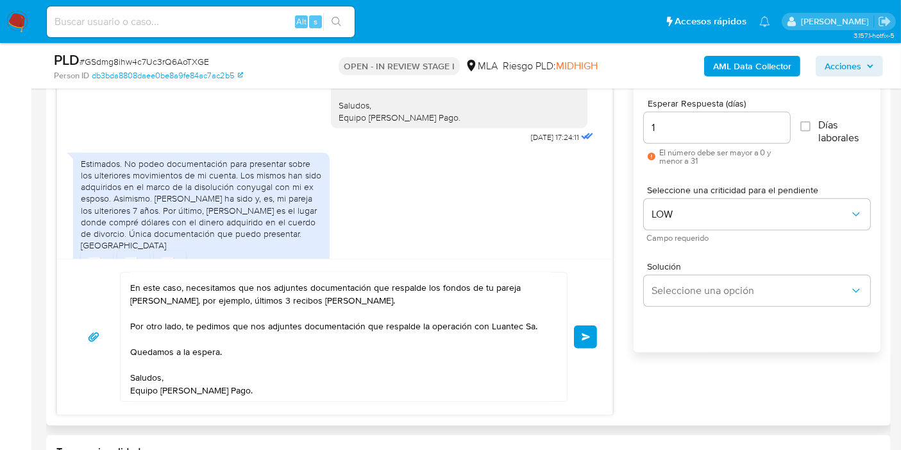
click at [584, 334] on span "Enviar" at bounding box center [586, 337] width 9 height 8
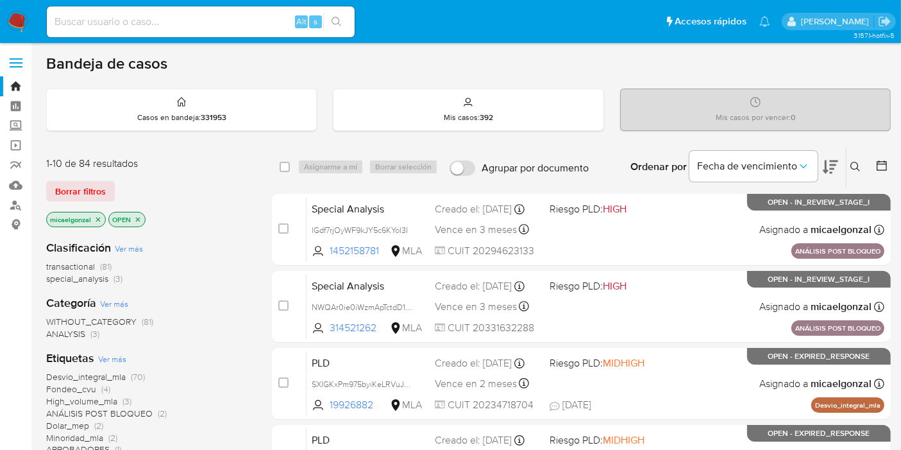
drag, startPoint x: 101, startPoint y: 192, endPoint x: 156, endPoint y: 204, distance: 56.4
click at [101, 192] on span "Borrar filtros" at bounding box center [80, 191] width 51 height 18
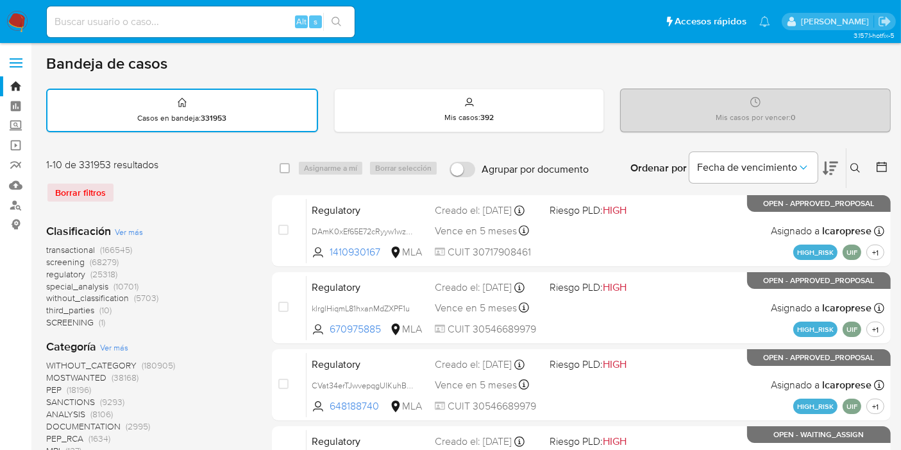
click at [858, 165] on icon at bounding box center [855, 168] width 10 height 10
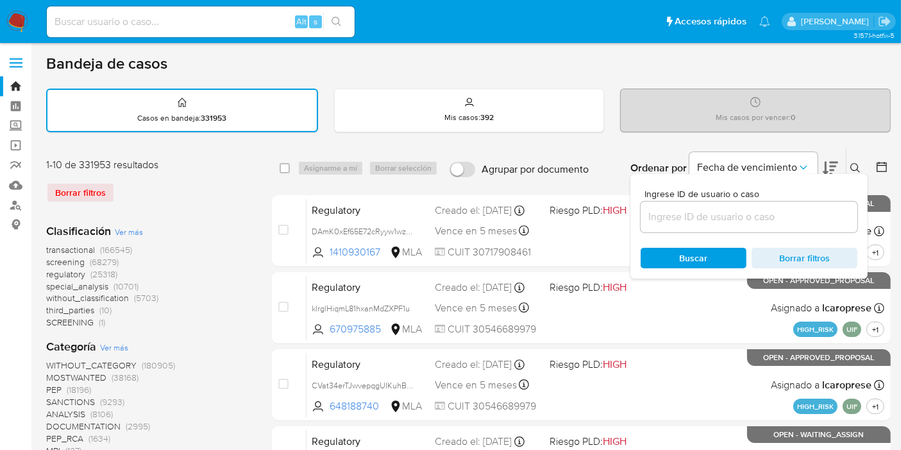
click at [692, 223] on input at bounding box center [749, 216] width 217 height 17
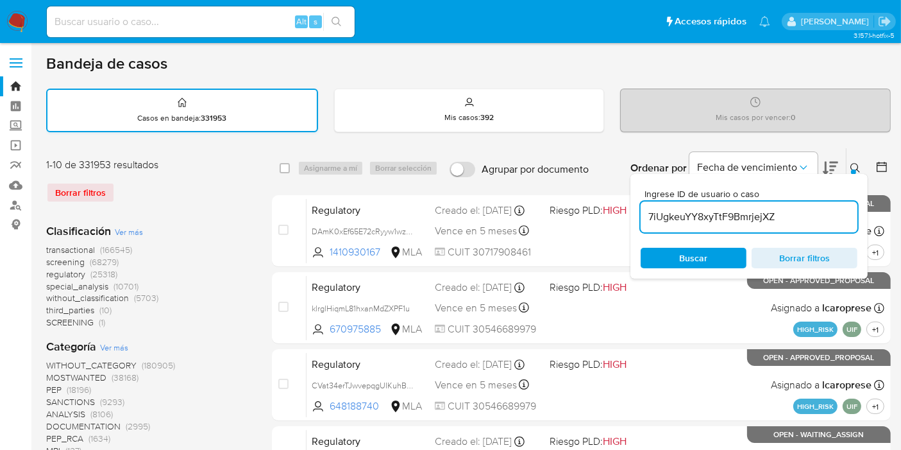
type input "7iUgkeuYY8xyTtF9BmrjejXZ"
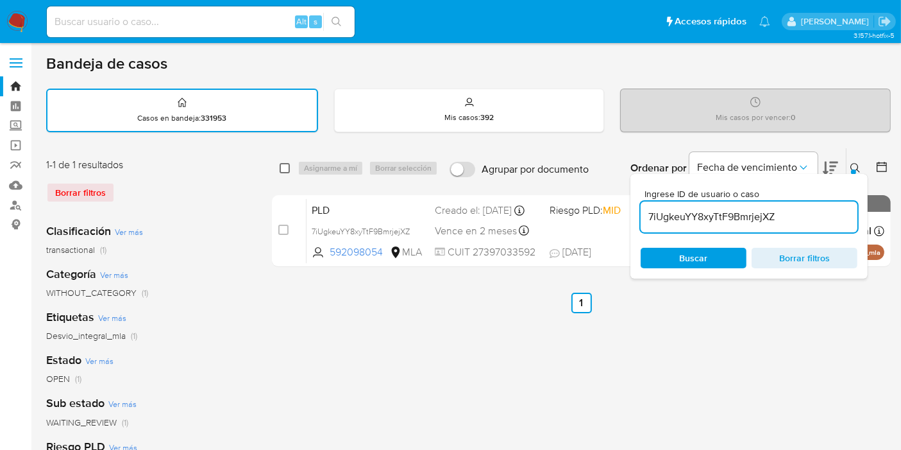
click at [286, 165] on input "checkbox" at bounding box center [285, 168] width 10 height 10
checkbox input "true"
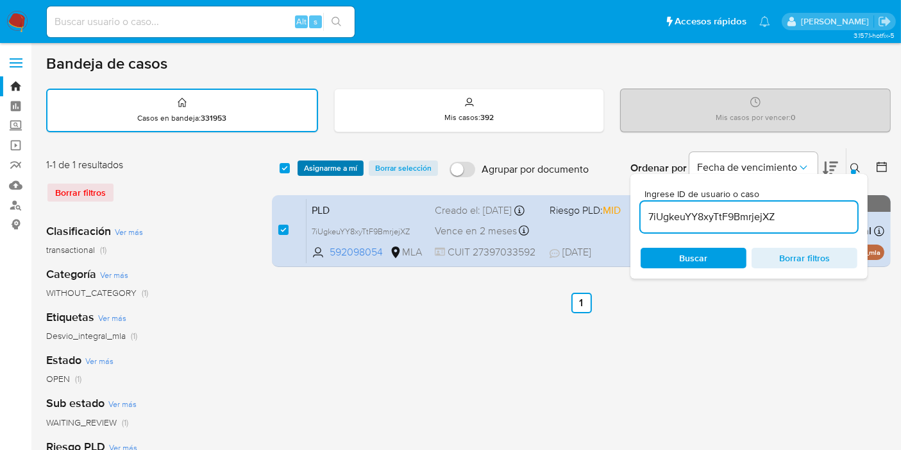
click at [330, 173] on span "Asignarme a mí" at bounding box center [330, 168] width 53 height 13
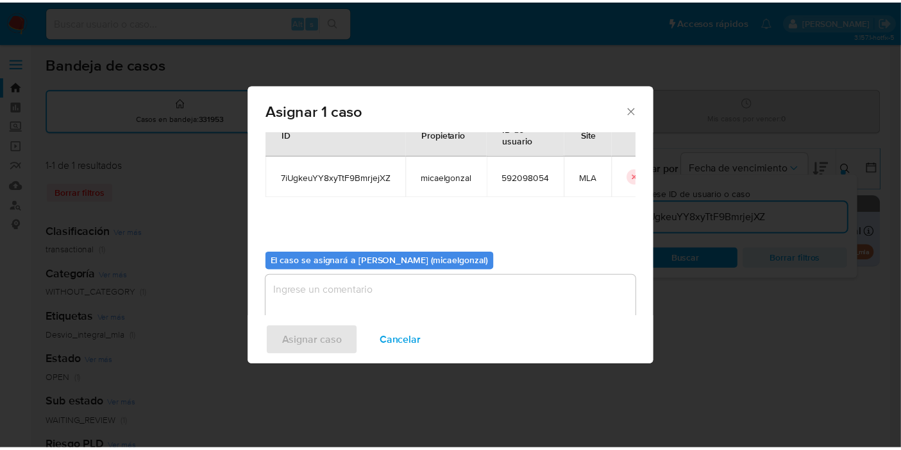
scroll to position [65, 0]
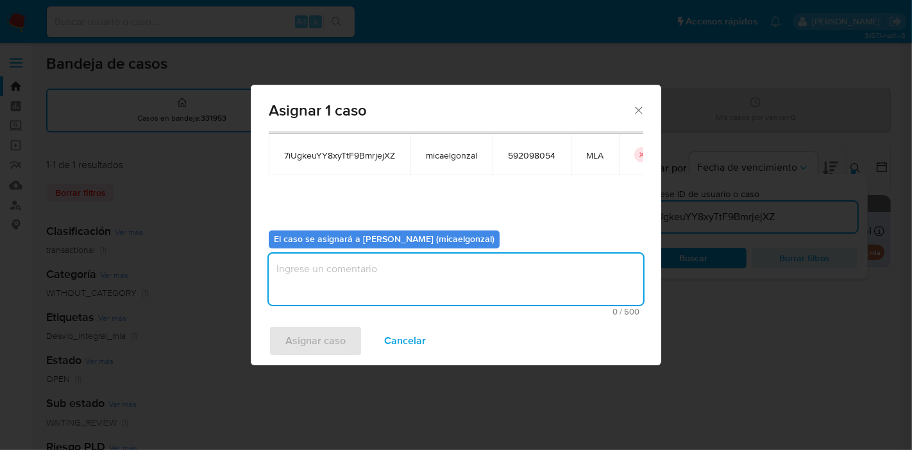
drag, startPoint x: 379, startPoint y: 260, endPoint x: 341, endPoint y: 305, distance: 58.2
click at [378, 258] on textarea "assign-modal" at bounding box center [456, 278] width 375 height 51
drag, startPoint x: 335, startPoint y: 312, endPoint x: 327, endPoint y: 327, distance: 16.6
click at [335, 313] on span "1 / 500" at bounding box center [456, 311] width 367 height 8
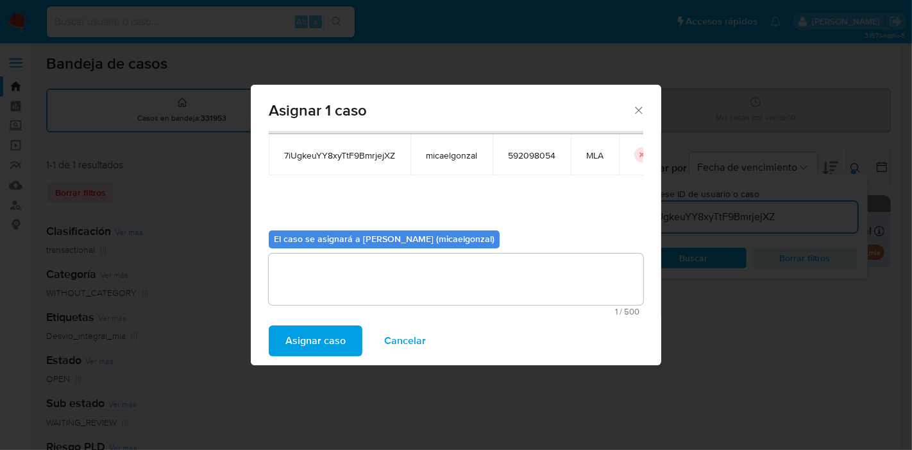
click at [327, 327] on span "Asignar caso" at bounding box center [315, 340] width 60 height 28
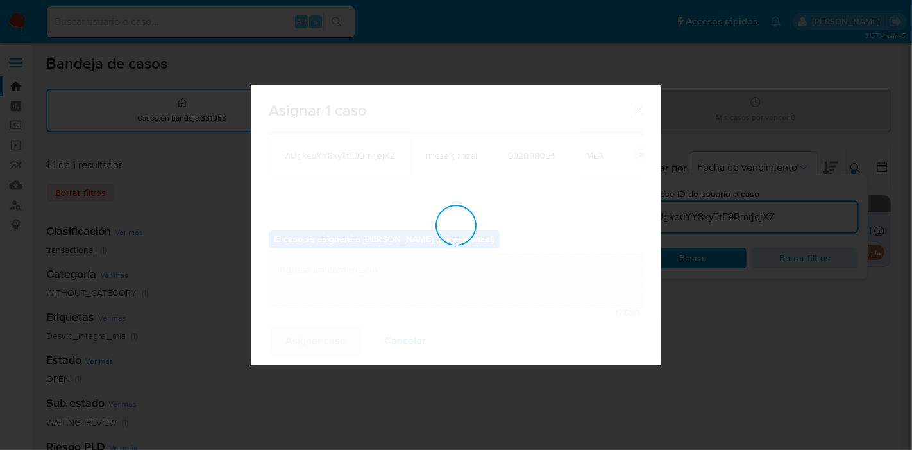
checkbox input "false"
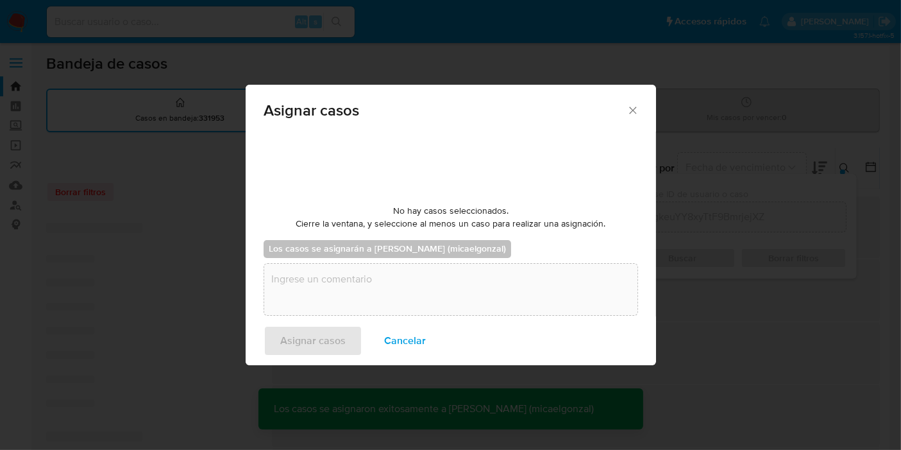
click at [208, 10] on div "Alt s" at bounding box center [201, 21] width 308 height 31
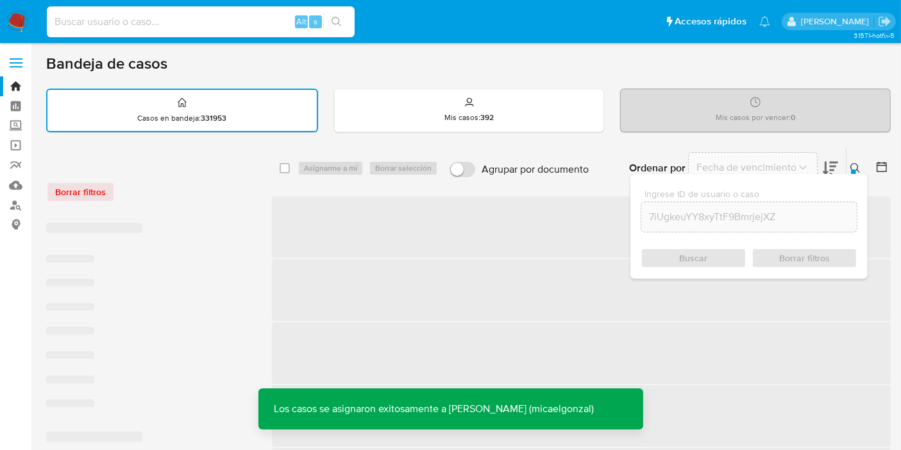
click at [194, 21] on input at bounding box center [201, 21] width 308 height 17
paste input "7iUgkeuYY8xyTtF9BmrjejXZ"
type input "7iUgkeuYY8xyTtF9BmrjejXZ"
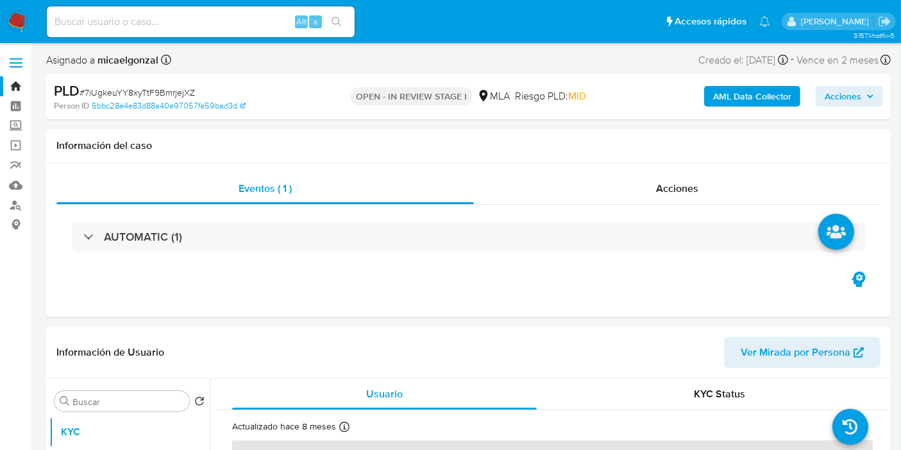
select select "10"
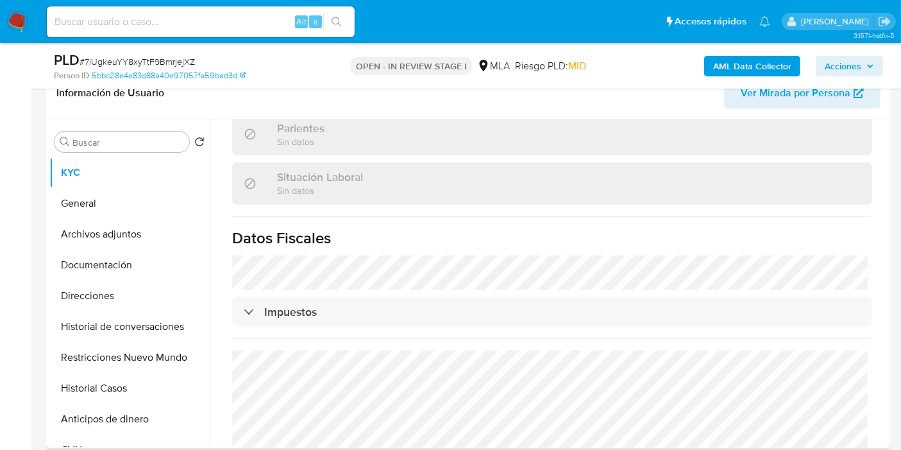
scroll to position [707, 0]
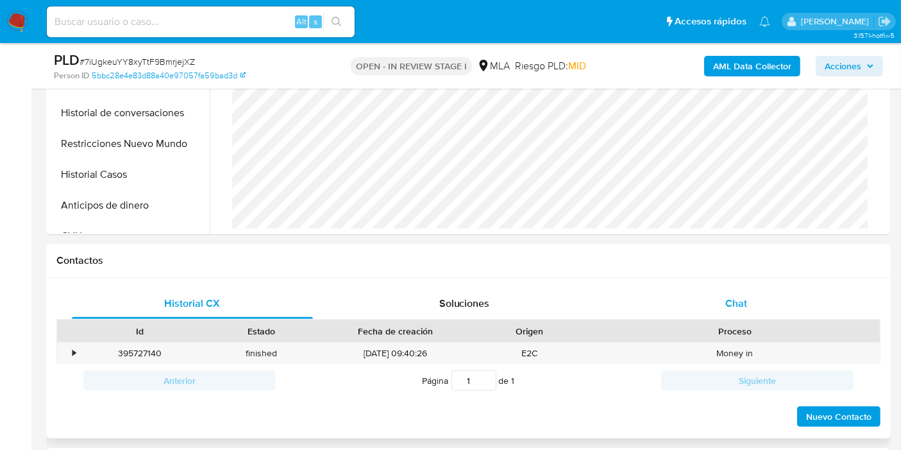
click at [761, 303] on div "Chat" at bounding box center [736, 303] width 241 height 31
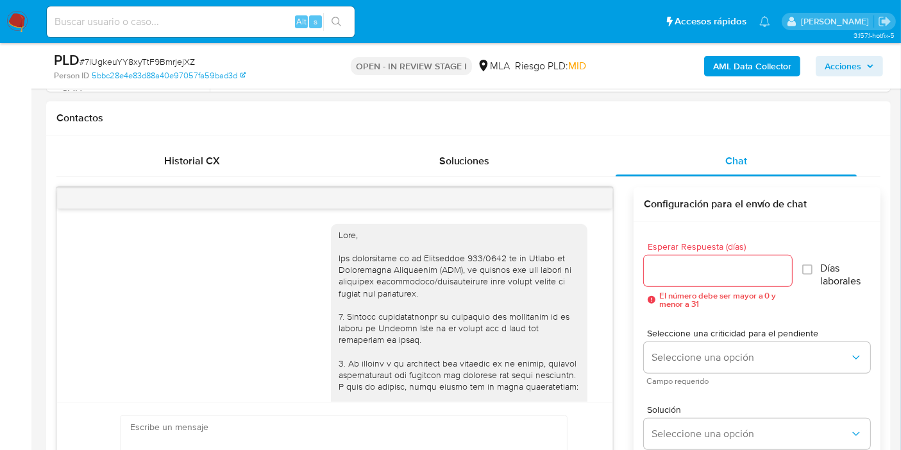
scroll to position [1587, 0]
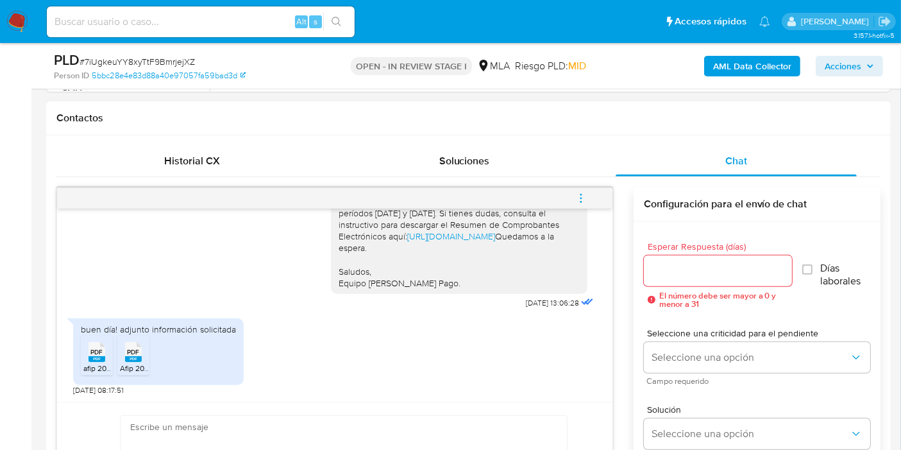
click at [99, 353] on span "PDF" at bounding box center [97, 352] width 12 height 8
click at [123, 353] on div "PDF PDF" at bounding box center [133, 350] width 27 height 25
click at [134, 357] on rect at bounding box center [133, 359] width 17 height 6
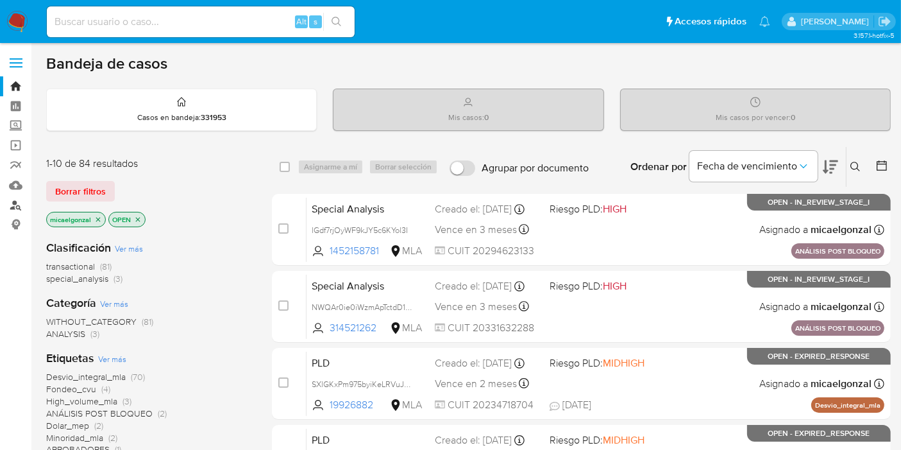
click at [15, 203] on link "Buscador de personas" at bounding box center [76, 205] width 153 height 20
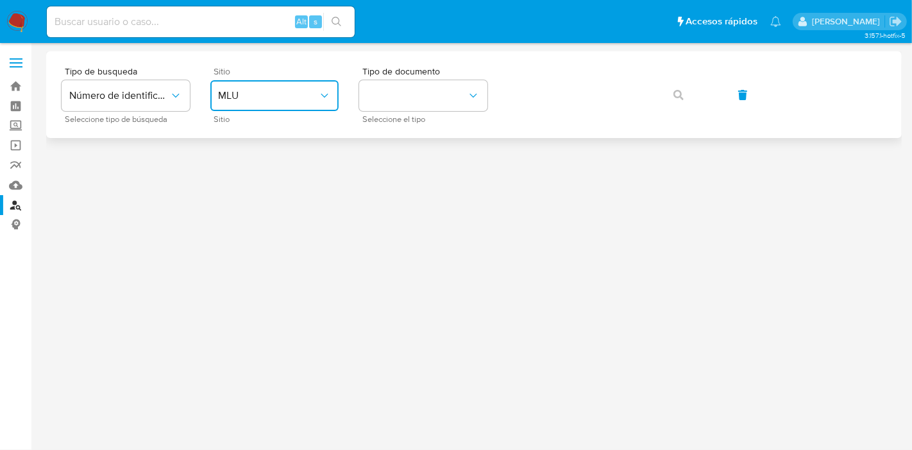
click at [296, 83] on button "MLU" at bounding box center [274, 95] width 128 height 31
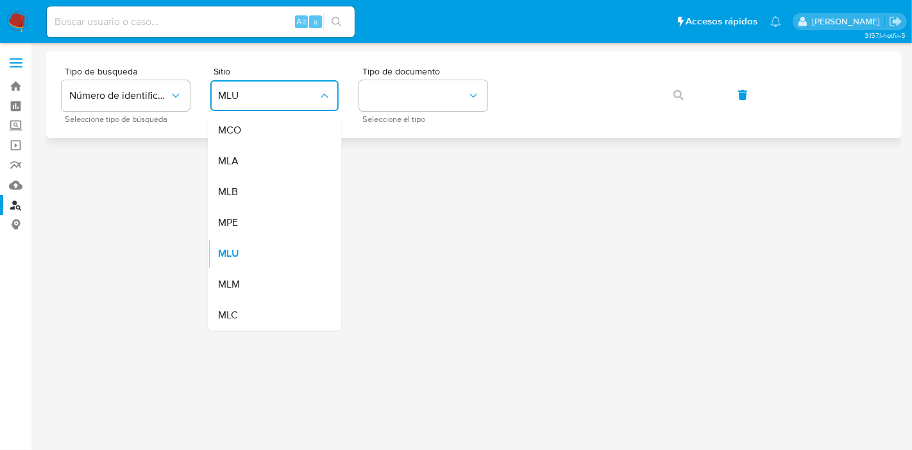
drag, startPoint x: 281, startPoint y: 151, endPoint x: 456, endPoint y: 128, distance: 176.6
click at [286, 153] on div "MLA" at bounding box center [270, 161] width 105 height 31
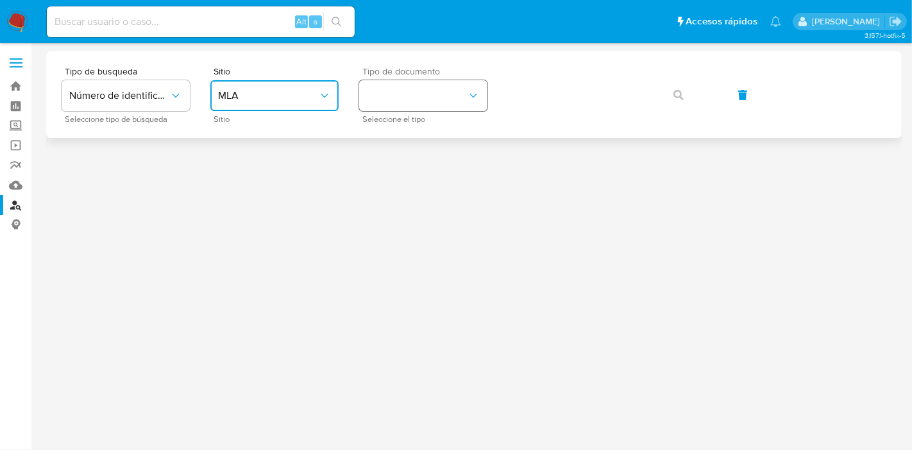
click at [462, 100] on button "identificationType" at bounding box center [423, 95] width 128 height 31
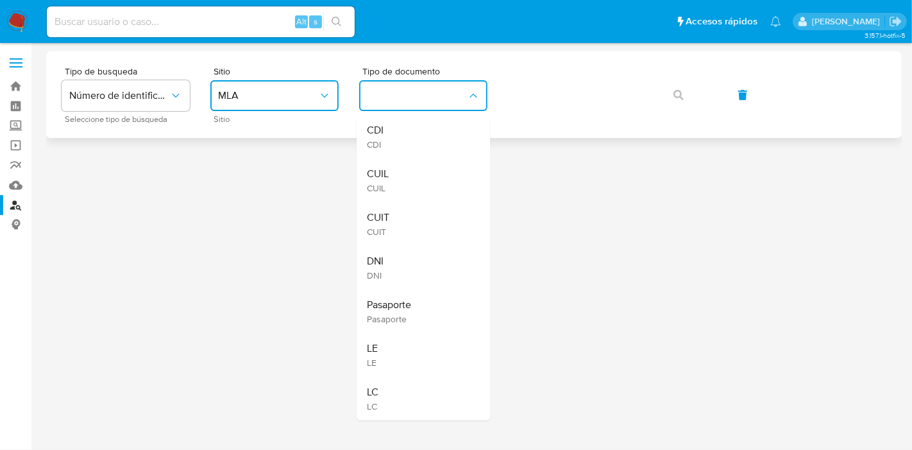
drag, startPoint x: 461, startPoint y: 105, endPoint x: 514, endPoint y: 123, distance: 56.2
click at [440, 160] on div "CUIL CUIL" at bounding box center [419, 180] width 105 height 44
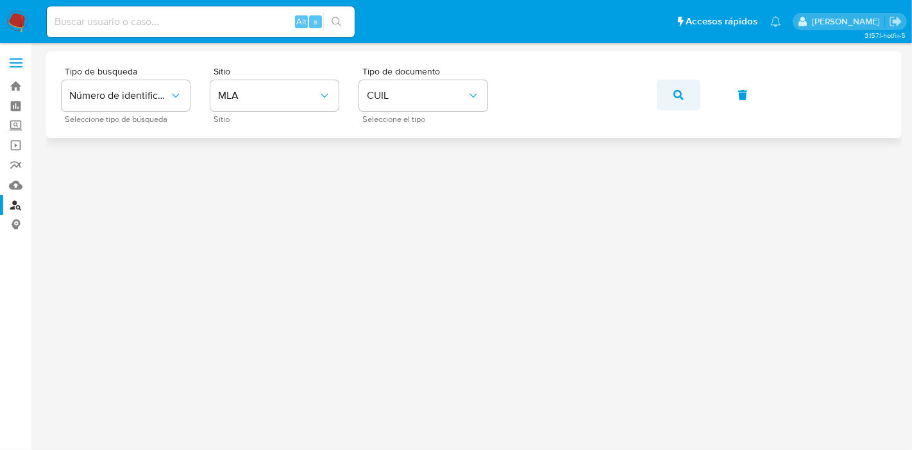
click at [680, 97] on icon "button" at bounding box center [678, 95] width 10 height 10
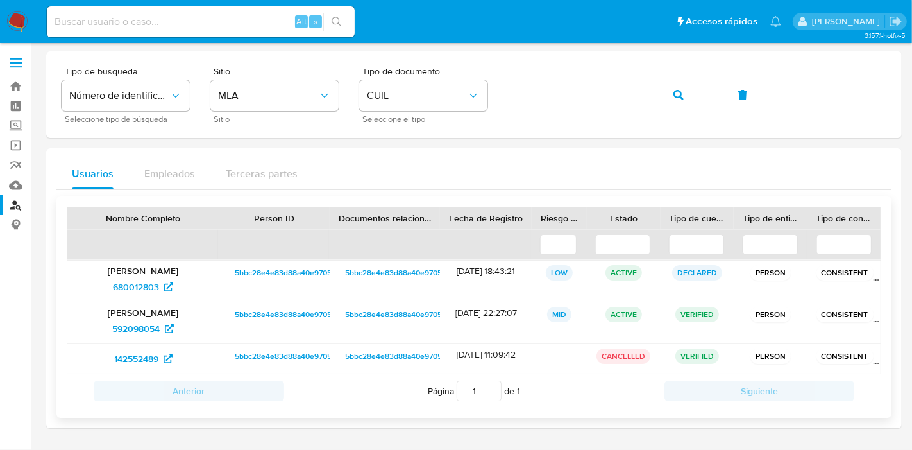
click at [366, 322] on div "5bbc28e4e83d88a40e97057fa59bad3d" at bounding box center [385, 322] width 110 height 41
click at [388, 310] on span "5bbc28e4e83d88a40e97057fa59bad3d" at bounding box center [414, 314] width 138 height 15
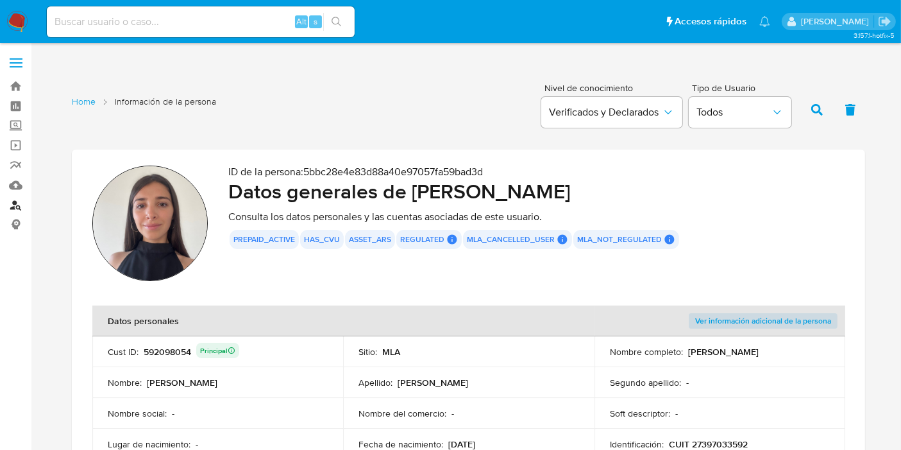
click at [12, 207] on link "Buscador de personas" at bounding box center [76, 205] width 153 height 20
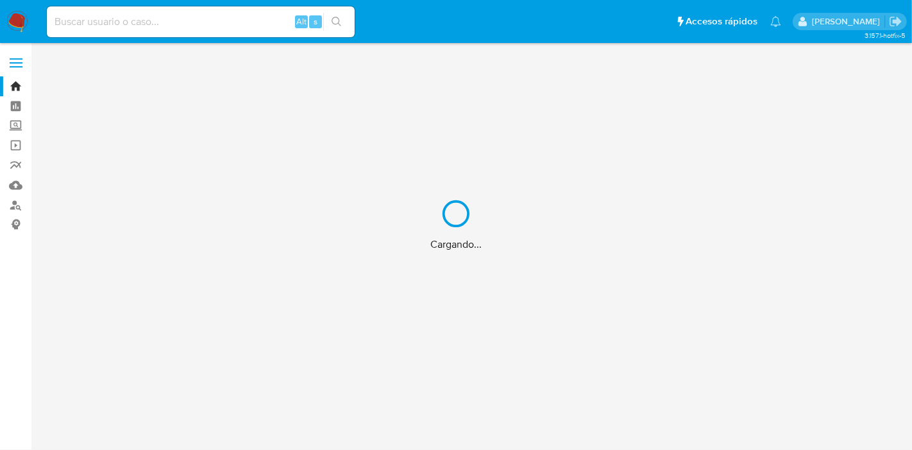
click at [174, 21] on div "Cargando..." at bounding box center [456, 225] width 912 height 450
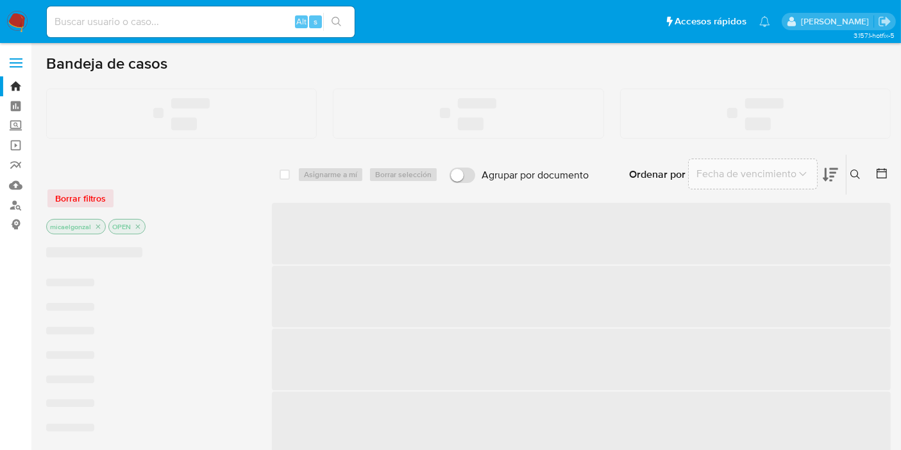
click at [118, 25] on input at bounding box center [201, 21] width 308 height 17
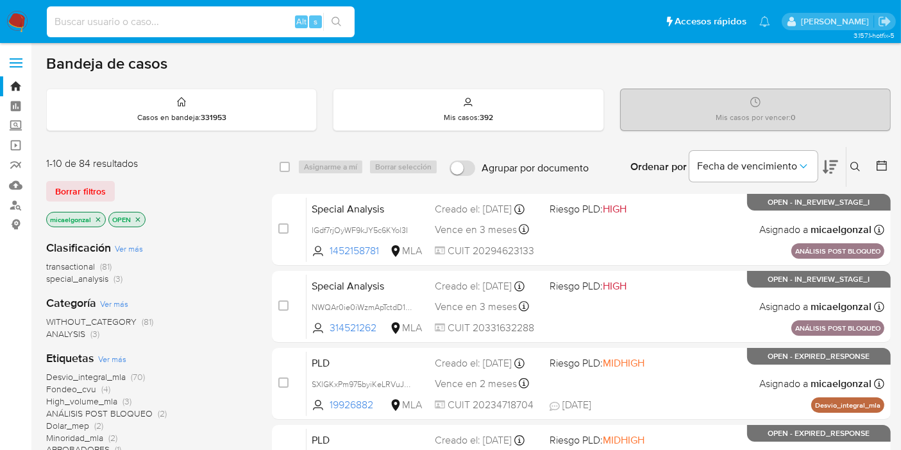
paste input "7iUgkeuYY8xyTtF9BmrjejXZ"
type input "7iUgkeuYY8xyTtF9BmrjejXZ"
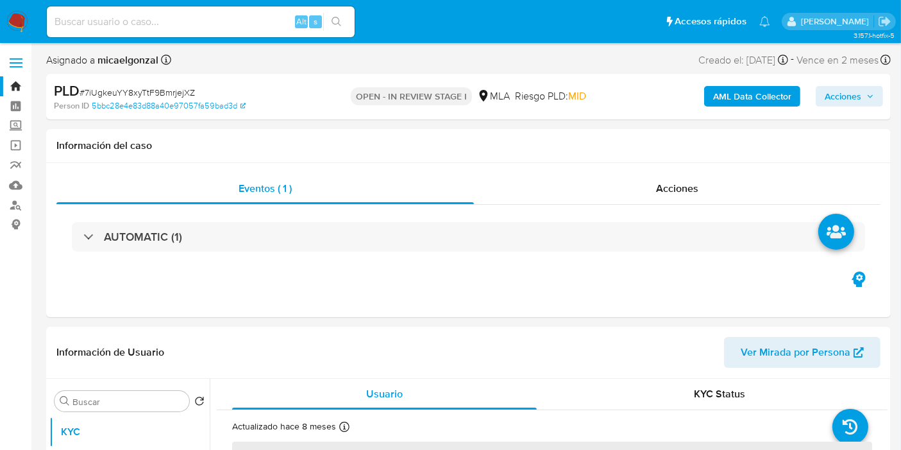
select select "10"
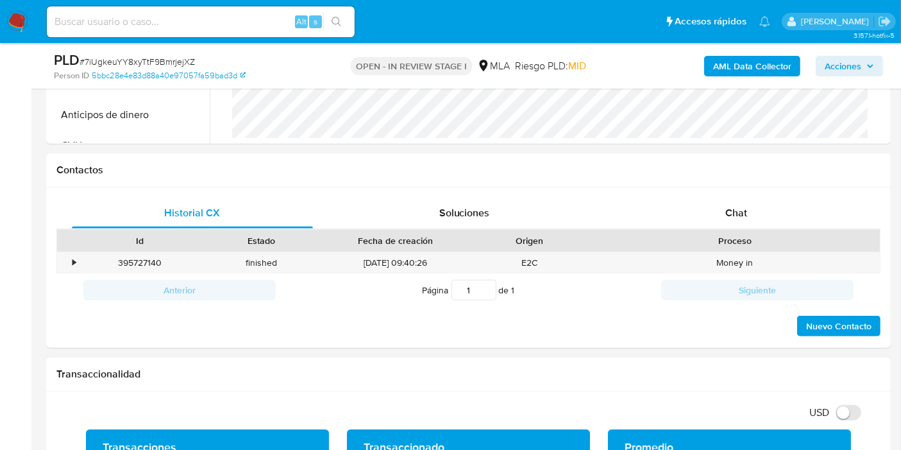
scroll to position [570, 0]
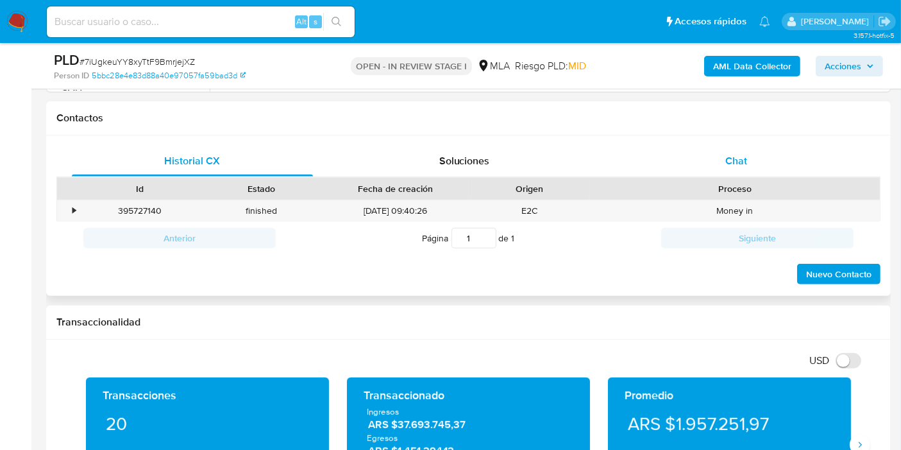
click at [703, 154] on div "Chat" at bounding box center [736, 161] width 241 height 31
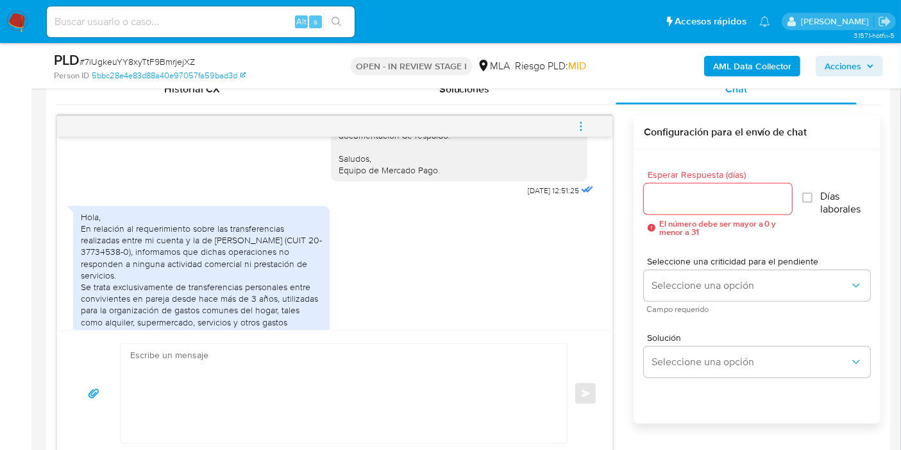
scroll to position [1088, 0]
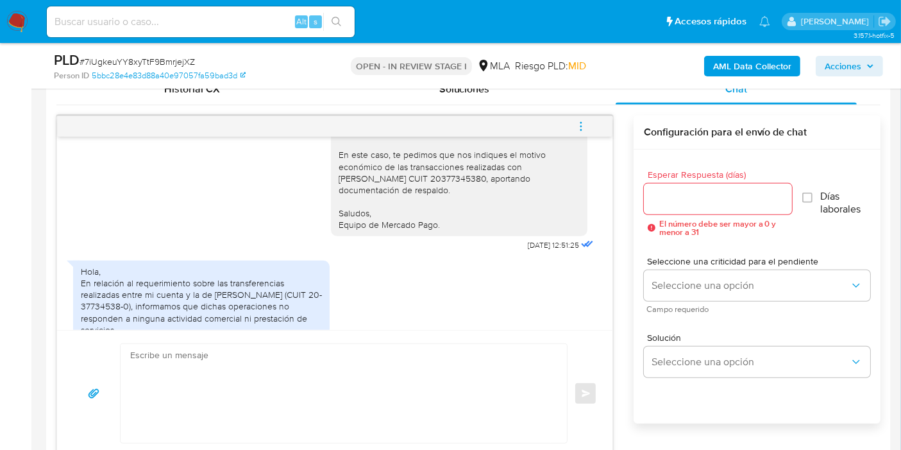
drag, startPoint x: 409, startPoint y: 185, endPoint x: 407, endPoint y: 201, distance: 16.1
click at [407, 197] on div "Buenos días, Aldana. Esperamos que estés bien. Muchas gracias por tu respuesta.…" at bounding box center [459, 160] width 241 height 140
click at [407, 201] on div "Buenos días, Aldana. Esperamos que estés bien. Muchas gracias por tu respuesta.…" at bounding box center [459, 160] width 241 height 140
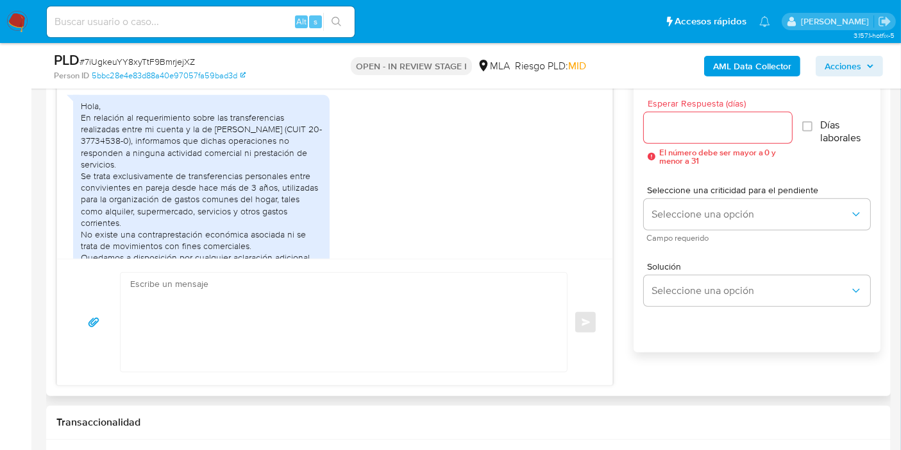
scroll to position [1303, 0]
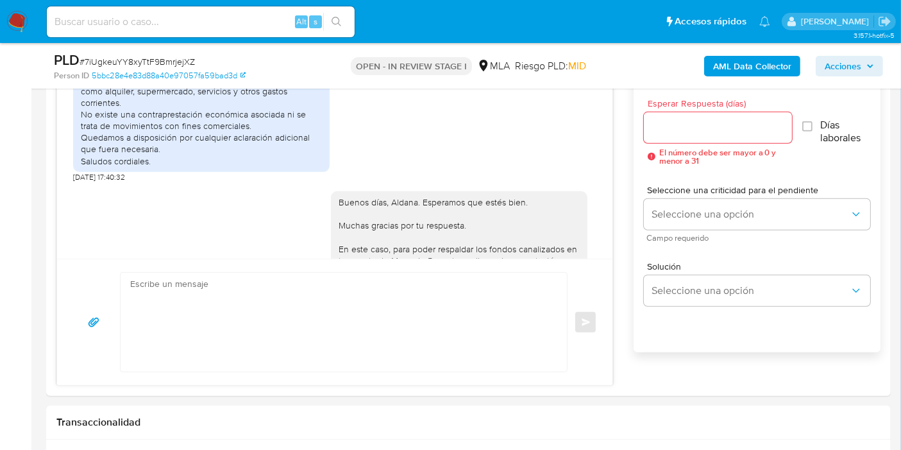
click at [12, 30] on img at bounding box center [17, 22] width 22 height 22
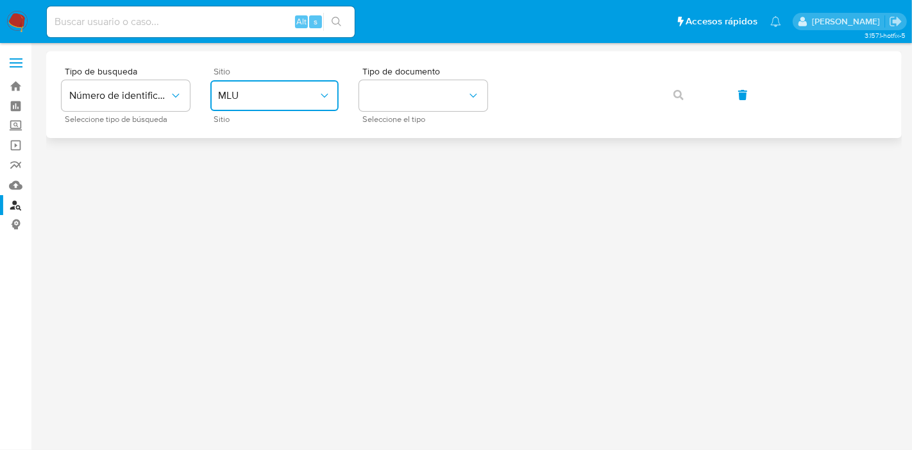
click at [280, 103] on button "MLU" at bounding box center [274, 95] width 128 height 31
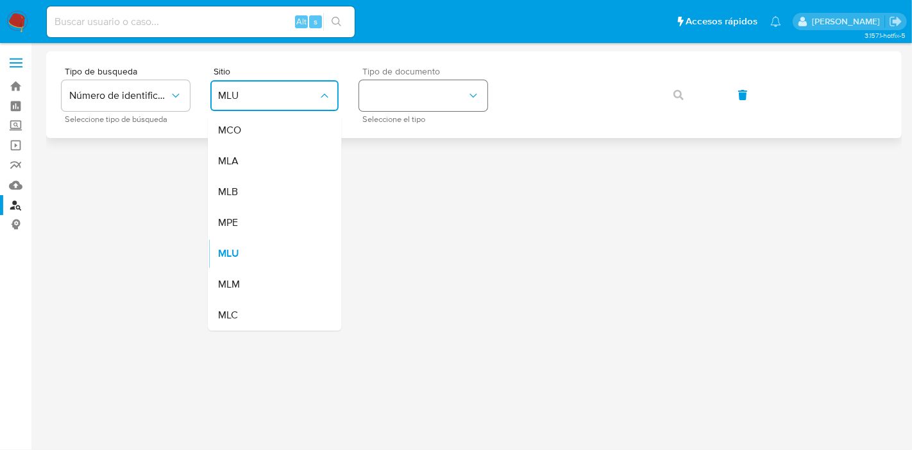
drag, startPoint x: 304, startPoint y: 171, endPoint x: 405, endPoint y: 103, distance: 121.1
click at [304, 169] on div "MLA" at bounding box center [270, 161] width 105 height 31
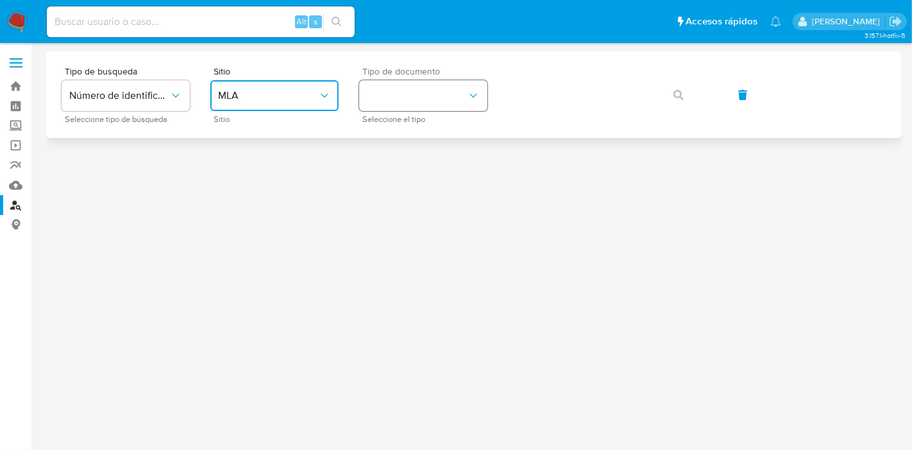
click at [405, 103] on button "identificationType" at bounding box center [423, 95] width 128 height 31
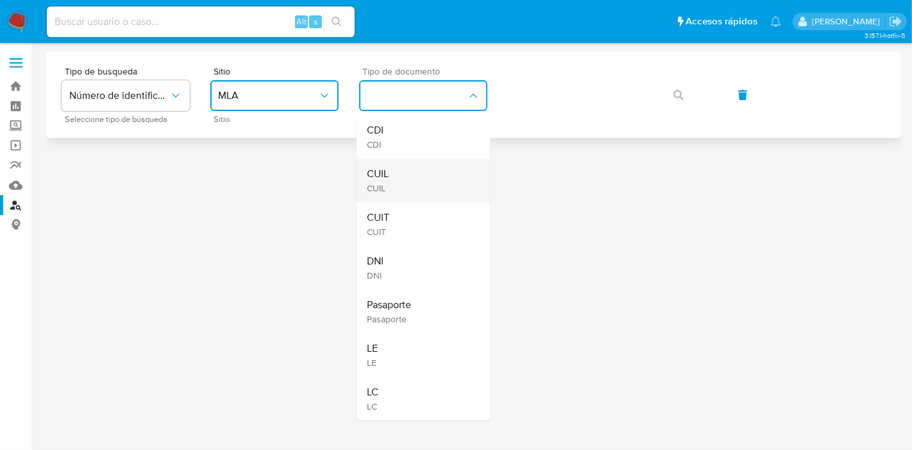
click at [403, 171] on div "CUIL CUIL" at bounding box center [419, 180] width 105 height 44
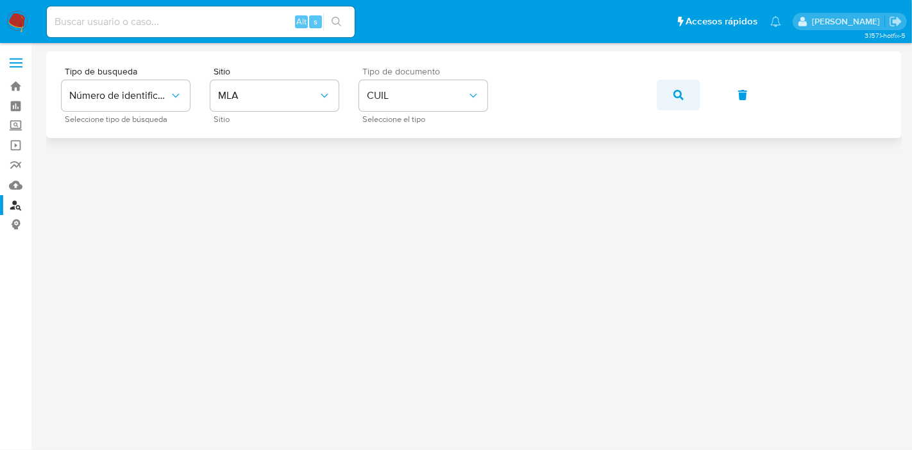
click at [679, 83] on span "button" at bounding box center [678, 95] width 10 height 28
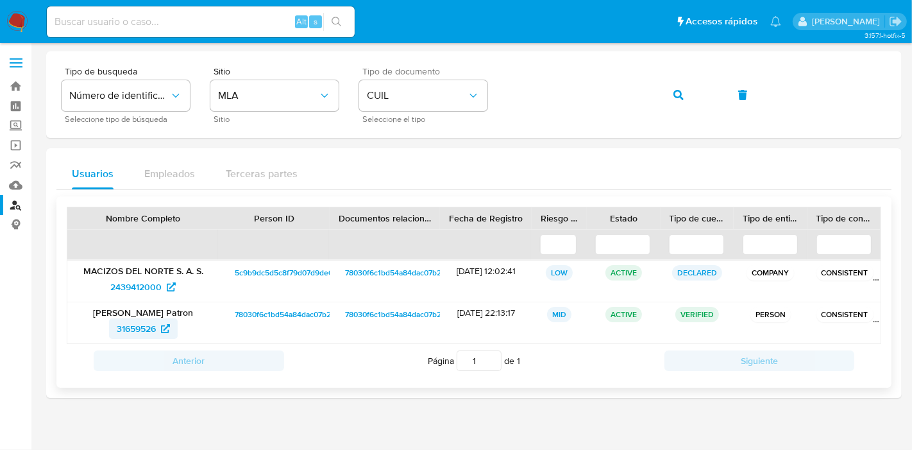
click at [130, 323] on span "31659526" at bounding box center [136, 328] width 39 height 21
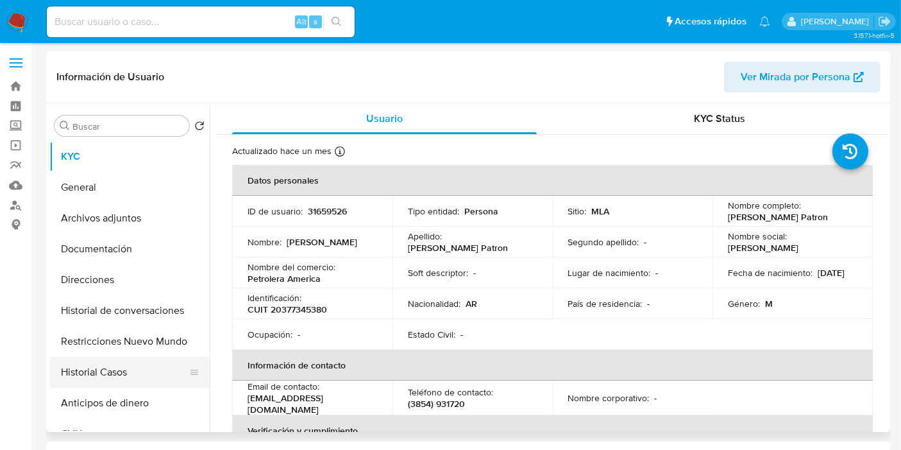
click at [96, 369] on button "Historial Casos" at bounding box center [124, 372] width 150 height 31
select select "10"
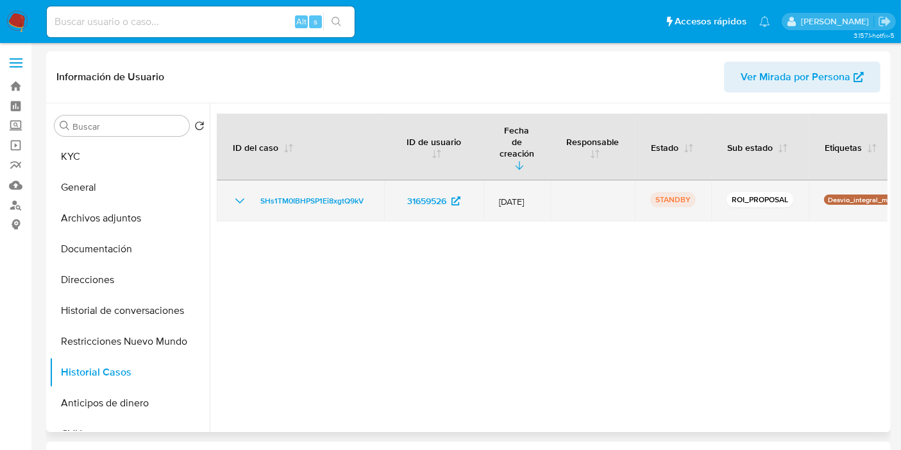
click at [235, 193] on icon "Mostrar/Ocultar" at bounding box center [239, 200] width 15 height 15
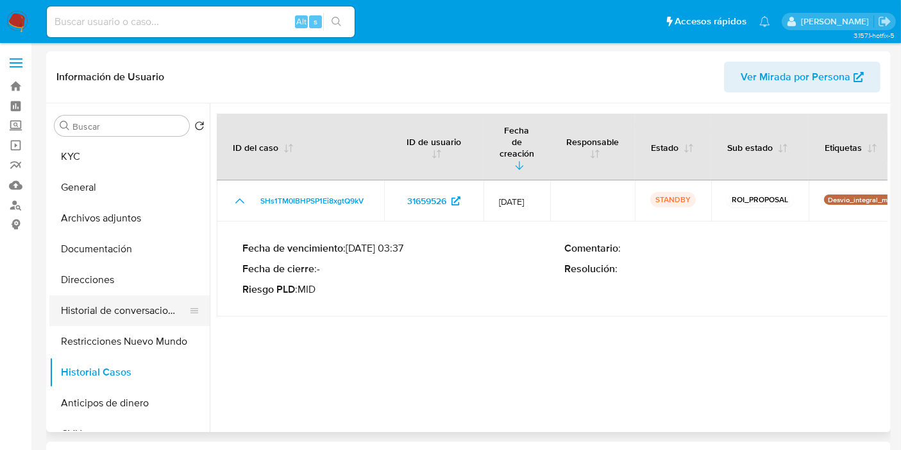
click at [128, 317] on button "Historial de conversaciones" at bounding box center [124, 310] width 150 height 31
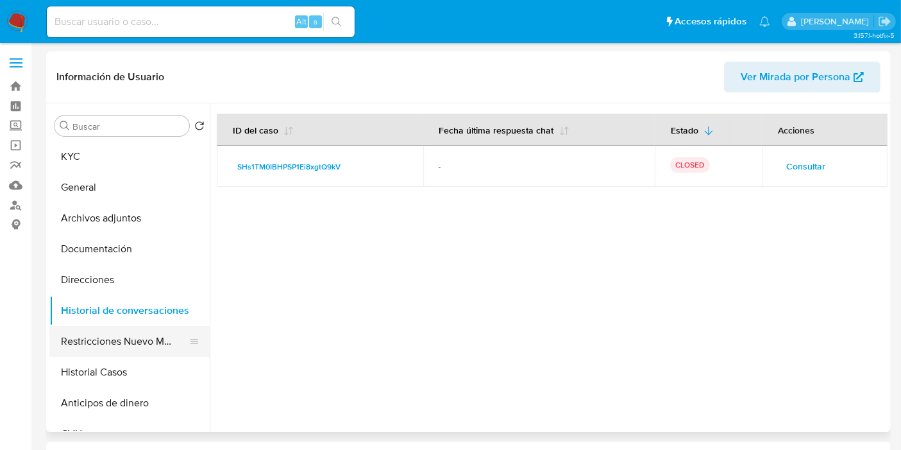
click at [103, 346] on button "Restricciones Nuevo Mundo" at bounding box center [124, 341] width 150 height 31
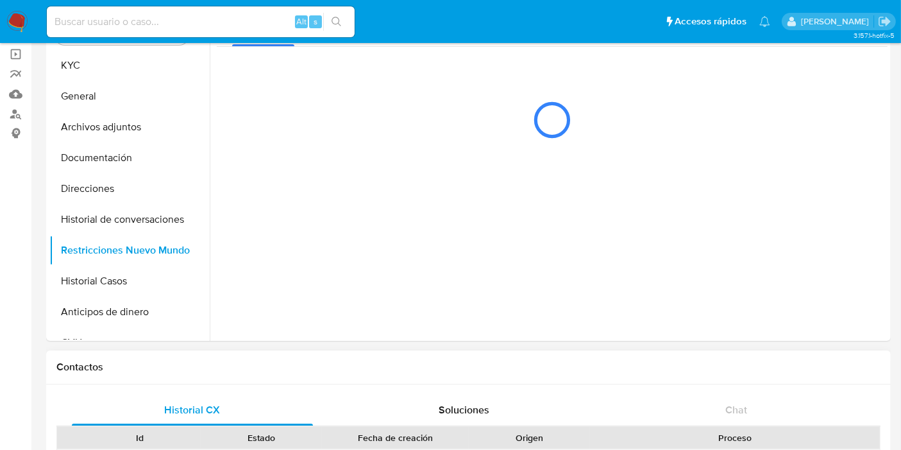
scroll to position [142, 0]
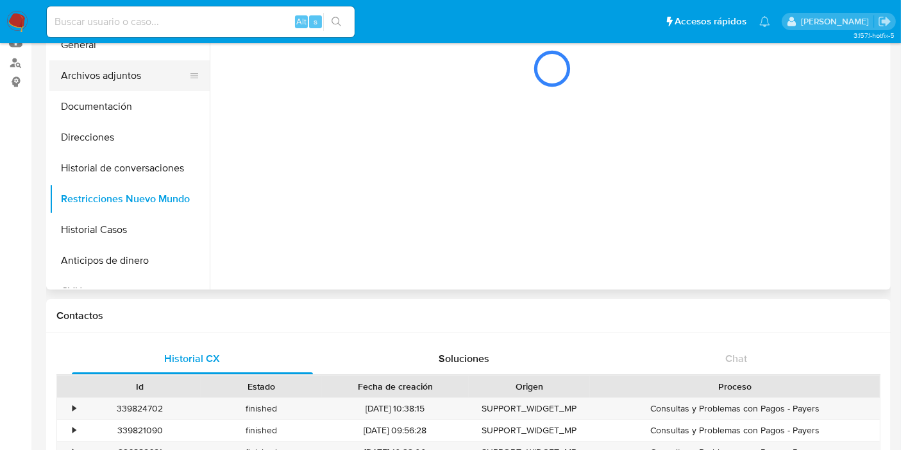
click at [153, 74] on button "Archivos adjuntos" at bounding box center [124, 75] width 150 height 31
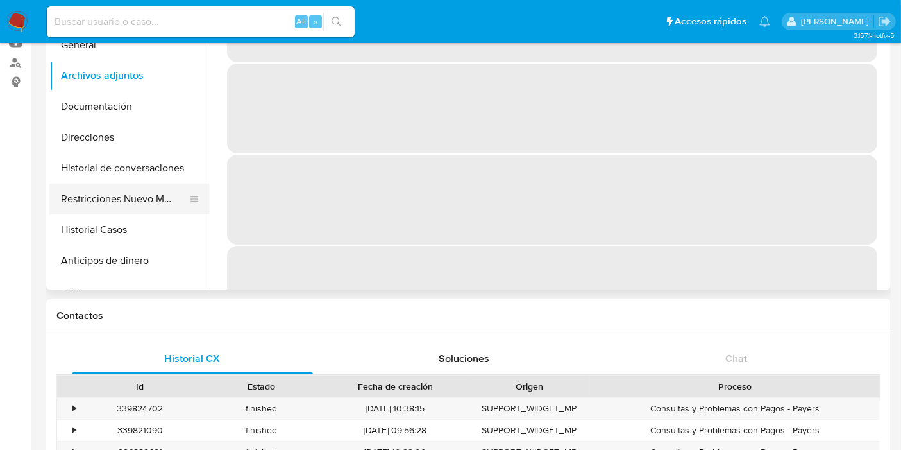
scroll to position [71, 0]
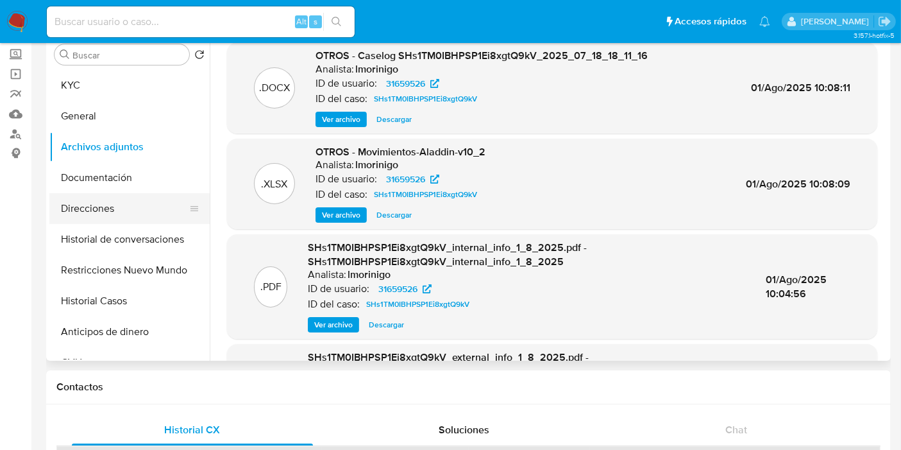
click at [145, 207] on button "Direcciones" at bounding box center [124, 208] width 150 height 31
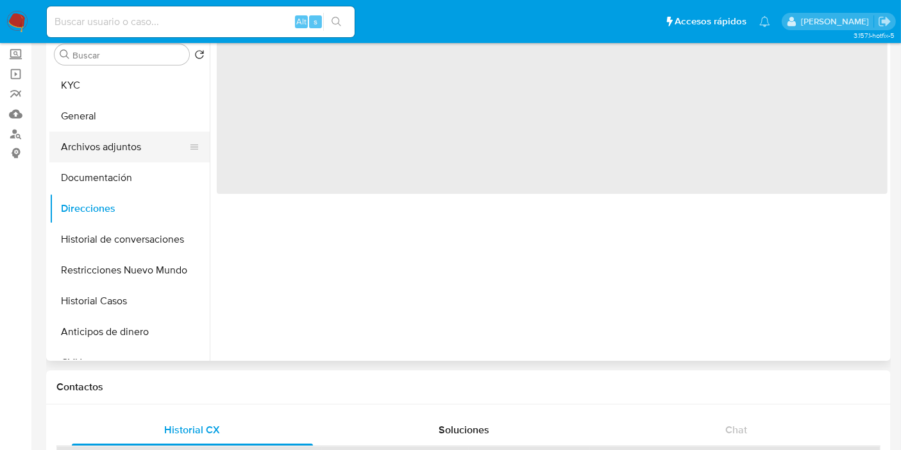
click at [149, 159] on button "Archivos adjuntos" at bounding box center [124, 146] width 150 height 31
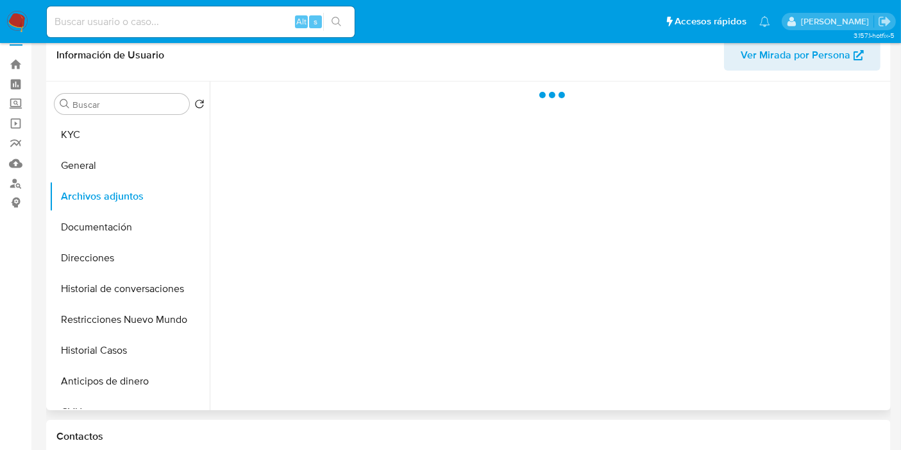
scroll to position [0, 0]
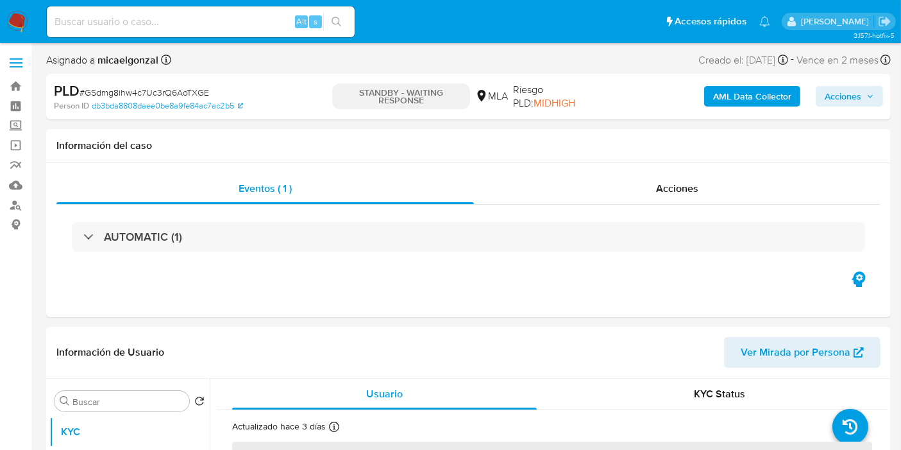
click at [160, 24] on input at bounding box center [201, 21] width 308 height 17
paste input "FvCSisOY0tTjMeZGAp6ciJlW"
type input "FvCSisOY0tTjMeZGAp6ciJlW"
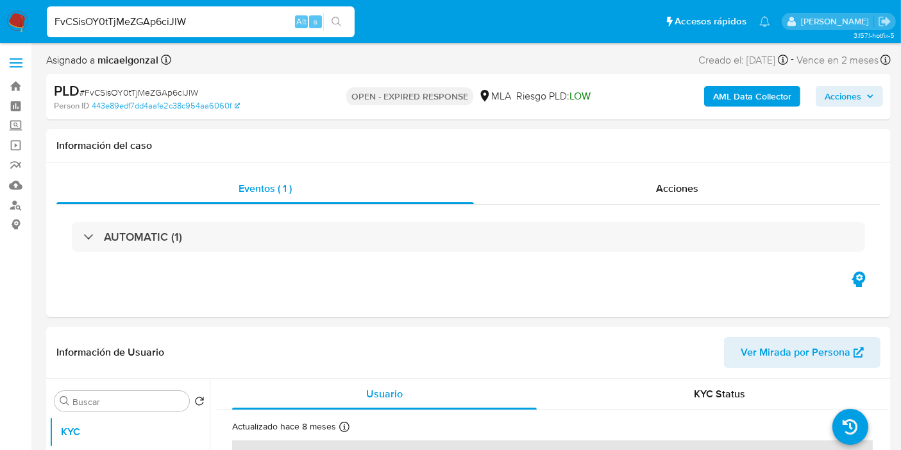
select select "10"
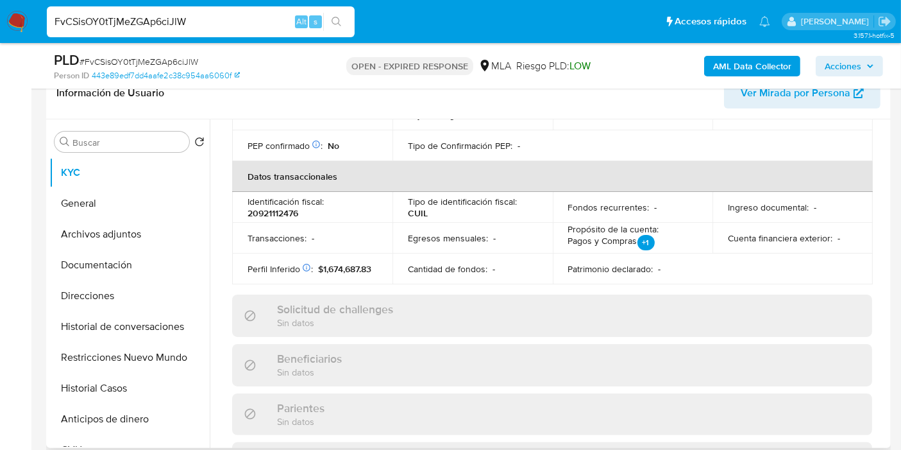
scroll to position [427, 0]
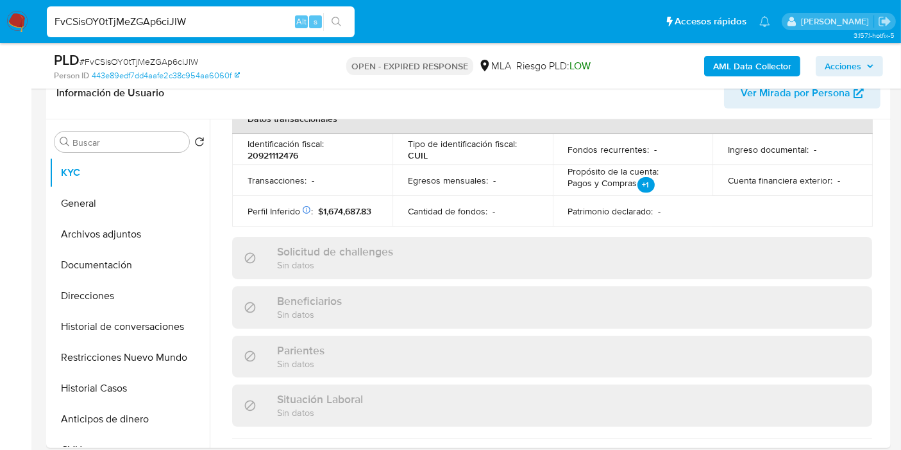
click at [114, 27] on input "FvCSisOY0tTjMeZGAp6ciJlW" at bounding box center [201, 21] width 308 height 17
paste input "QquAp3rSruAZkbw24kmvWRqo"
type input "QquAp3rSruAZkbw24kmvWRqo"
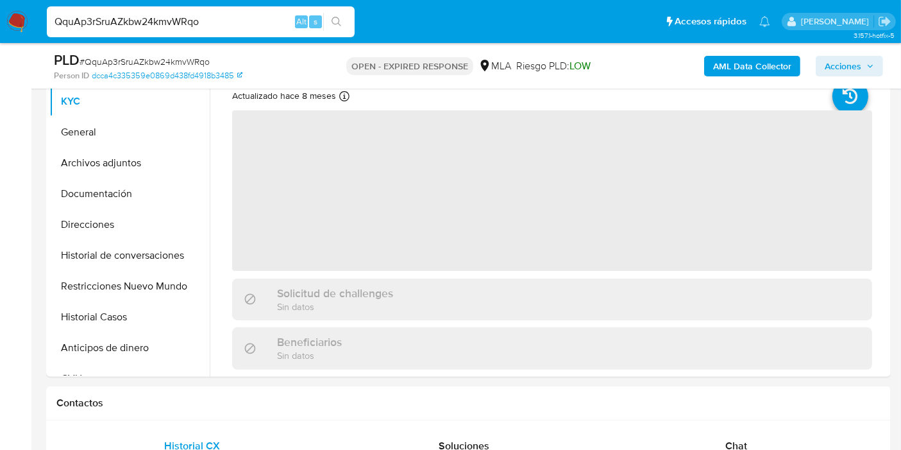
scroll to position [498, 0]
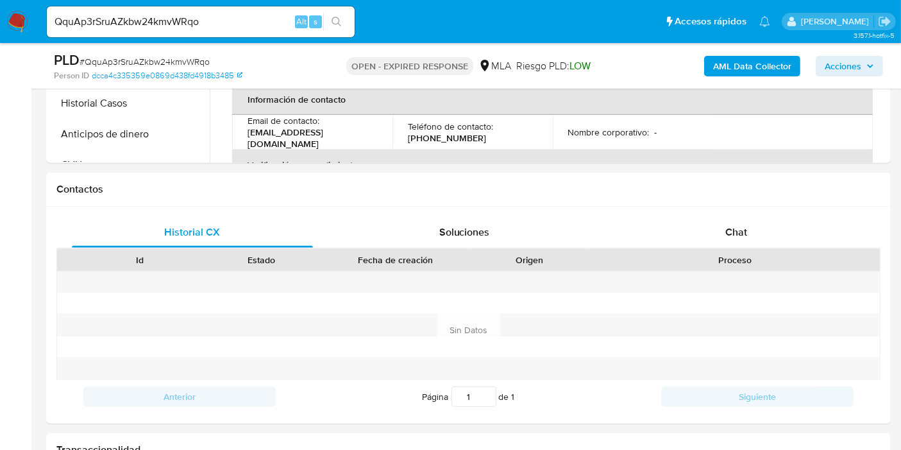
select select "10"
click at [22, 22] on img at bounding box center [17, 22] width 22 height 22
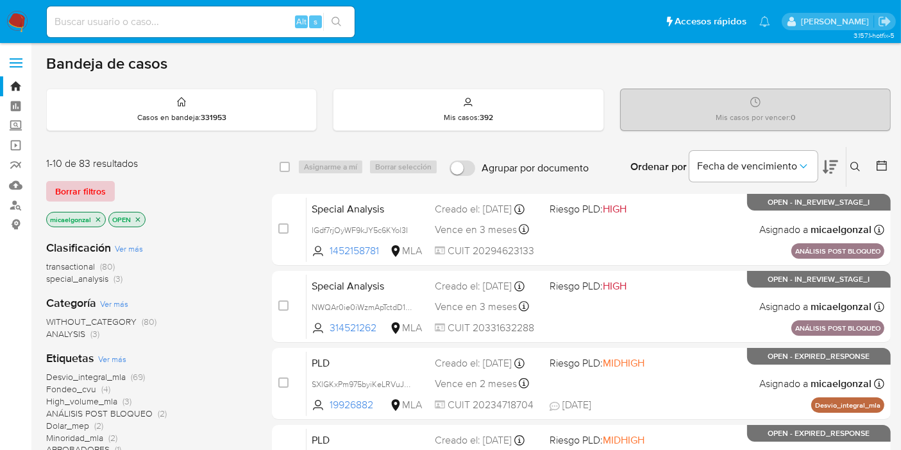
drag, startPoint x: 82, startPoint y: 171, endPoint x: 88, endPoint y: 182, distance: 12.9
click at [83, 174] on div "1-10 de 83 resultados Borrar filtros micaelgonzal OPEN" at bounding box center [148, 192] width 205 height 73
click at [88, 182] on span "Borrar filtros" at bounding box center [80, 191] width 51 height 18
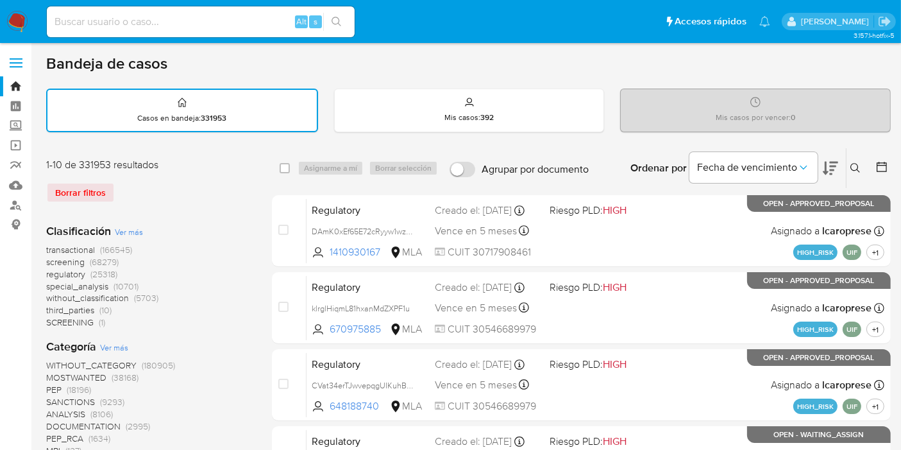
drag, startPoint x: 859, startPoint y: 158, endPoint x: 852, endPoint y: 169, distance: 12.8
click at [859, 160] on button at bounding box center [857, 167] width 21 height 15
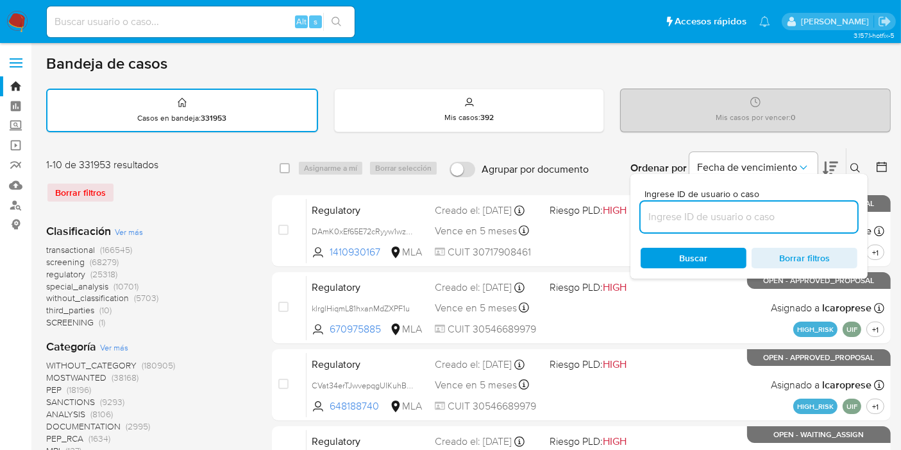
click at [781, 210] on input at bounding box center [749, 216] width 217 height 17
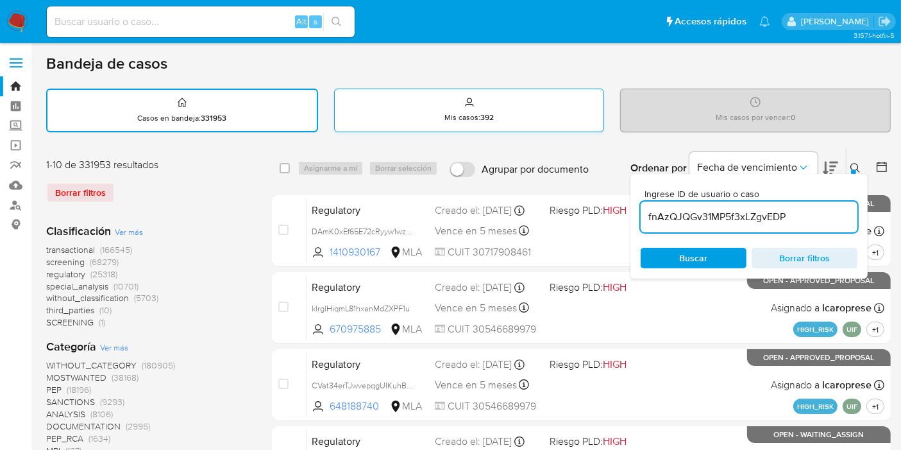
type input "fnAzQJQGv31MP5f3xLZgvEDP"
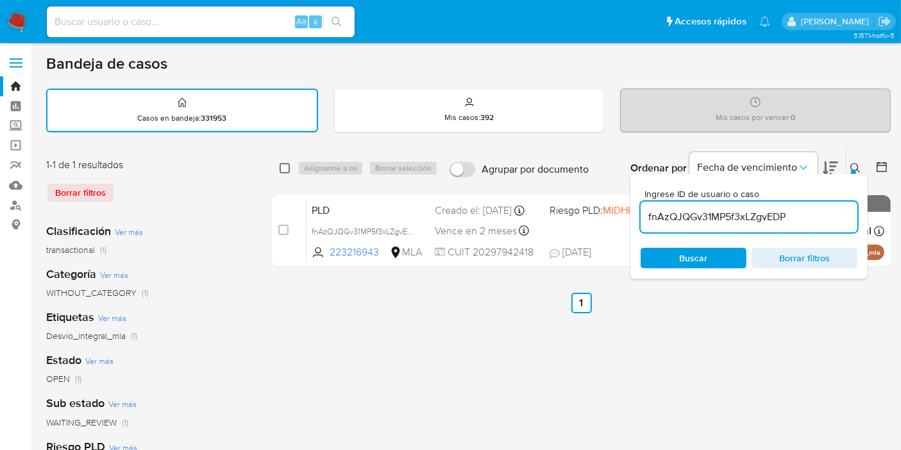
click at [280, 157] on div "select-all-cases-checkbox Asignarme a mí Borrar selección Agrupar por documento…" at bounding box center [581, 168] width 619 height 40
click at [281, 163] on input "checkbox" at bounding box center [285, 168] width 10 height 10
checkbox input "true"
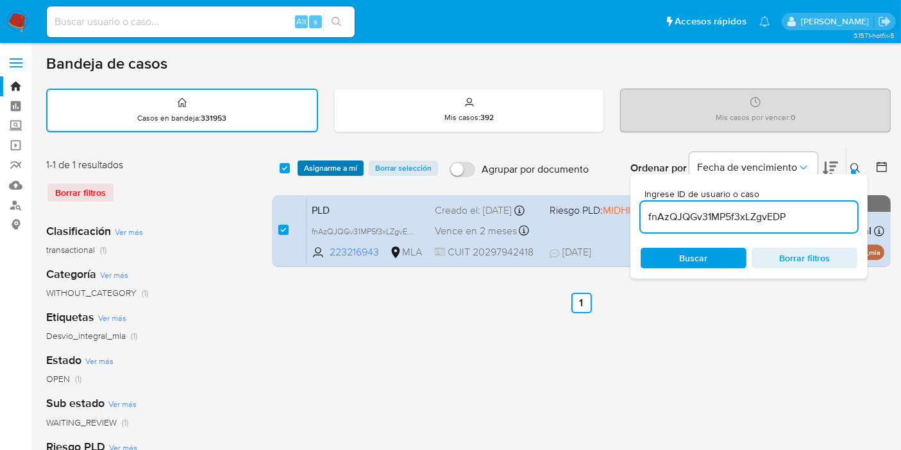
click at [328, 165] on span "Asignarme a mí" at bounding box center [330, 168] width 53 height 13
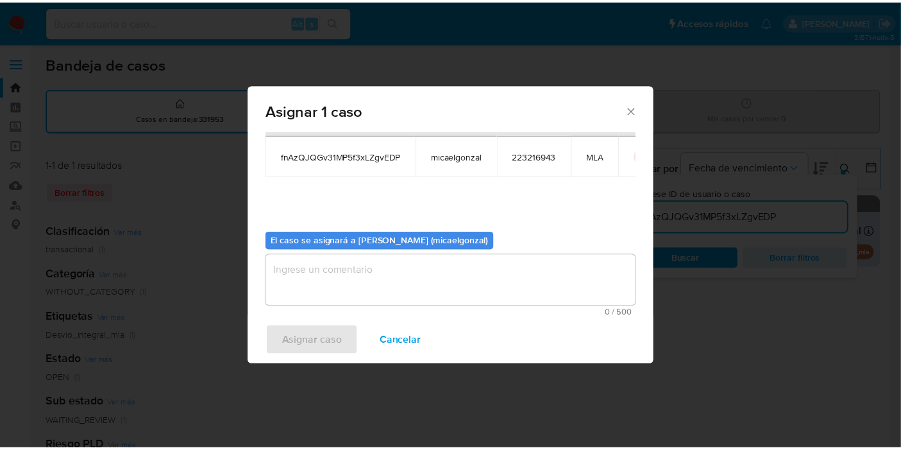
scroll to position [65, 0]
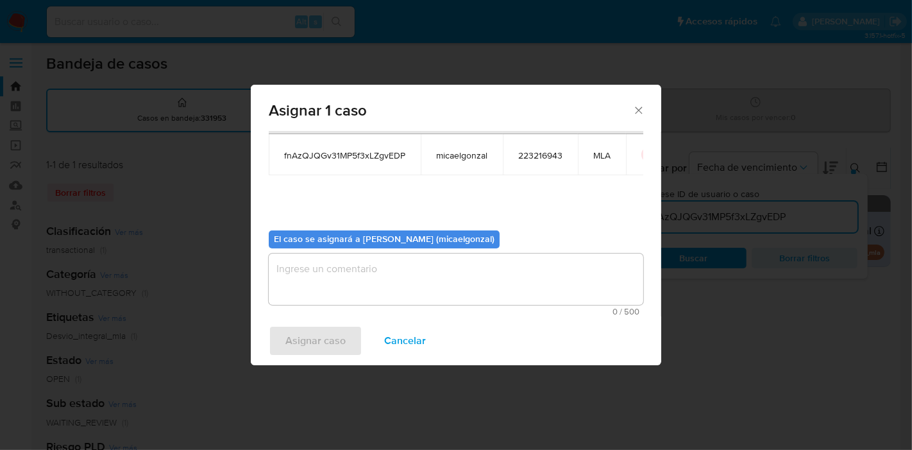
click at [328, 276] on textarea "assign-modal" at bounding box center [456, 278] width 375 height 51
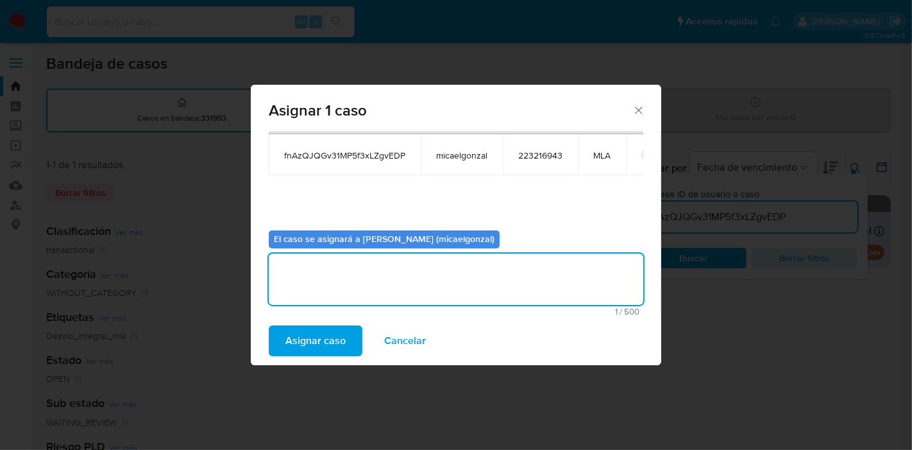
click at [285, 354] on span "Asignar caso" at bounding box center [315, 340] width 60 height 28
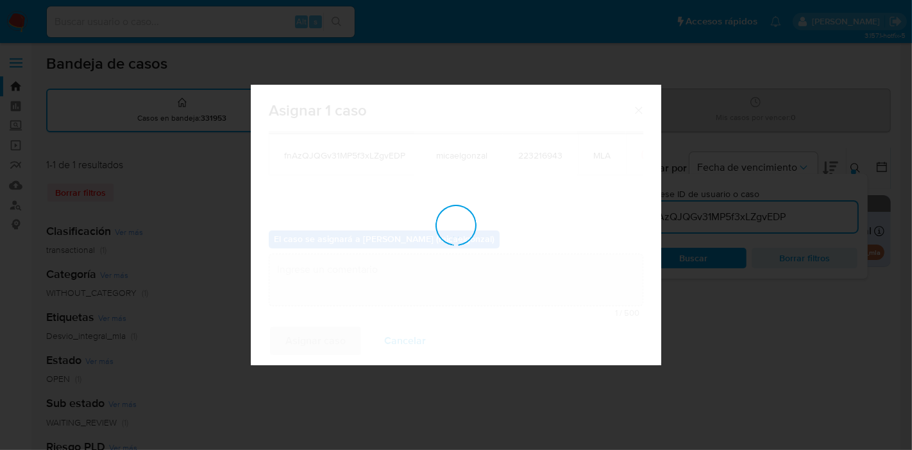
checkbox input "false"
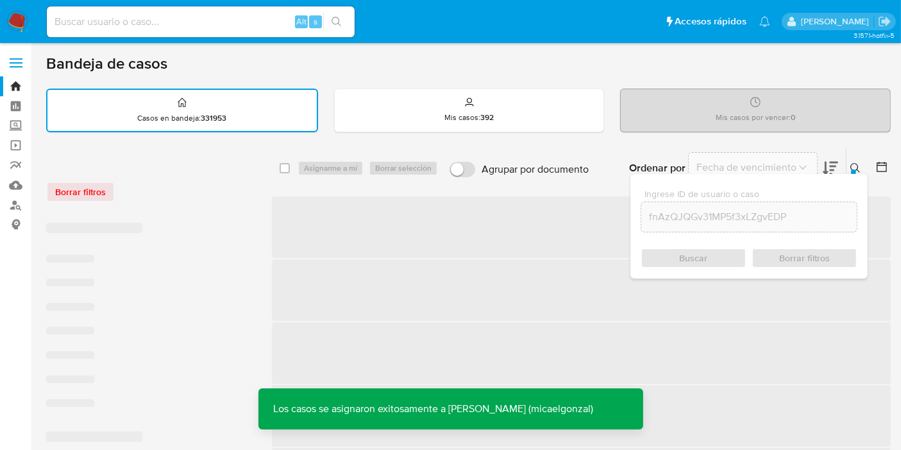
click at [232, 5] on div "Alt s" at bounding box center [201, 22] width 308 height 36
click at [212, 26] on input at bounding box center [201, 21] width 308 height 17
paste input "fnAzQJQGv31MP5f3xLZgvEDP"
type input "fnAzQJQGv31MP5f3xLZgvEDP"
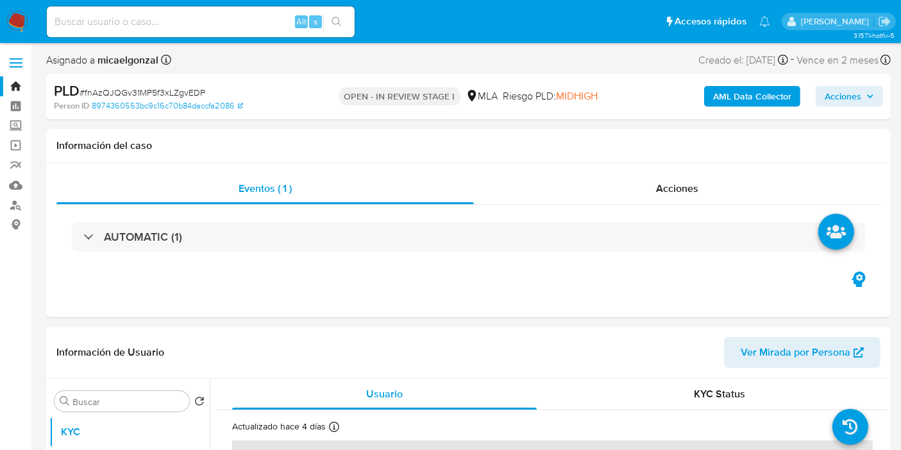
select select "10"
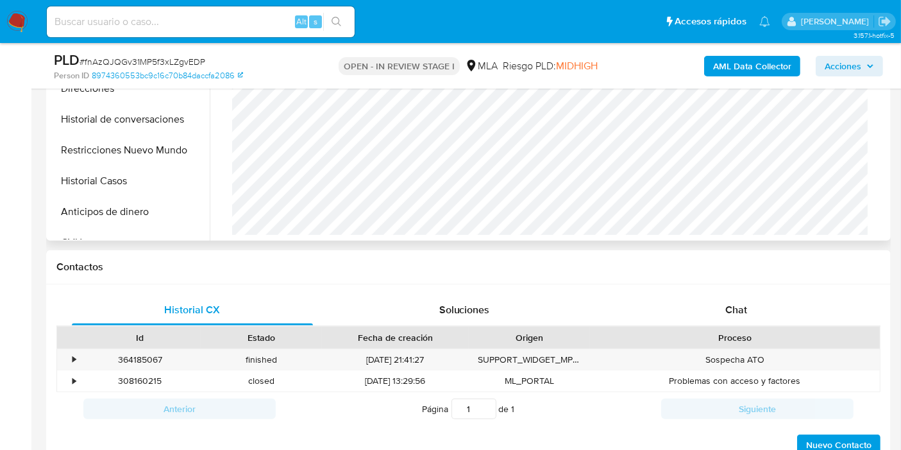
scroll to position [498, 0]
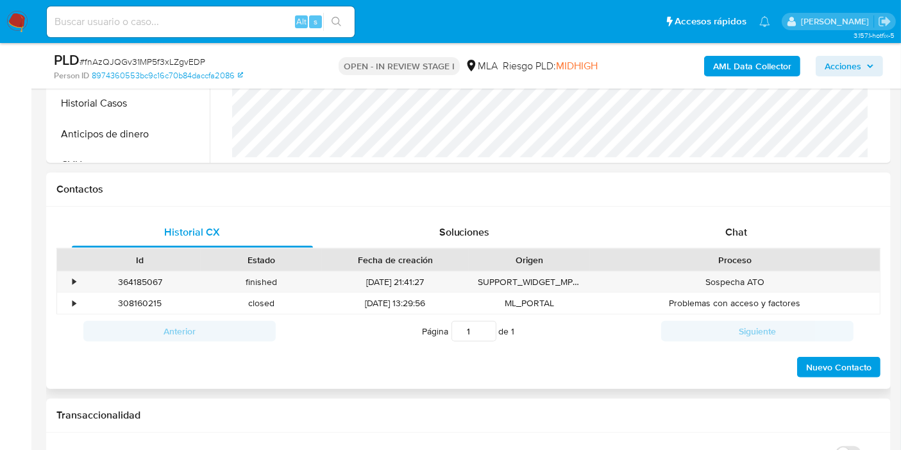
click at [782, 249] on div "Proceso" at bounding box center [735, 260] width 290 height 22
click at [777, 223] on div "Chat" at bounding box center [736, 232] width 241 height 31
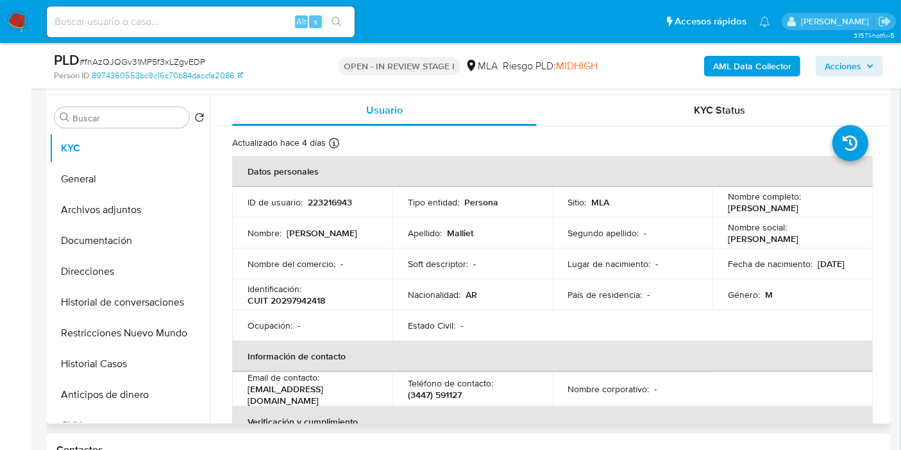
scroll to position [142, 0]
